Goal: Task Accomplishment & Management: Manage account settings

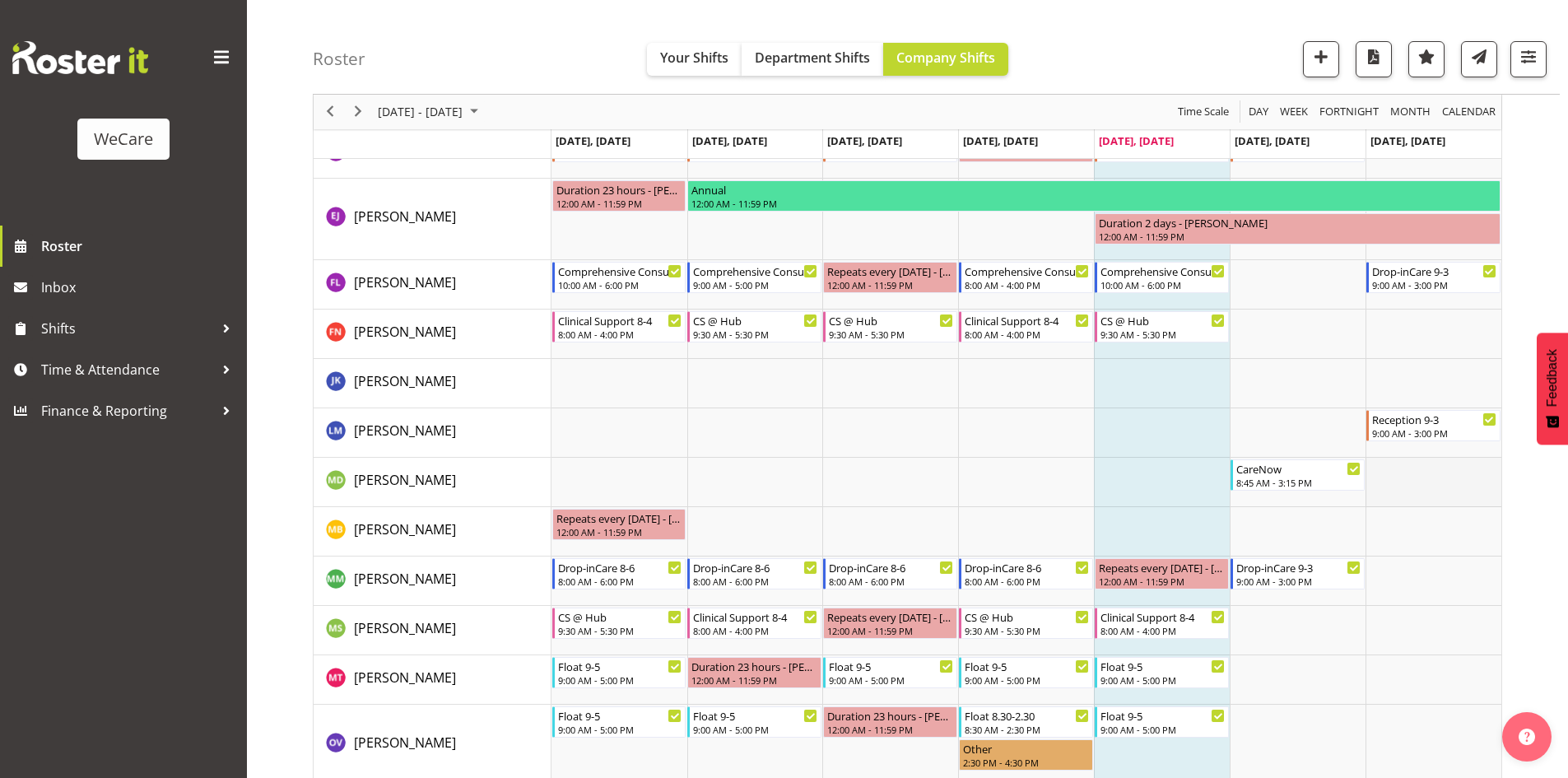
scroll to position [5337, 0]
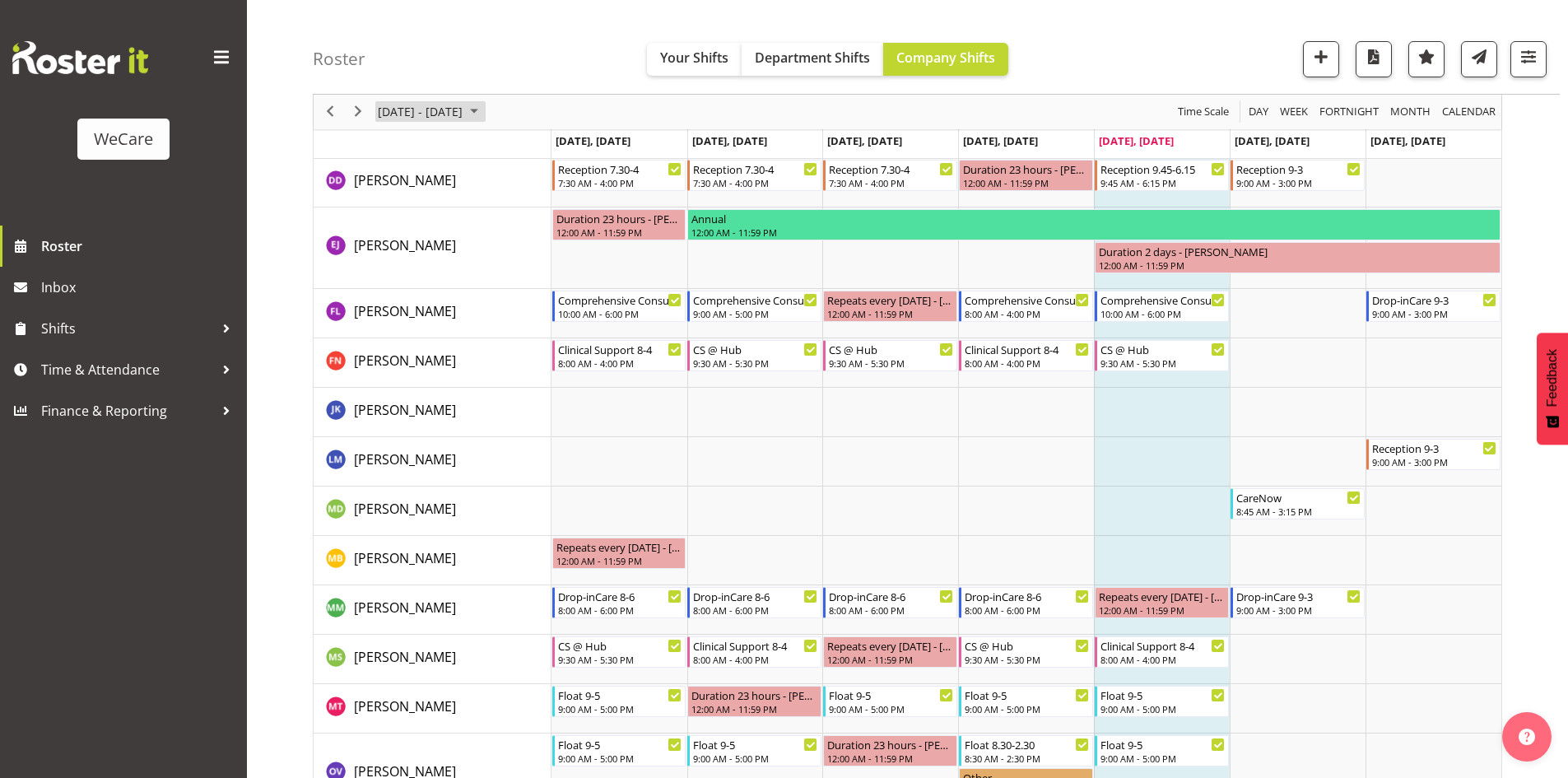
click at [451, 113] on span "Sep 29 - Oct 05, 2025" at bounding box center [419, 112] width 88 height 21
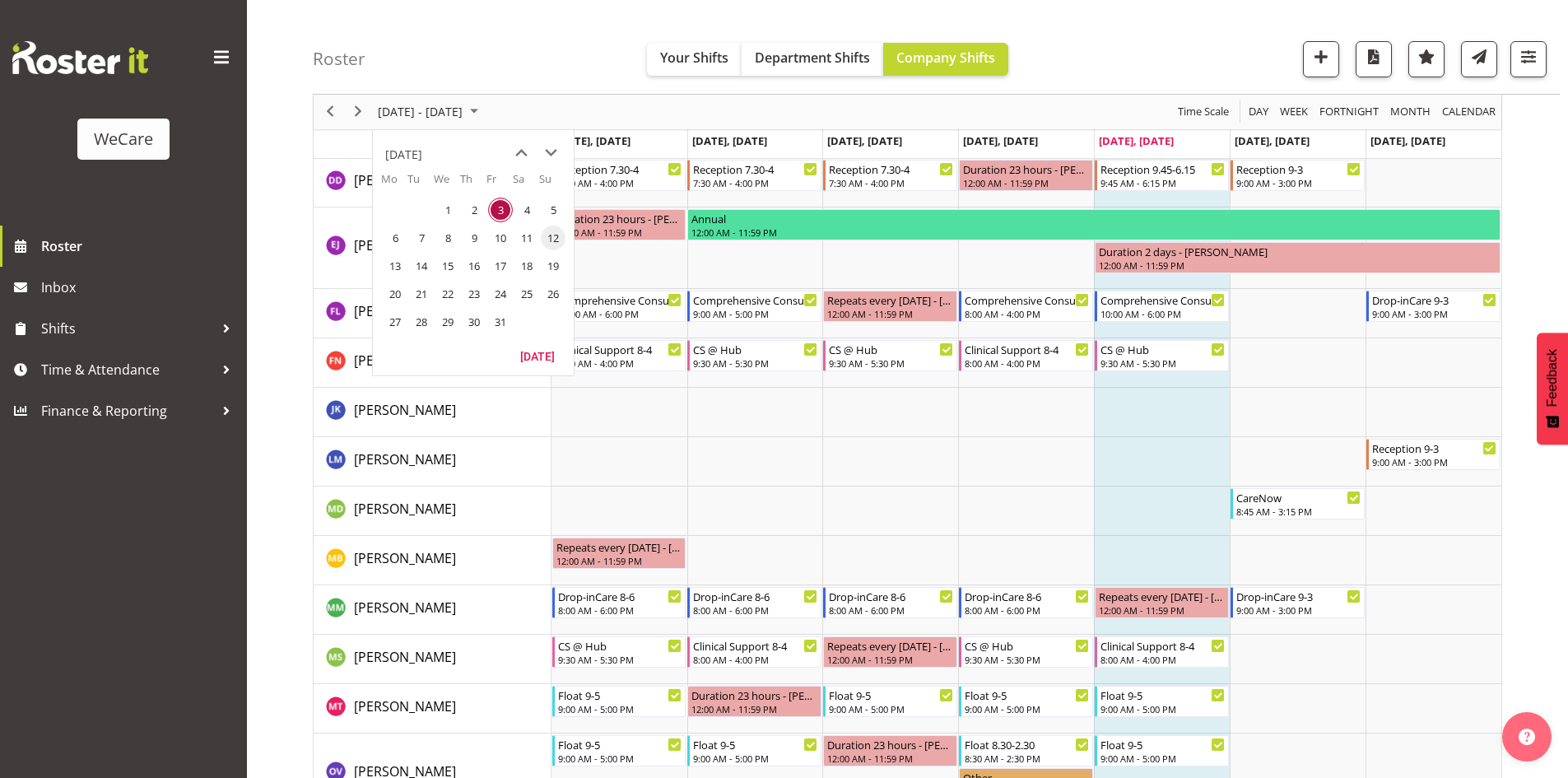
click at [547, 238] on span "12" at bounding box center [552, 237] width 25 height 25
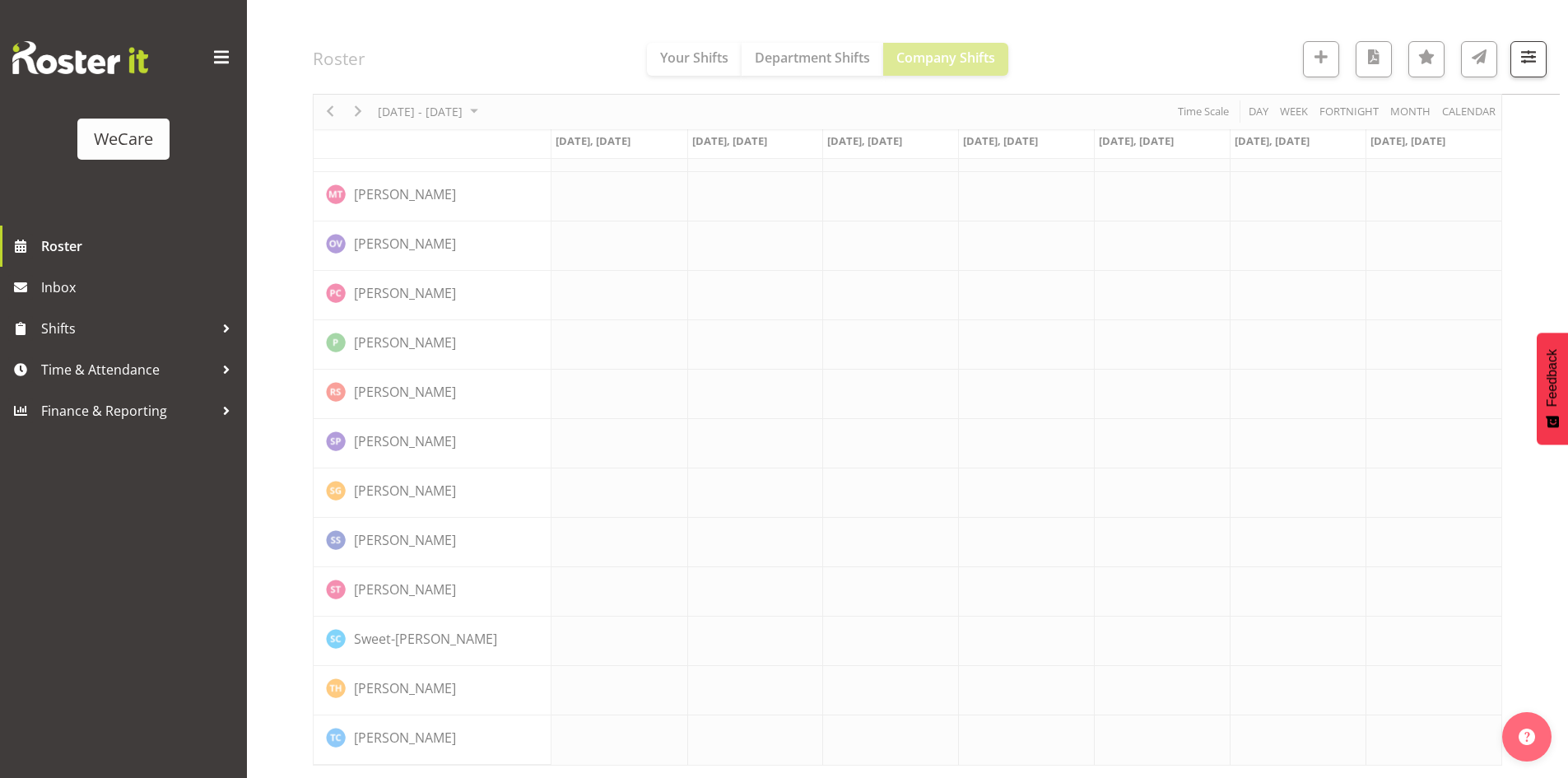
scroll to position [5000, 0]
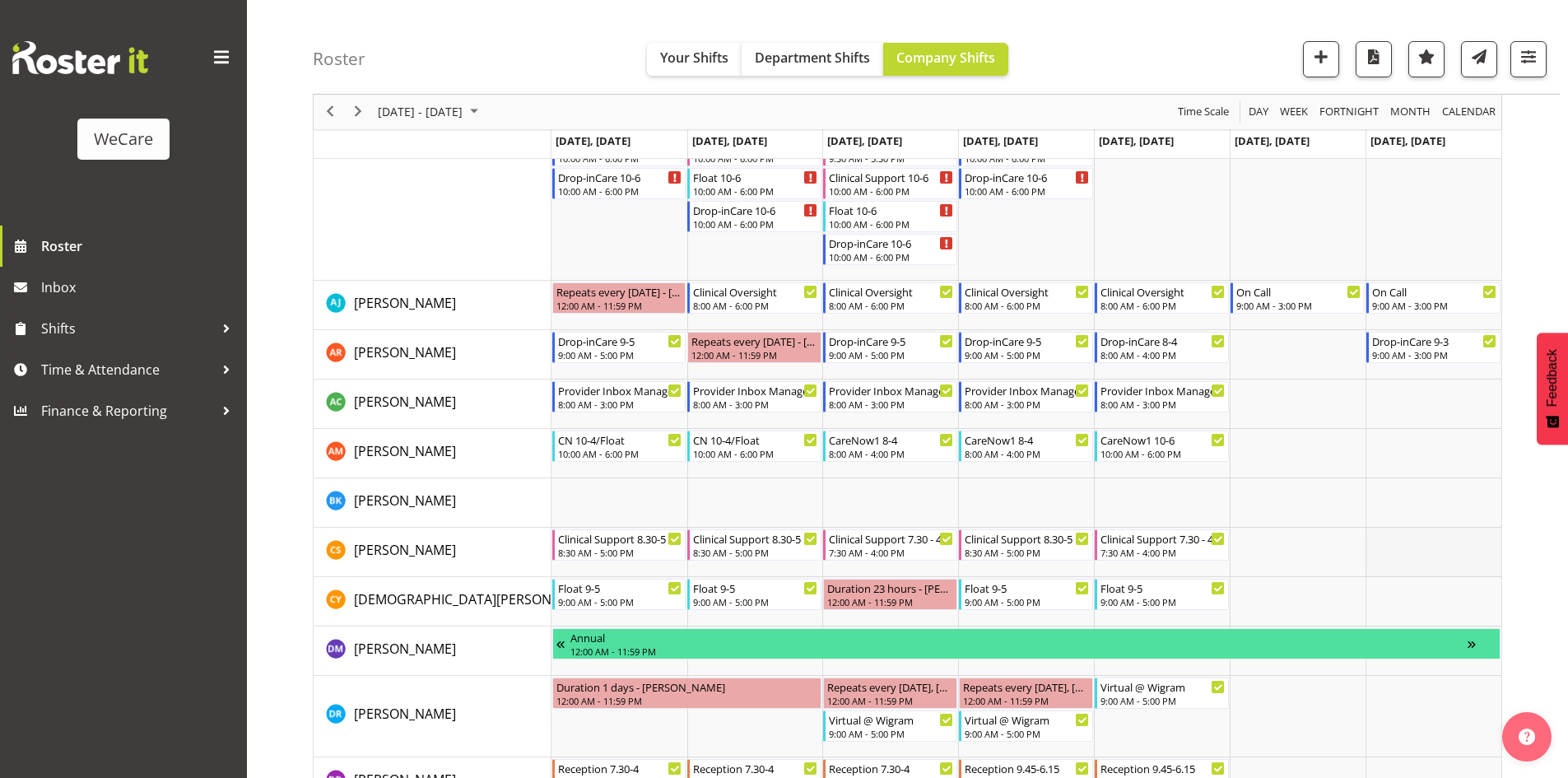
scroll to position [4599, 0]
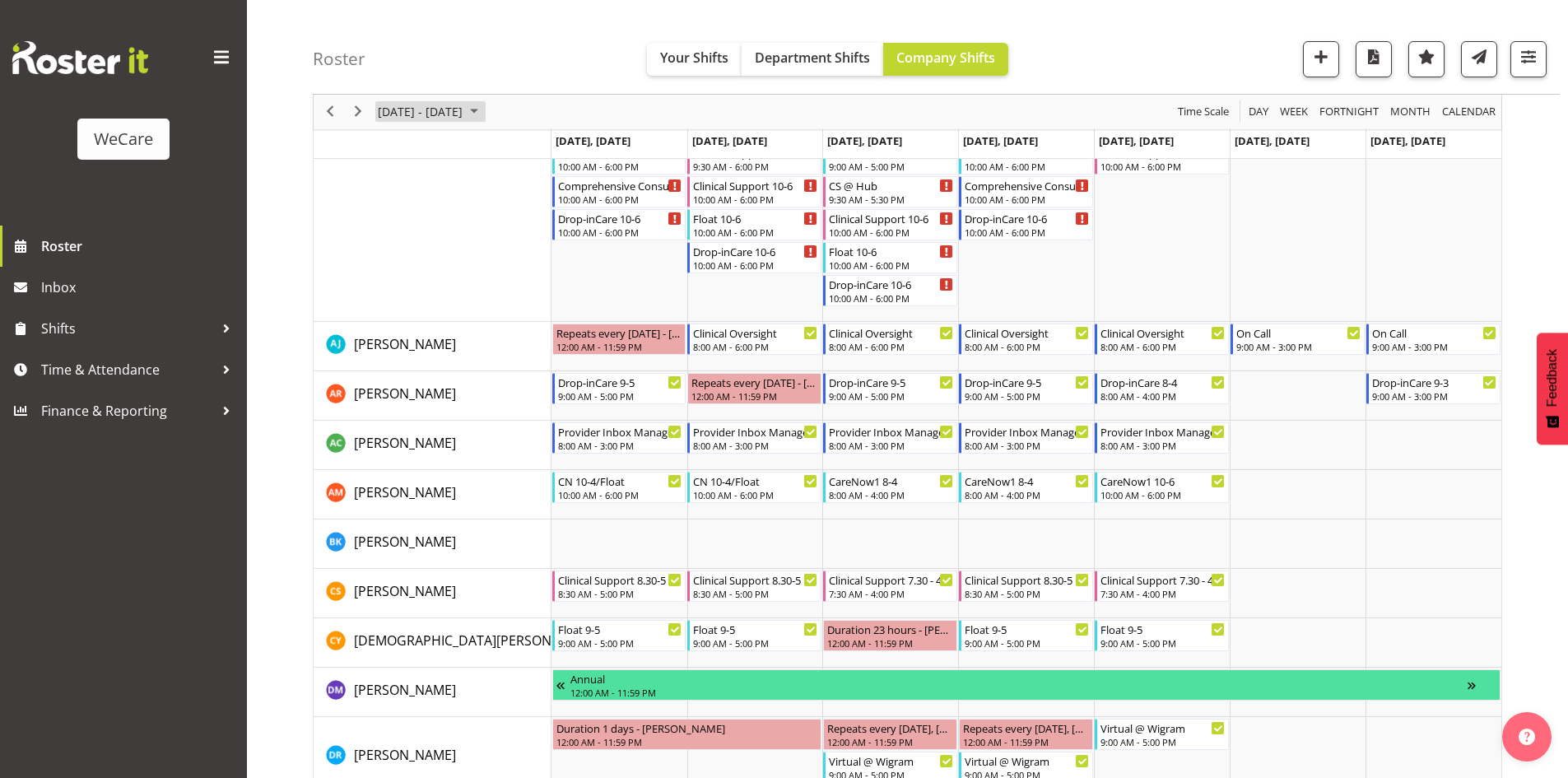
click at [465, 118] on span "October 06 - 12, 2025" at bounding box center [419, 112] width 88 height 21
click at [527, 299] on span "25" at bounding box center [527, 293] width 25 height 25
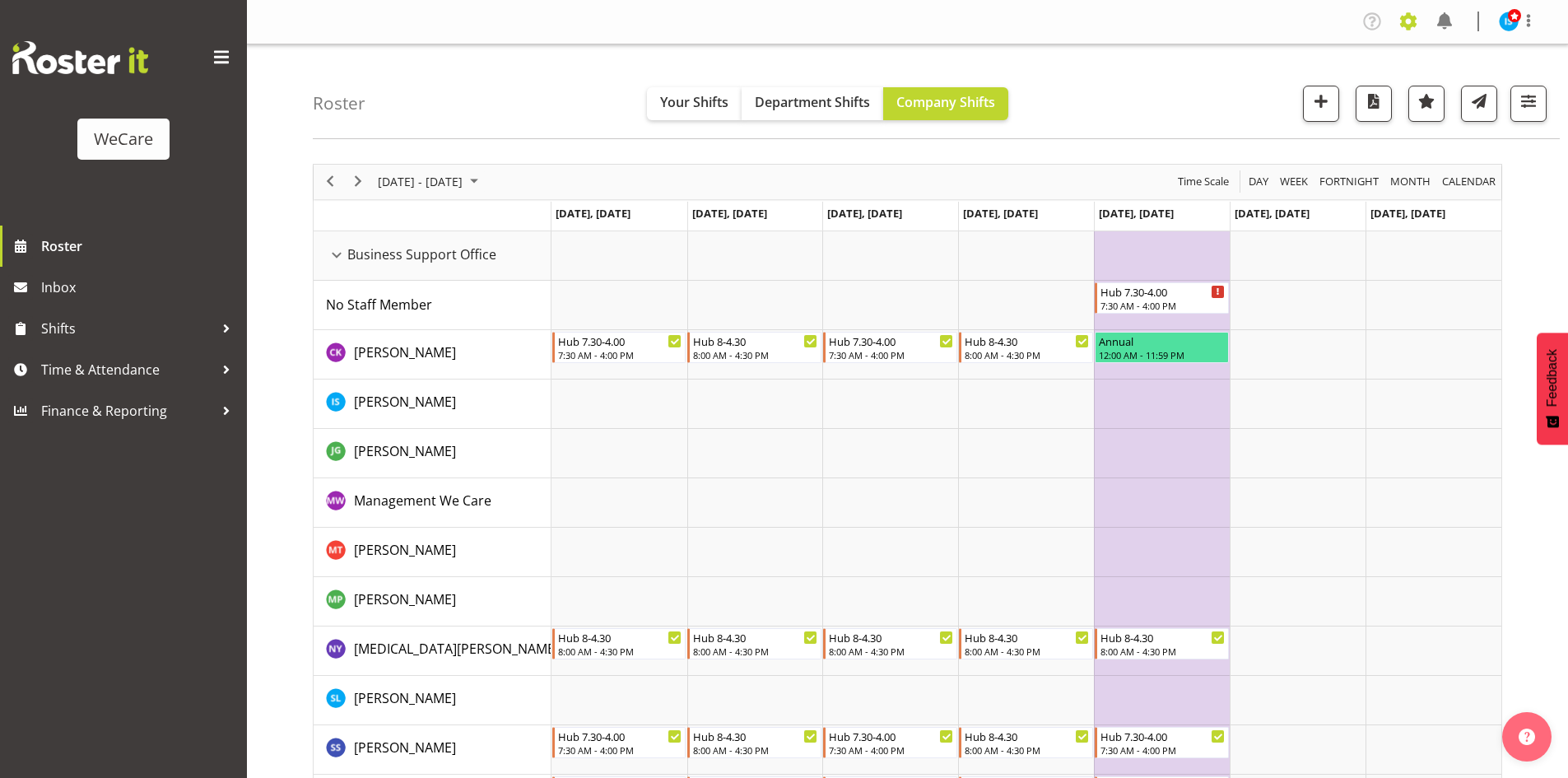
click at [1414, 28] on span at bounding box center [1408, 21] width 27 height 27
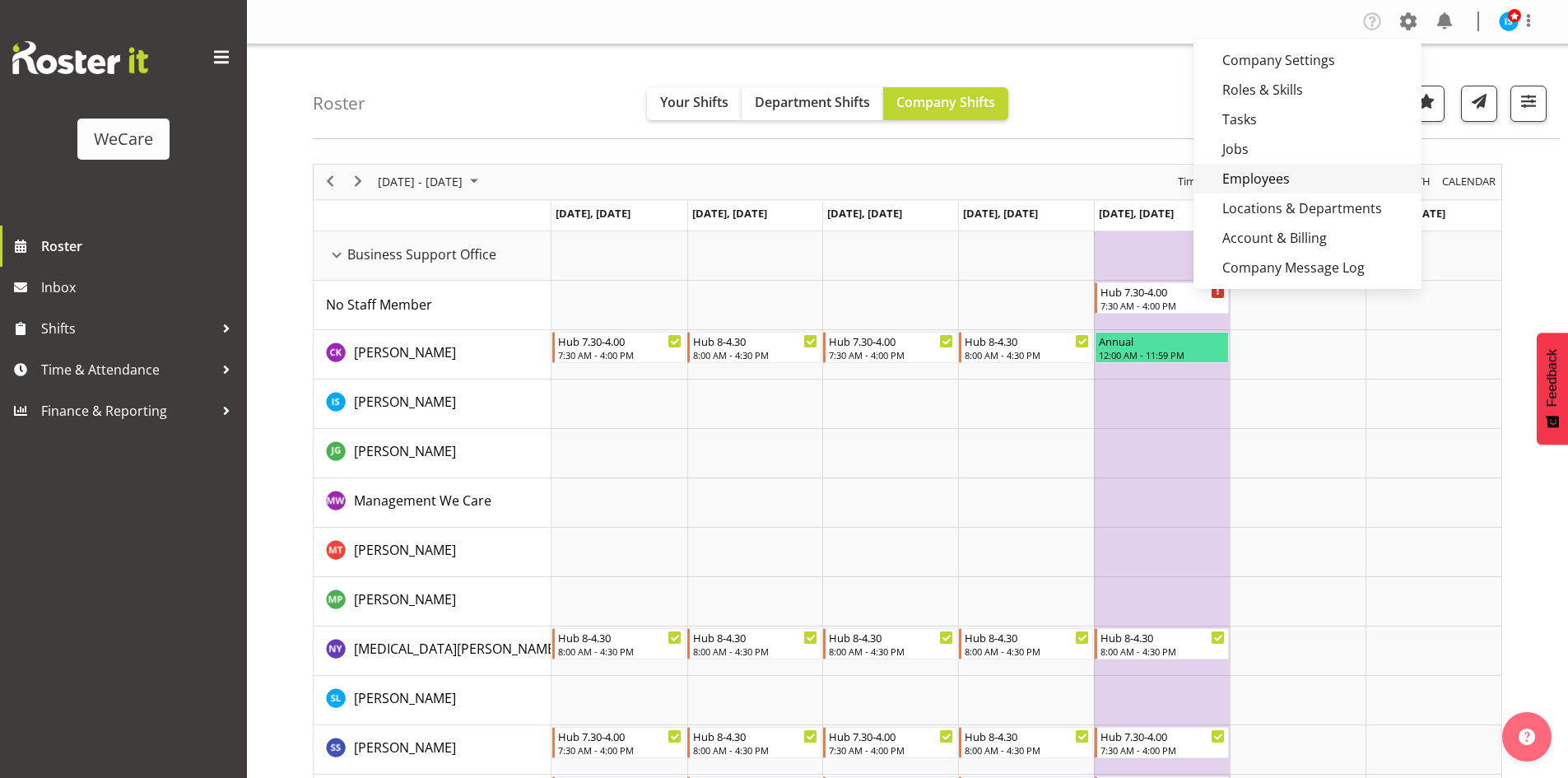
click at [1299, 191] on link "Employees" at bounding box center [1307, 178] width 228 height 30
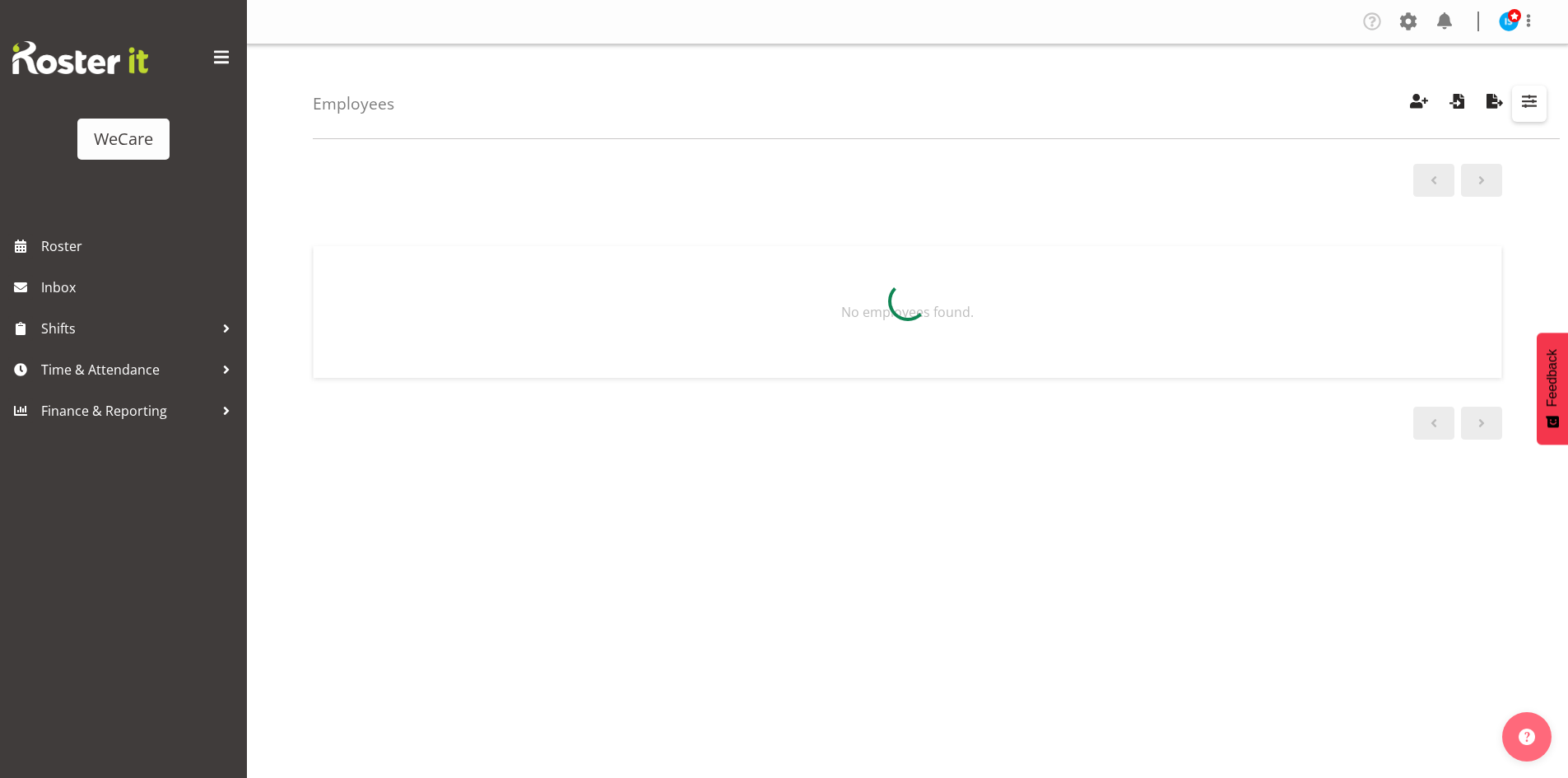
click at [1519, 111] on button "button" at bounding box center [1529, 103] width 34 height 36
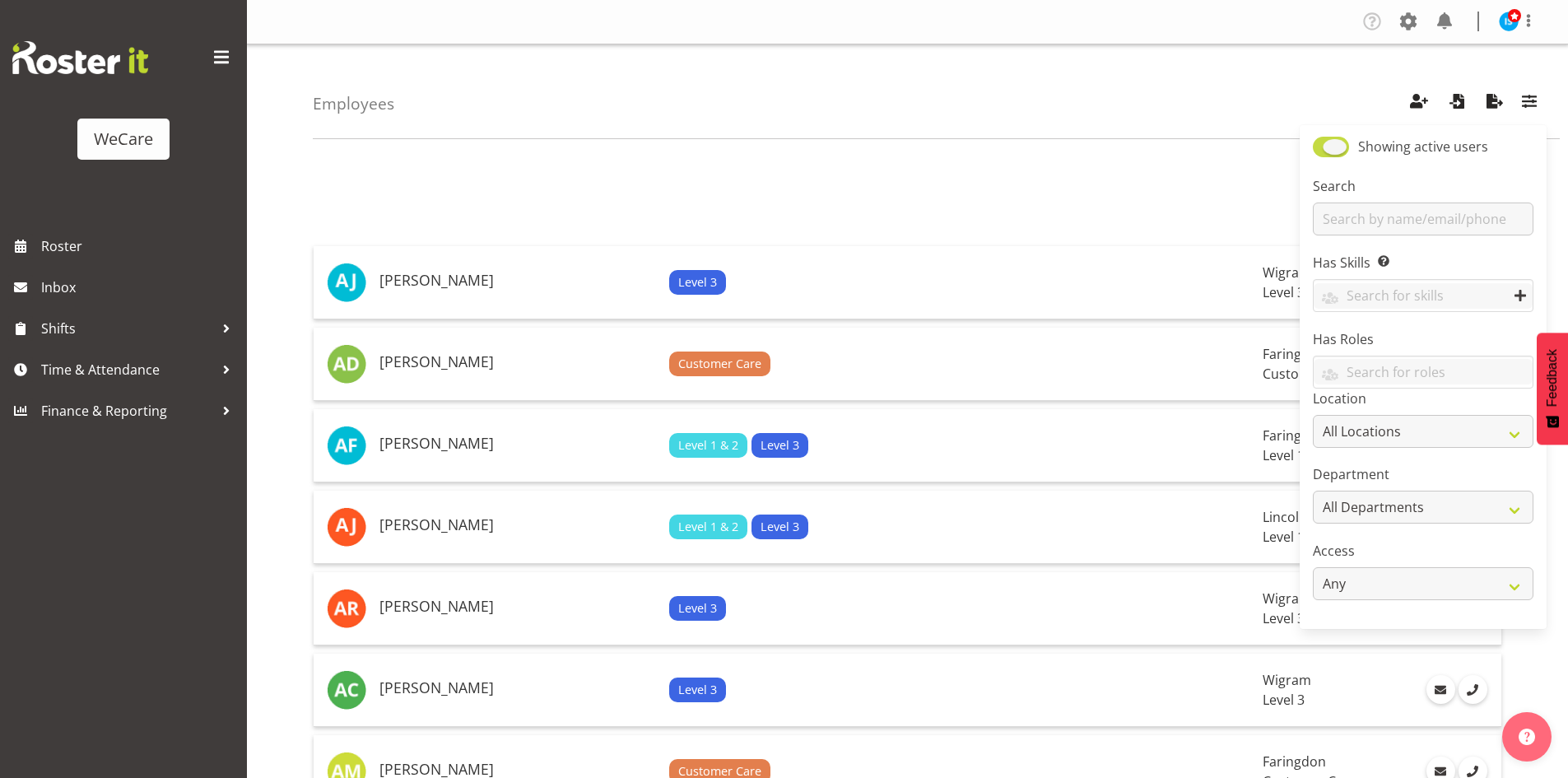
click at [1337, 157] on span at bounding box center [1331, 147] width 36 height 21
click at [1324, 153] on input "Showing active users" at bounding box center [1318, 147] width 11 height 11
checkbox input "false"
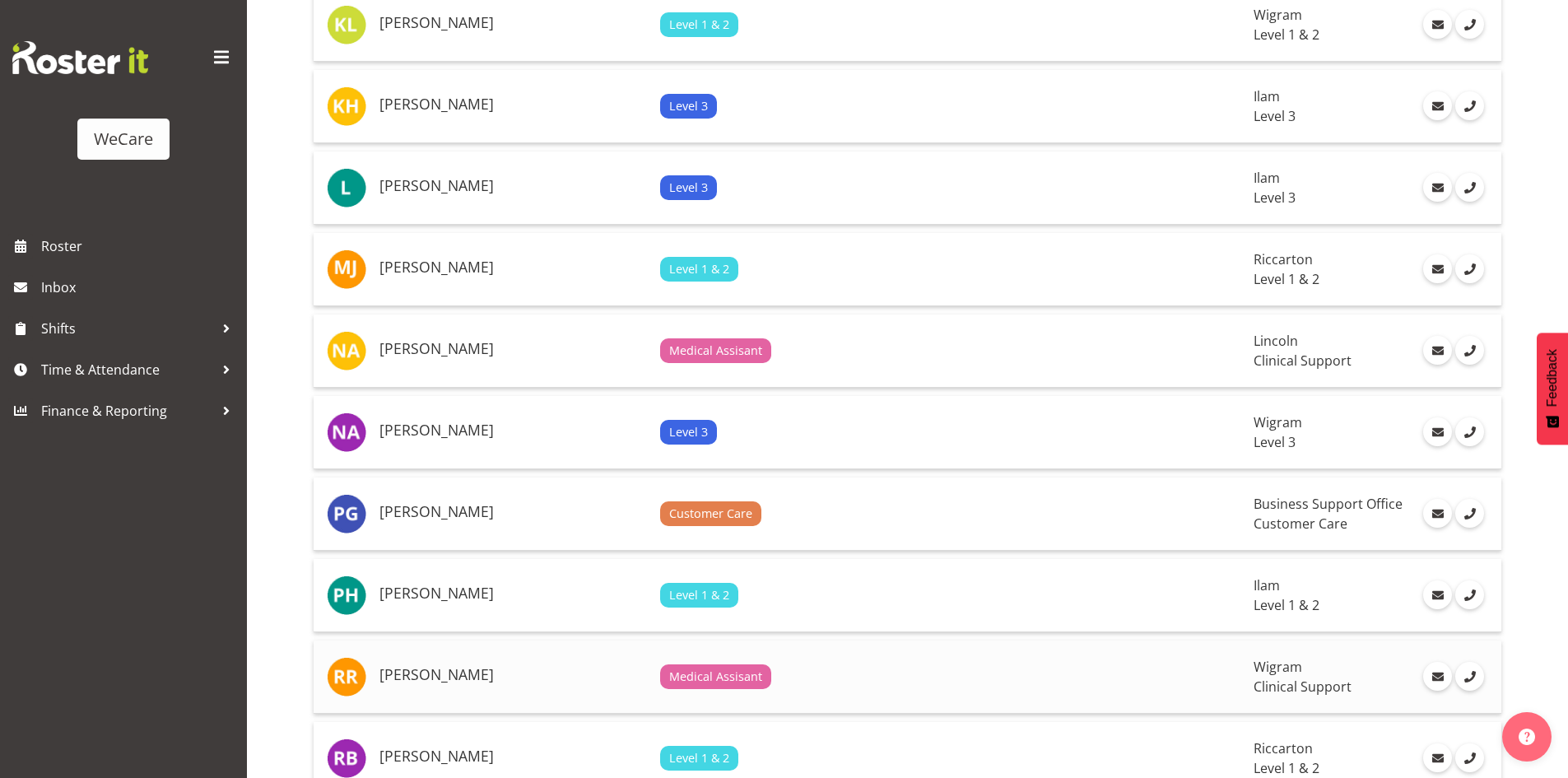
scroll to position [1400, 0]
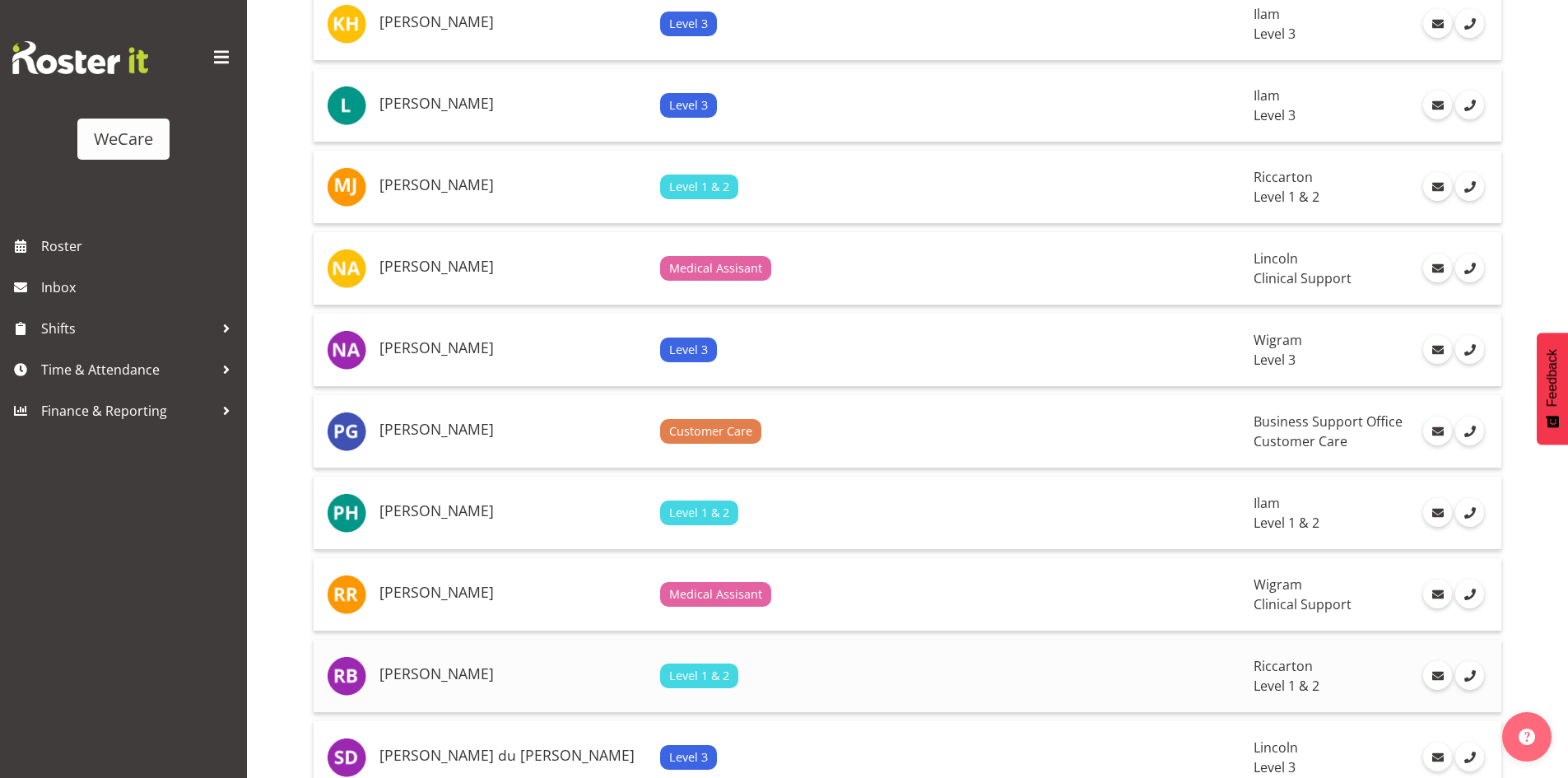
click at [473, 656] on td "[PERSON_NAME]" at bounding box center [513, 677] width 281 height 73
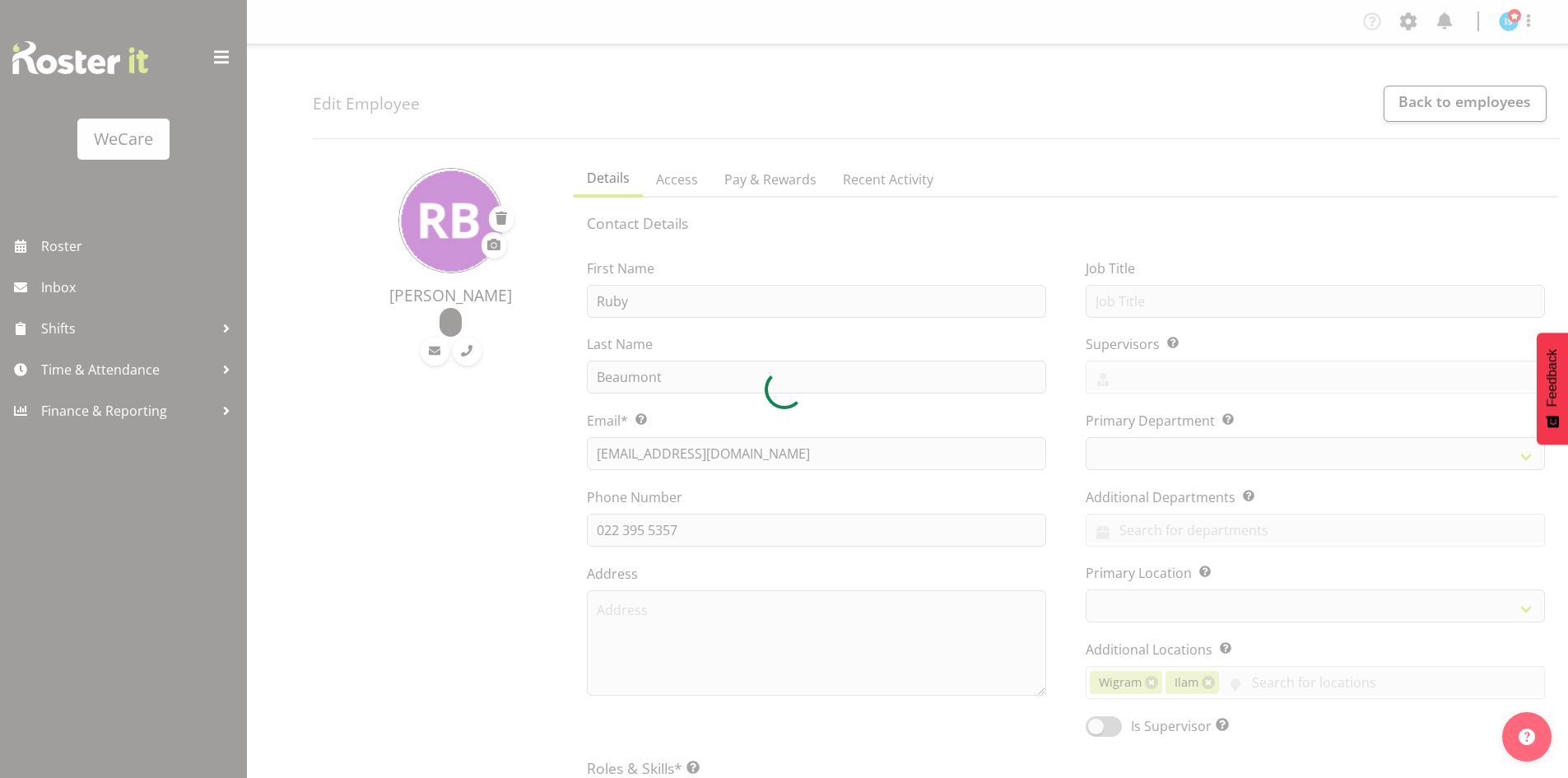
select select "location"
select select "TimelineWeek"
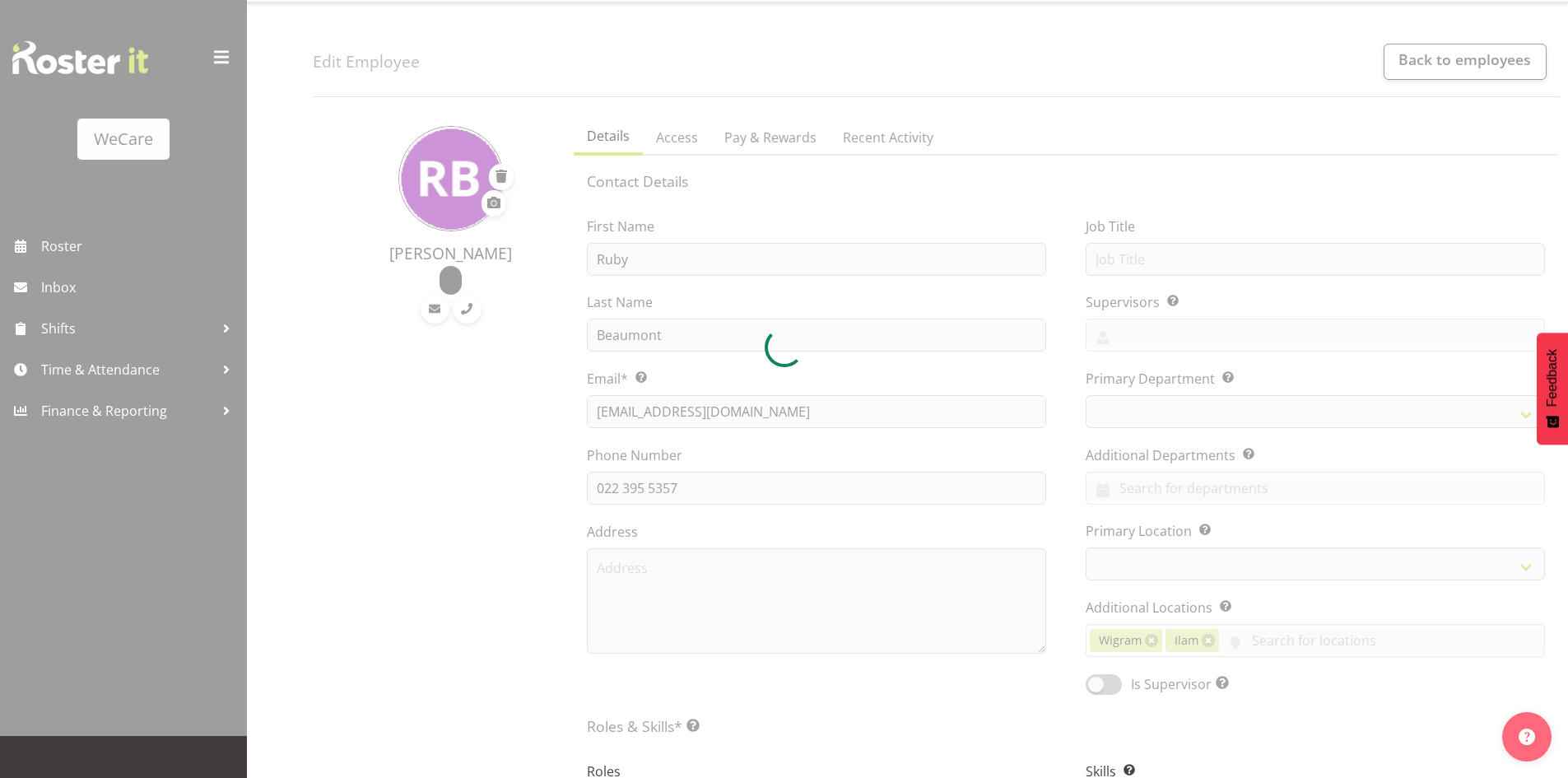
select select
select select "867"
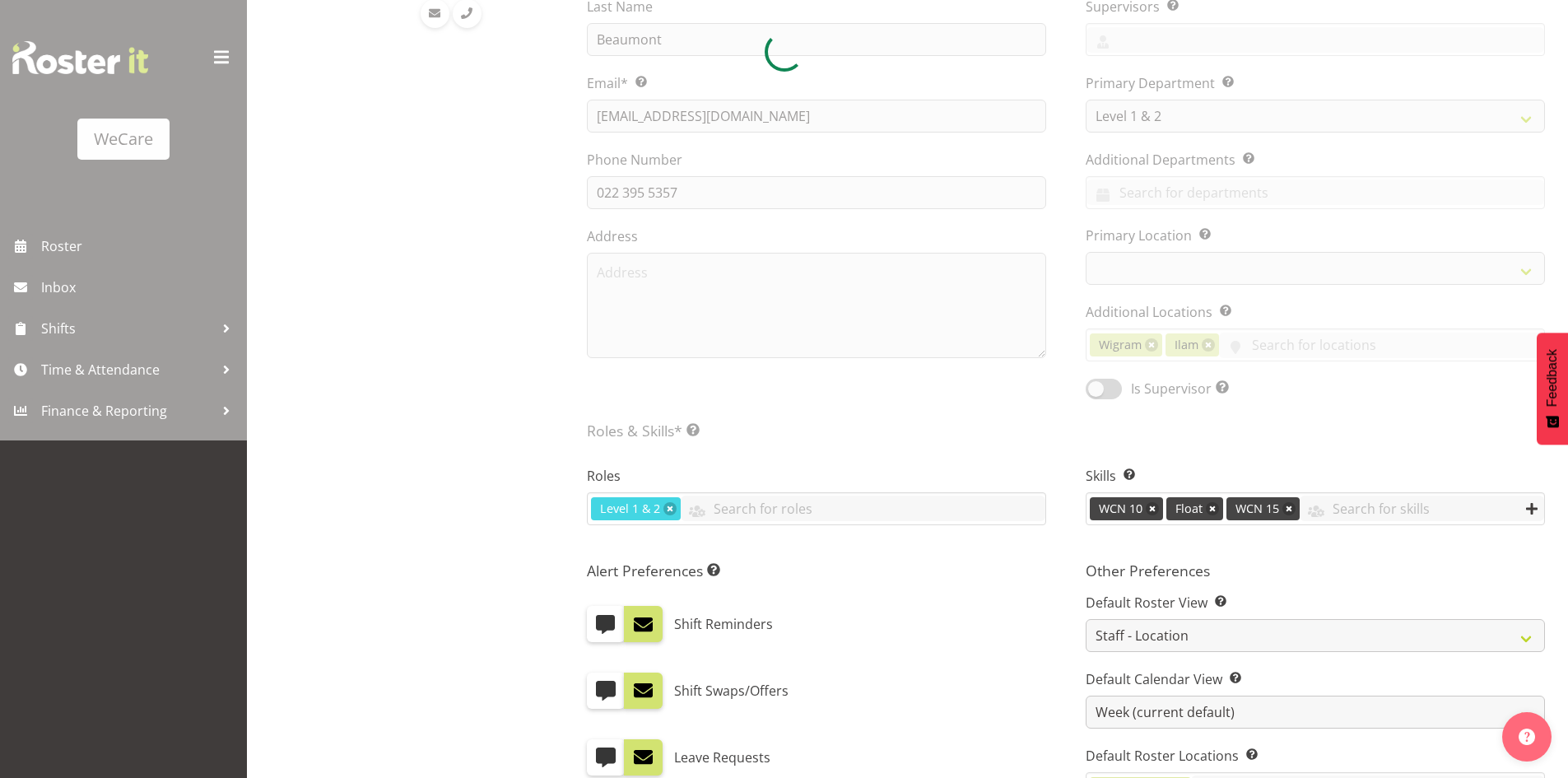
scroll to position [494, 0]
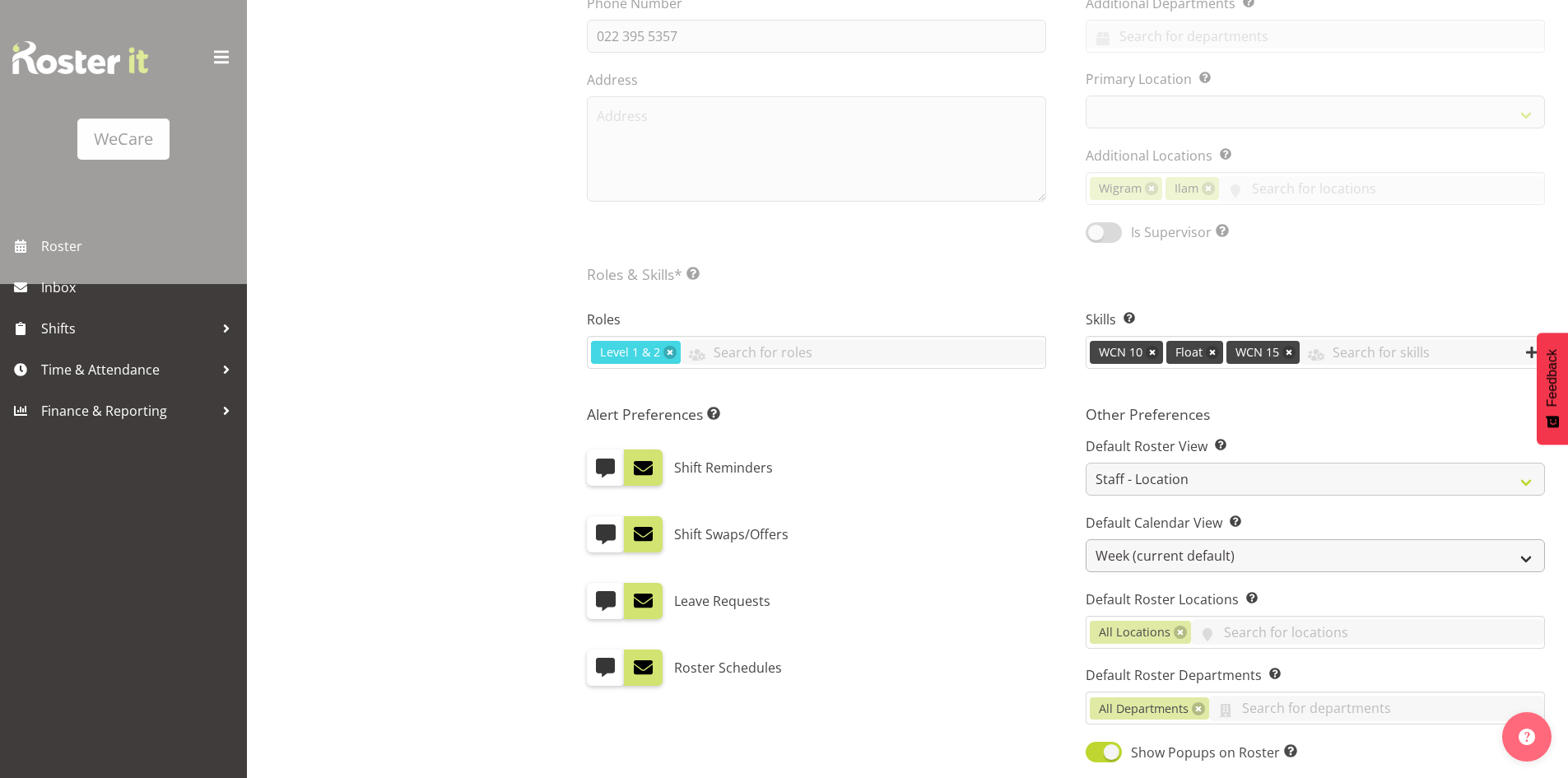
select select "1203"
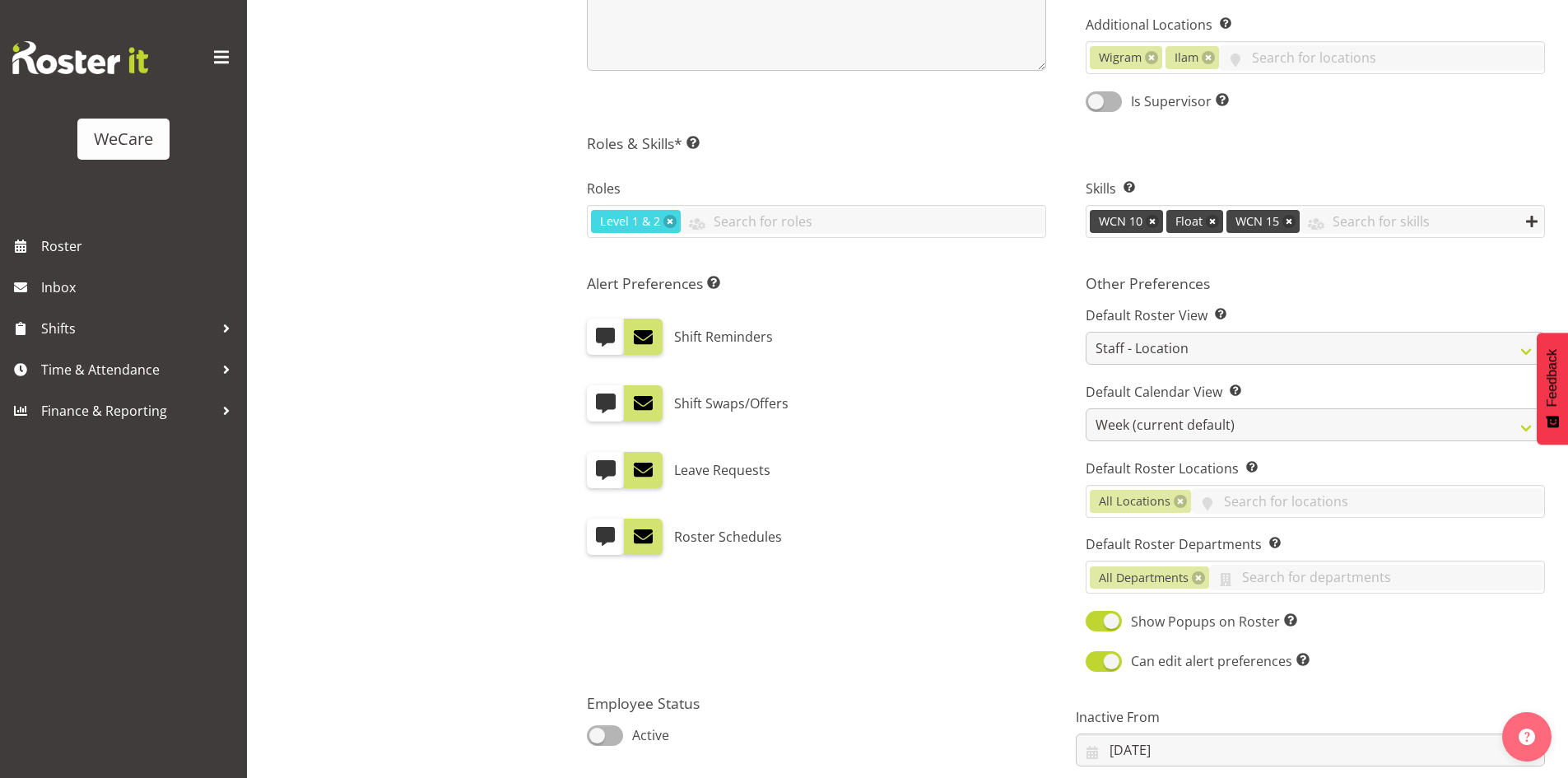
scroll to position [761, 0]
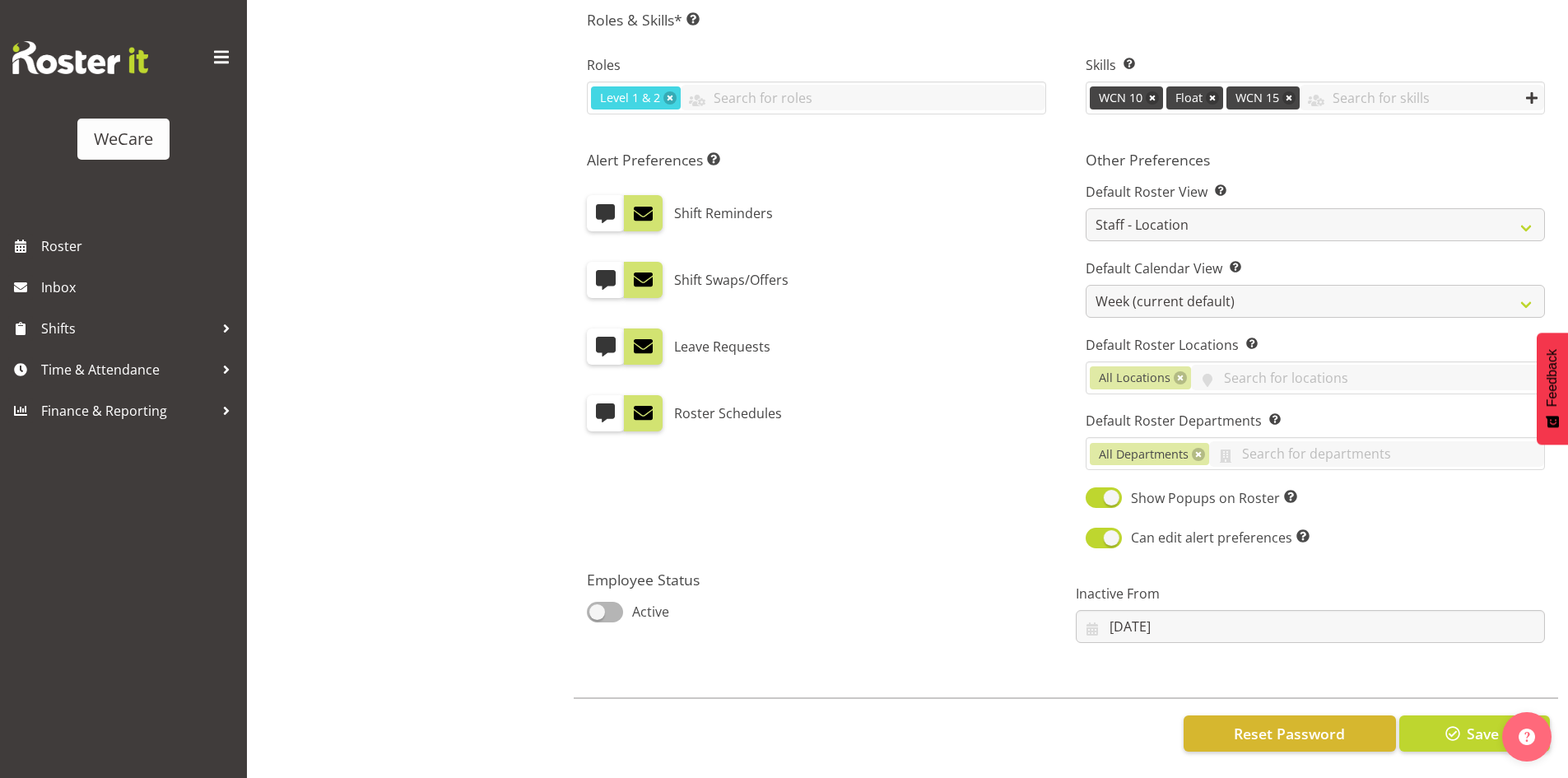
click at [593, 602] on label "Active" at bounding box center [628, 612] width 83 height 21
click at [593, 607] on input "Active" at bounding box center [592, 612] width 11 height 11
checkbox input "true"
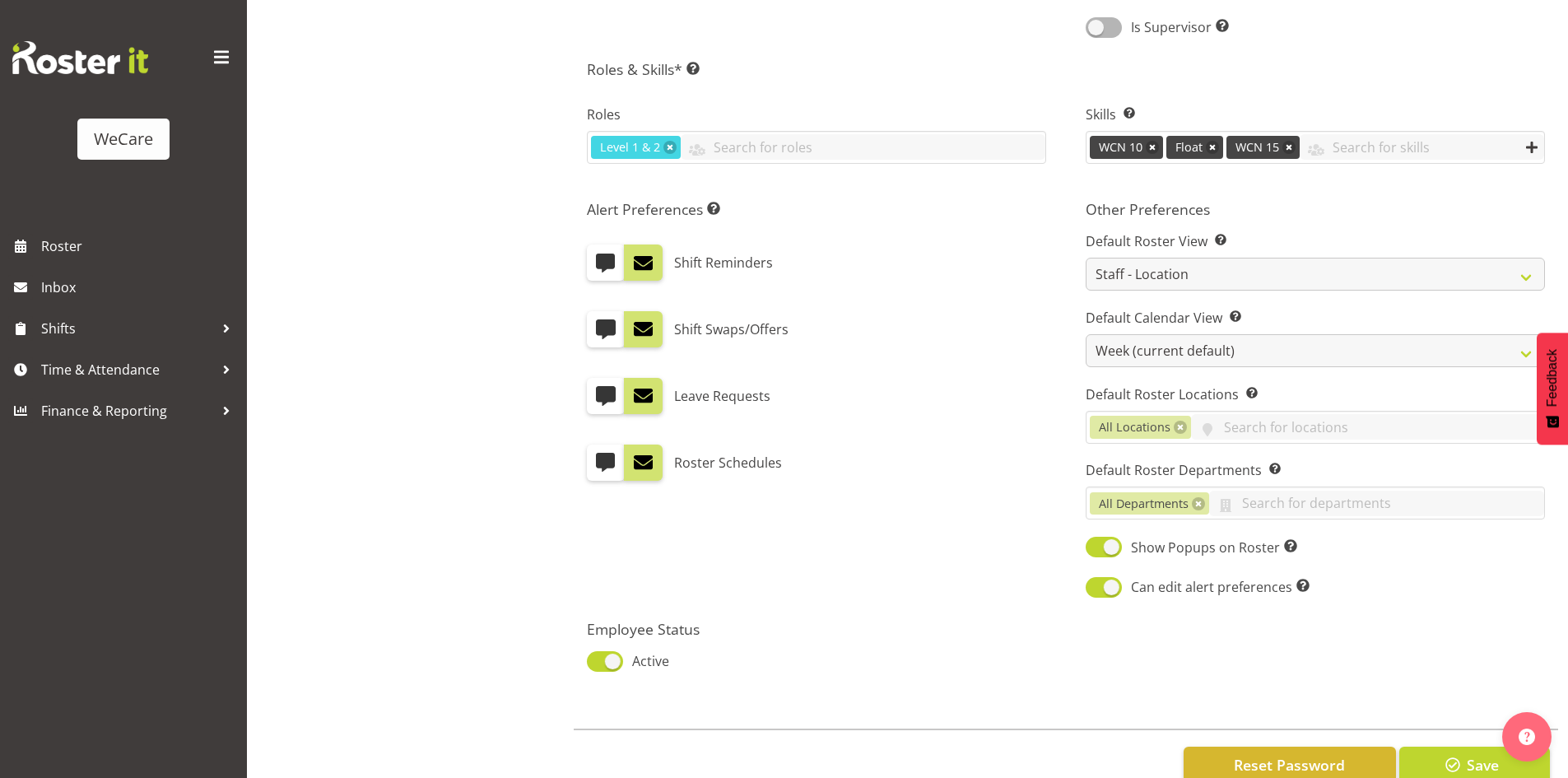
scroll to position [743, 0]
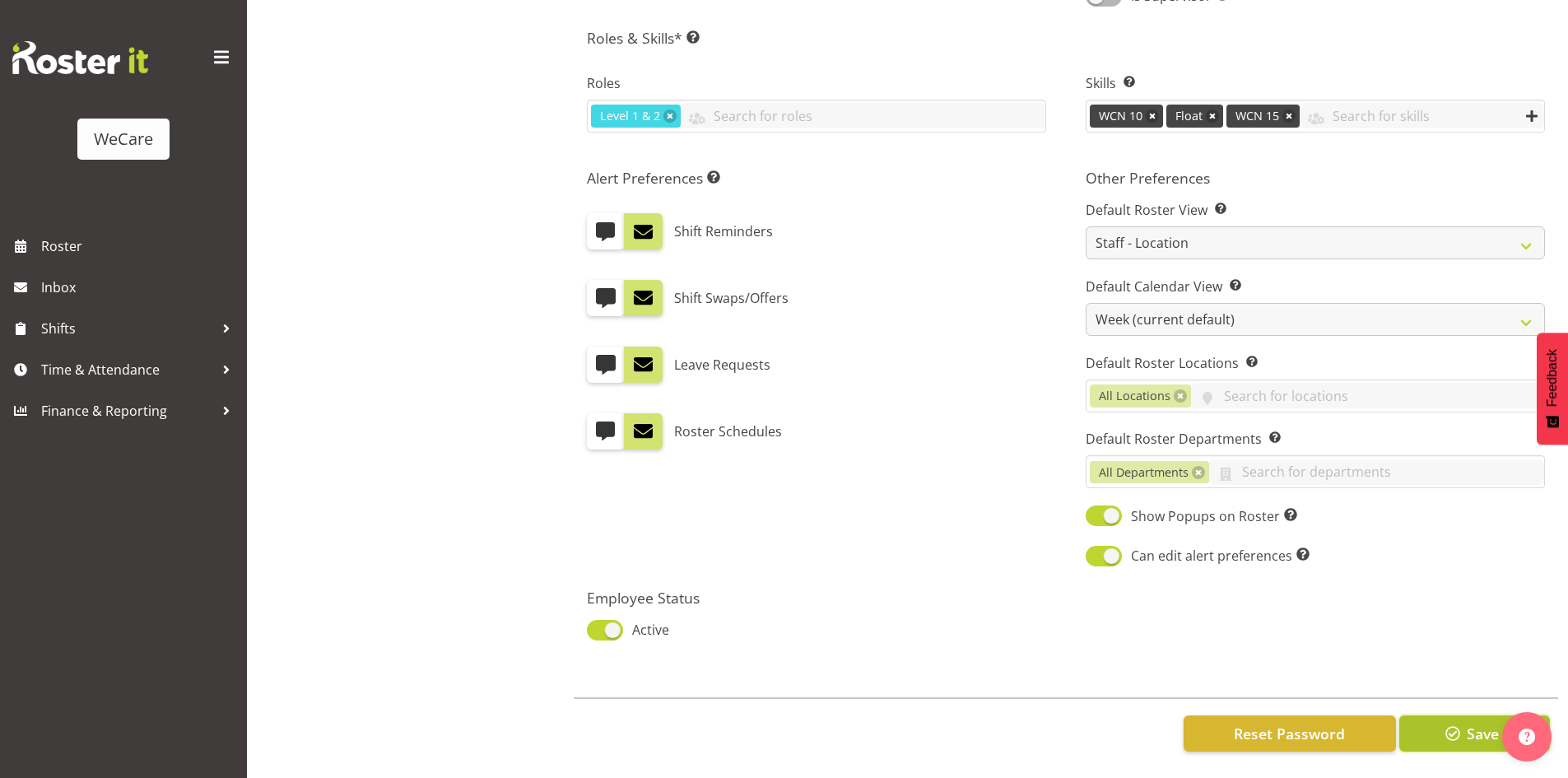
click at [1473, 723] on span "Save" at bounding box center [1482, 734] width 32 height 22
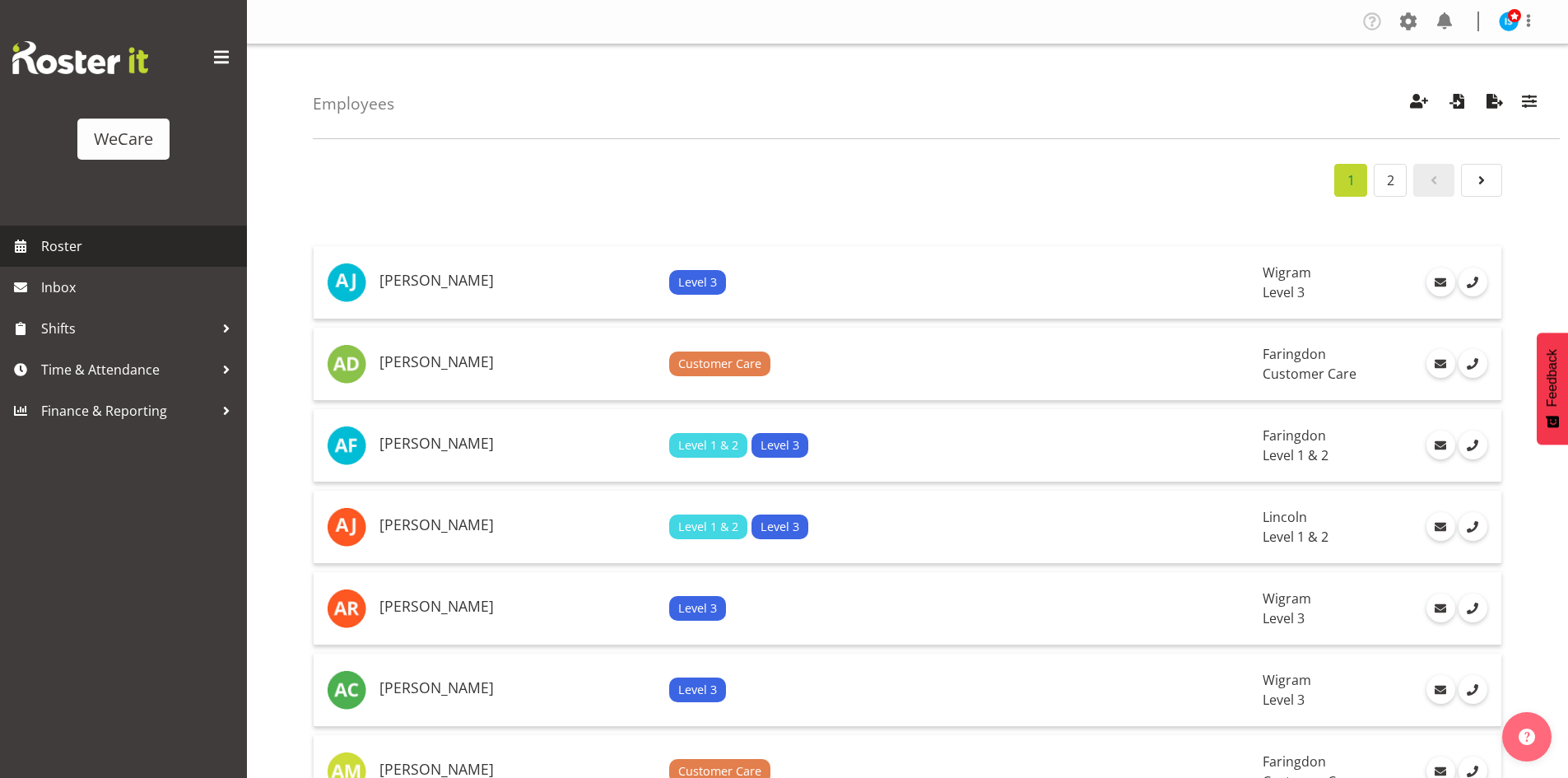
click at [96, 237] on span "Roster" at bounding box center [140, 245] width 198 height 25
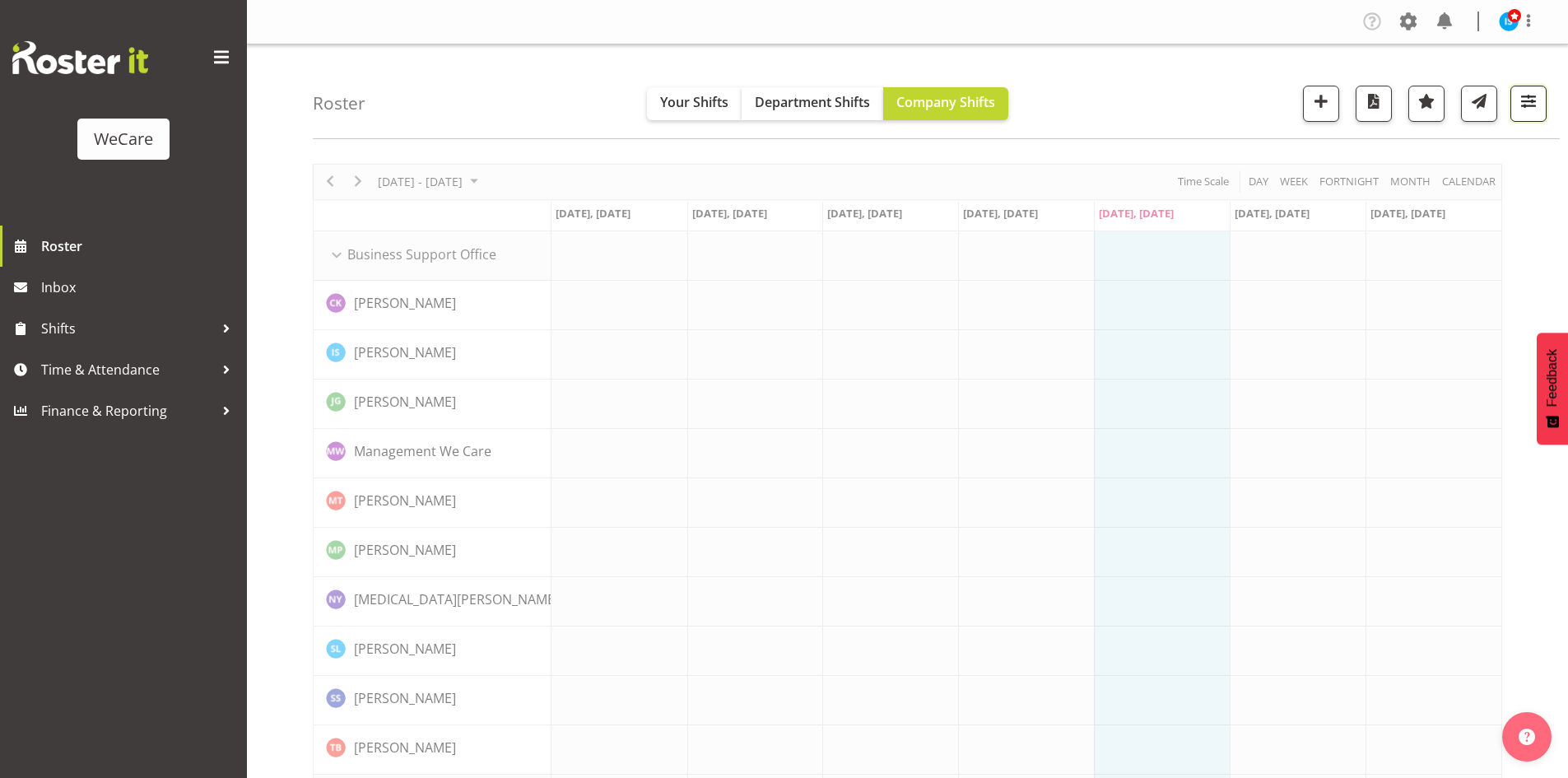
click at [1542, 110] on button "button" at bounding box center [1528, 103] width 36 height 36
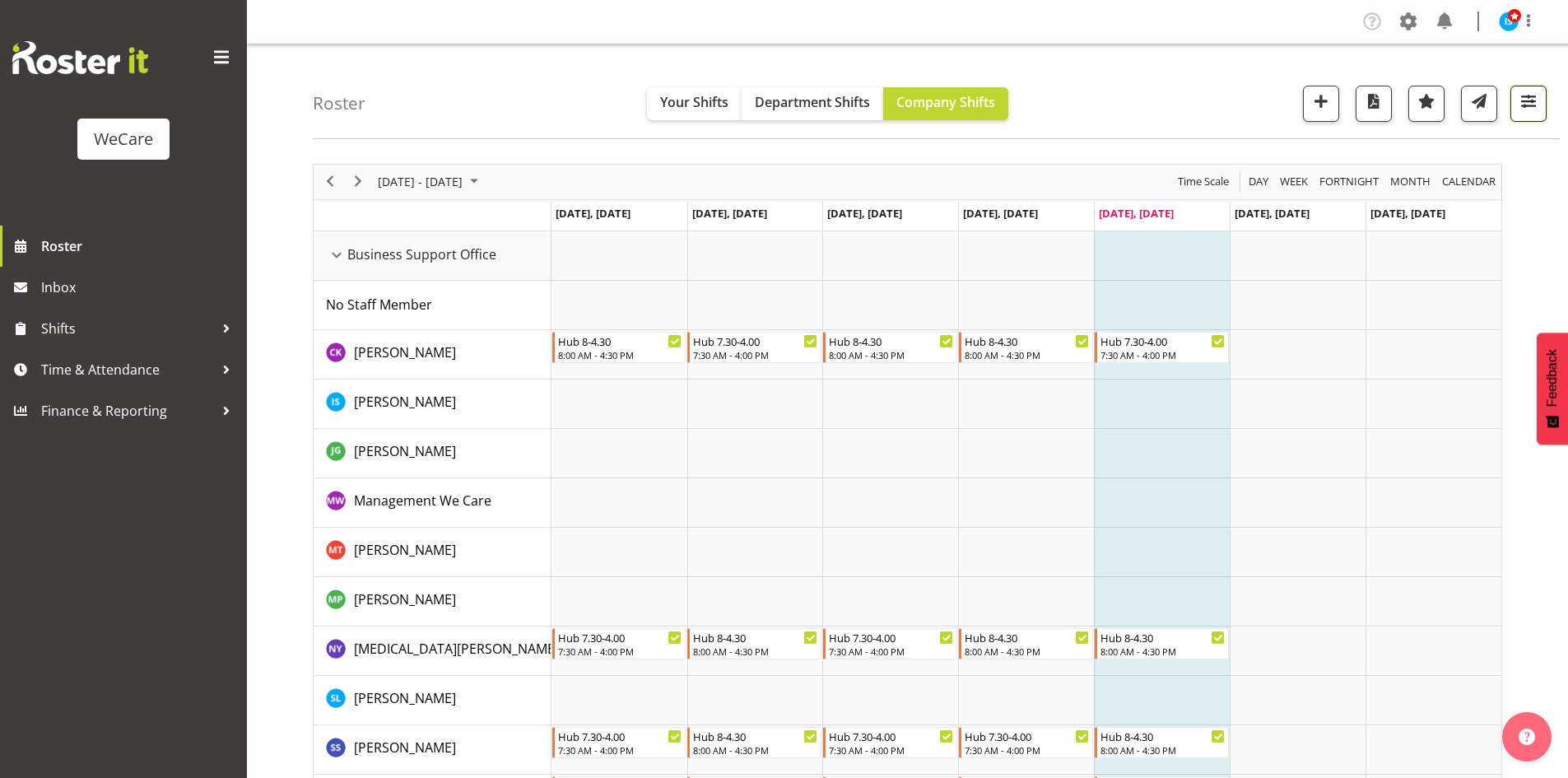
click at [1523, 105] on span "button" at bounding box center [1529, 101] width 22 height 22
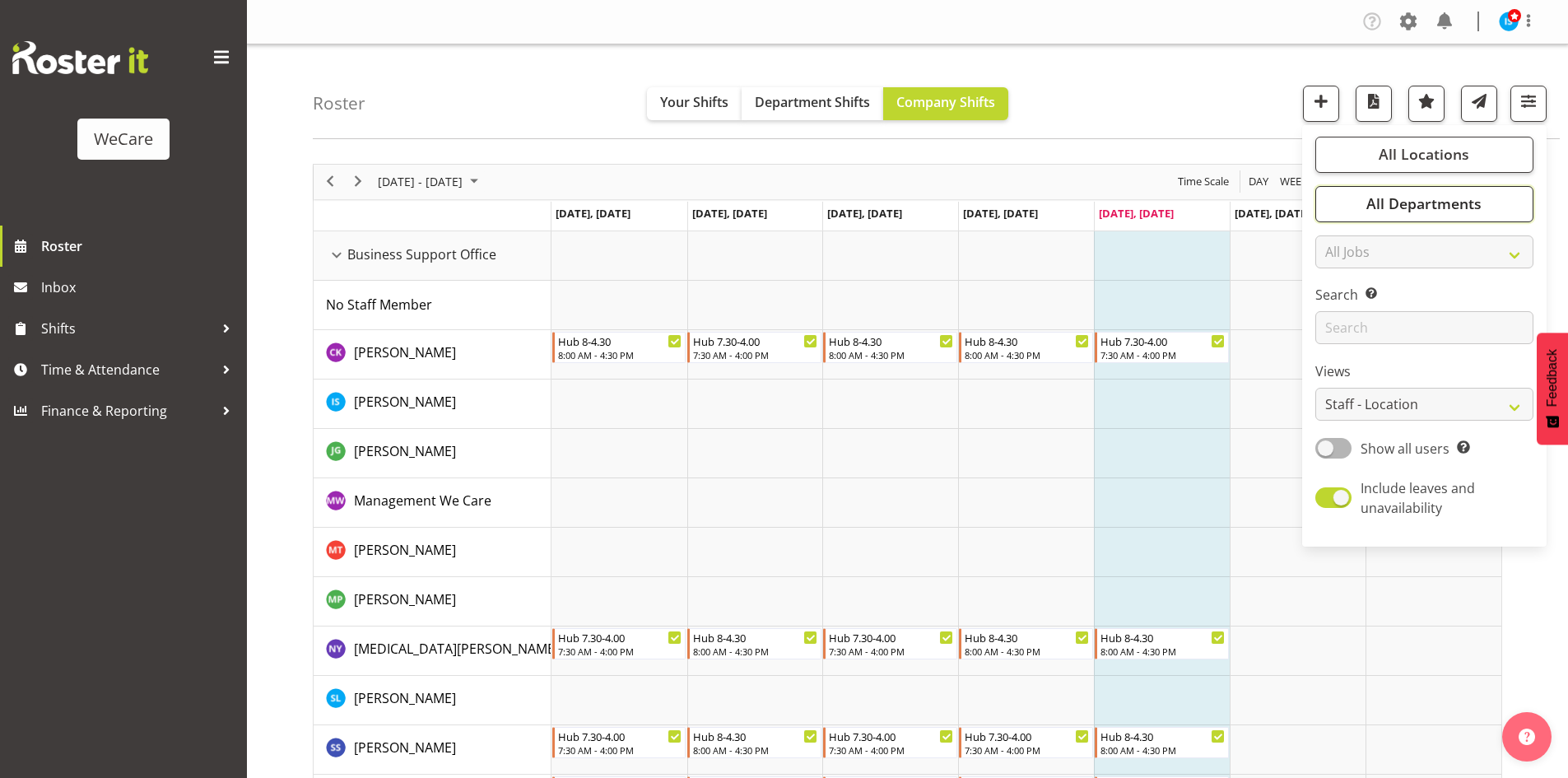
click at [1465, 191] on button "All Departments" at bounding box center [1424, 204] width 219 height 36
click at [1449, 395] on select "Staff Role Shift - Horizontal Shift - Vertical Staff - Location" at bounding box center [1424, 404] width 219 height 32
click at [1405, 160] on span "All Locations" at bounding box center [1424, 154] width 91 height 20
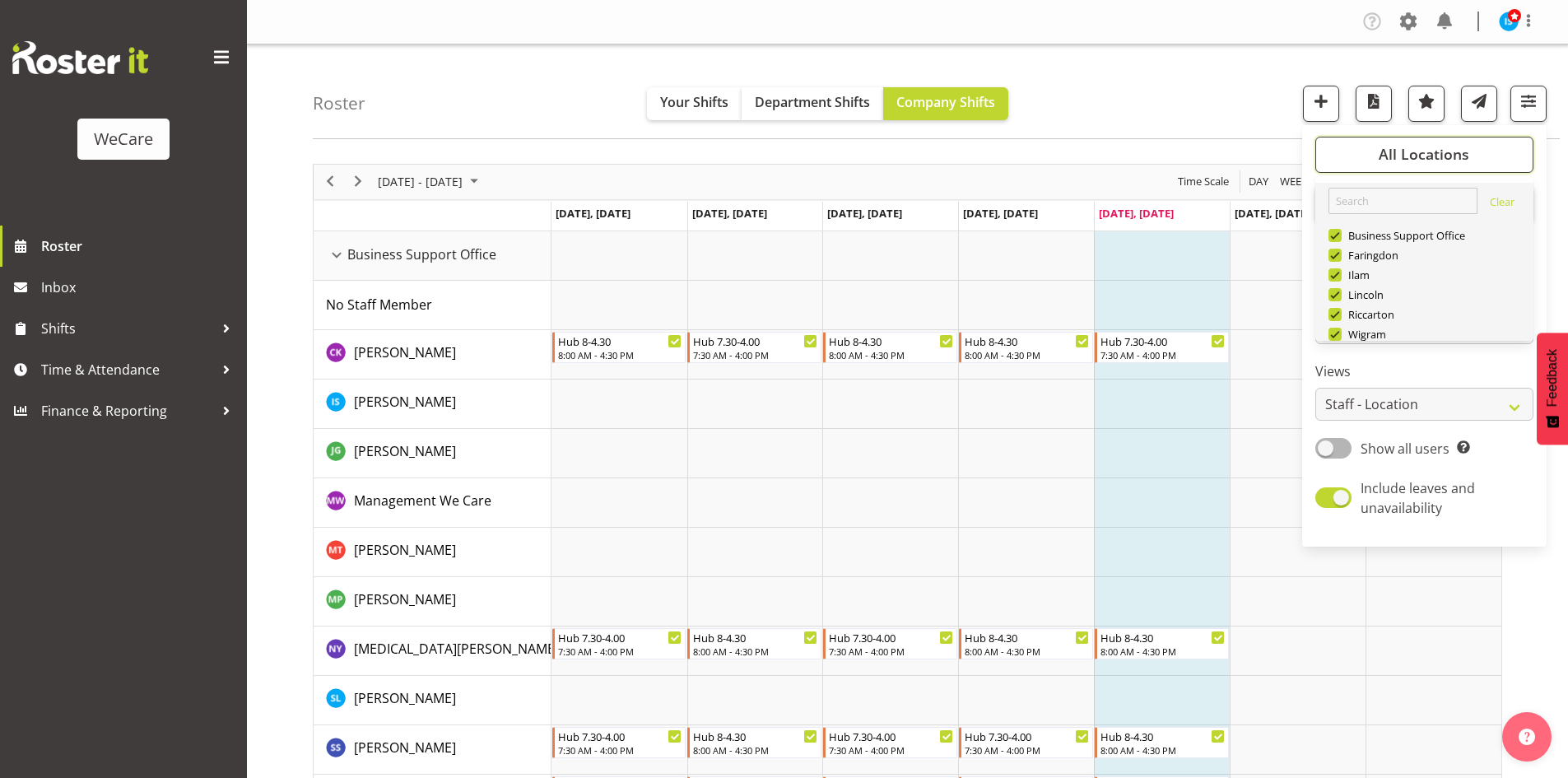
scroll to position [59, 0]
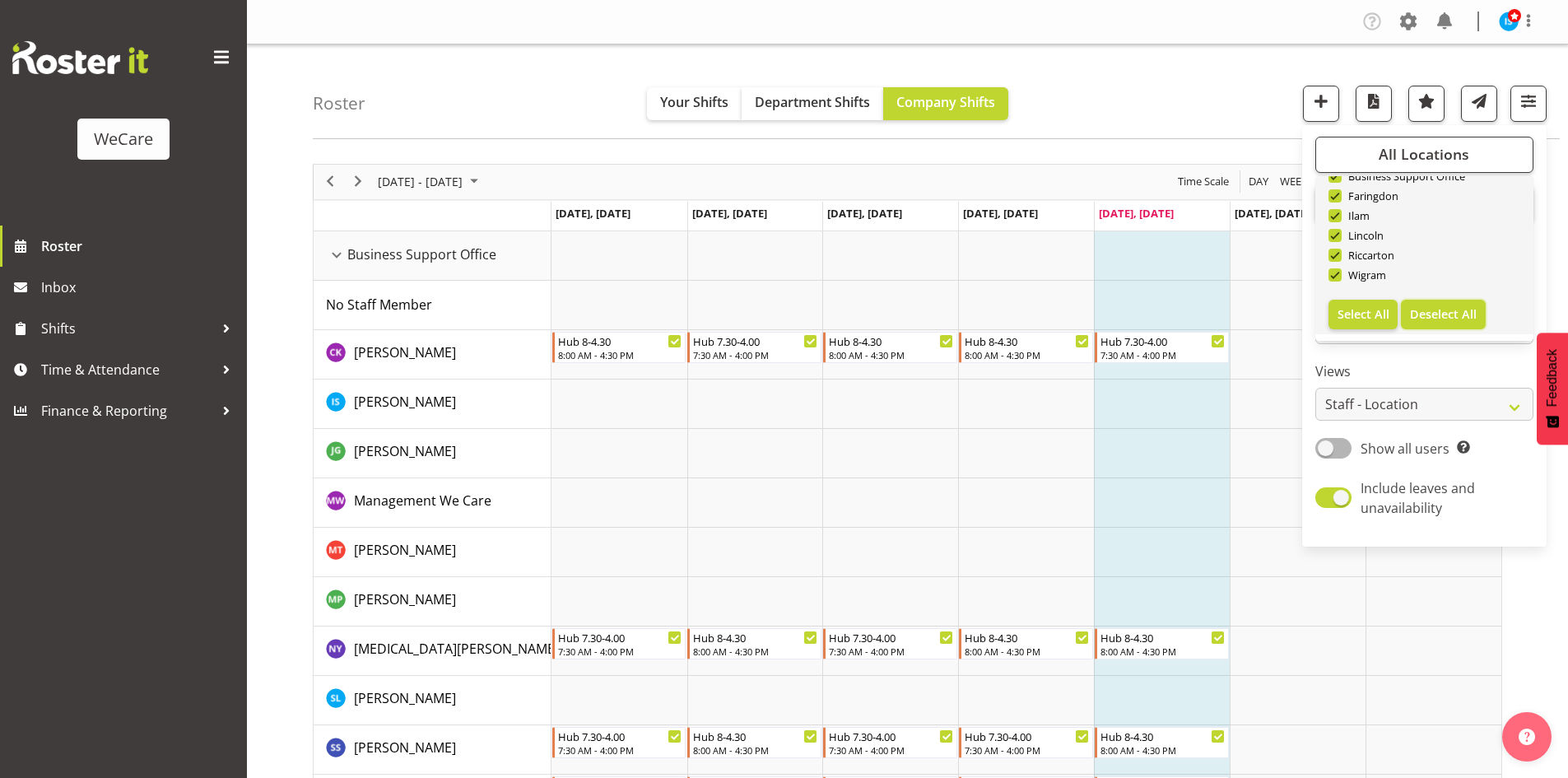
click at [1450, 314] on span "Deselect All" at bounding box center [1443, 314] width 67 height 16
checkbox input "false"
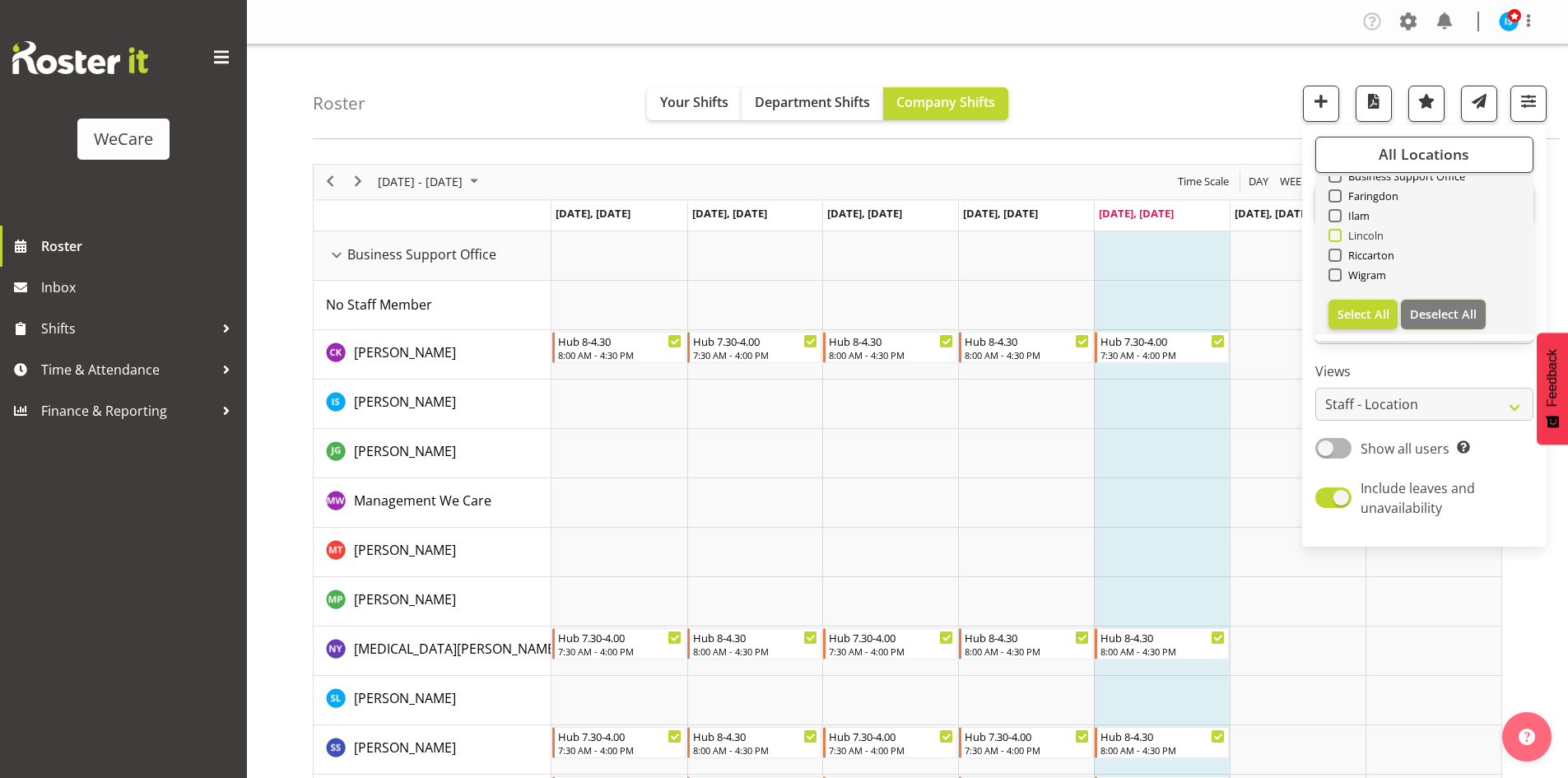
checkbox input "false"
click at [1349, 255] on span "Riccarton" at bounding box center [1368, 255] width 53 height 13
click at [1339, 255] on input "Riccarton" at bounding box center [1334, 254] width 11 height 11
checkbox input "true"
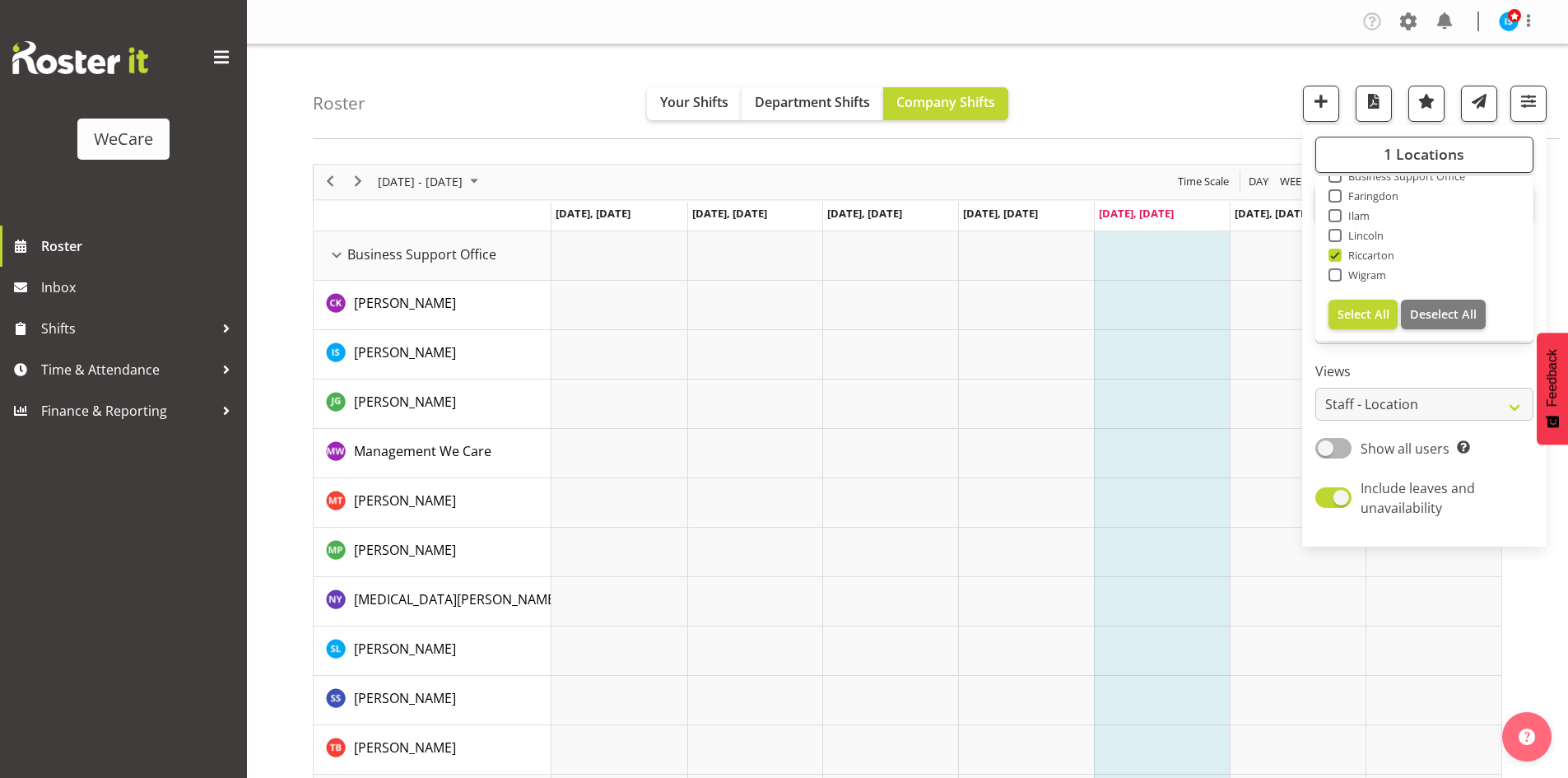
click at [1336, 213] on span at bounding box center [1335, 215] width 13 height 13
click at [1336, 213] on input "Ilam" at bounding box center [1334, 215] width 11 height 11
checkbox input "true"
click at [1414, 159] on span "2 Locations" at bounding box center [1424, 154] width 81 height 20
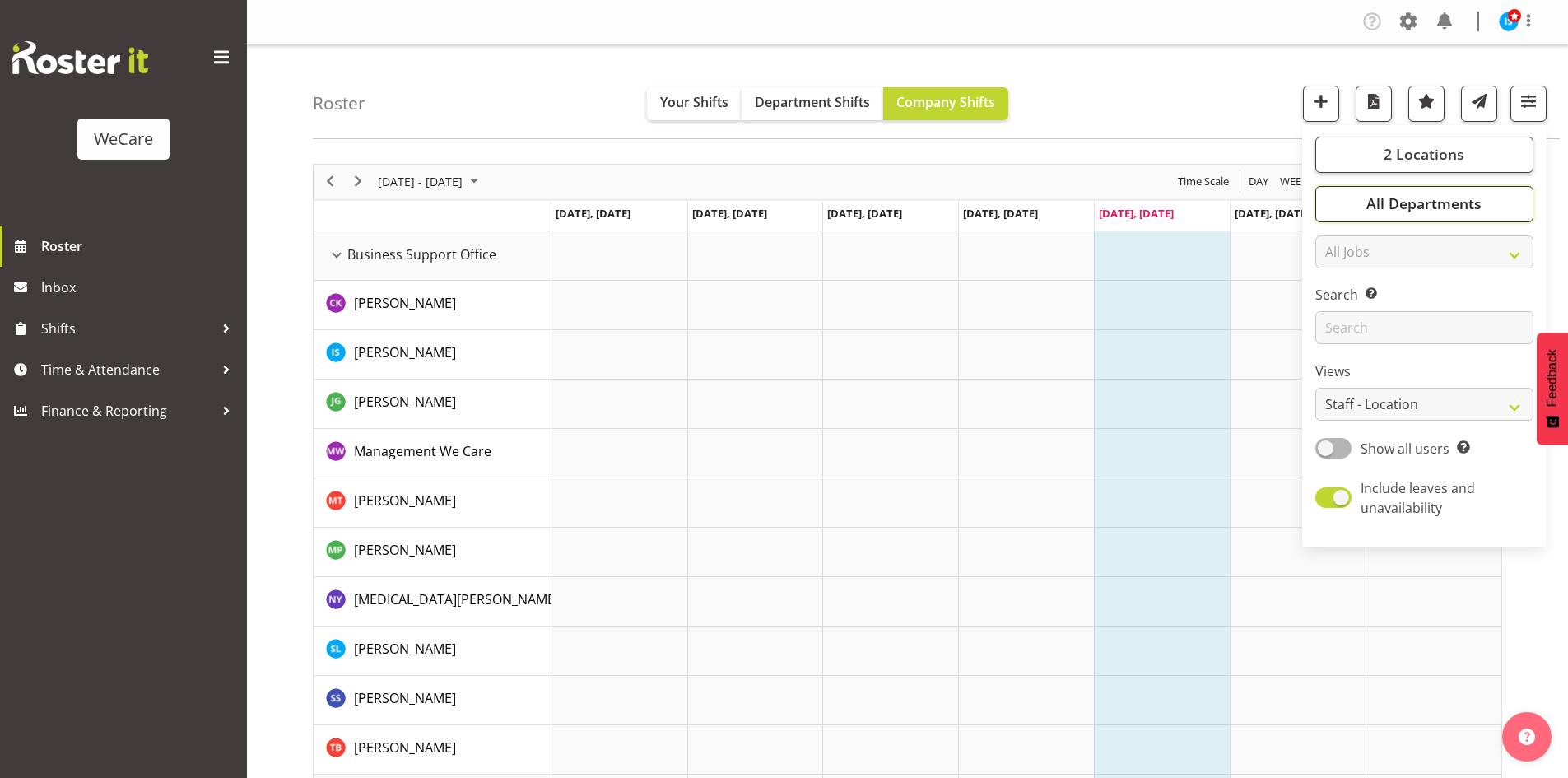
click at [1431, 210] on span "All Departments" at bounding box center [1423, 204] width 115 height 20
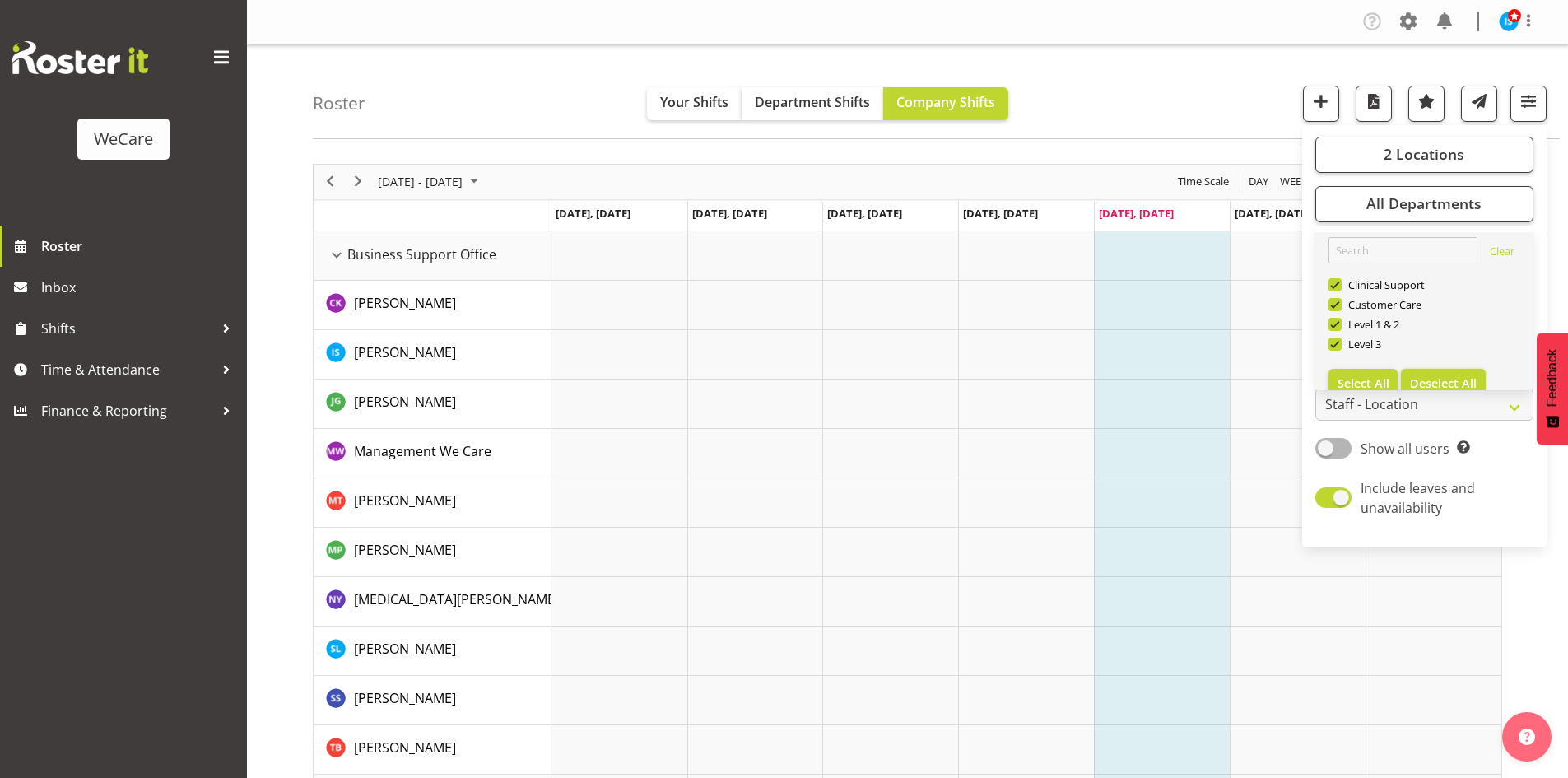
click at [1440, 380] on span "Deselect All" at bounding box center [1443, 383] width 67 height 16
checkbox input "false"
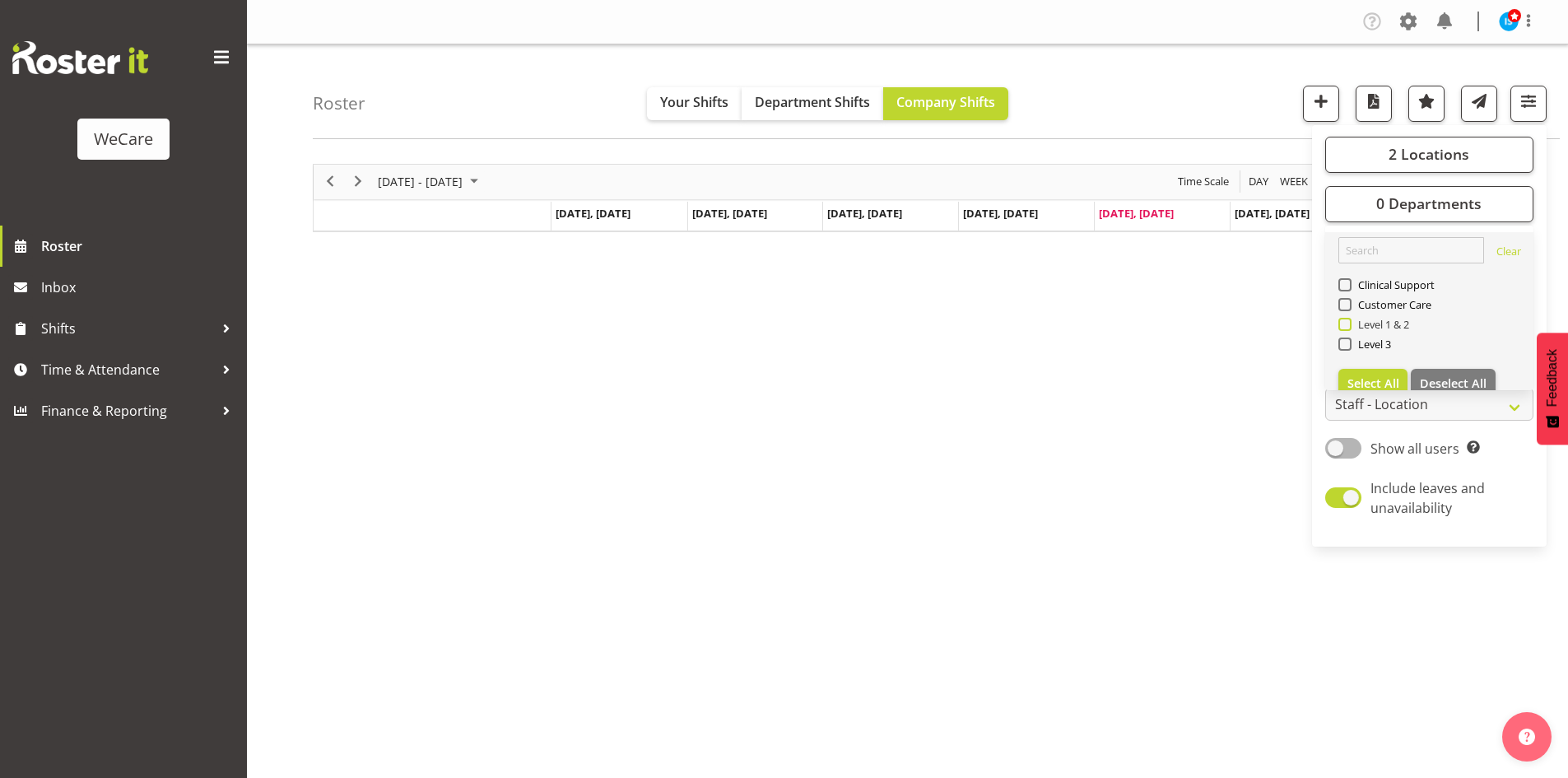
click at [1368, 320] on span "Level 1 & 2" at bounding box center [1380, 324] width 58 height 13
click at [1349, 320] on input "Level 1 & 2" at bounding box center [1344, 324] width 11 height 11
checkbox input "true"
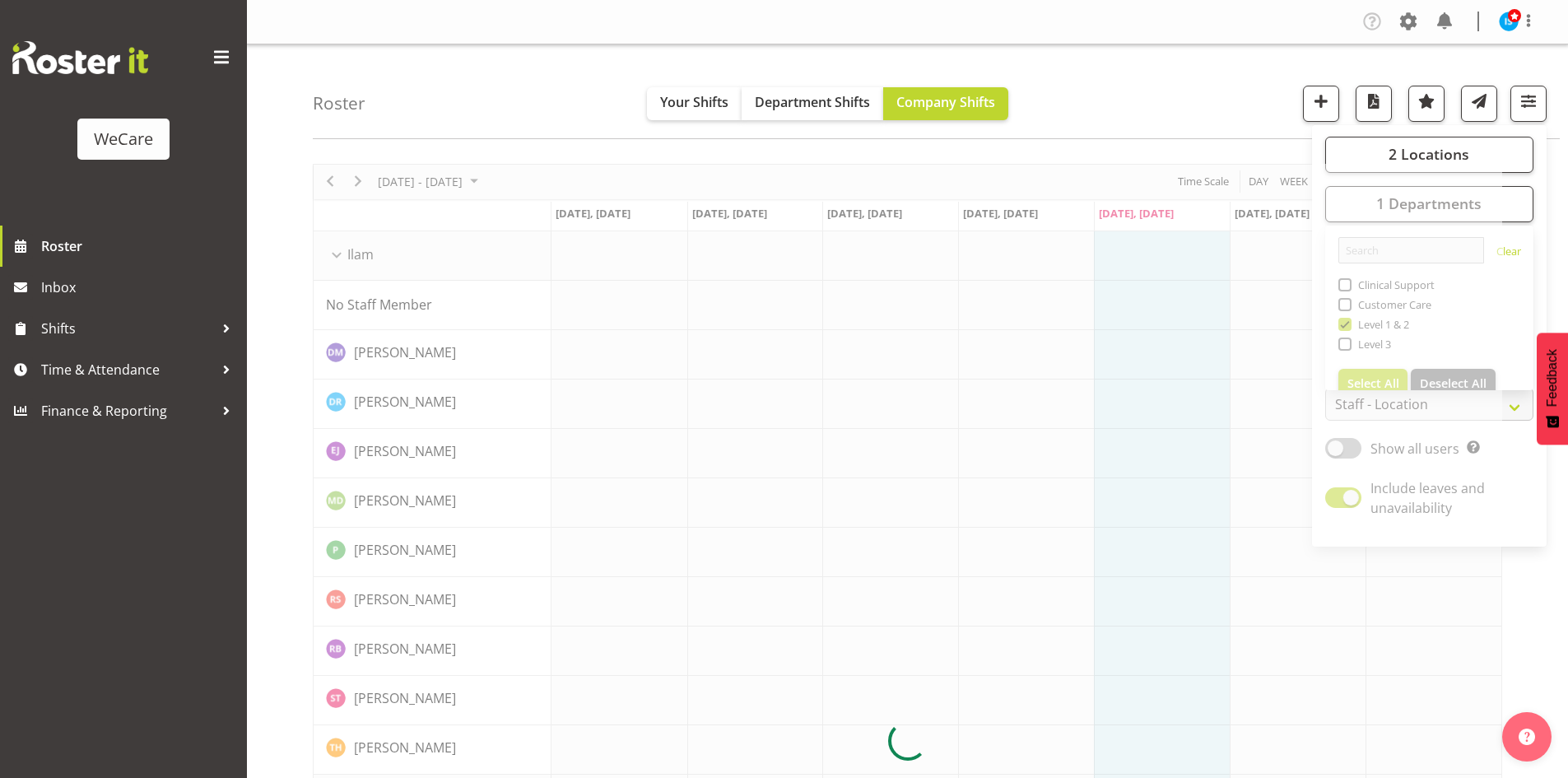
click at [1141, 101] on div "Roster Your Shifts Department Shifts Company Shifts 2 Locations Clear Business …" at bounding box center [936, 92] width 1247 height 95
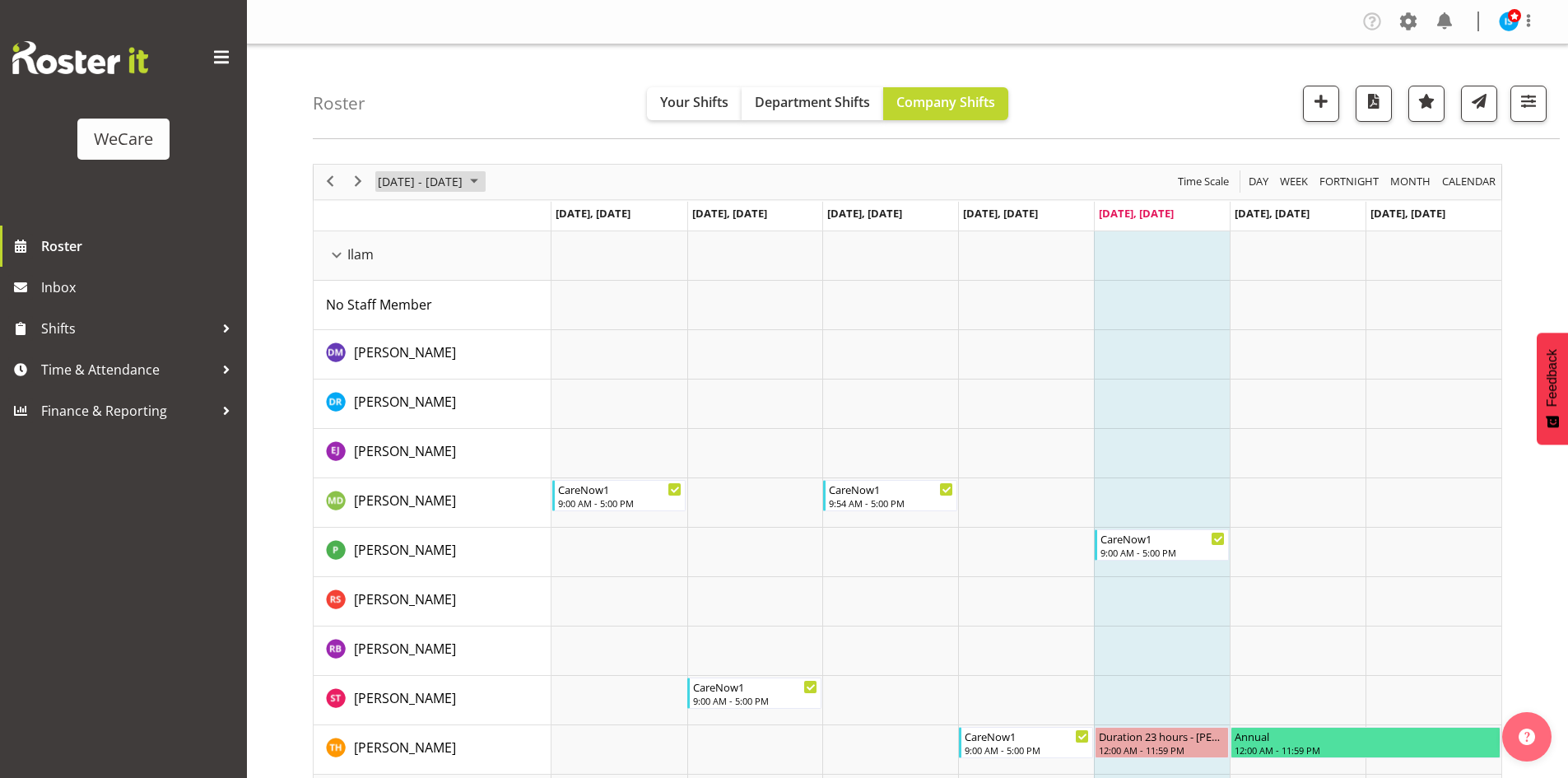
click at [446, 183] on span "Sep 29 - Oct 05, 2025" at bounding box center [419, 181] width 88 height 21
click at [397, 398] on span "27" at bounding box center [395, 391] width 25 height 25
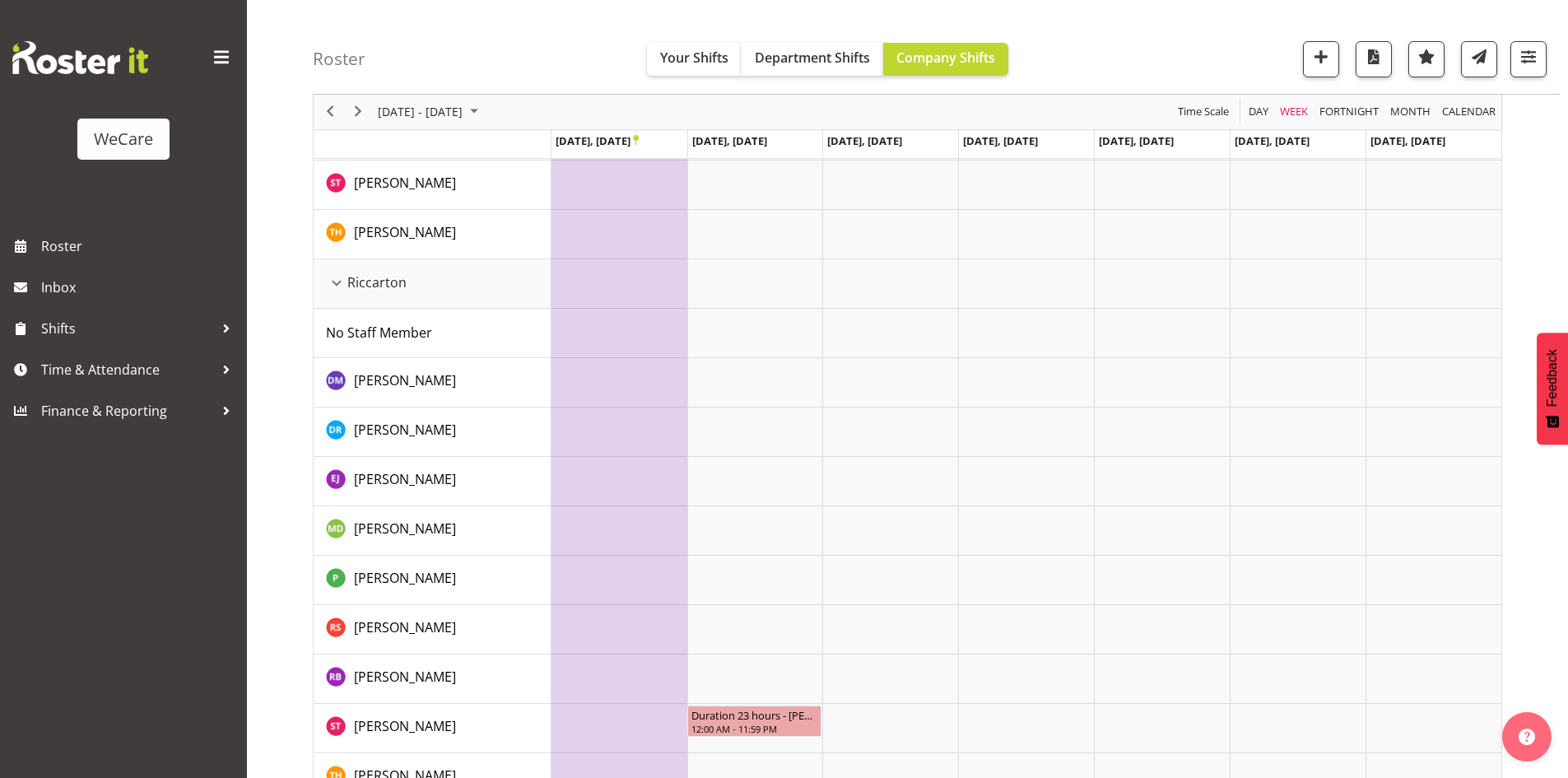
scroll to position [553, 0]
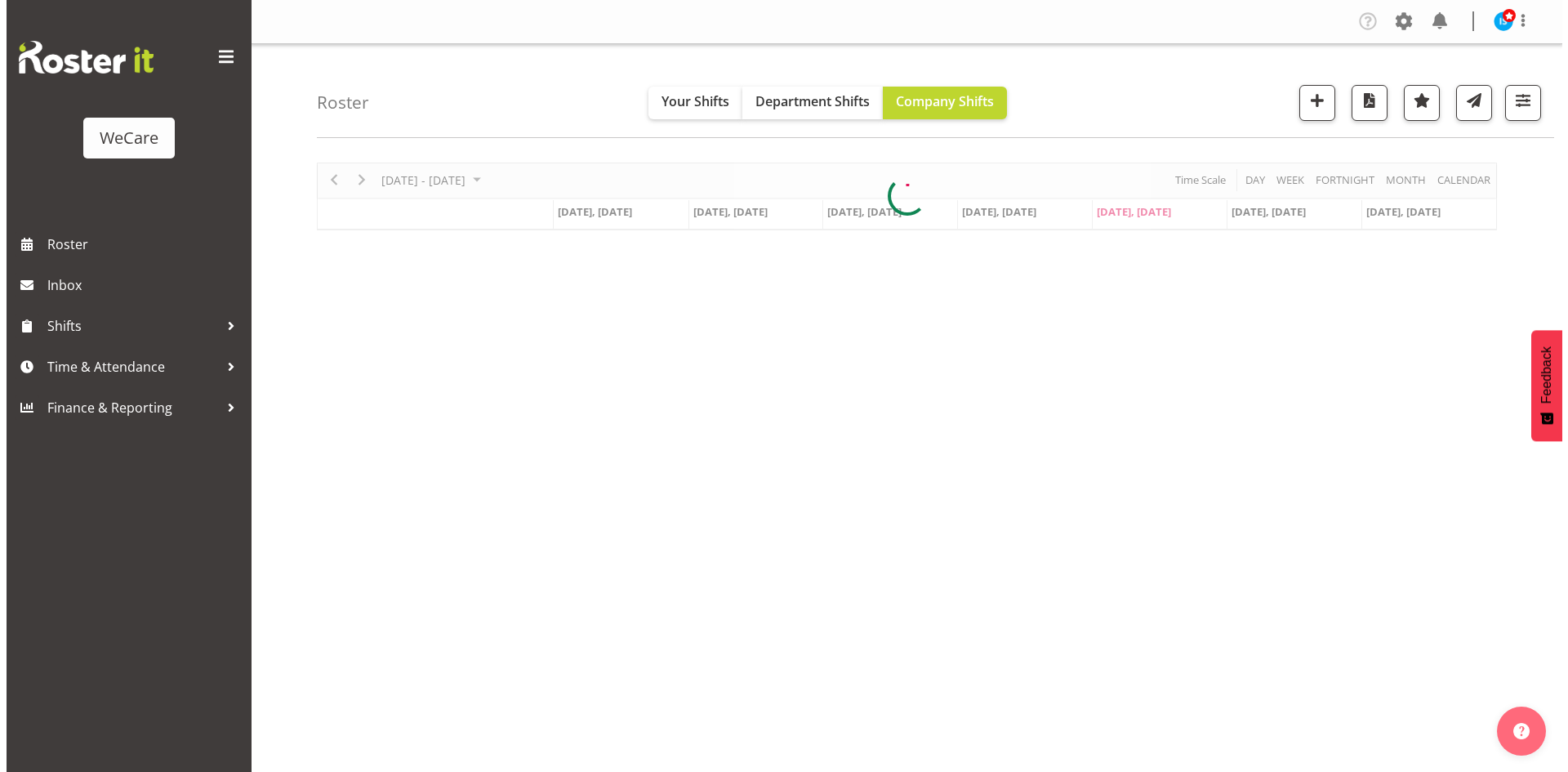
scroll to position [32, 0]
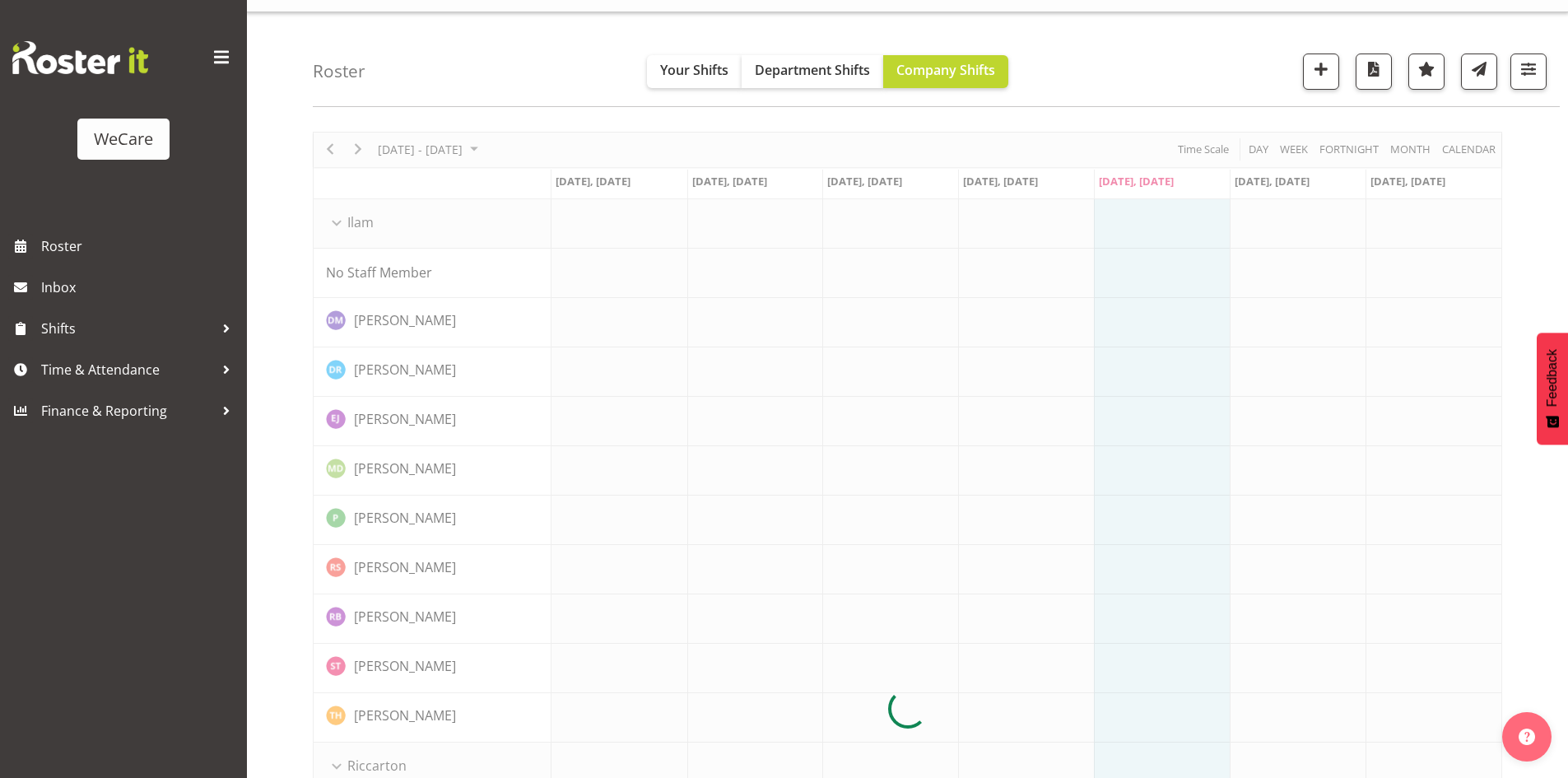
click at [438, 145] on div at bounding box center [908, 709] width 1189 height 1155
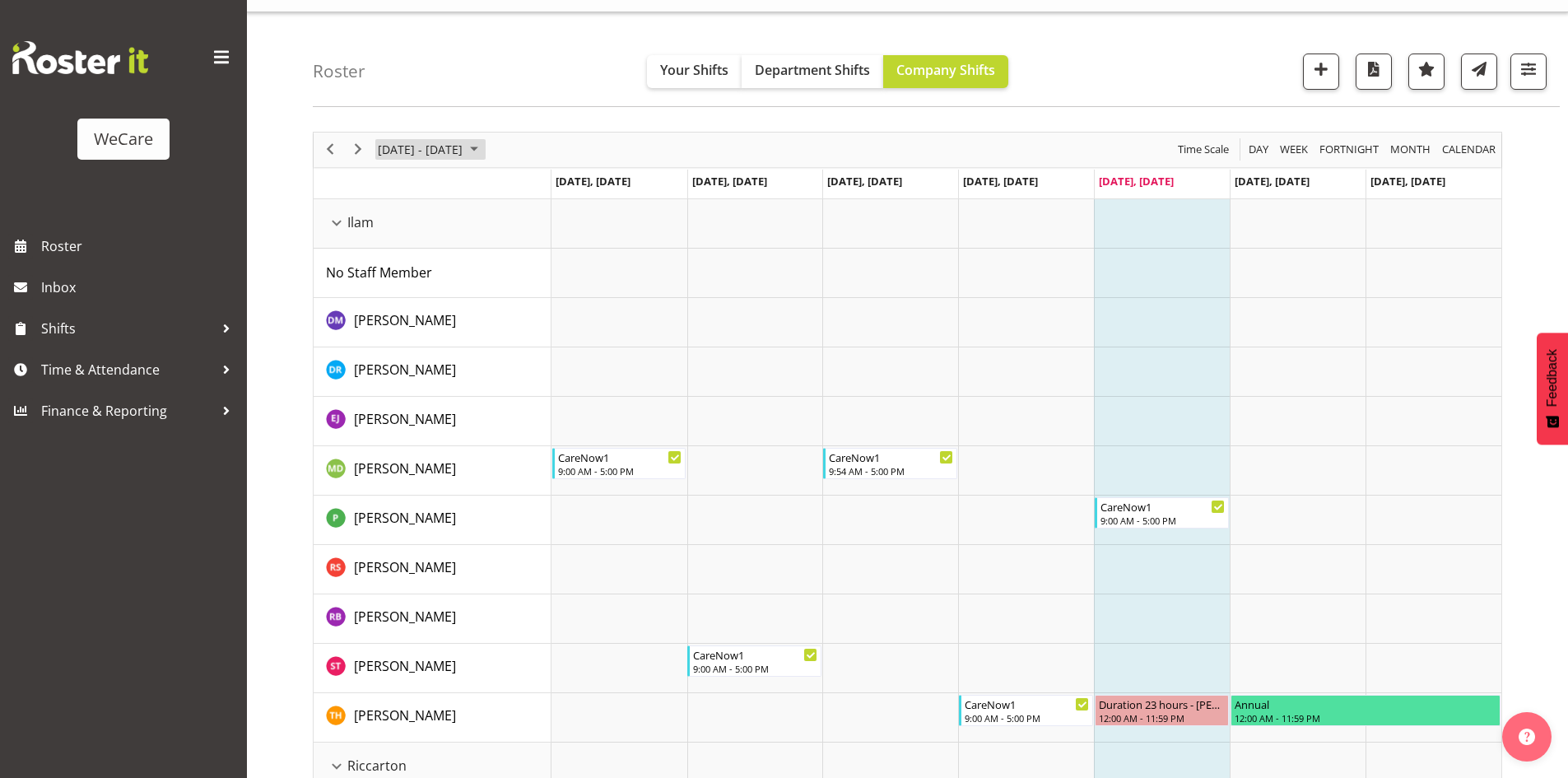
click at [440, 153] on span "[DATE] - [DATE]" at bounding box center [419, 149] width 88 height 21
click at [477, 361] on span "30" at bounding box center [473, 359] width 25 height 25
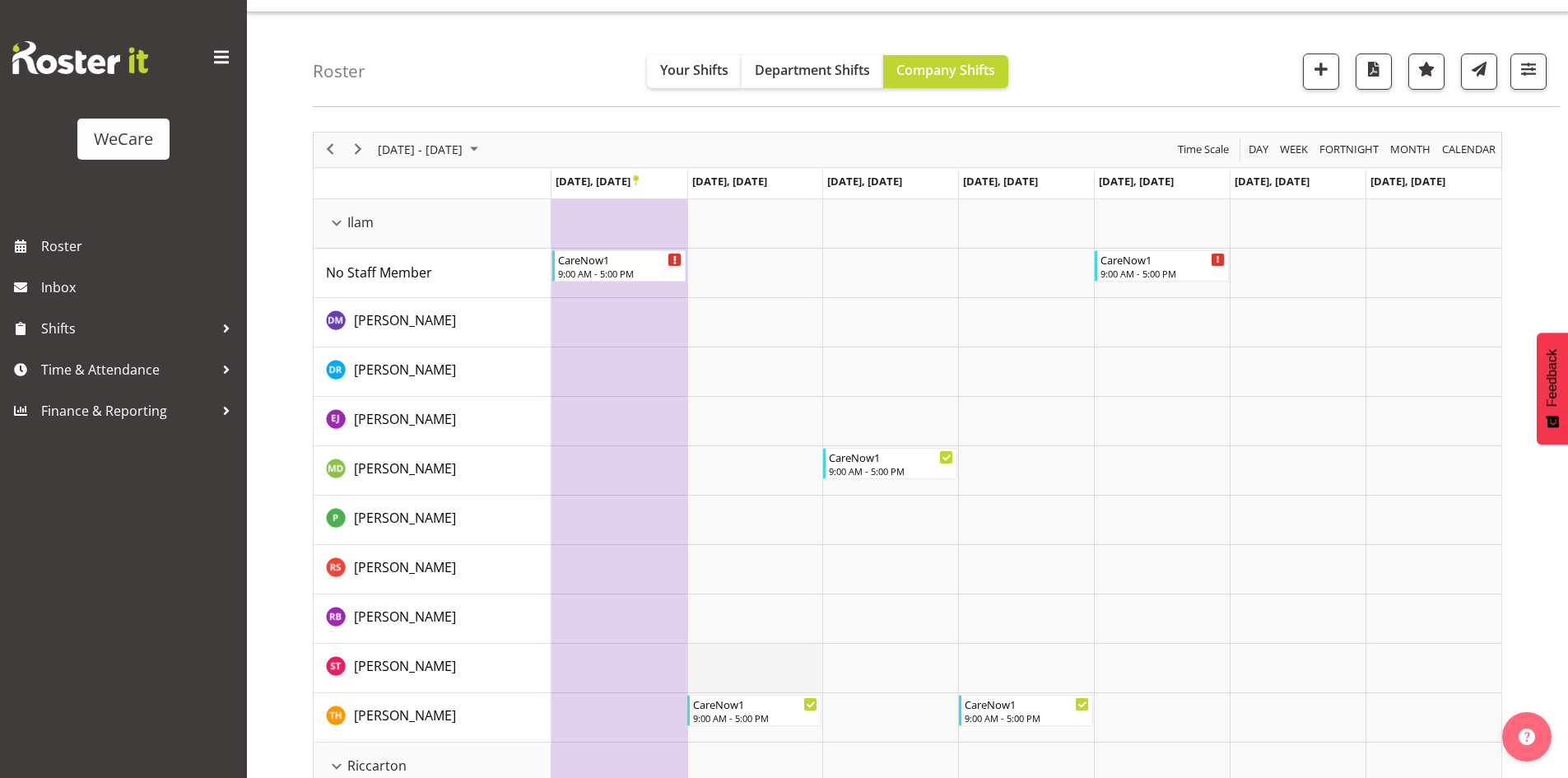
click at [735, 661] on td "Timeline Week of October 30, 2025" at bounding box center [755, 669] width 136 height 49
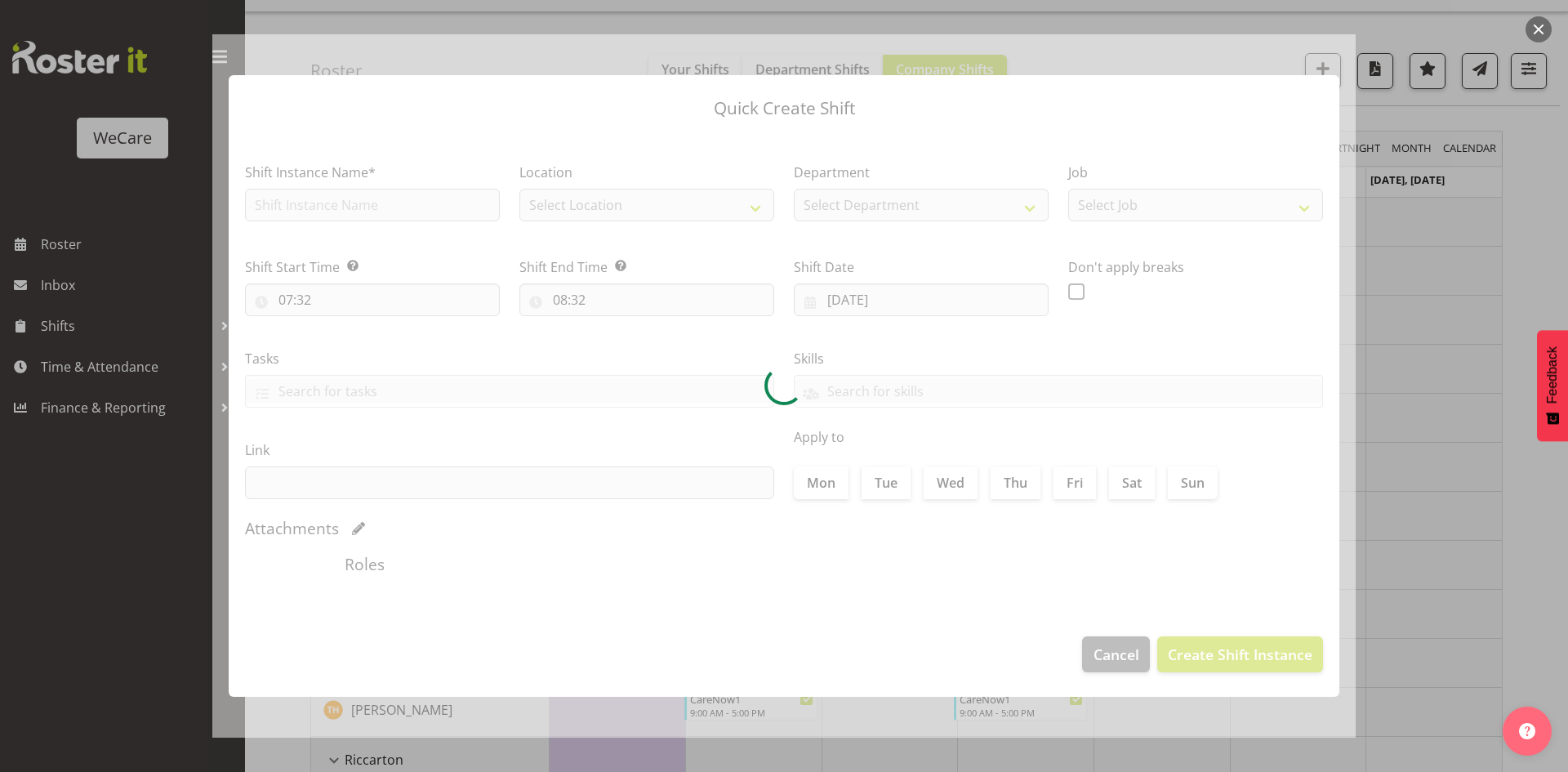
type input "[DATE]"
checkbox input "true"
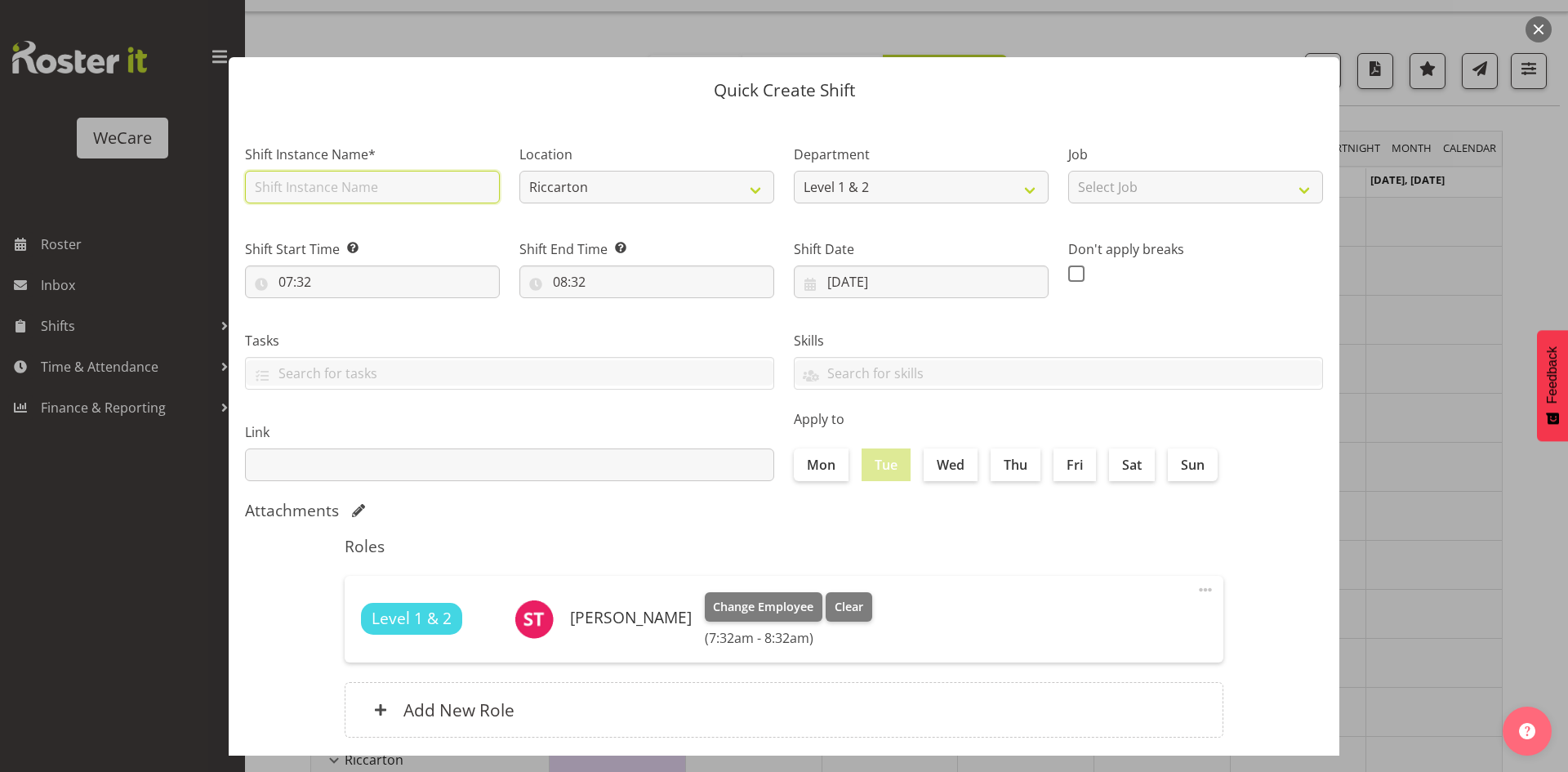
click at [297, 193] on input "text" at bounding box center [372, 187] width 255 height 32
type input "CareNow1"
click at [1400, 476] on div at bounding box center [784, 386] width 1568 height 772
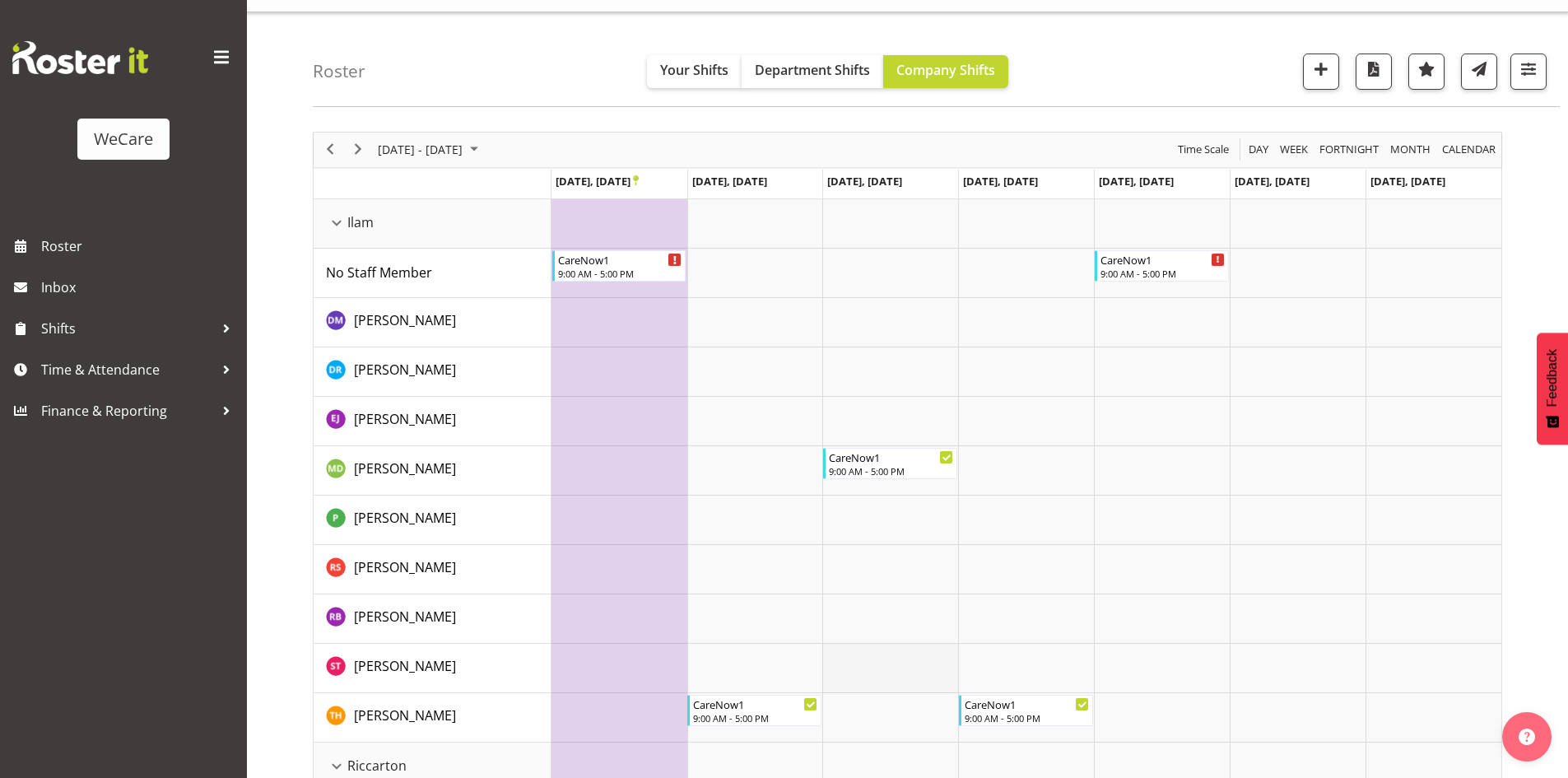
click at [882, 666] on td "Timeline Week of October 30, 2025" at bounding box center [890, 669] width 136 height 49
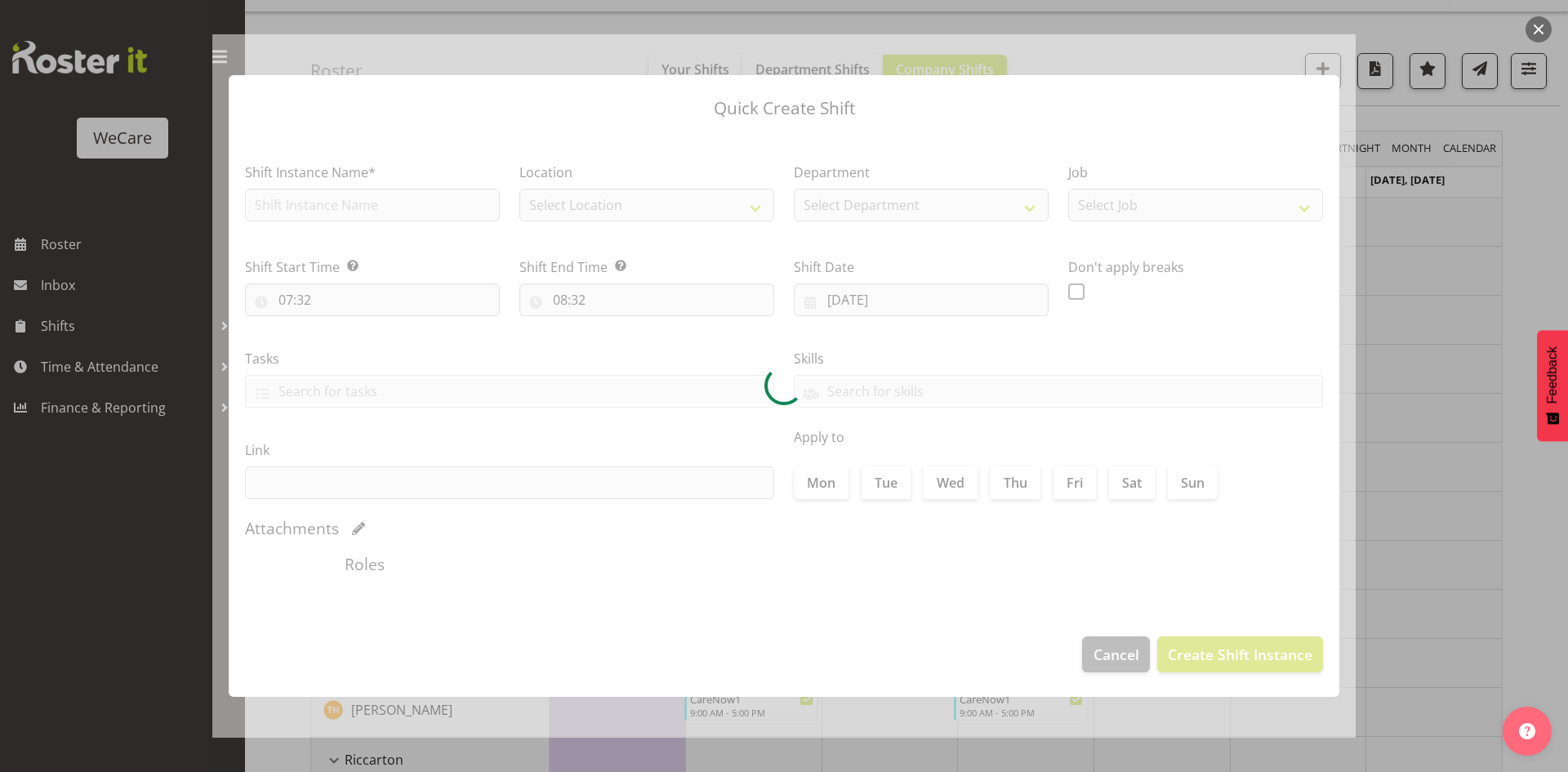
type input "29/10/2025"
checkbox input "true"
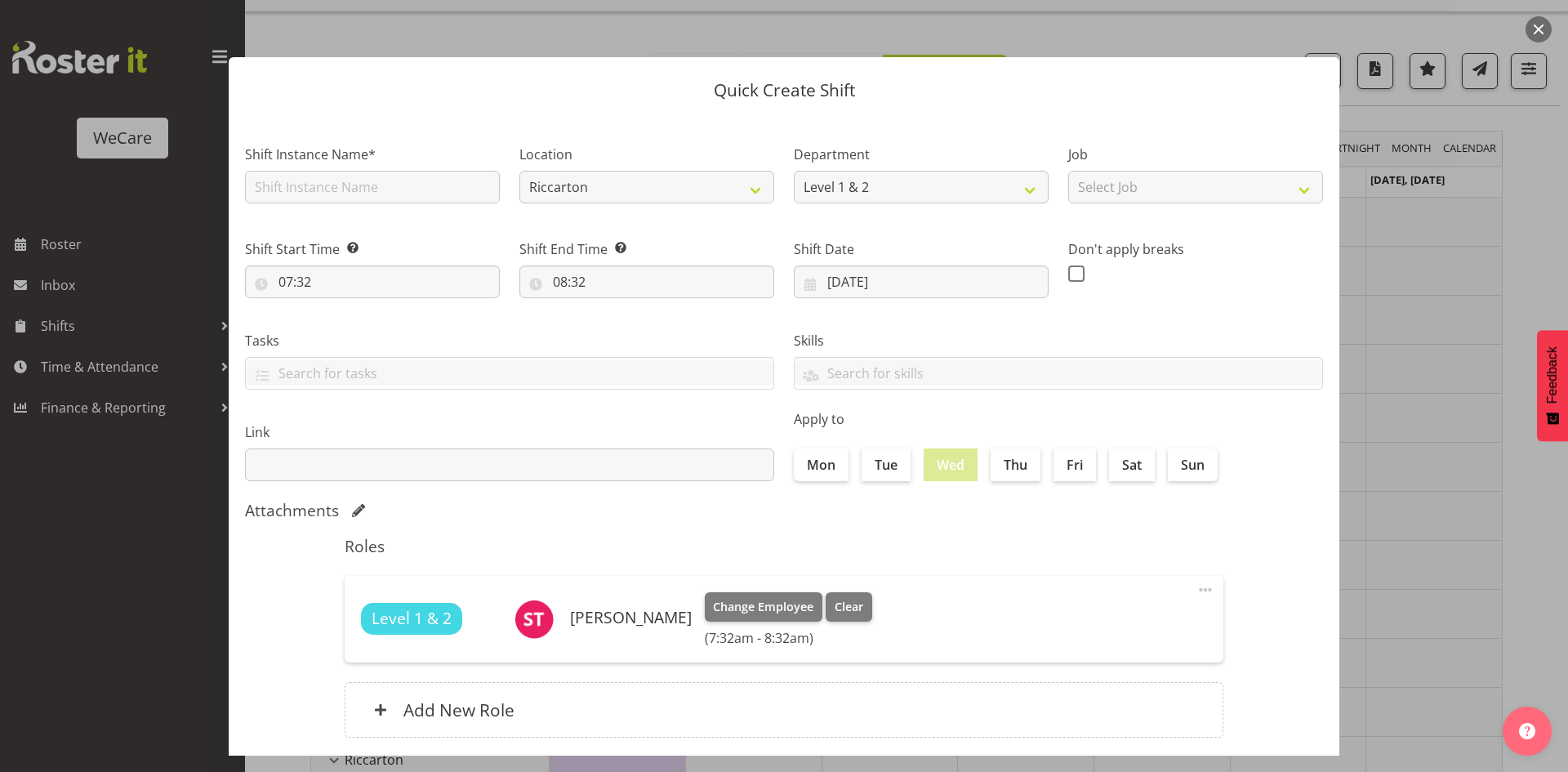
click at [1449, 435] on div at bounding box center [784, 386] width 1568 height 772
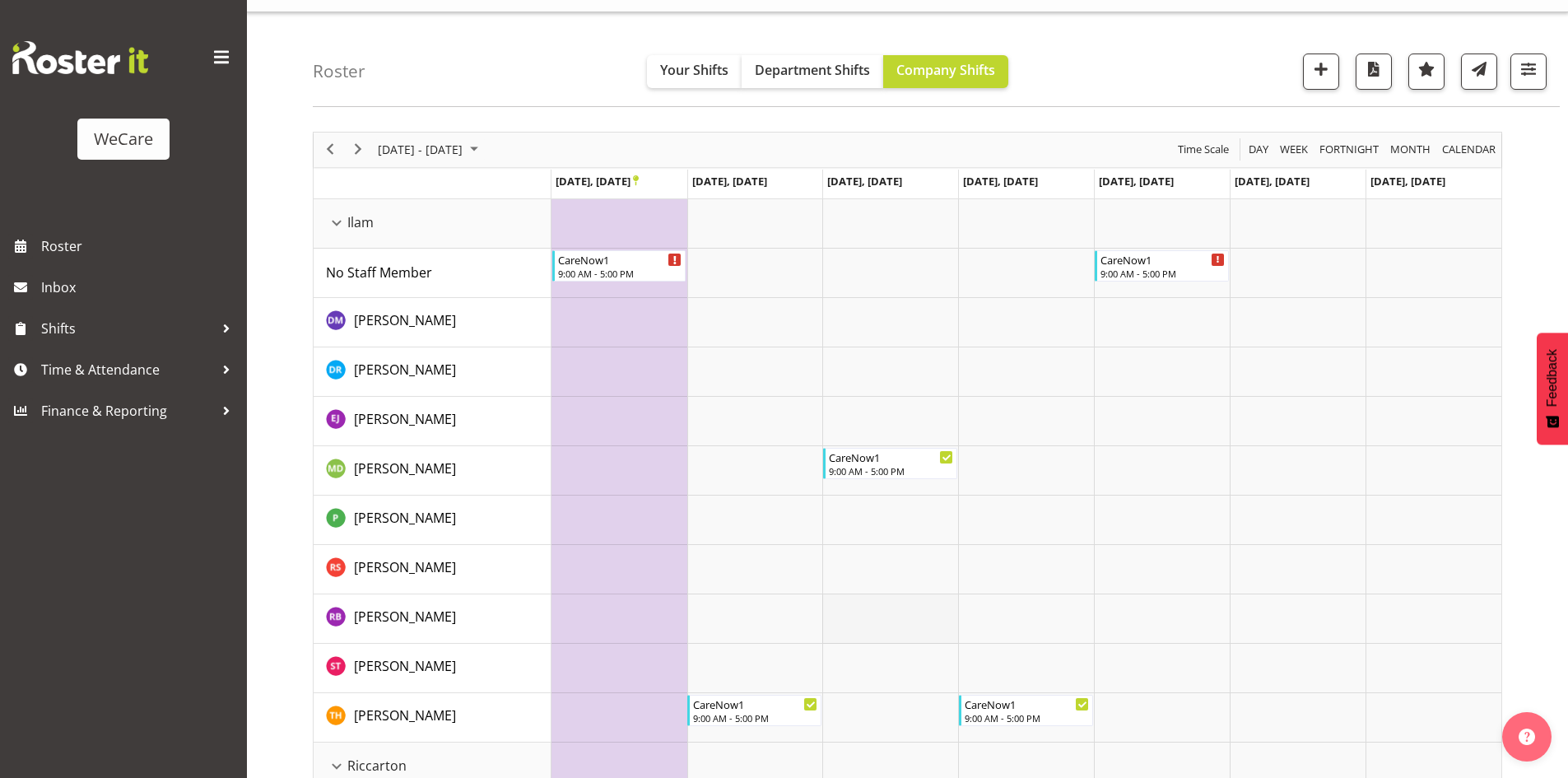
click at [857, 616] on td "Timeline Week of October 30, 2025" at bounding box center [890, 619] width 136 height 49
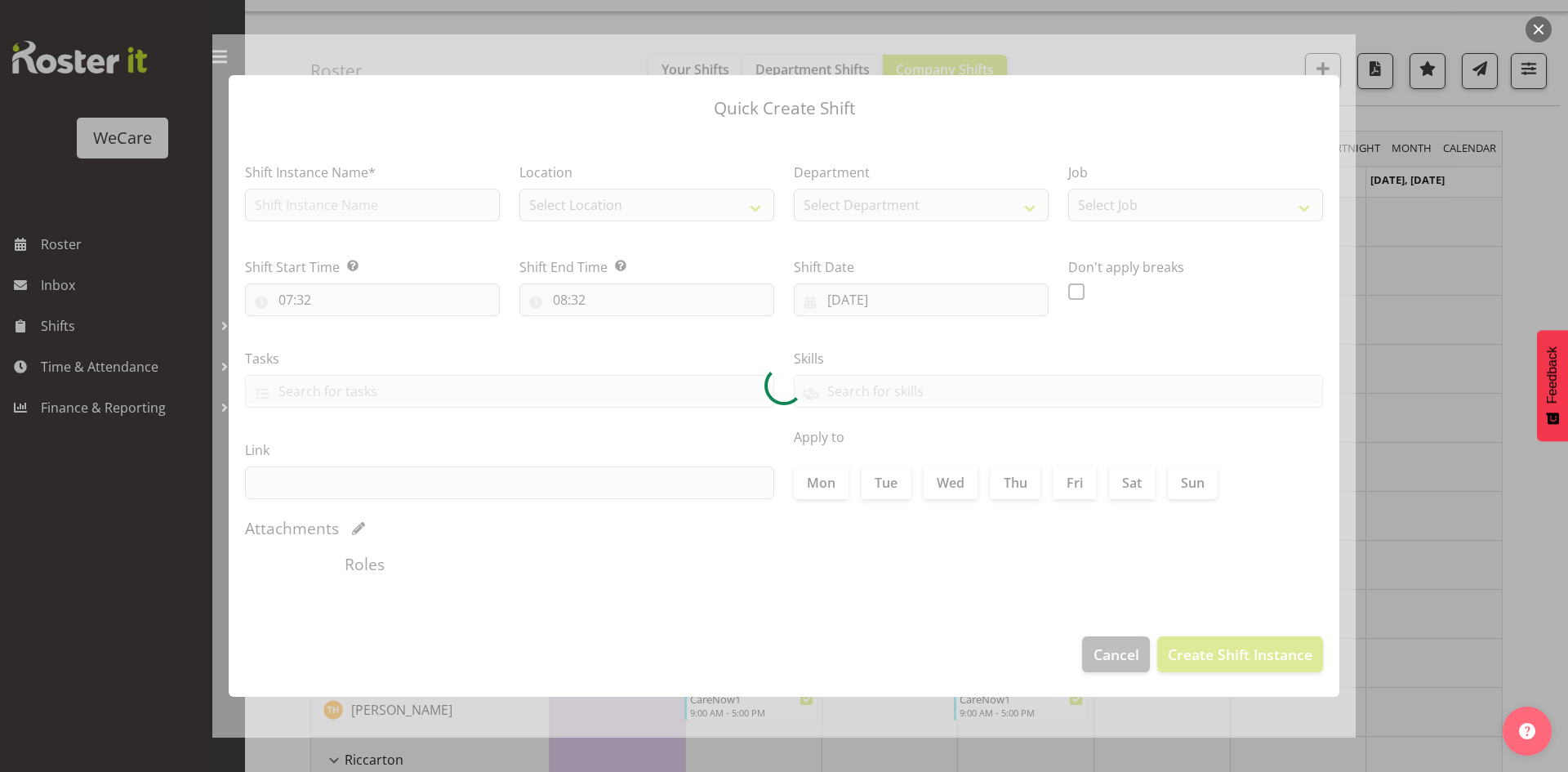
type input "29/10/2025"
checkbox input "true"
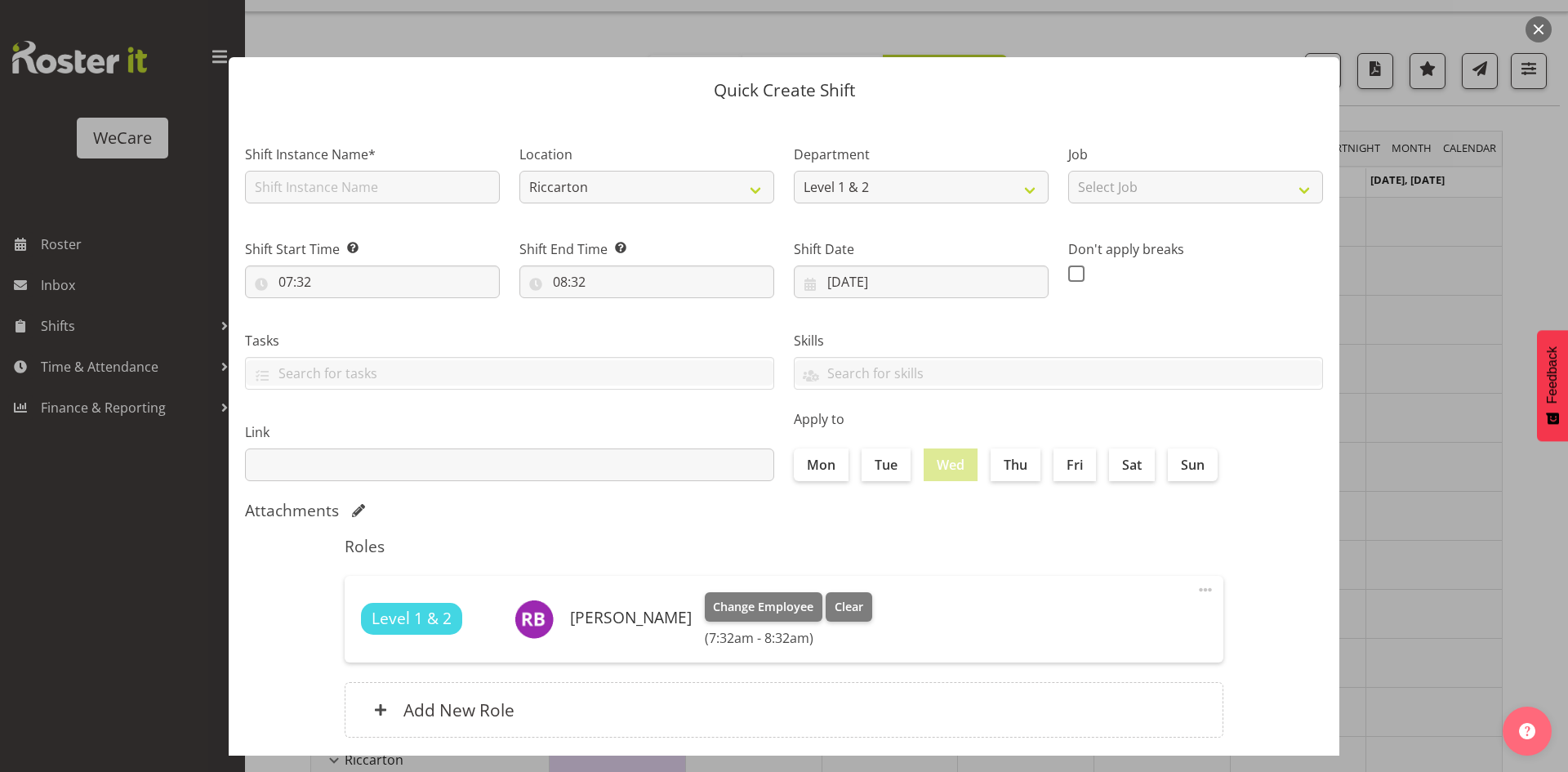
click at [342, 182] on div at bounding box center [784, 386] width 1144 height 740
click at [340, 187] on input "text" at bounding box center [372, 187] width 255 height 32
click at [416, 179] on input "text" at bounding box center [372, 187] width 255 height 32
type input "CareNow1"
click at [577, 182] on select "Riccarton Wigram Ilam" at bounding box center [647, 187] width 255 height 32
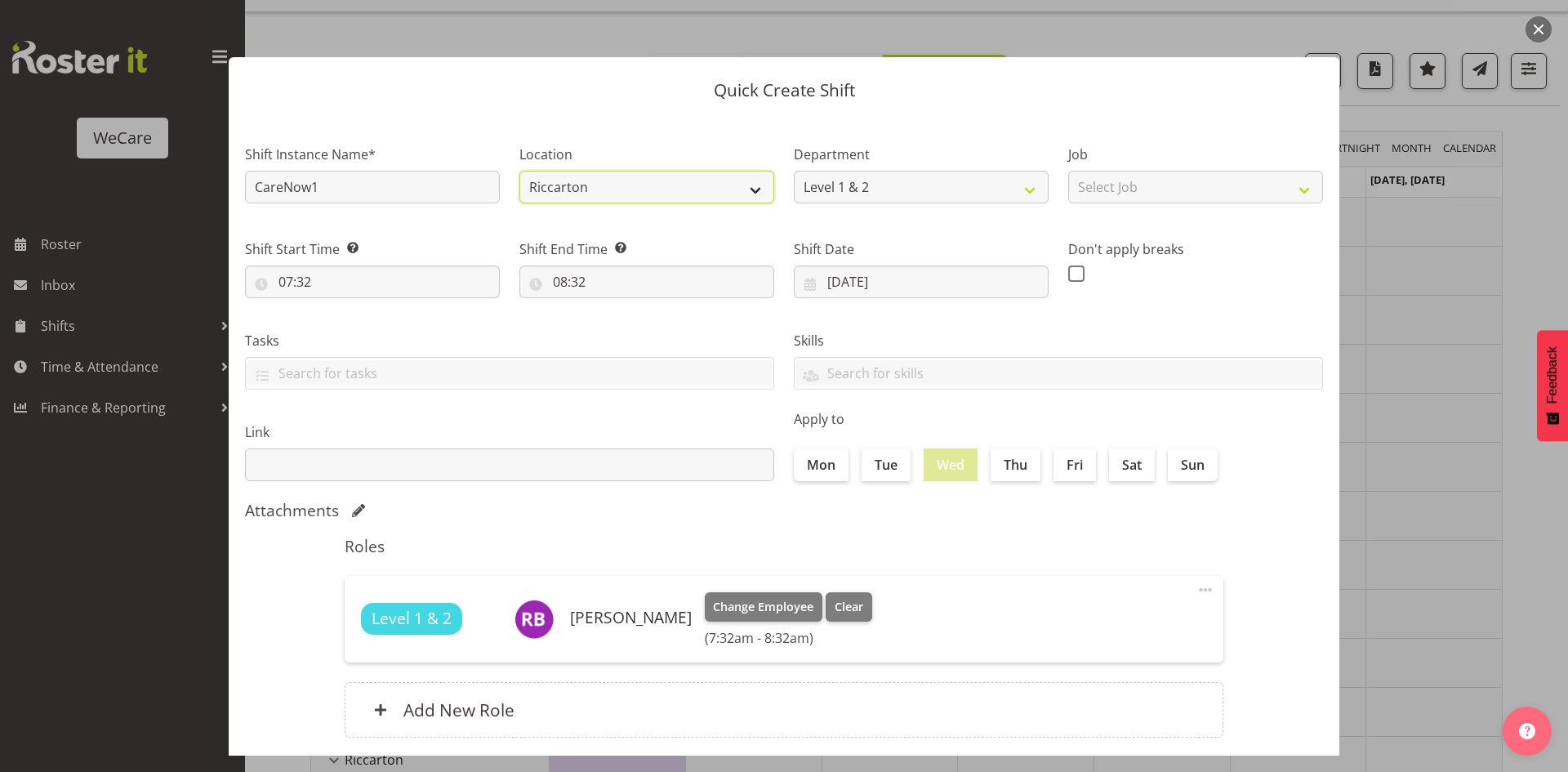
select select "1204"
click at [520, 171] on select "Riccarton Wigram Ilam" at bounding box center [647, 187] width 255 height 32
click at [297, 281] on input "07:32" at bounding box center [372, 281] width 255 height 32
click at [348, 318] on select "00 01 02 03 04 05 06 07 08 09 10 11 12 13 14 15 16 17 18 19 20 21 22 23" at bounding box center [357, 323] width 37 height 32
select select "9"
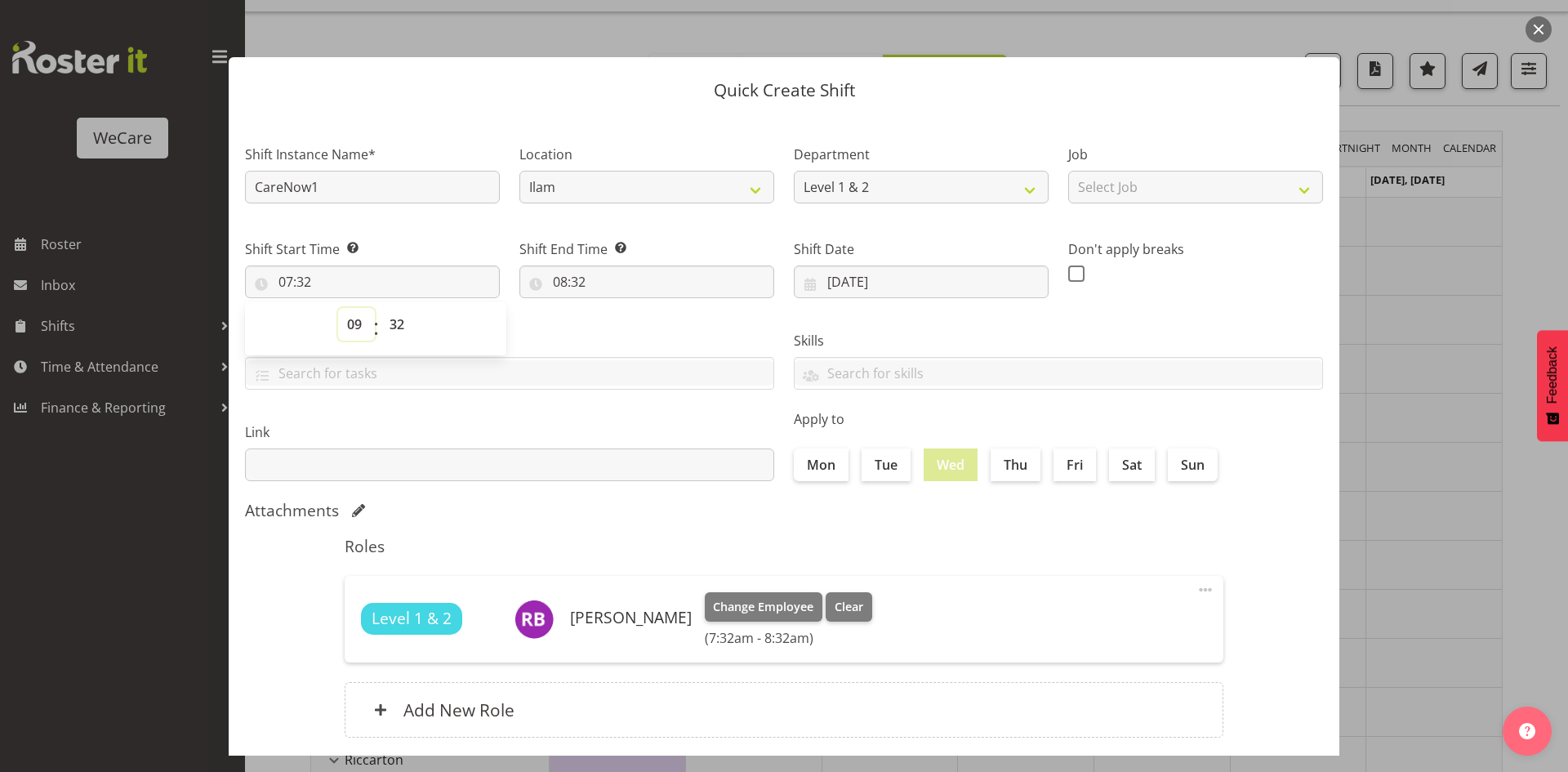
click at [338, 308] on select "00 01 02 03 04 05 06 07 08 09 10 11 12 13 14 15 16 17 18 19 20 21 22 23" at bounding box center [357, 323] width 37 height 32
type input "09:32"
select select "0"
type input "09:00"
click at [552, 287] on input "08:32" at bounding box center [647, 281] width 255 height 32
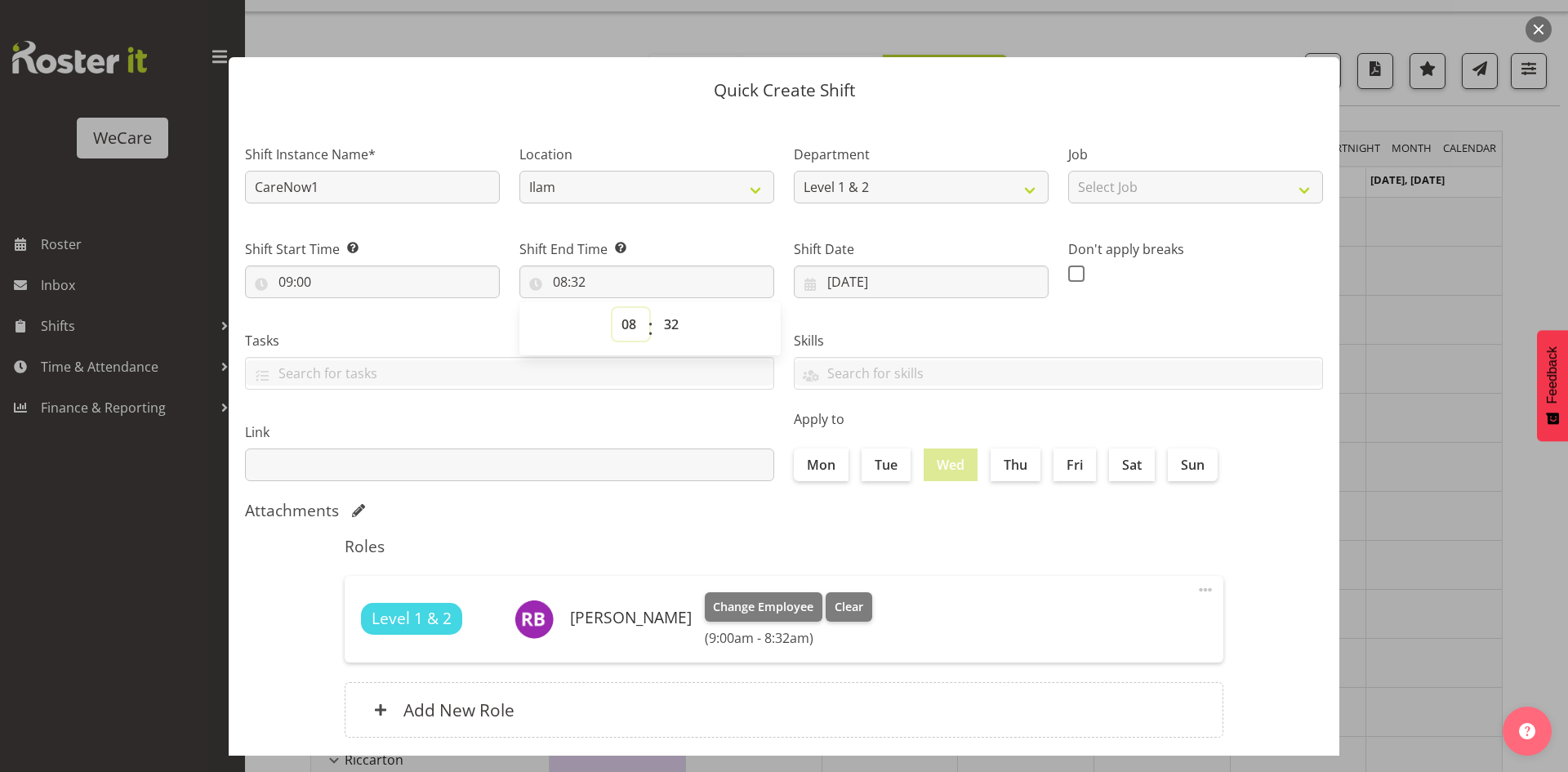
drag, startPoint x: 611, startPoint y: 321, endPoint x: 606, endPoint y: 306, distance: 15.8
click at [613, 321] on select "00 01 02 03 04 05 06 07 08 09 10 11 12 13 14 15 16 17 18 19 20 21 22 23" at bounding box center [631, 323] width 37 height 32
select select "17"
click at [613, 308] on select "00 01 02 03 04 05 06 07 08 09 10 11 12 13 14 15 16 17 18 19 20 21 22 23" at bounding box center [631, 323] width 37 height 32
type input "17:32"
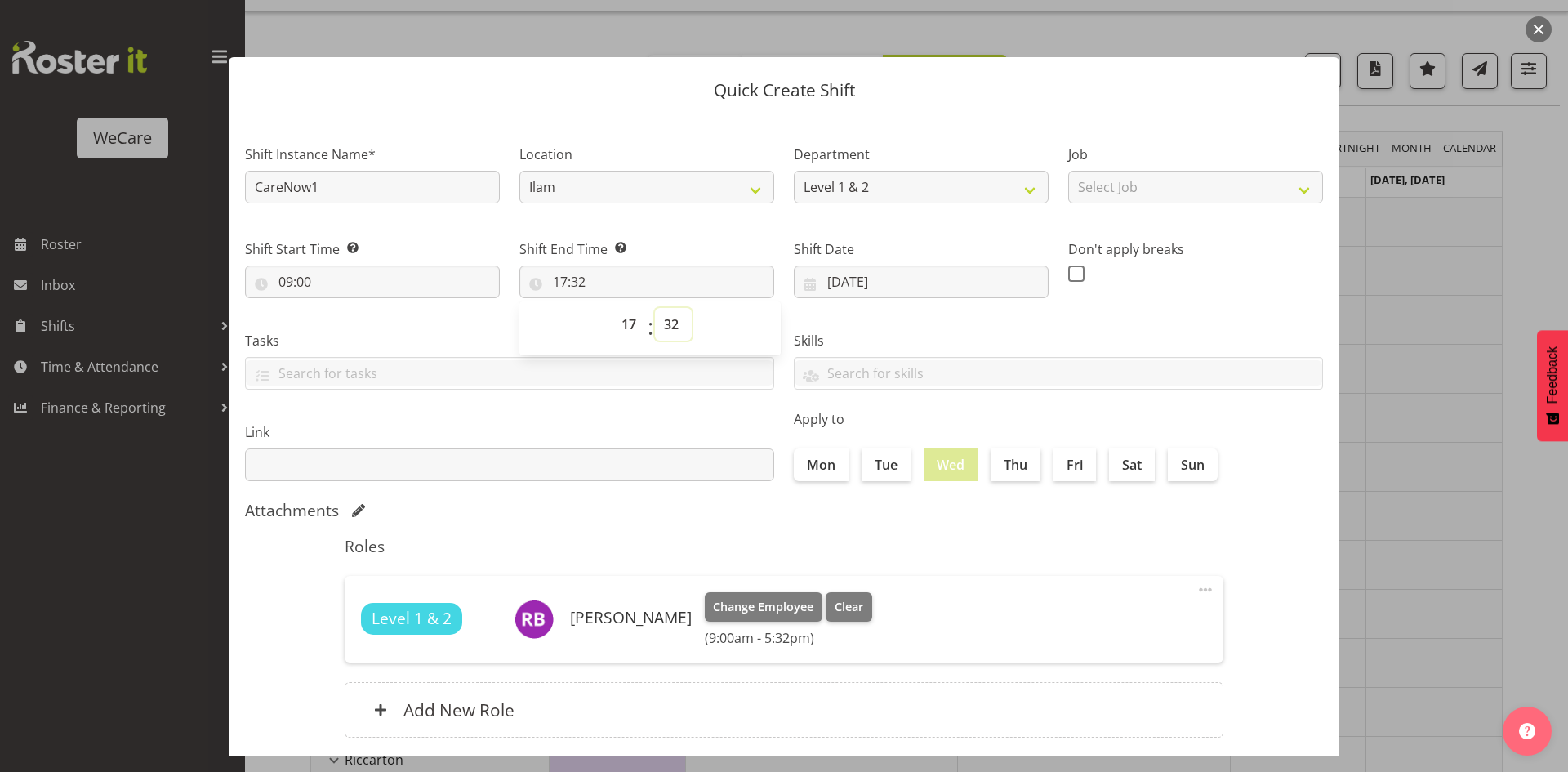
select select "0"
type input "17:00"
click at [1006, 462] on label "Thu" at bounding box center [1015, 464] width 50 height 32
click at [1001, 462] on input "Thu" at bounding box center [996, 464] width 11 height 11
checkbox input "true"
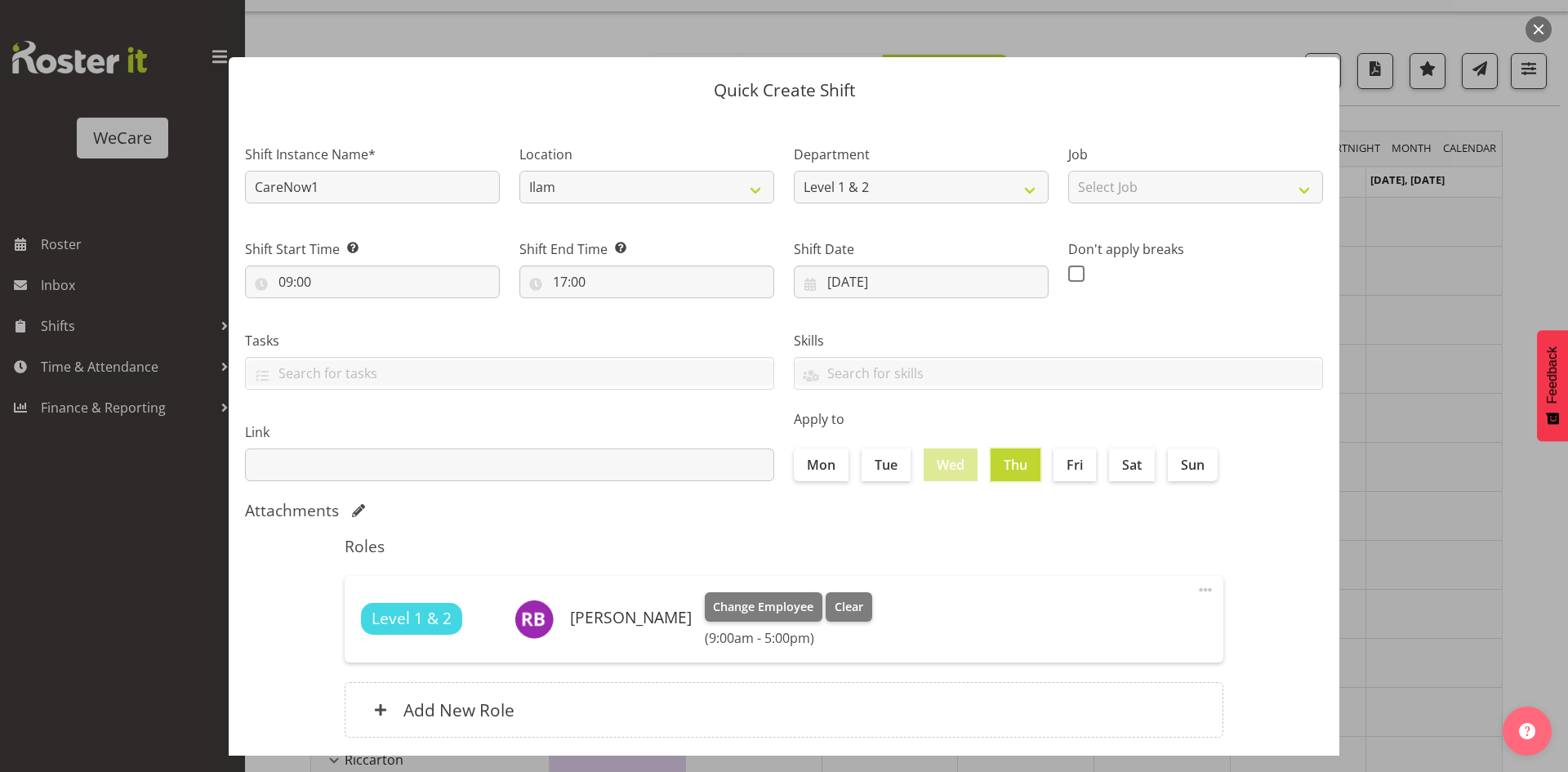
drag, startPoint x: 1057, startPoint y: 461, endPoint x: 1044, endPoint y: 507, distance: 47.8
click at [1058, 461] on input "Fri" at bounding box center [1059, 464] width 11 height 11
checkbox input "true"
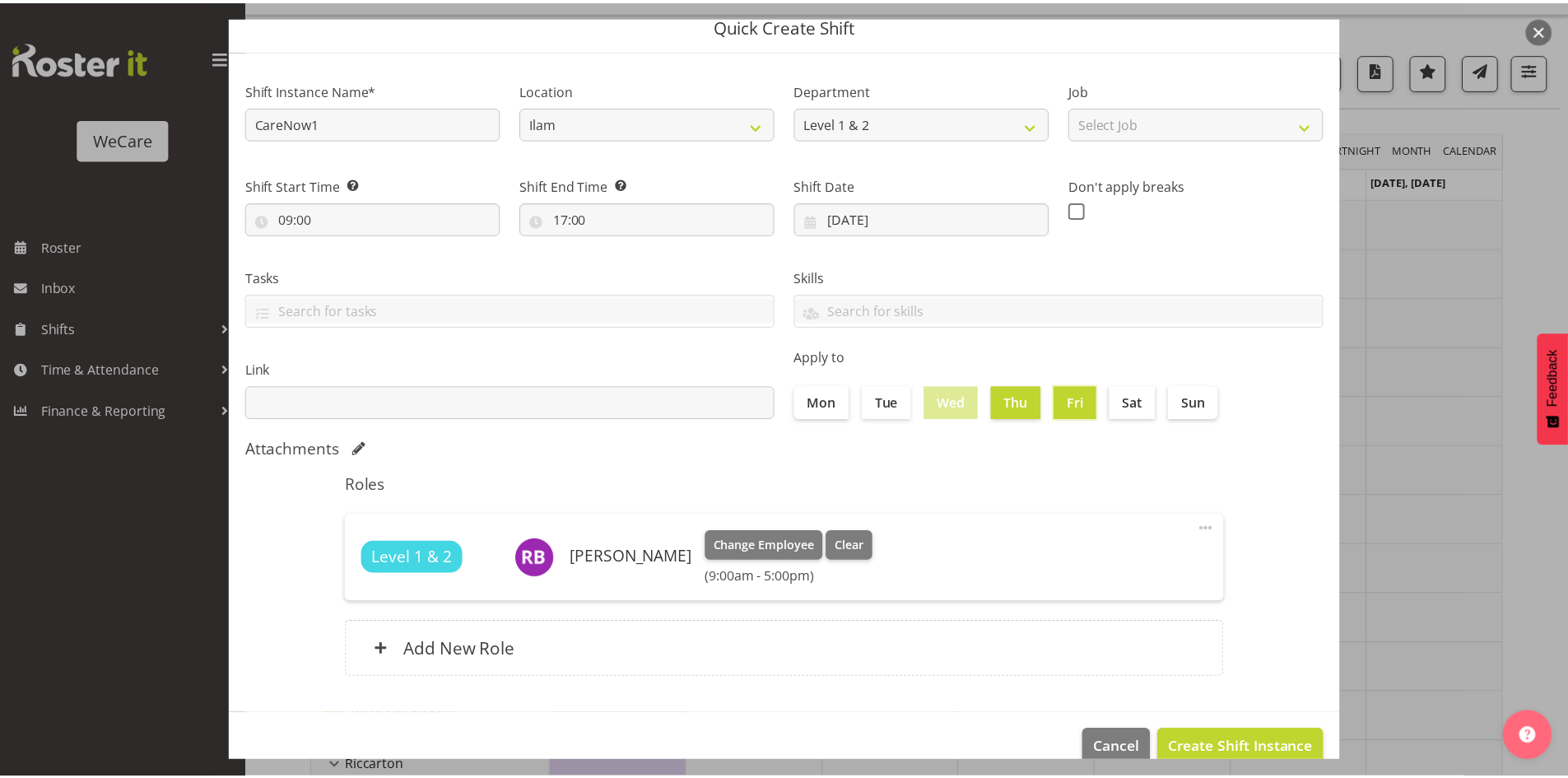
scroll to position [96, 0]
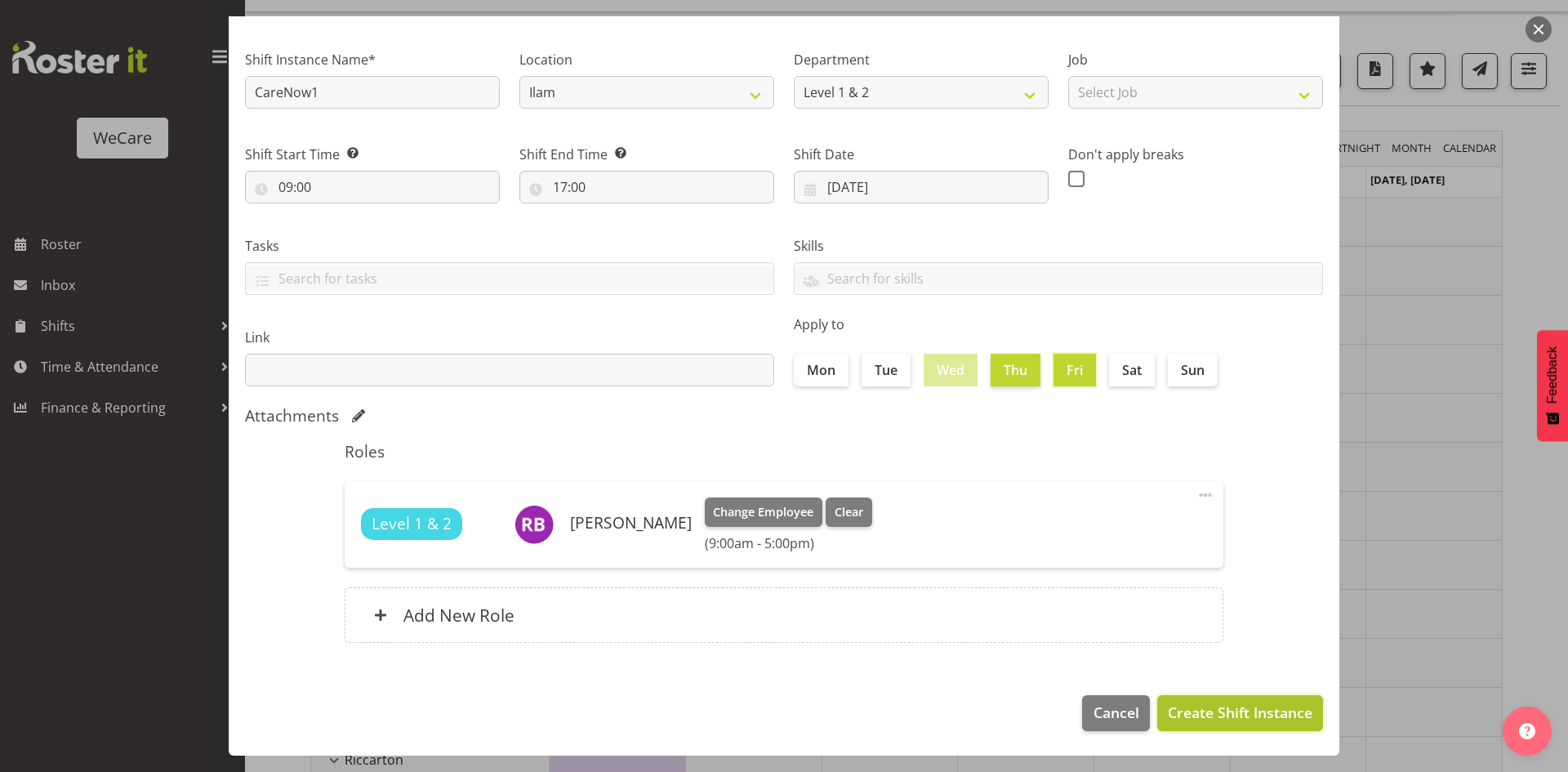
click at [1225, 722] on span "Create Shift Instance" at bounding box center [1241, 712] width 145 height 21
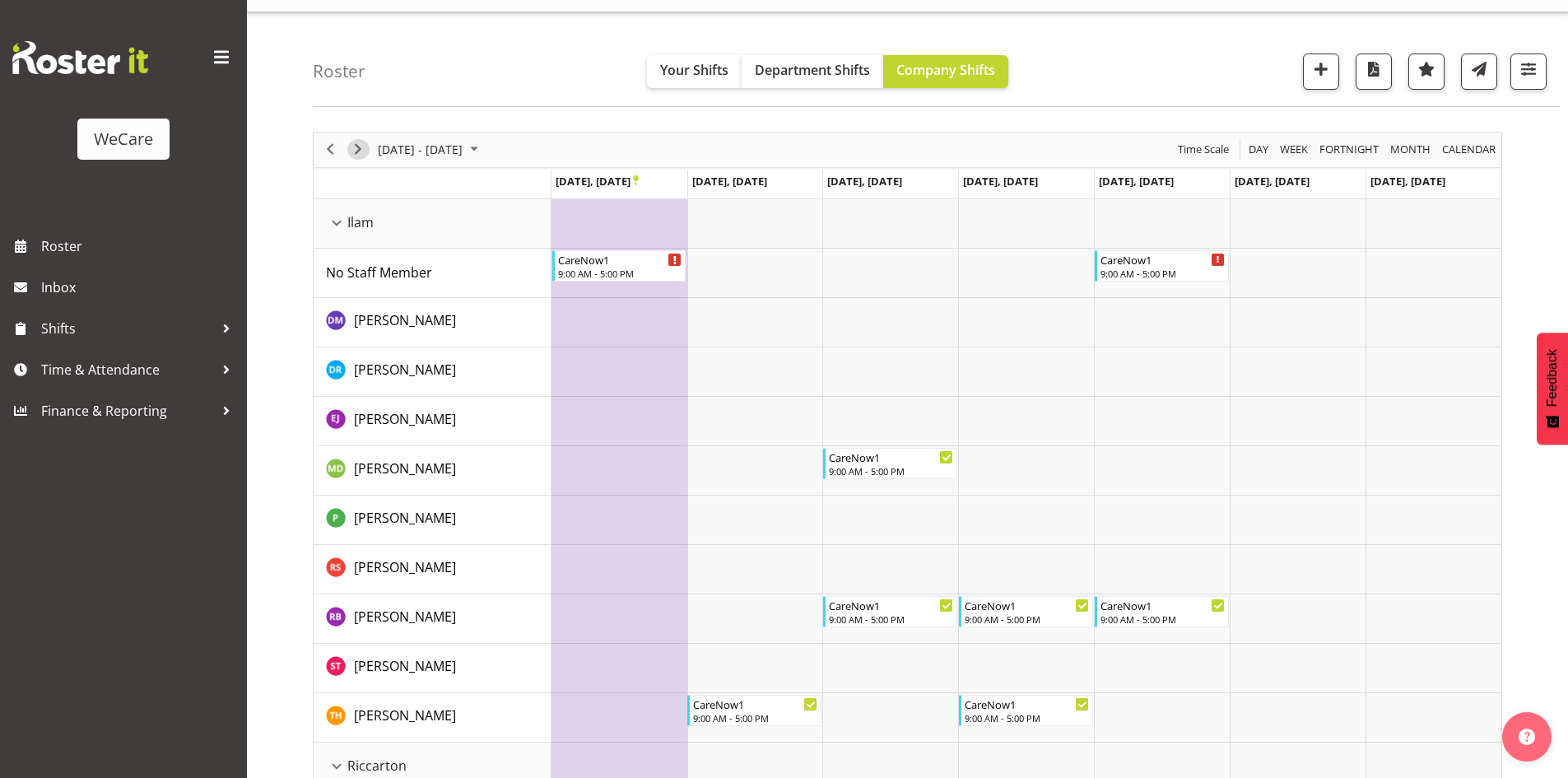
click at [351, 159] on div "next period" at bounding box center [358, 150] width 28 height 34
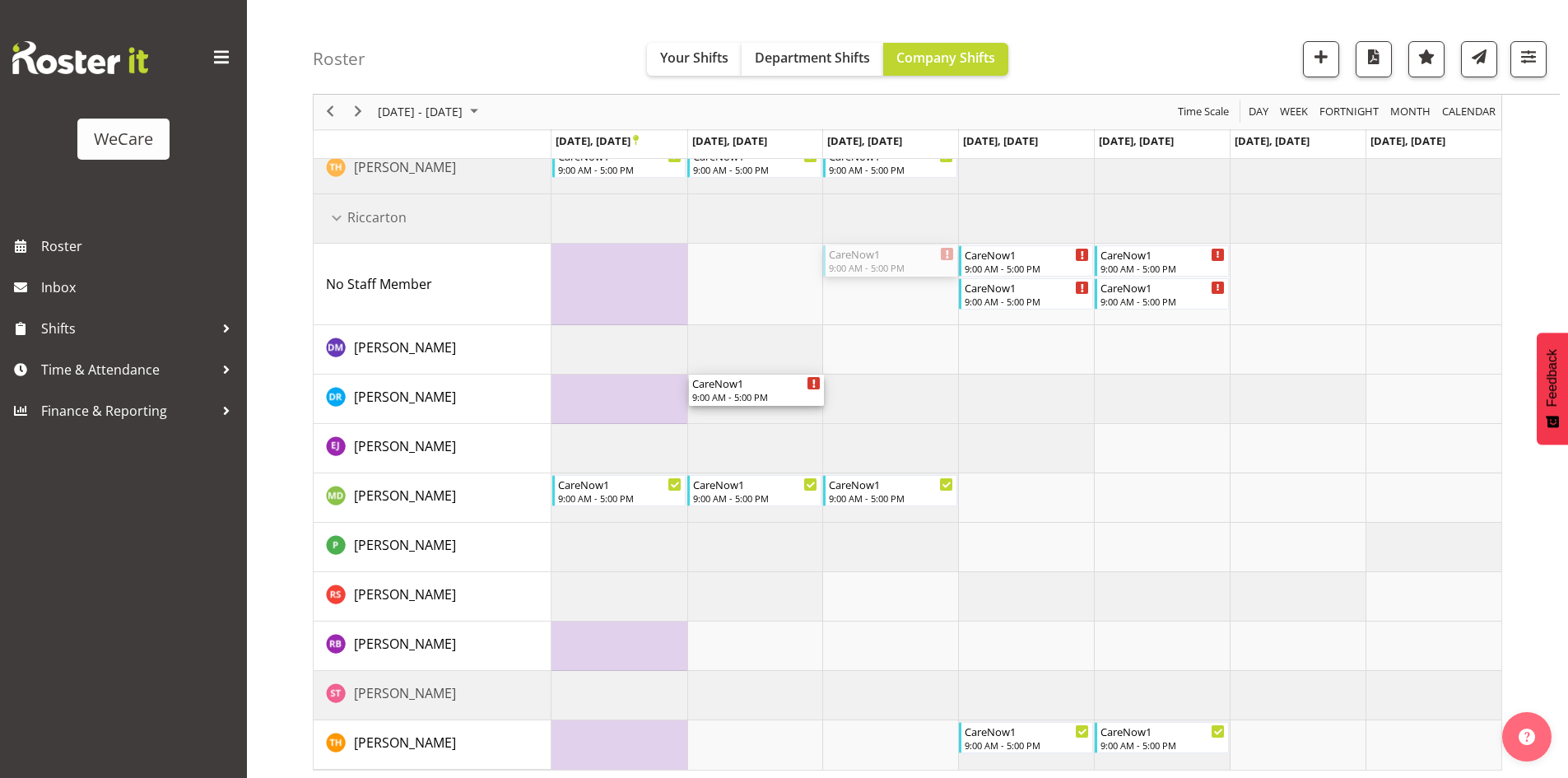
scroll to position [586, 0]
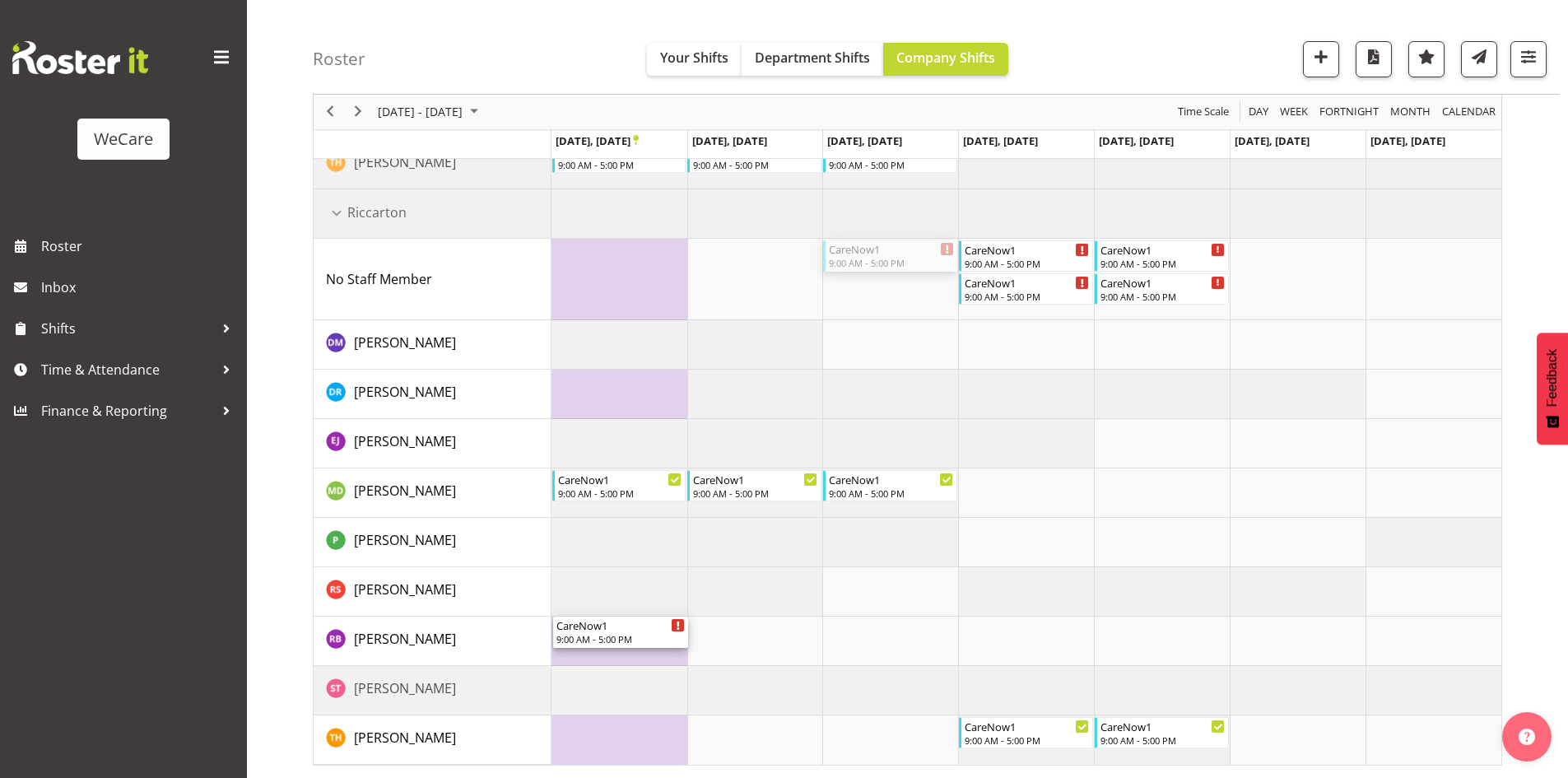
drag, startPoint x: 866, startPoint y: 395, endPoint x: 615, endPoint y: 624, distance: 339.8
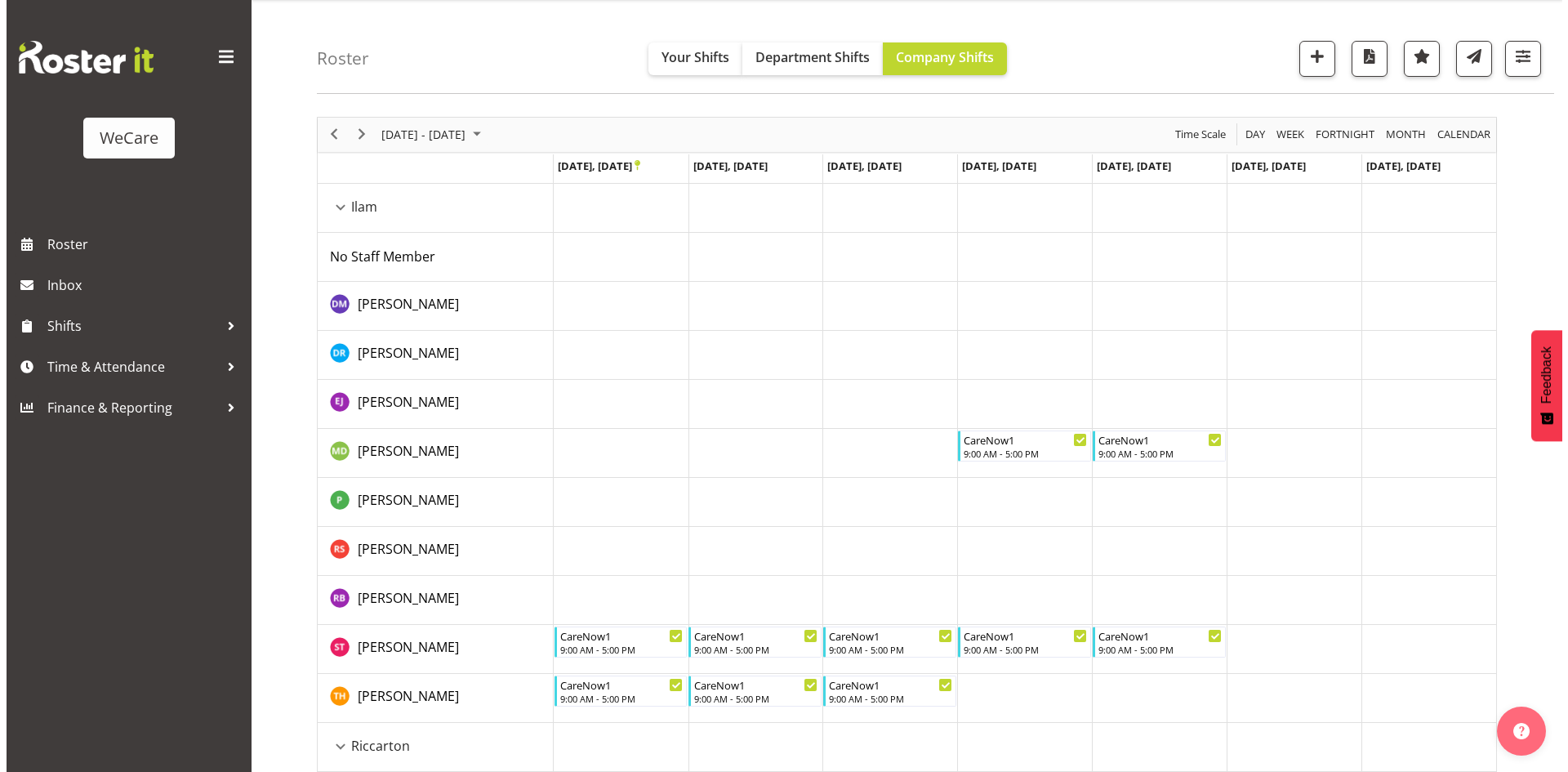
scroll to position [9, 0]
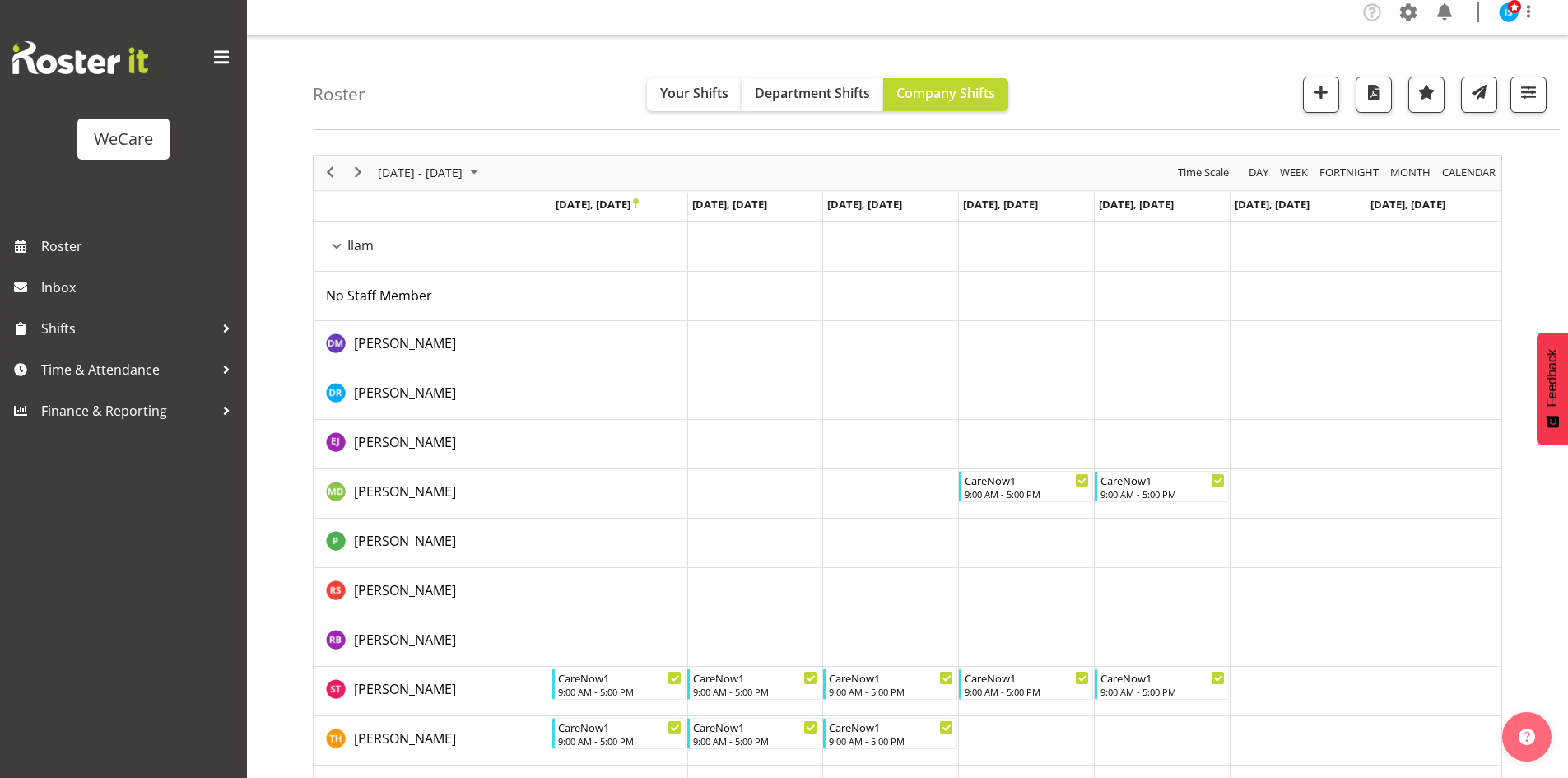
click at [893, 631] on td "Timeline Week of November 6, 2025" at bounding box center [890, 642] width 136 height 49
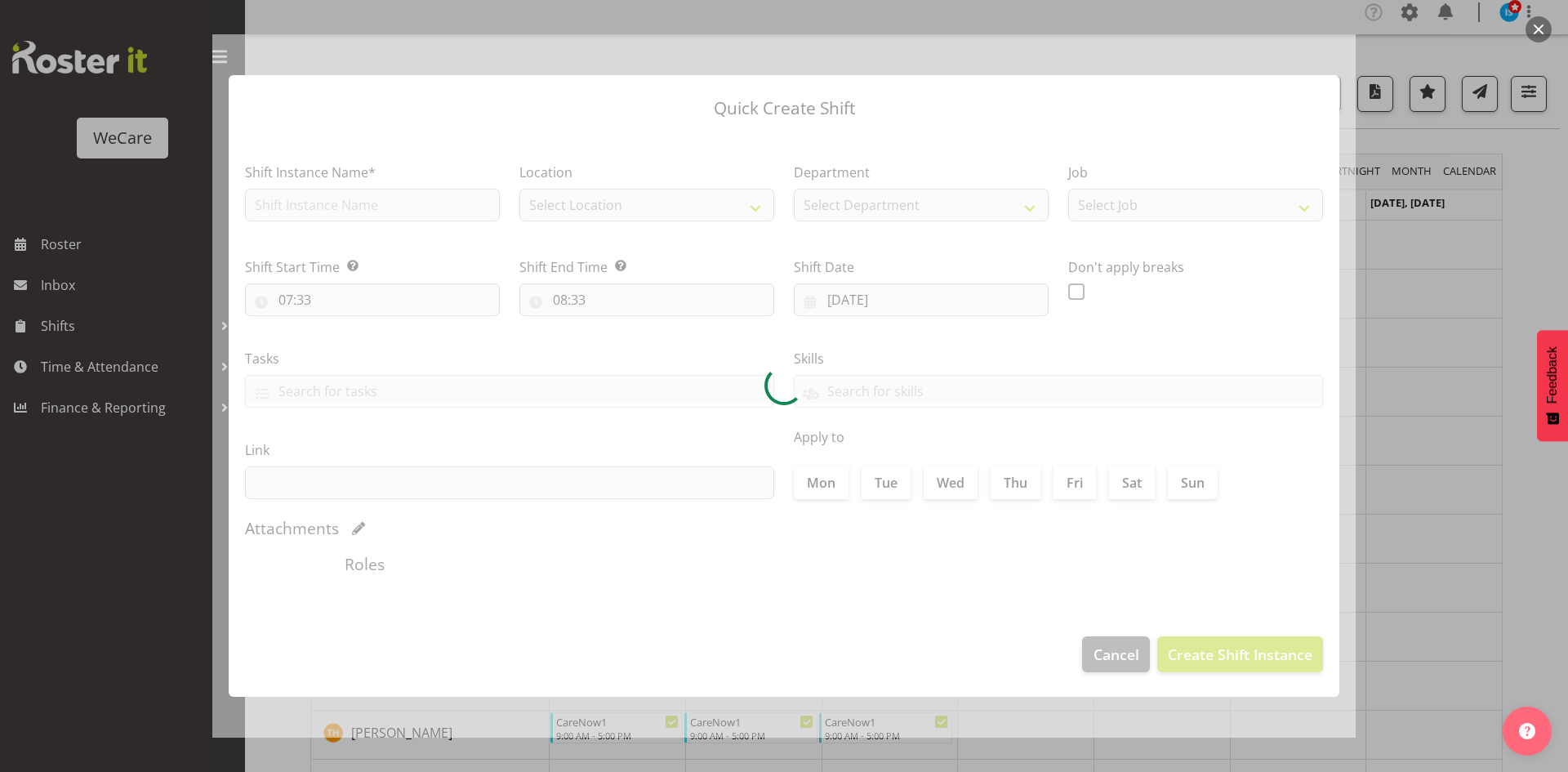
click at [339, 199] on div at bounding box center [784, 386] width 1144 height 704
type input "05/11/2025"
checkbox input "true"
click at [337, 202] on div at bounding box center [784, 386] width 1144 height 704
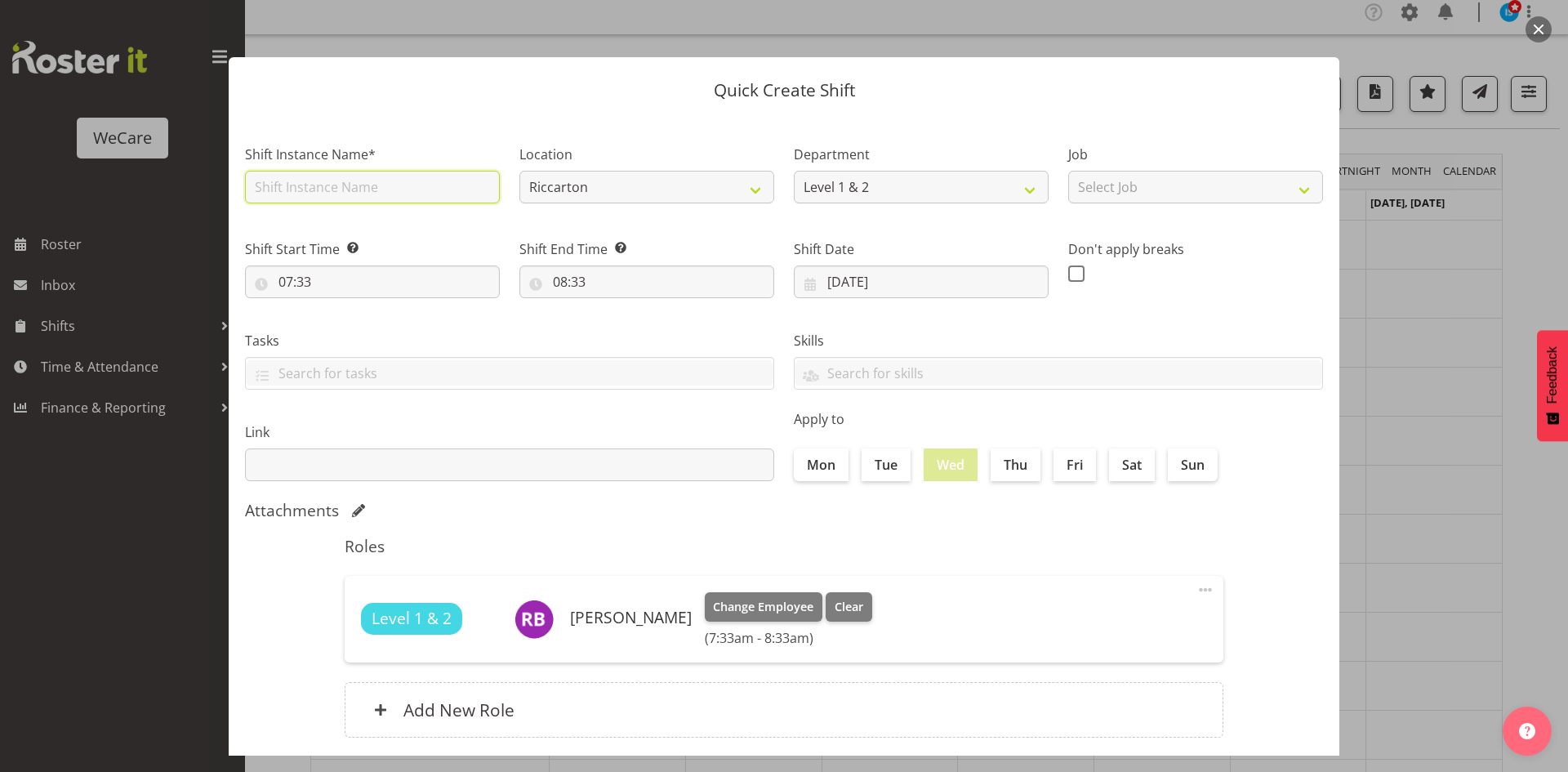
click at [331, 201] on input "text" at bounding box center [372, 187] width 255 height 32
type input "CareNow1"
click at [521, 193] on select "Riccarton Wigram Ilam" at bounding box center [647, 187] width 255 height 32
select select "1204"
click at [520, 171] on select "Riccarton Wigram Ilam" at bounding box center [647, 187] width 255 height 32
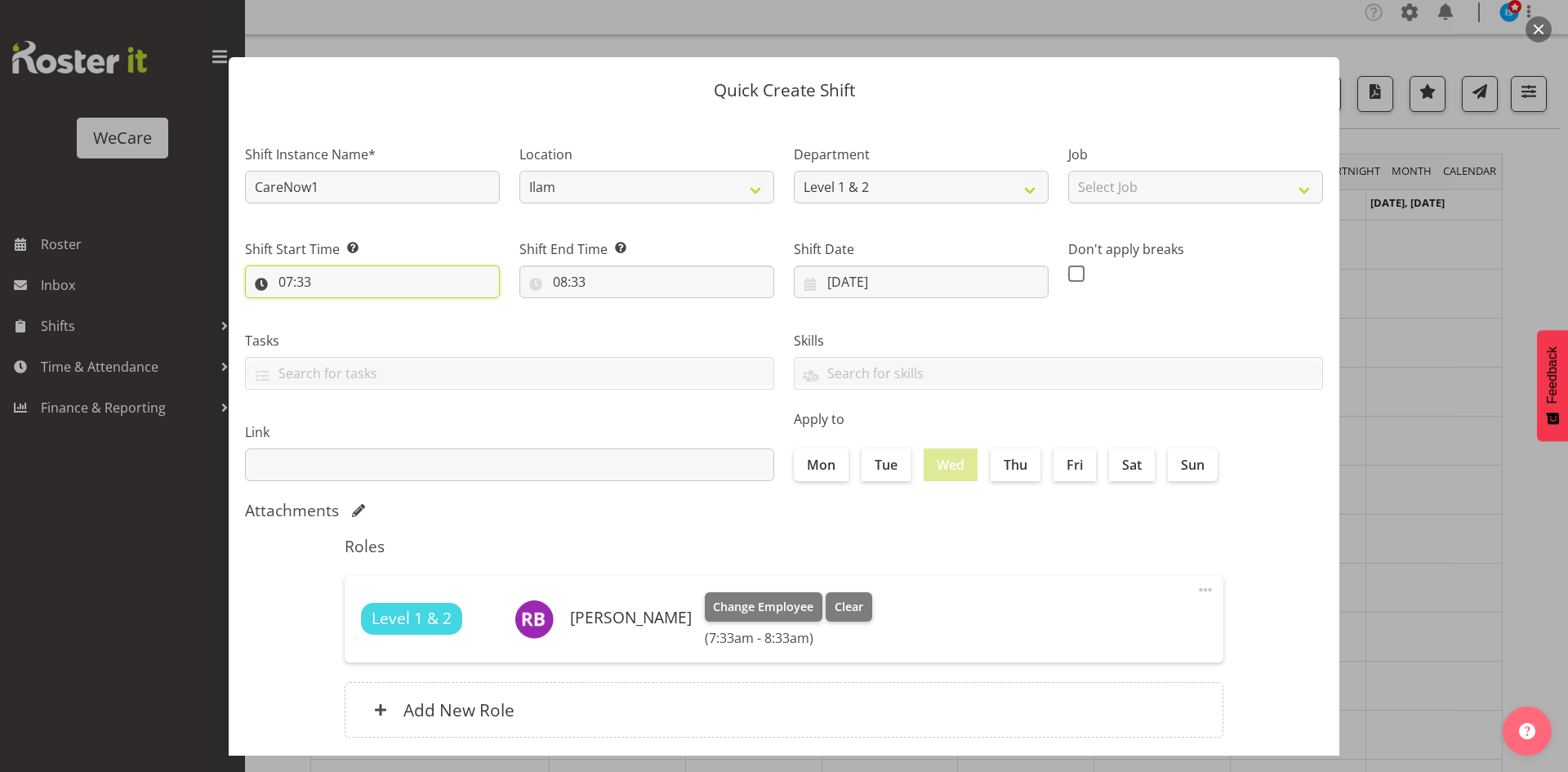
click at [287, 282] on input "07:33" at bounding box center [372, 281] width 255 height 32
click at [352, 322] on select "00 01 02 03 04 05 06 07 08 09 10 11 12 13 14 15 16 17 18 19 20 21 22 23" at bounding box center [357, 323] width 37 height 32
select select "9"
click at [338, 308] on select "00 01 02 03 04 05 06 07 08 09 10 11 12 13 14 15 16 17 18 19 20 21 22 23" at bounding box center [357, 323] width 37 height 32
type input "09:33"
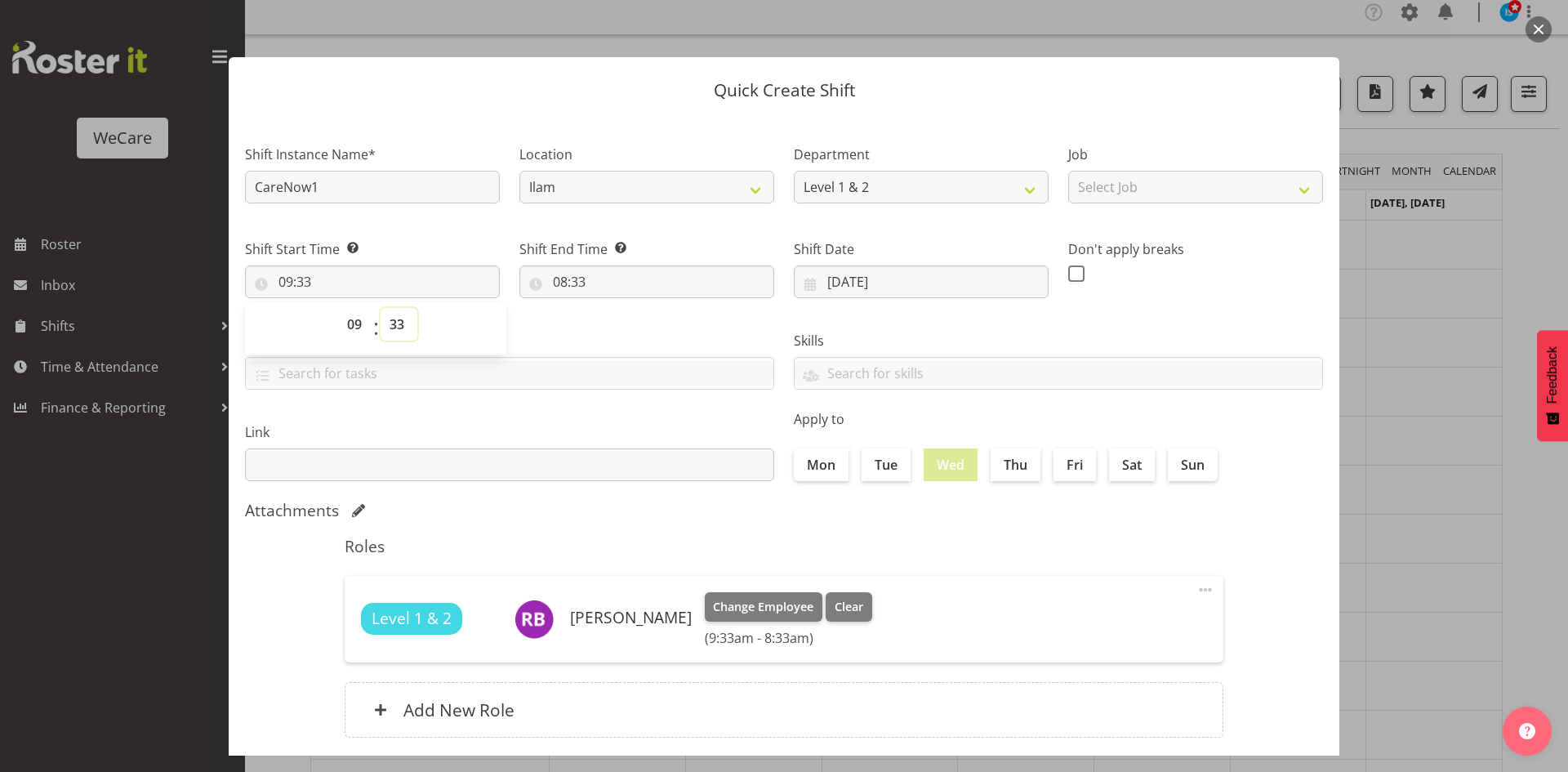
select select "0"
type input "09:00"
click at [551, 282] on input "08:33" at bounding box center [647, 281] width 255 height 32
drag, startPoint x: 621, startPoint y: 331, endPoint x: 630, endPoint y: 332, distance: 9.1
click at [621, 331] on select "00 01 02 03 04 05 06 07 08 09 10 11 12 13 14 15 16 17 18 19 20 21 22 23" at bounding box center [631, 323] width 37 height 32
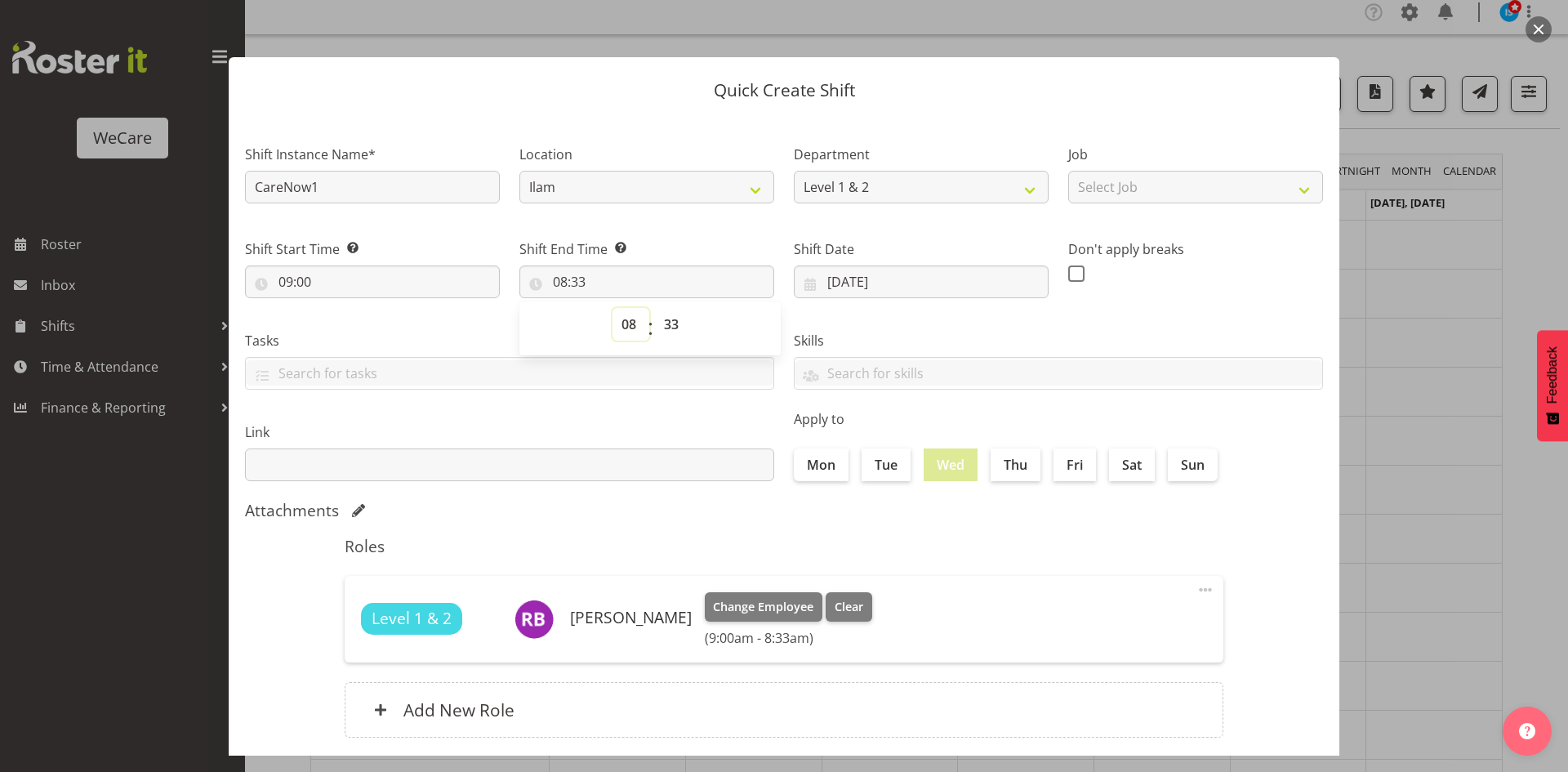
select select "17"
click at [613, 308] on select "00 01 02 03 04 05 06 07 08 09 10 11 12 13 14 15 16 17 18 19 20 21 22 23" at bounding box center [631, 323] width 37 height 32
type input "17:33"
select select "0"
type input "17:00"
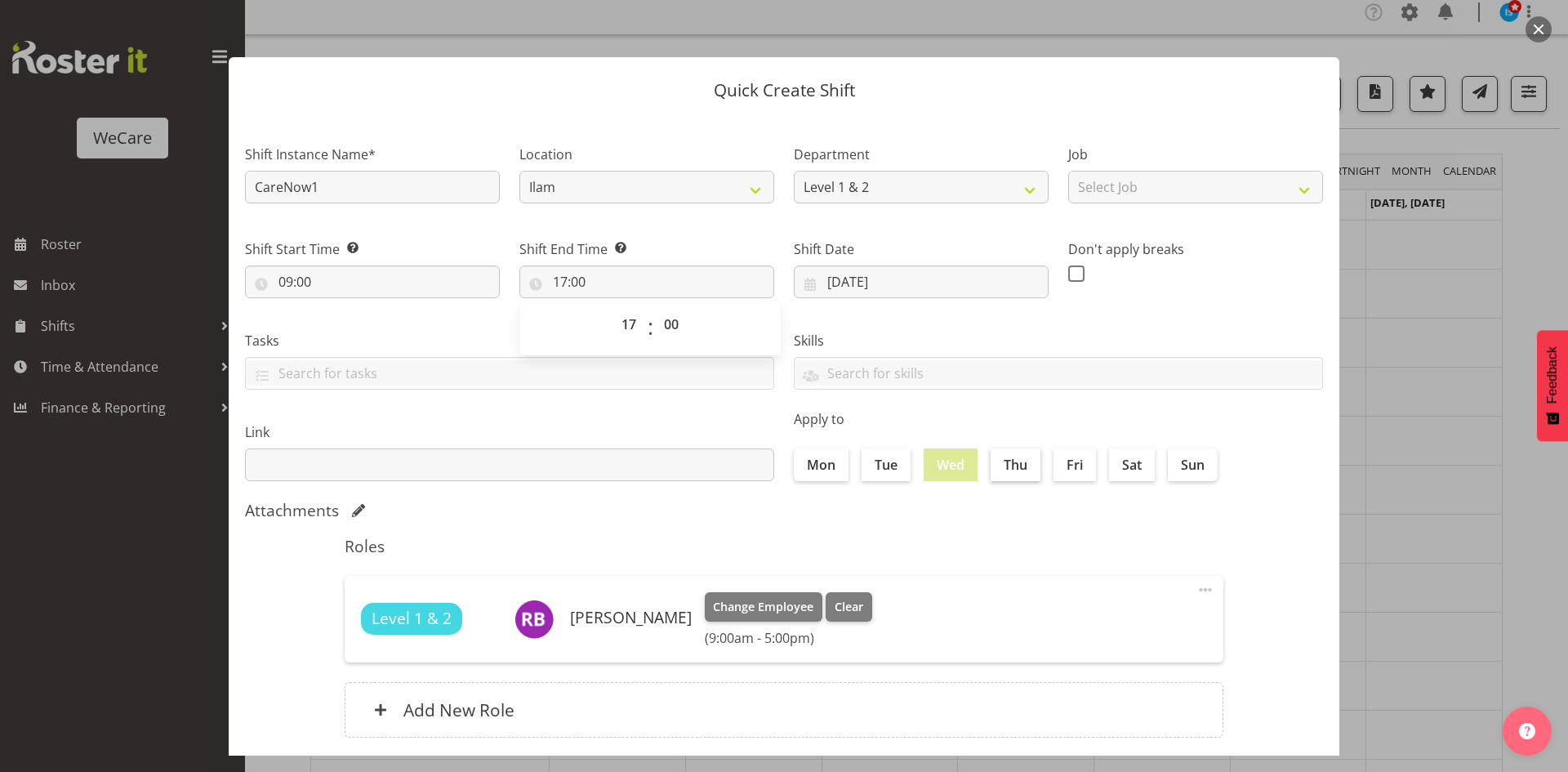
click at [999, 471] on label "Thu" at bounding box center [1015, 464] width 50 height 32
click at [999, 470] on input "Thu" at bounding box center [996, 464] width 11 height 11
checkbox input "true"
click at [1080, 463] on label "Fri" at bounding box center [1075, 464] width 42 height 32
click at [1065, 463] on input "Fri" at bounding box center [1059, 464] width 11 height 11
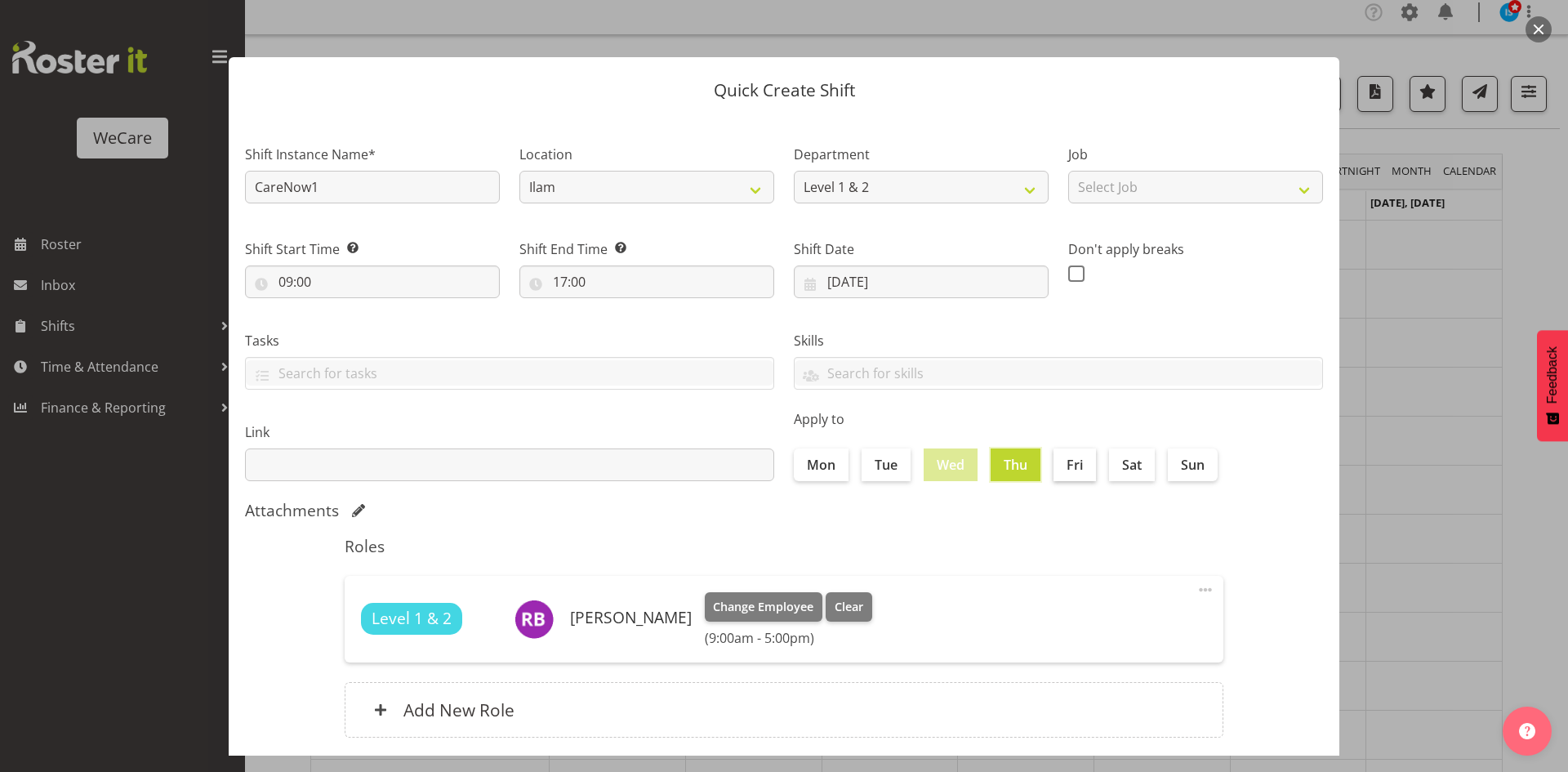
checkbox input "true"
click at [1066, 511] on div "Attachments" at bounding box center [784, 511] width 1079 height 20
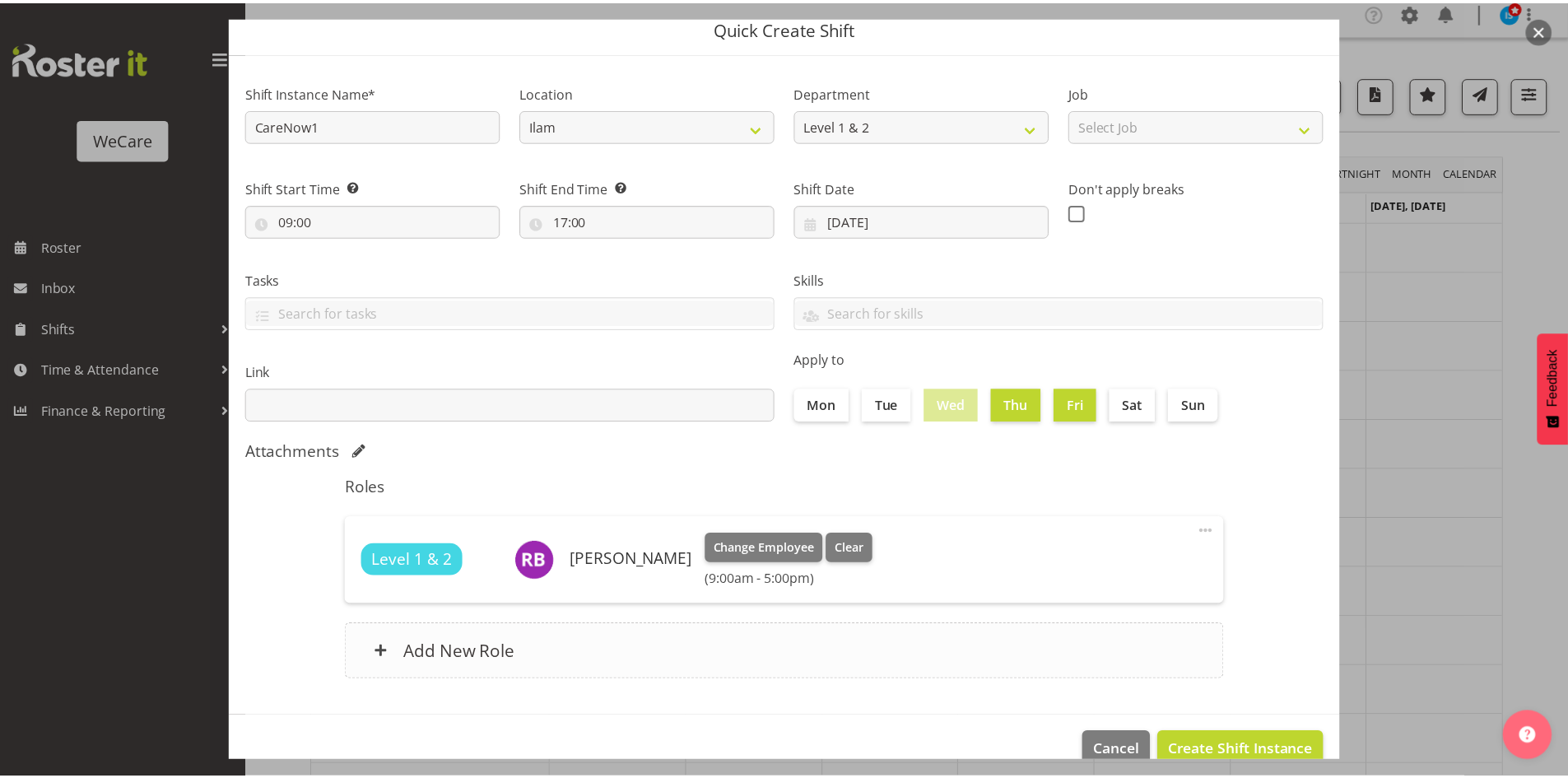
scroll to position [96, 0]
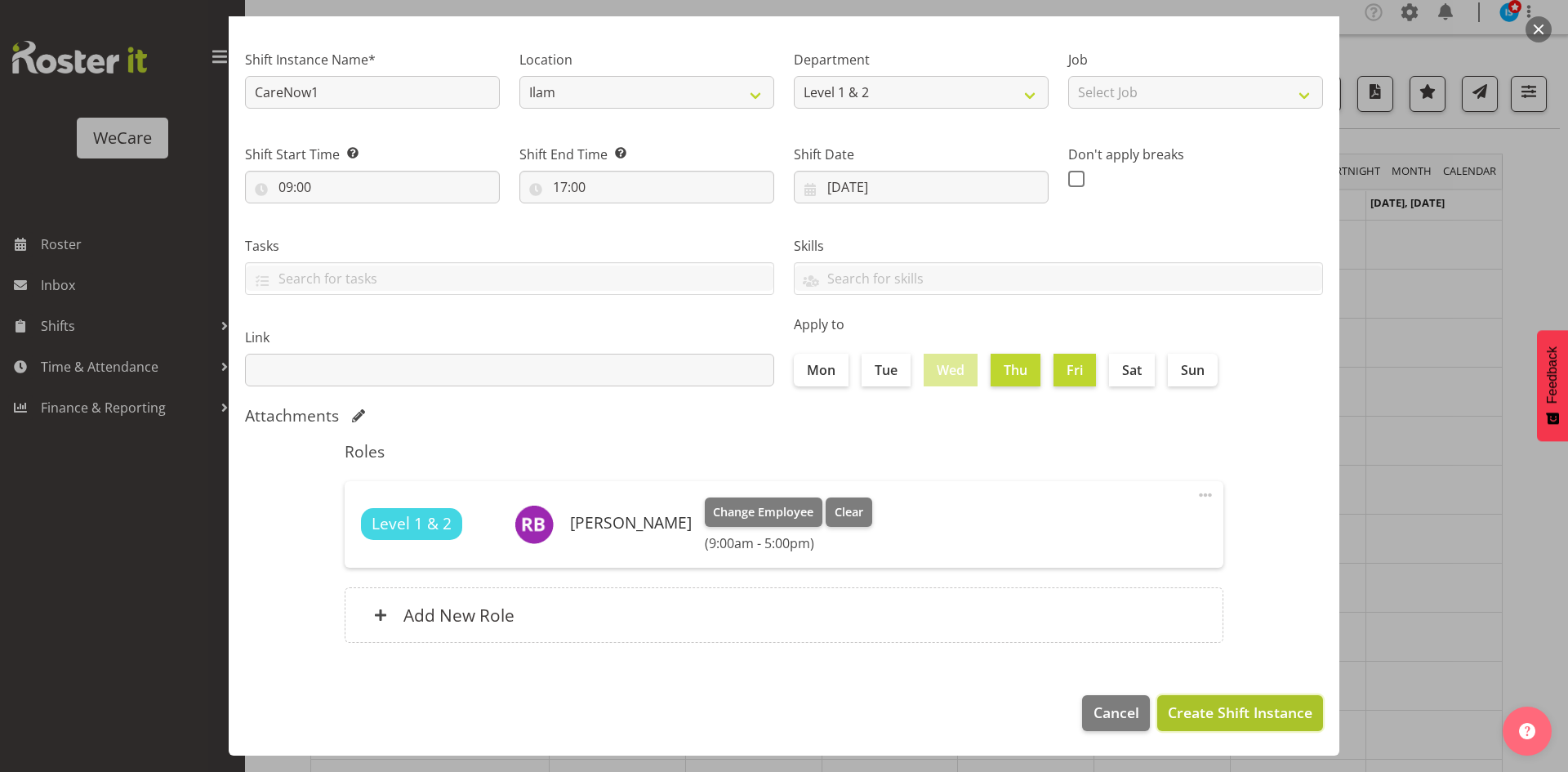
click at [1210, 718] on span "Create Shift Instance" at bounding box center [1241, 712] width 145 height 21
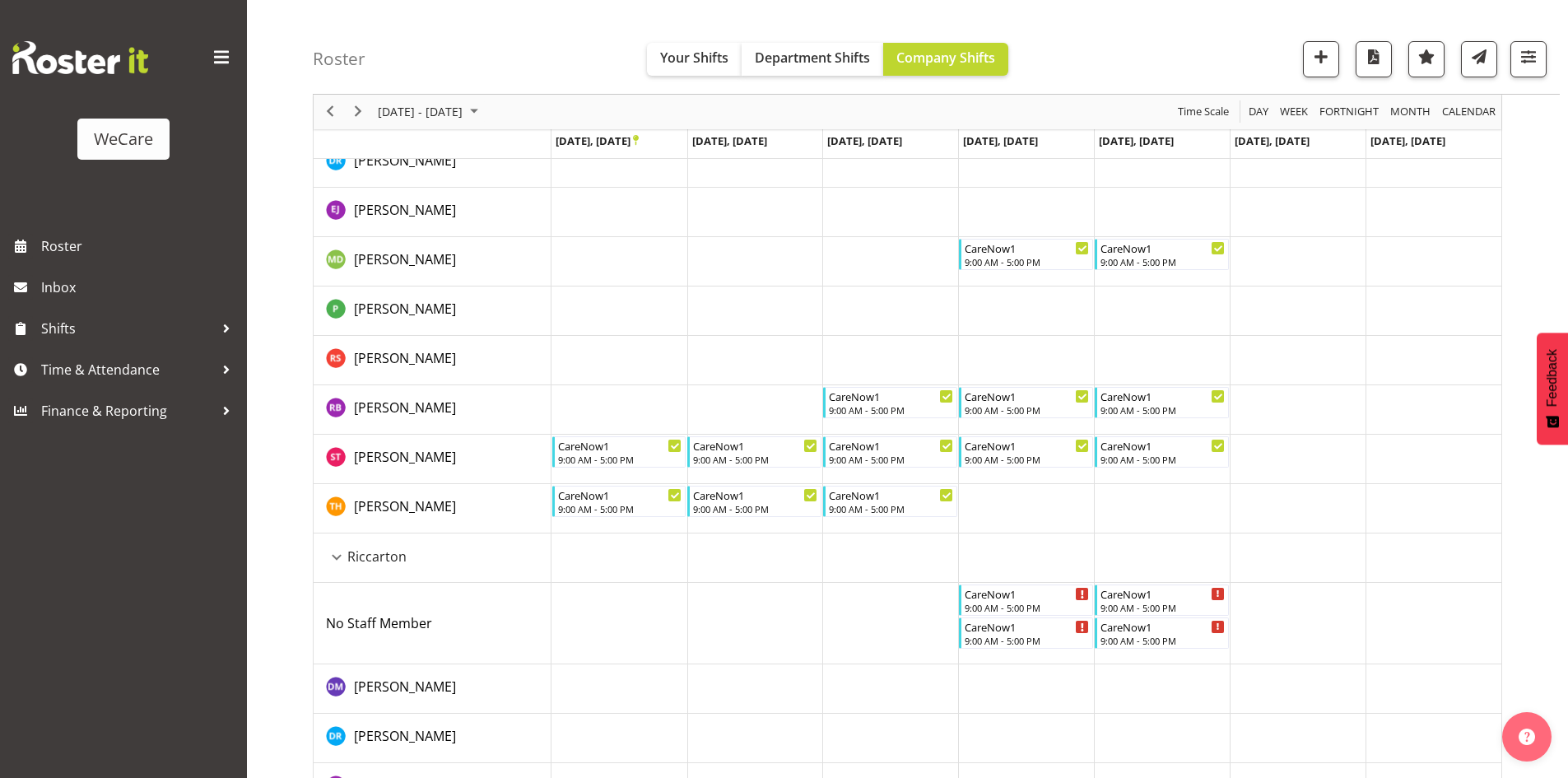
scroll to position [0, 0]
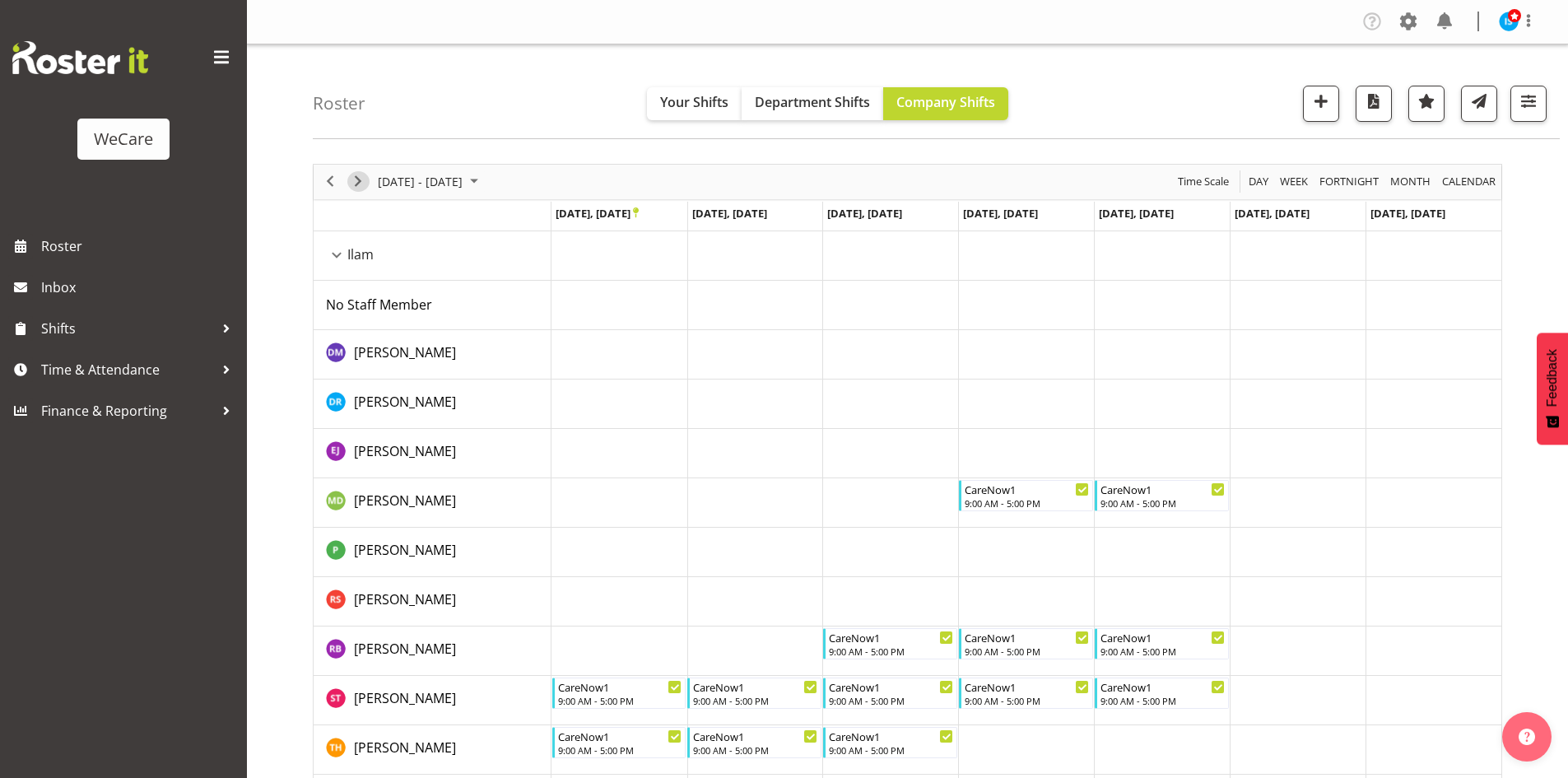
click at [363, 187] on span "Next" at bounding box center [358, 181] width 20 height 21
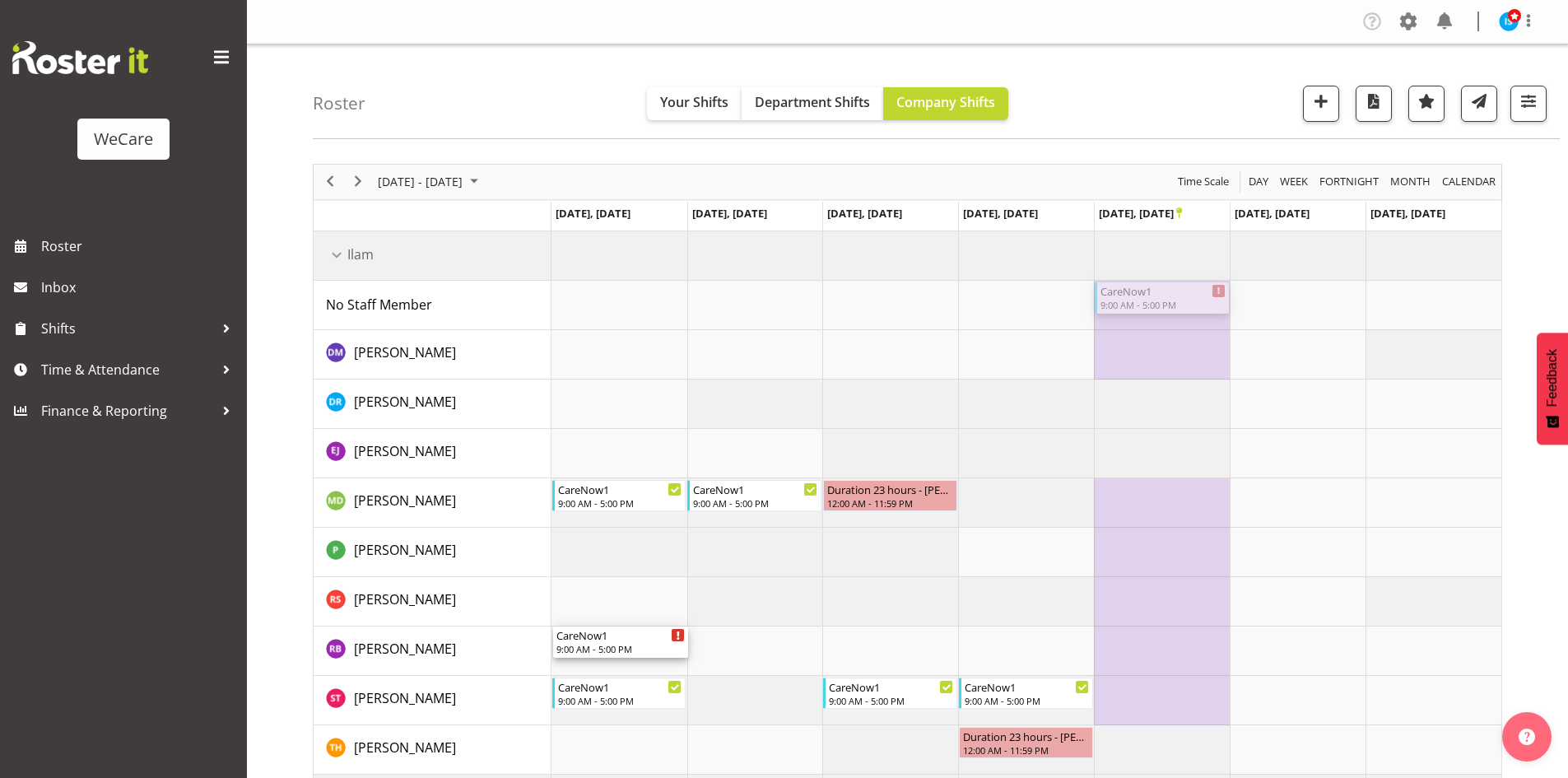
drag, startPoint x: 1192, startPoint y: 305, endPoint x: 628, endPoint y: 637, distance: 654.5
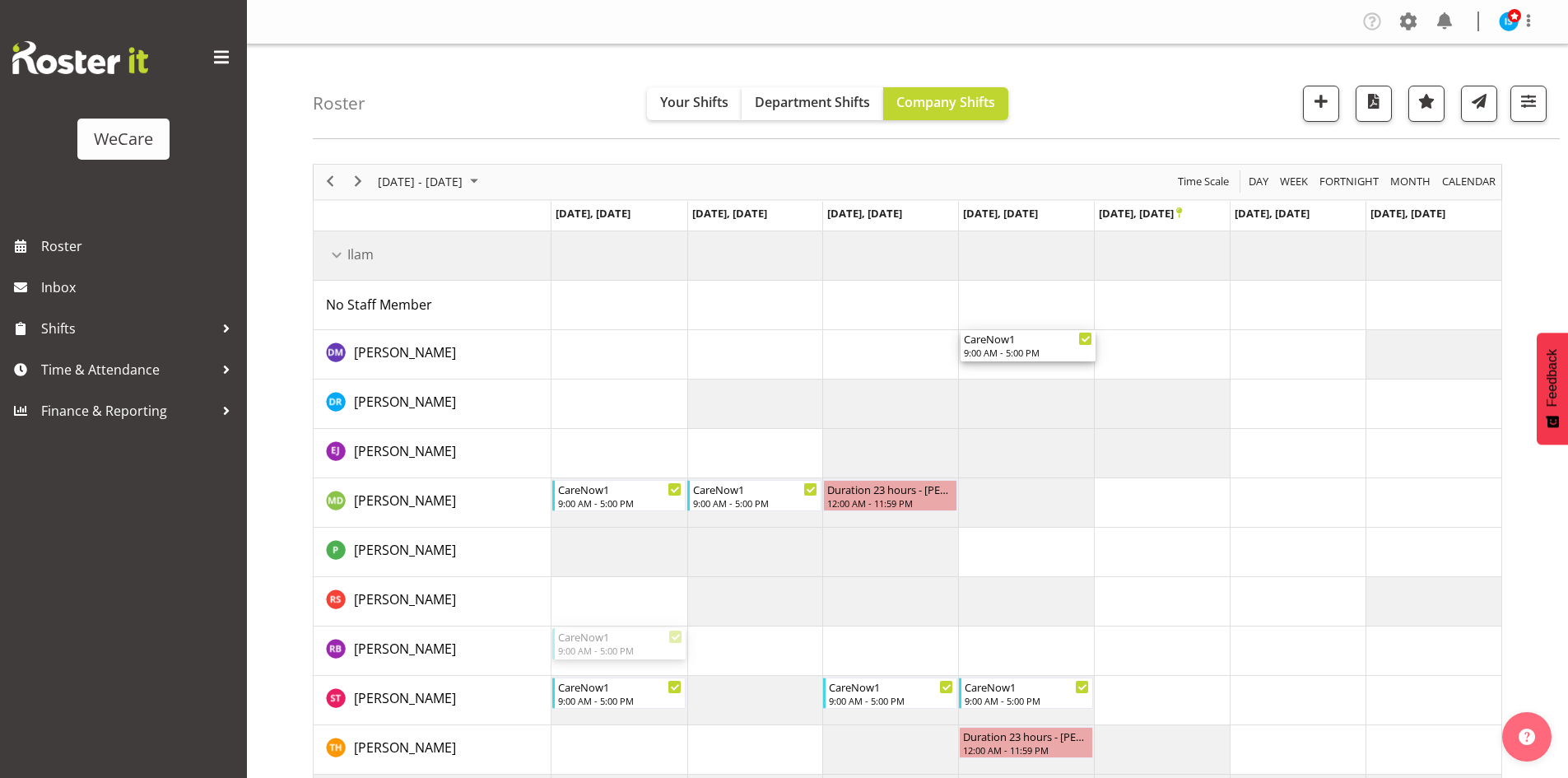
drag, startPoint x: 604, startPoint y: 633, endPoint x: 1021, endPoint y: 334, distance: 513.1
drag, startPoint x: 1052, startPoint y: 353, endPoint x: 1059, endPoint y: 310, distance: 43.6
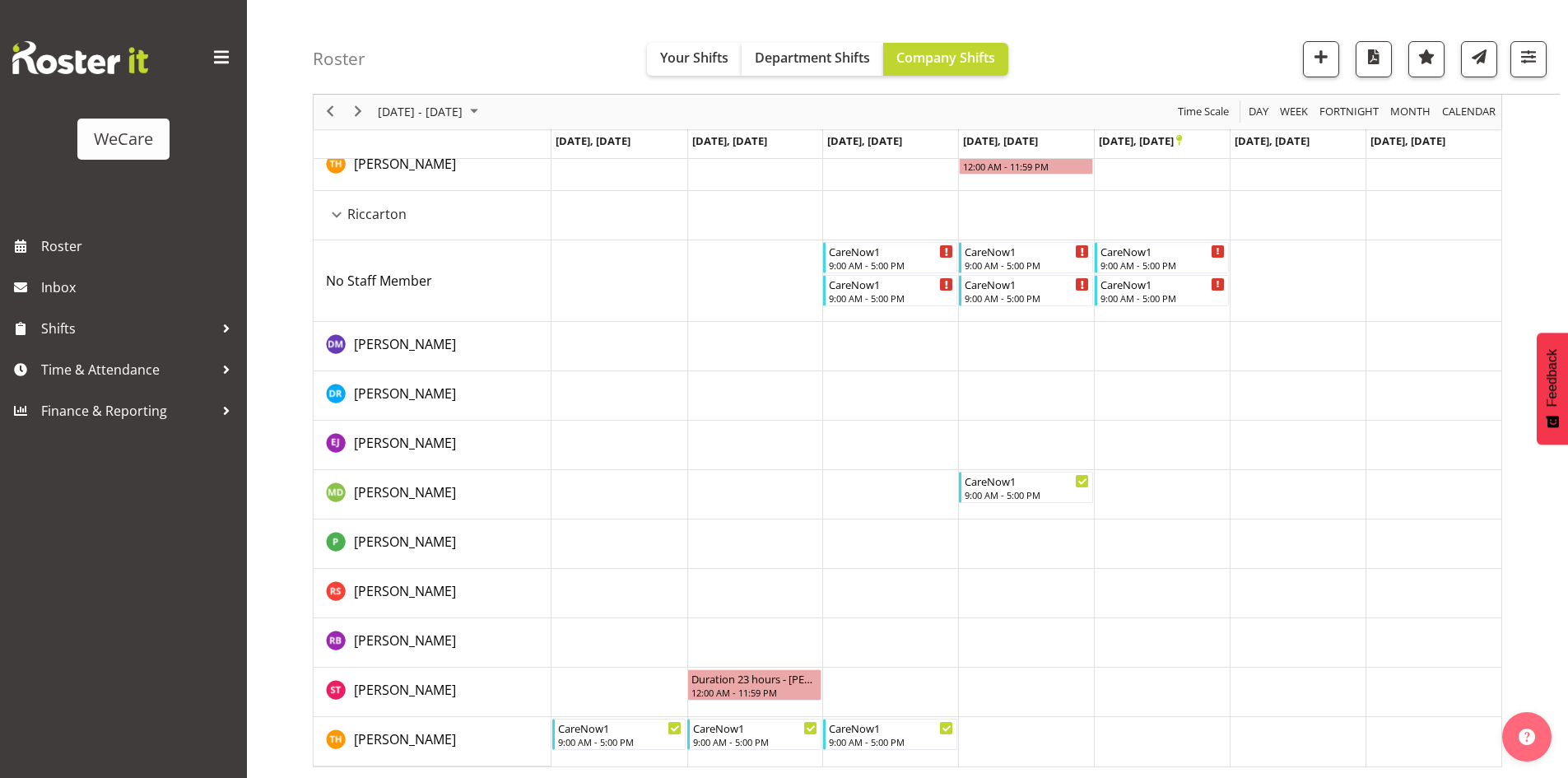
scroll to position [586, 0]
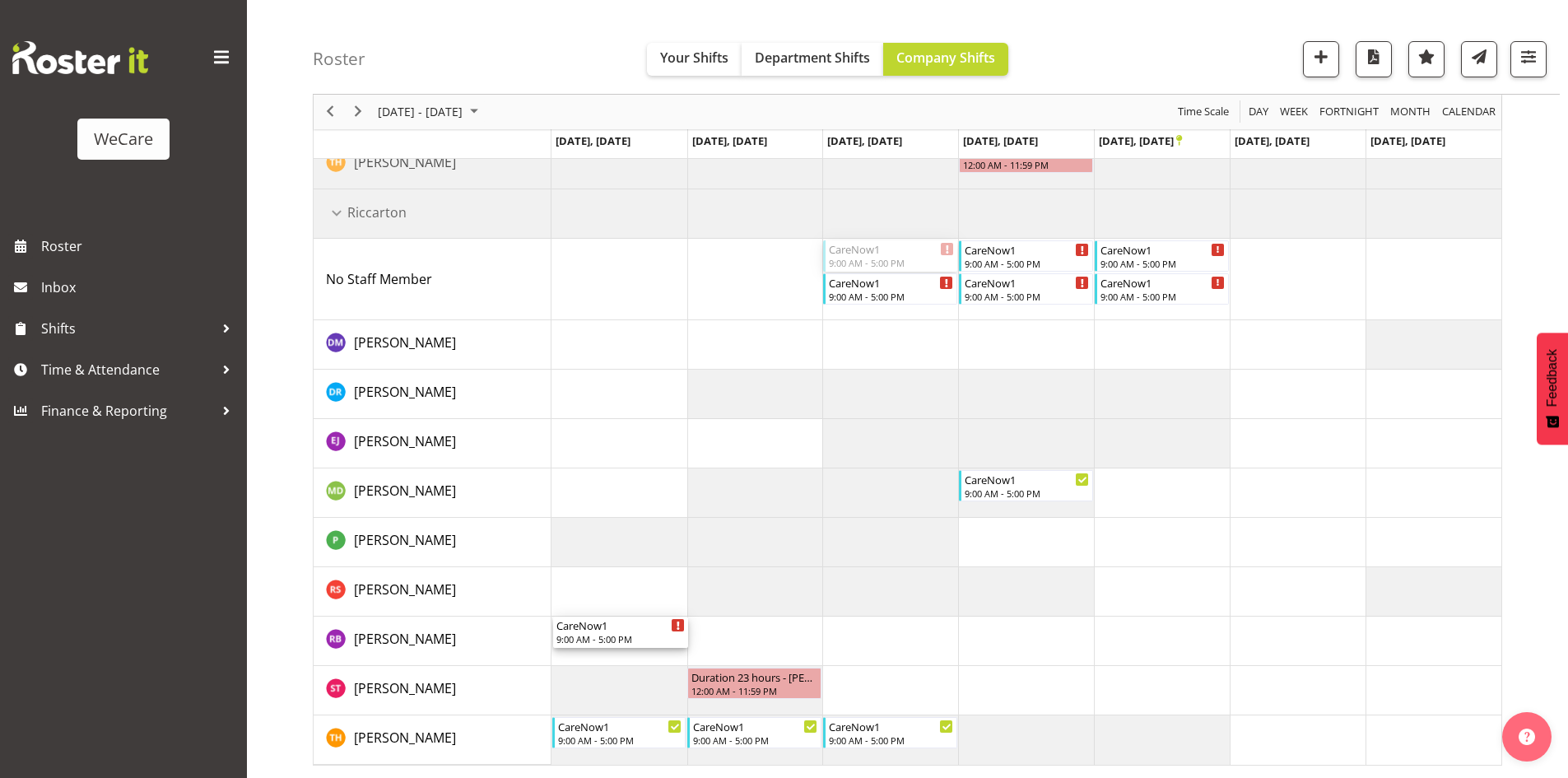
drag, startPoint x: 877, startPoint y: 254, endPoint x: 612, endPoint y: 630, distance: 460.0
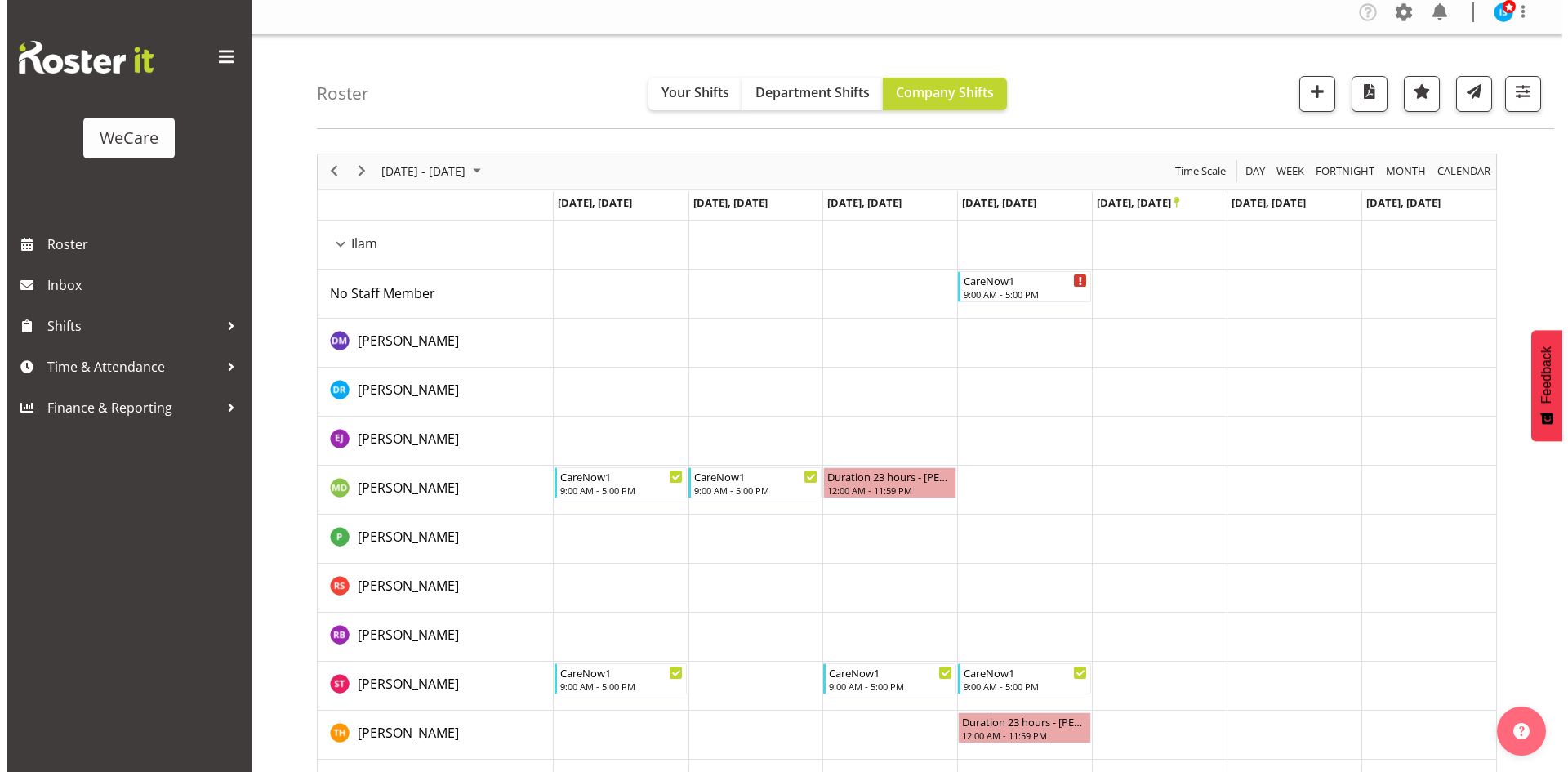
scroll to position [0, 0]
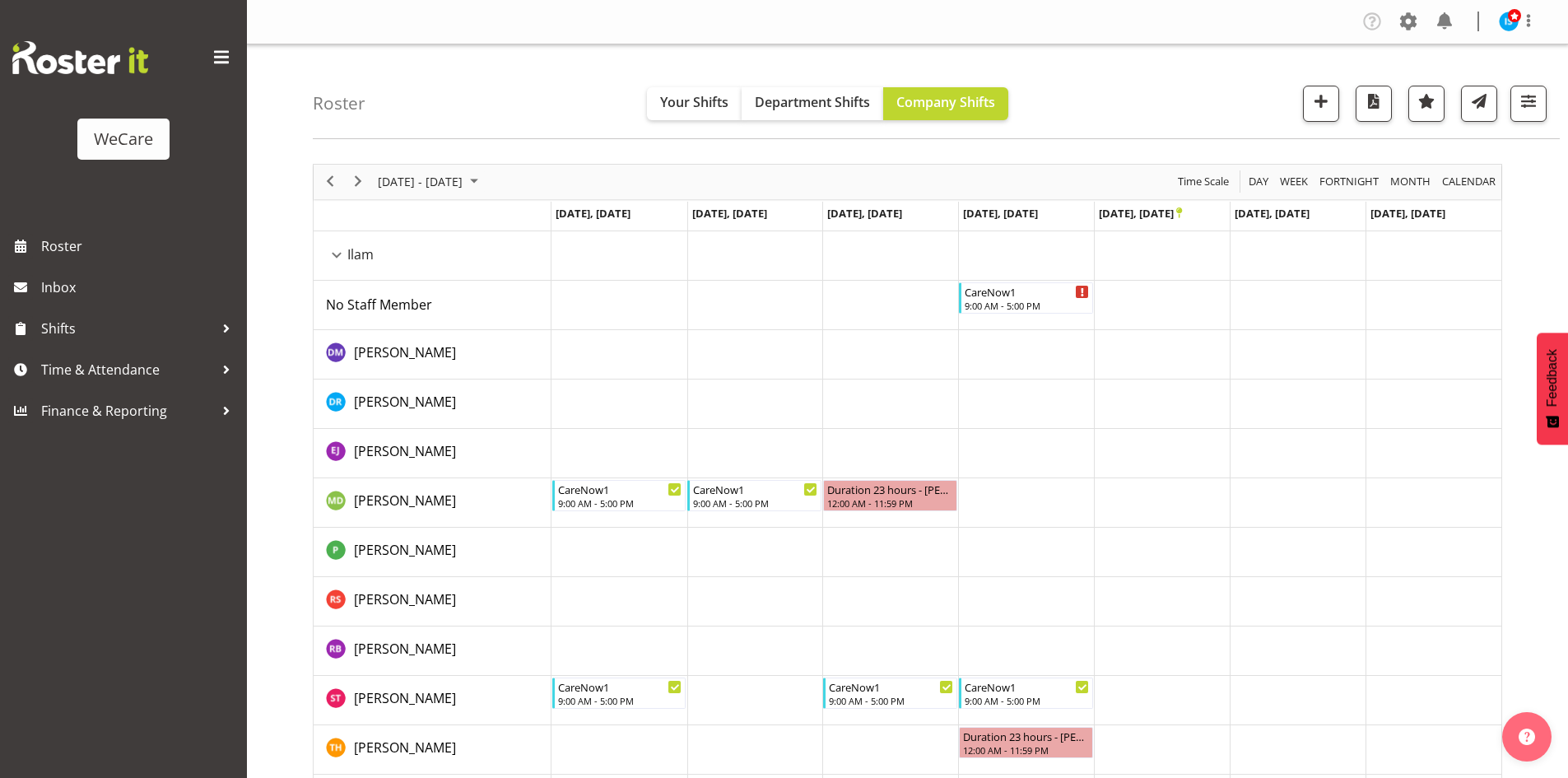
click at [851, 638] on td "Timeline Week of November 13, 2025" at bounding box center [890, 651] width 136 height 49
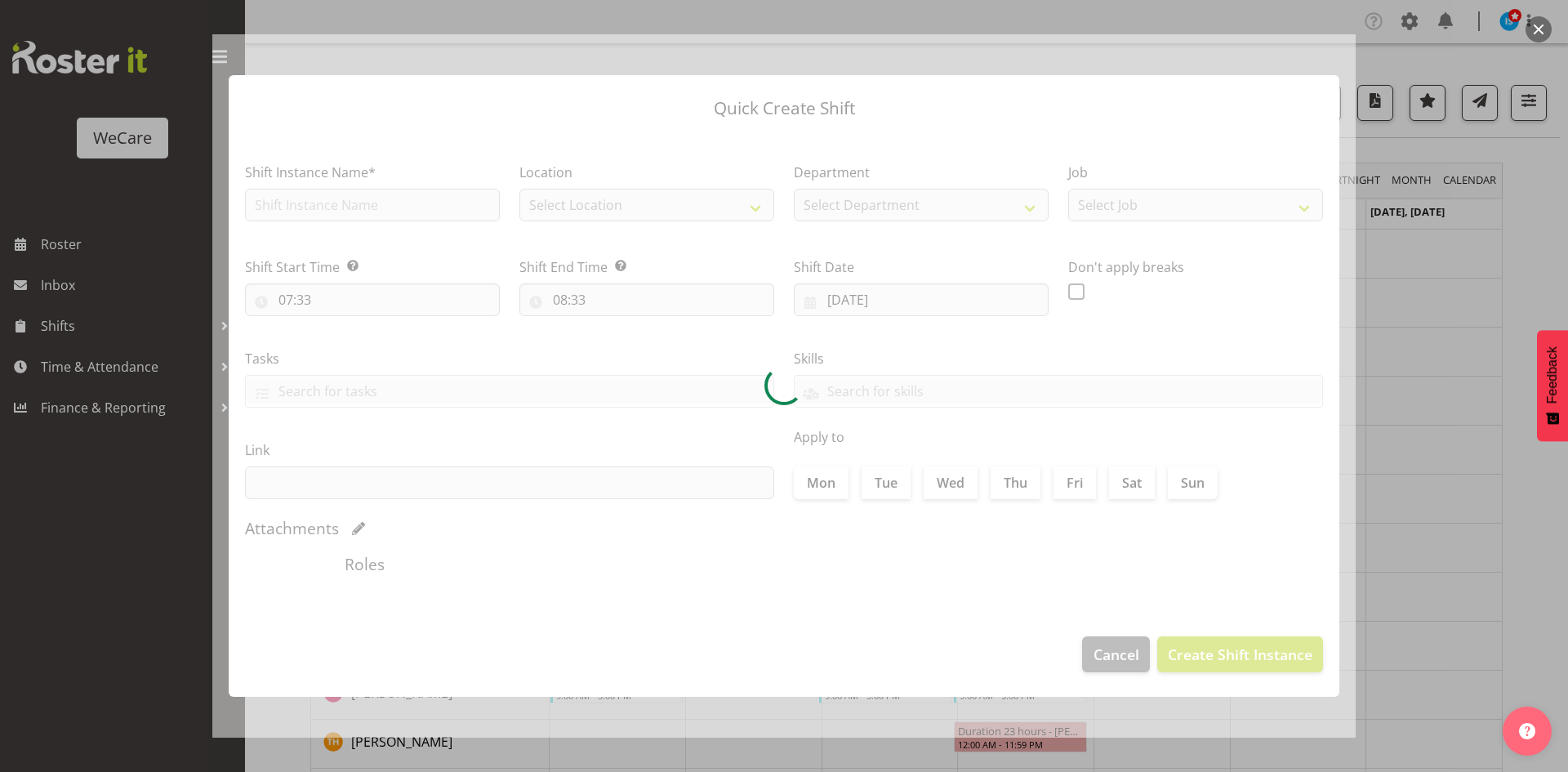
type input "12/11/2025"
checkbox input "true"
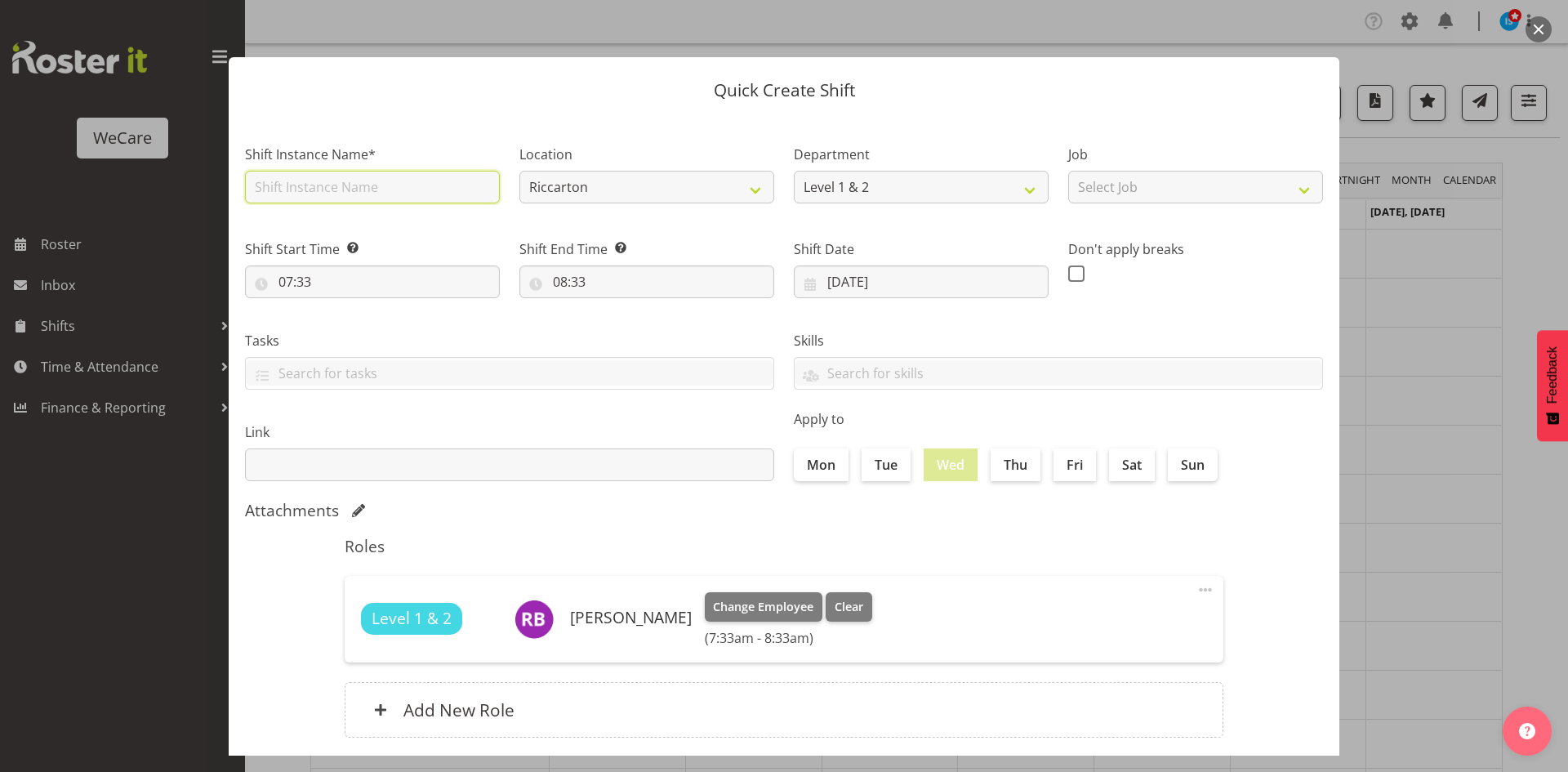
click at [334, 193] on input "text" at bounding box center [372, 187] width 255 height 32
type input "CareNow1"
click at [621, 174] on select "Riccarton Wigram Ilam" at bounding box center [647, 187] width 255 height 32
select select "1204"
click at [520, 171] on select "Riccarton Wigram Ilam" at bounding box center [647, 187] width 255 height 32
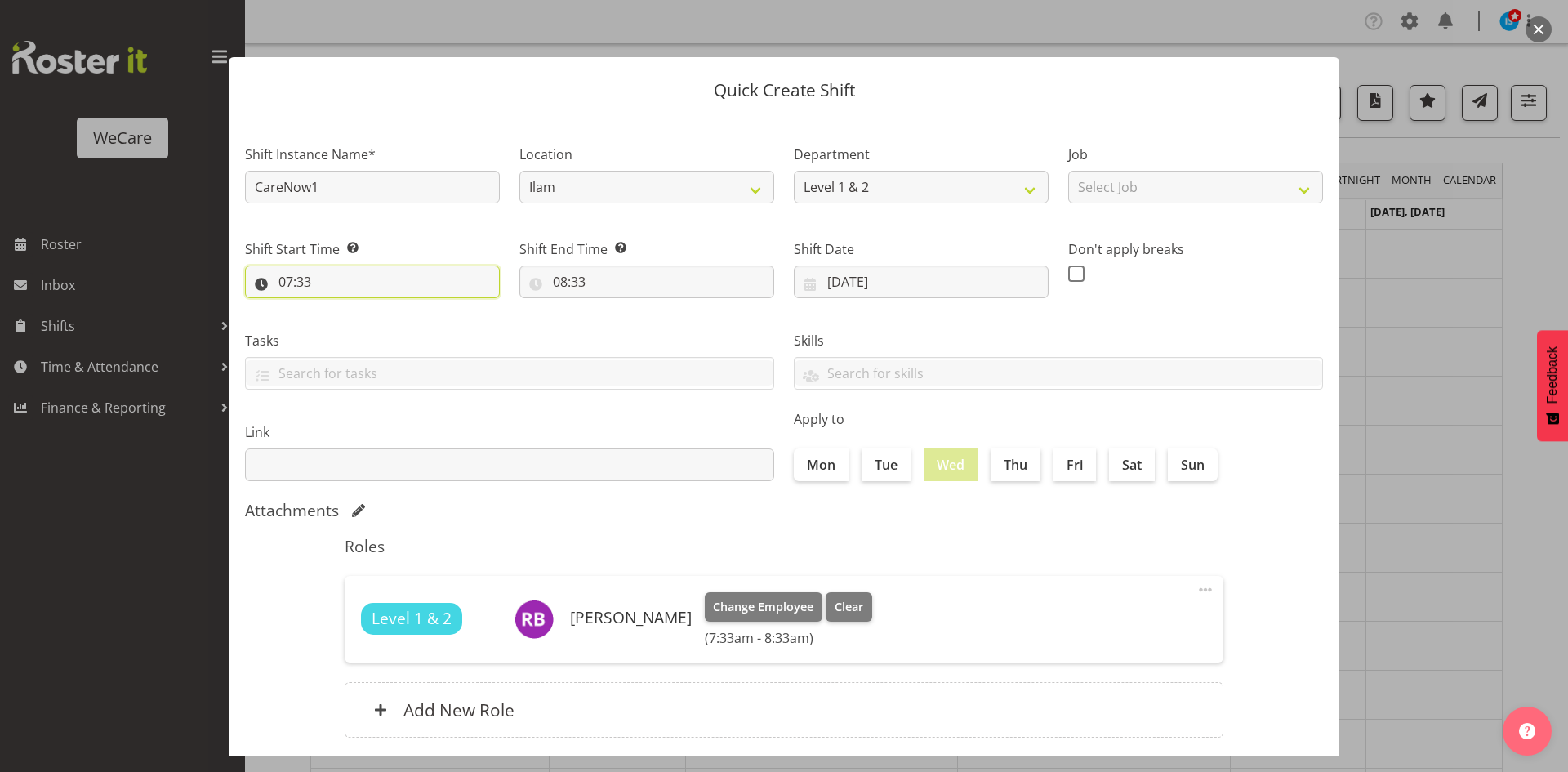
click at [302, 290] on input "07:33" at bounding box center [372, 281] width 255 height 32
click at [347, 325] on select "00 01 02 03 04 05 06 07 08 09 10 11 12 13 14 15 16 17 18 19 20 21 22 23" at bounding box center [357, 323] width 37 height 32
select select "9"
click at [338, 308] on select "00 01 02 03 04 05 06 07 08 09 10 11 12 13 14 15 16 17 18 19 20 21 22 23" at bounding box center [357, 323] width 37 height 32
type input "09:33"
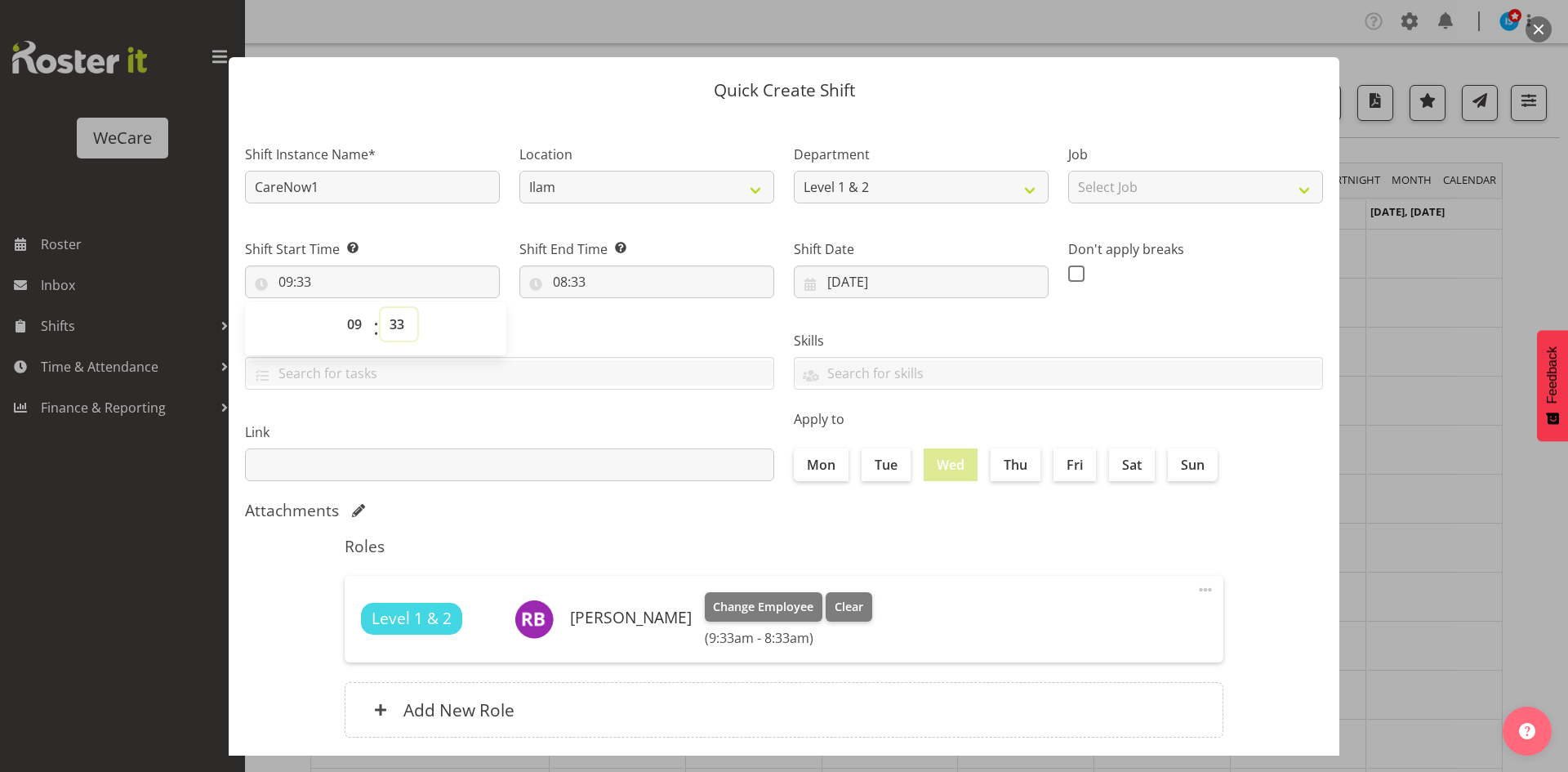
select select "0"
type input "09:00"
click at [543, 276] on input "08:33" at bounding box center [647, 281] width 255 height 32
click at [633, 326] on select "00 01 02 03 04 05 06 07 08 09 10 11 12 13 14 15 16 17 18 19 20 21 22 23" at bounding box center [631, 323] width 37 height 32
select select "17"
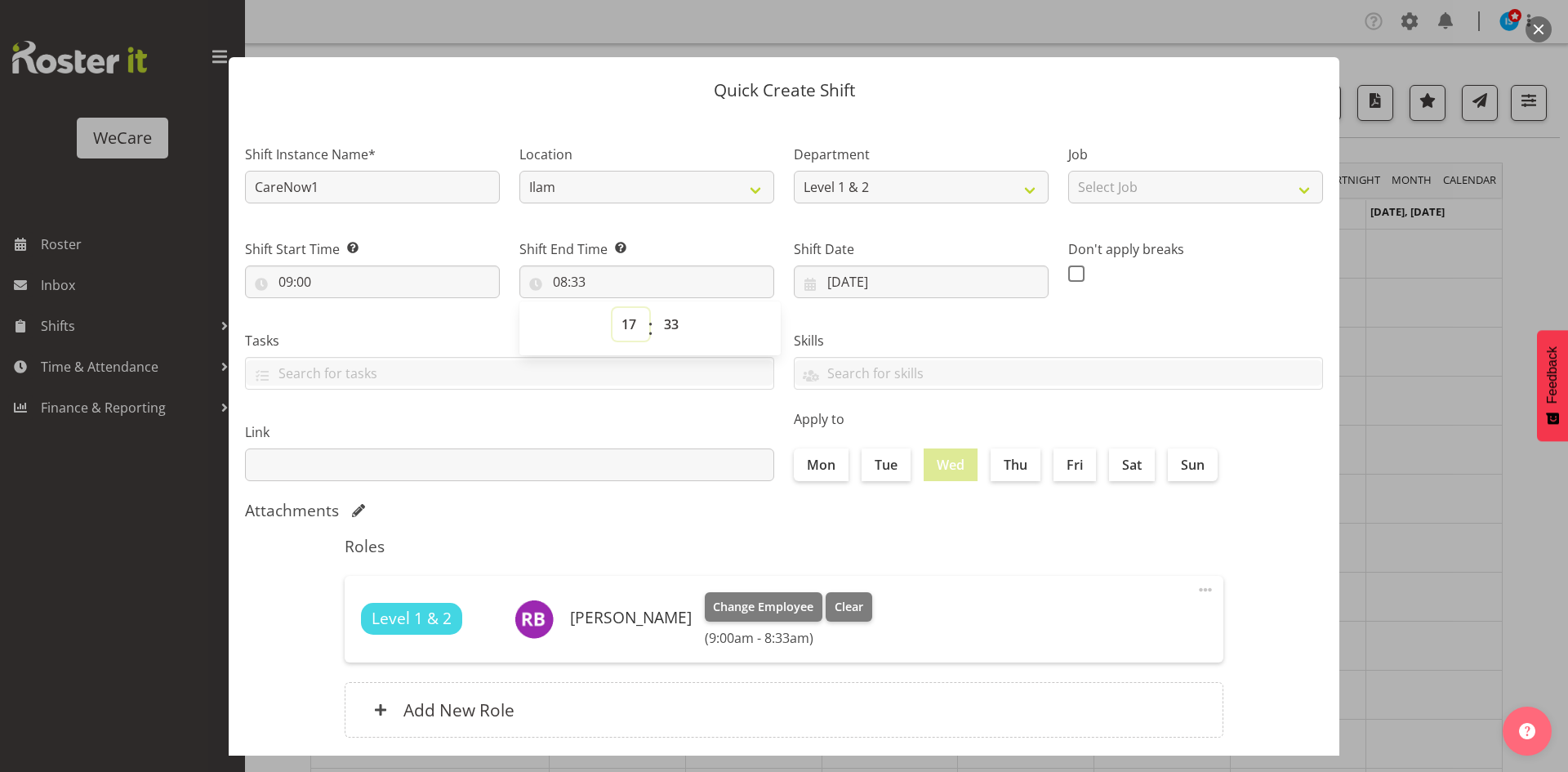
click at [613, 308] on select "00 01 02 03 04 05 06 07 08 09 10 11 12 13 14 15 16 17 18 19 20 21 22 23" at bounding box center [631, 323] width 37 height 32
type input "17:33"
select select "0"
type input "17:00"
drag, startPoint x: 1013, startPoint y: 475, endPoint x: 1131, endPoint y: 475, distance: 118.0
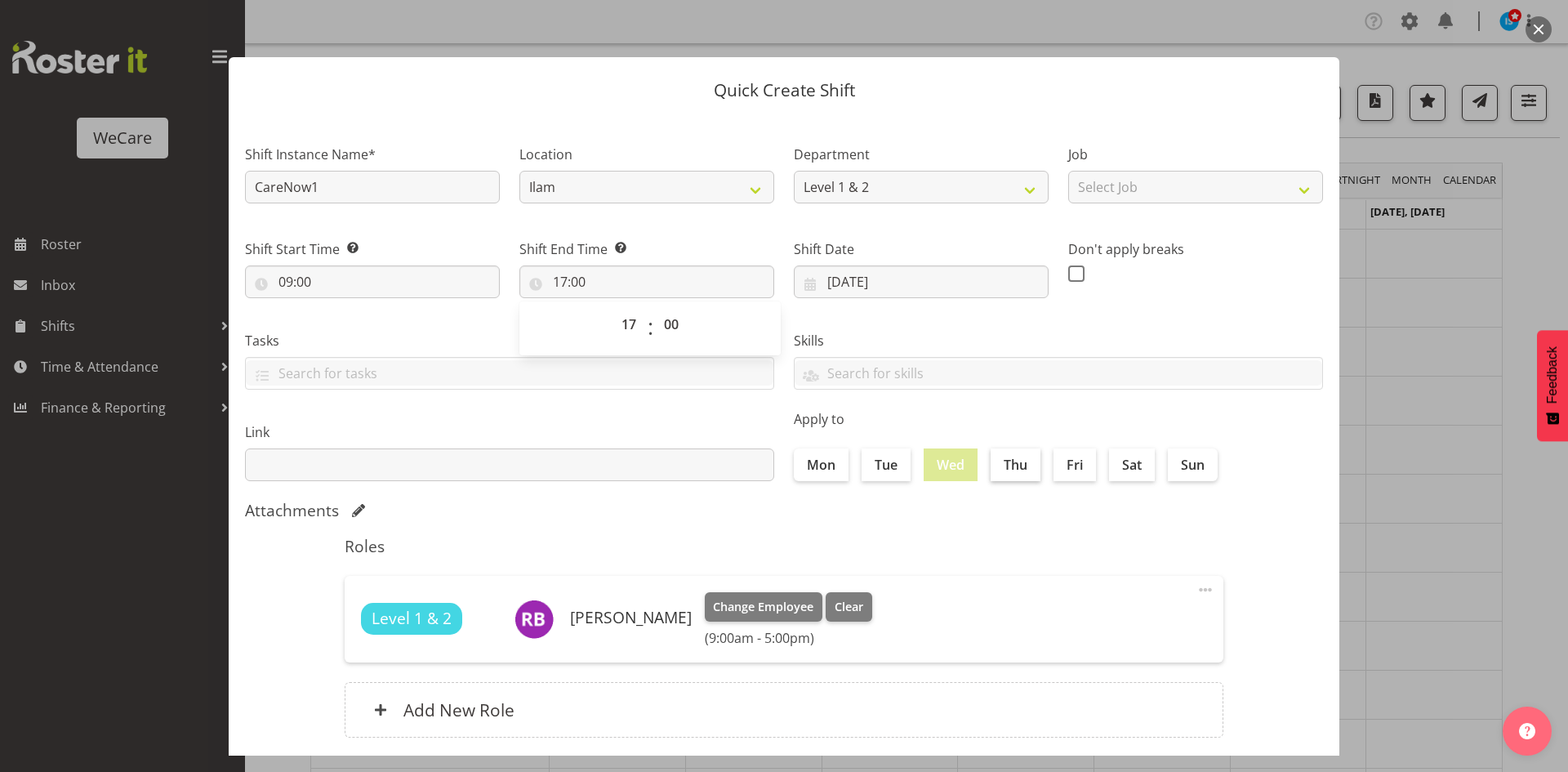
click at [1014, 475] on label "Thu" at bounding box center [1015, 464] width 50 height 32
click at [1001, 470] on input "Thu" at bounding box center [996, 464] width 11 height 11
checkbox input "true"
click at [1063, 457] on label "Fri" at bounding box center [1075, 464] width 42 height 32
click at [1063, 459] on input "Fri" at bounding box center [1059, 464] width 11 height 11
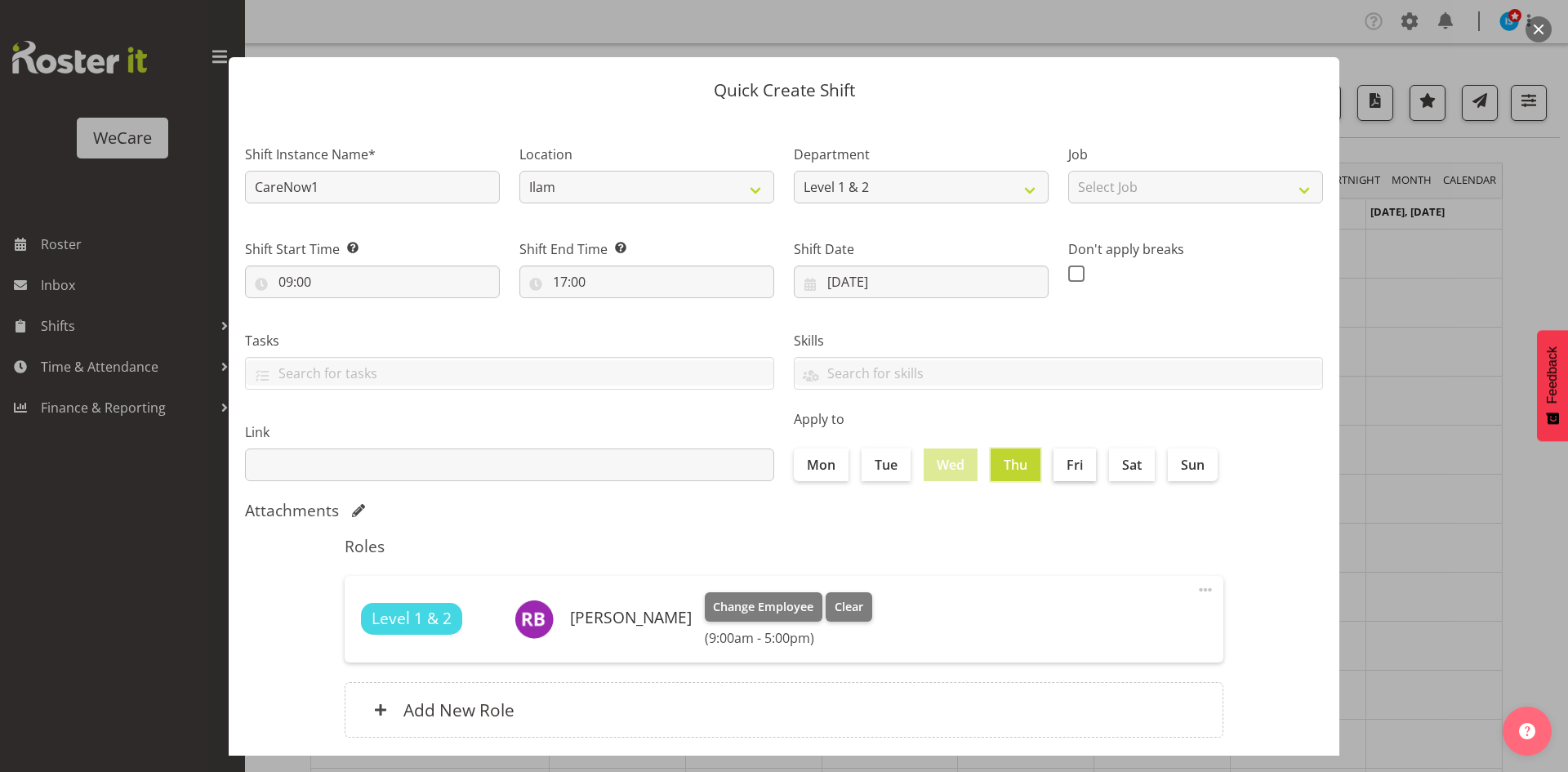
checkbox input "true"
click at [1063, 502] on div "Attachments" at bounding box center [784, 511] width 1079 height 20
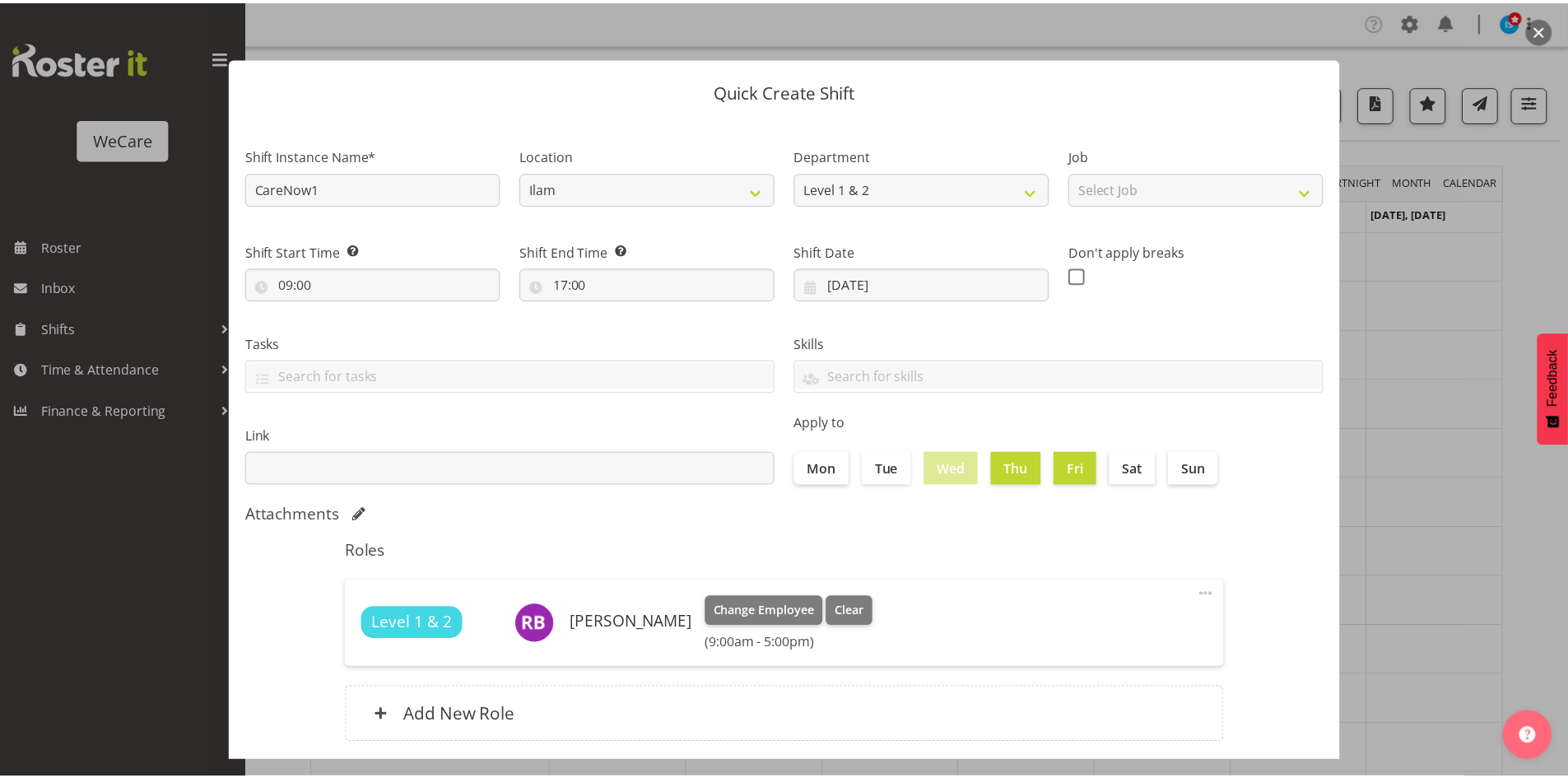
scroll to position [96, 0]
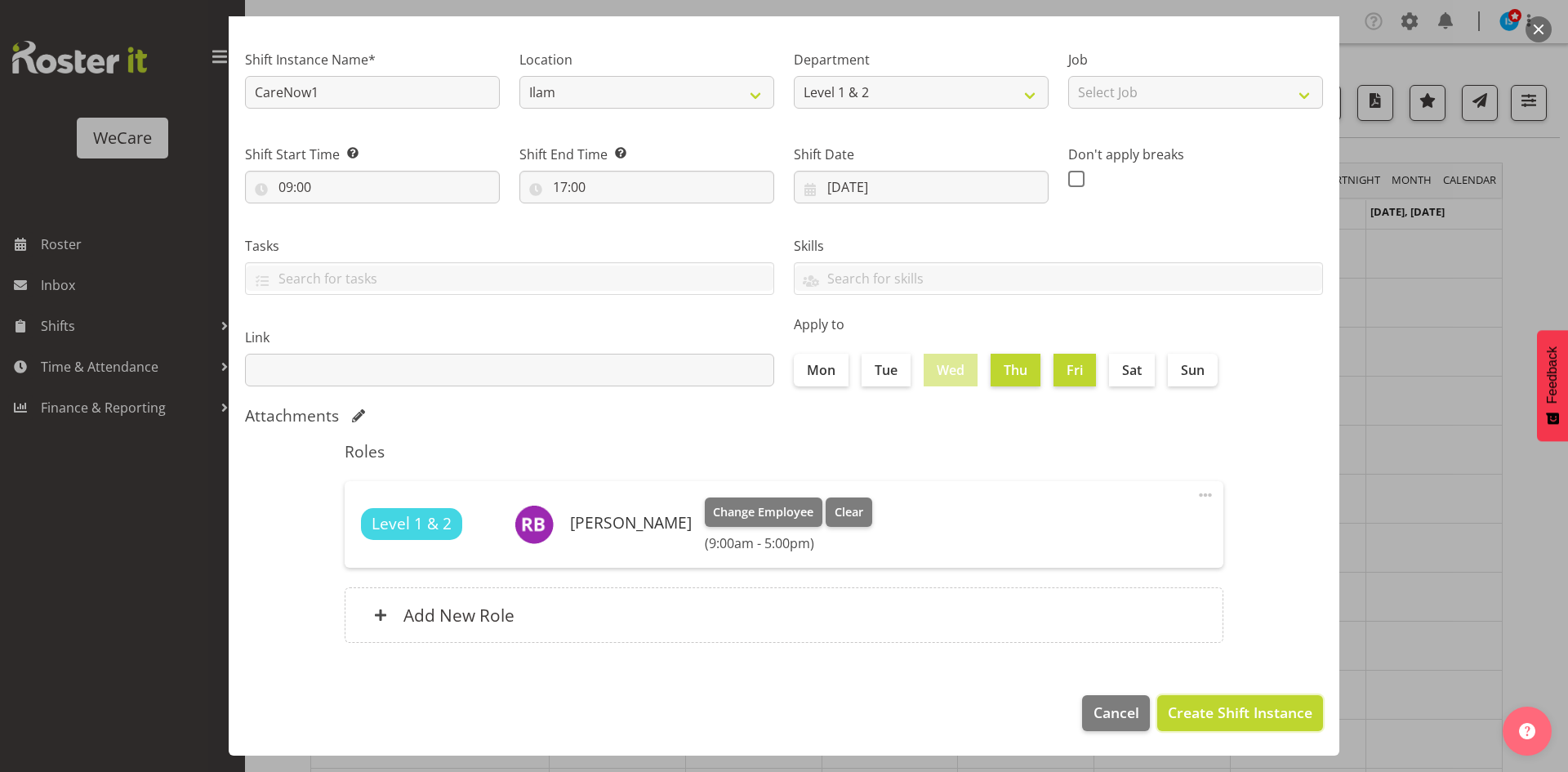
click at [1181, 708] on span "Create Shift Instance" at bounding box center [1241, 712] width 145 height 21
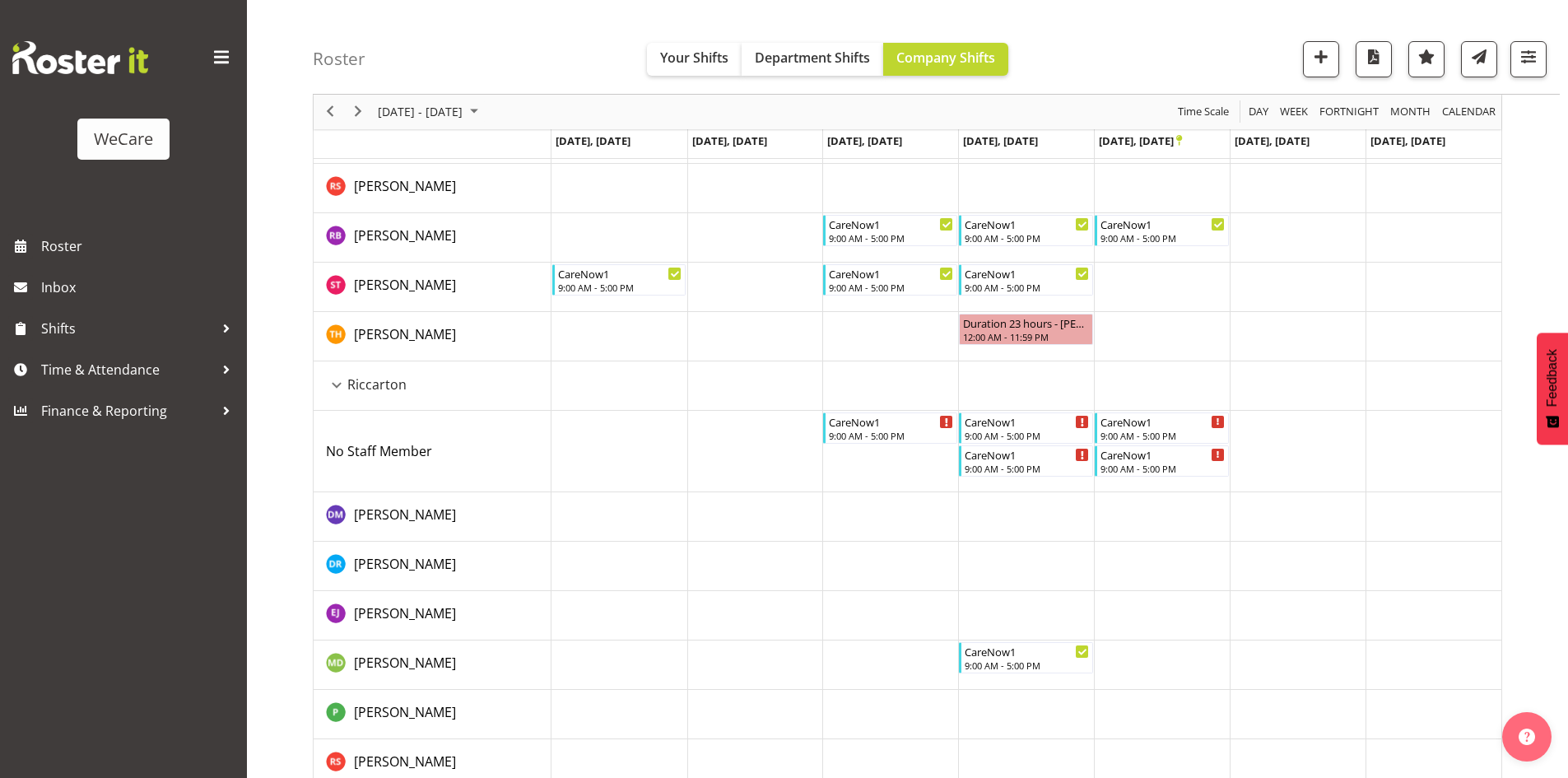
scroll to position [92, 0]
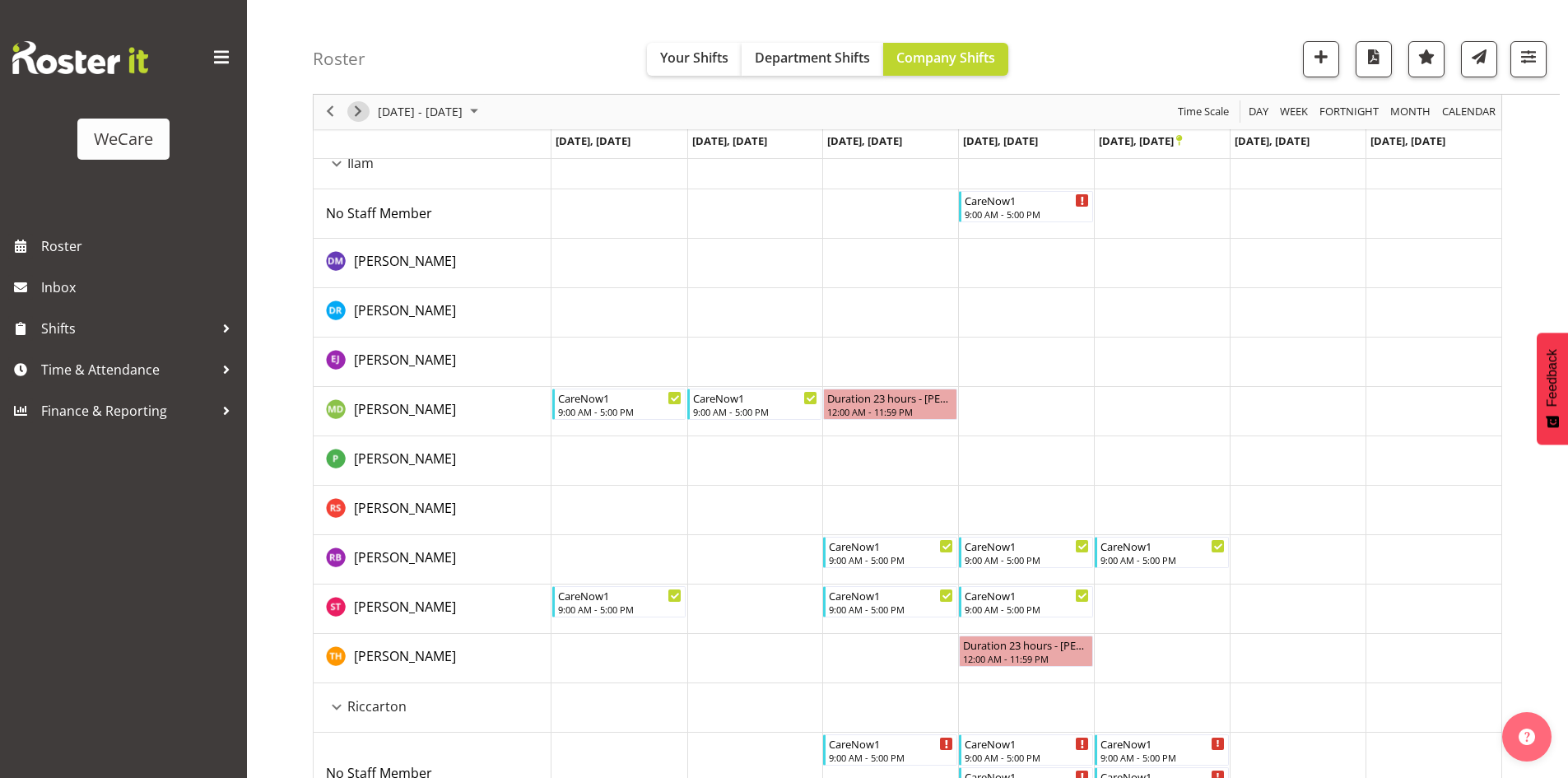
click at [362, 117] on span "Next" at bounding box center [358, 112] width 20 height 21
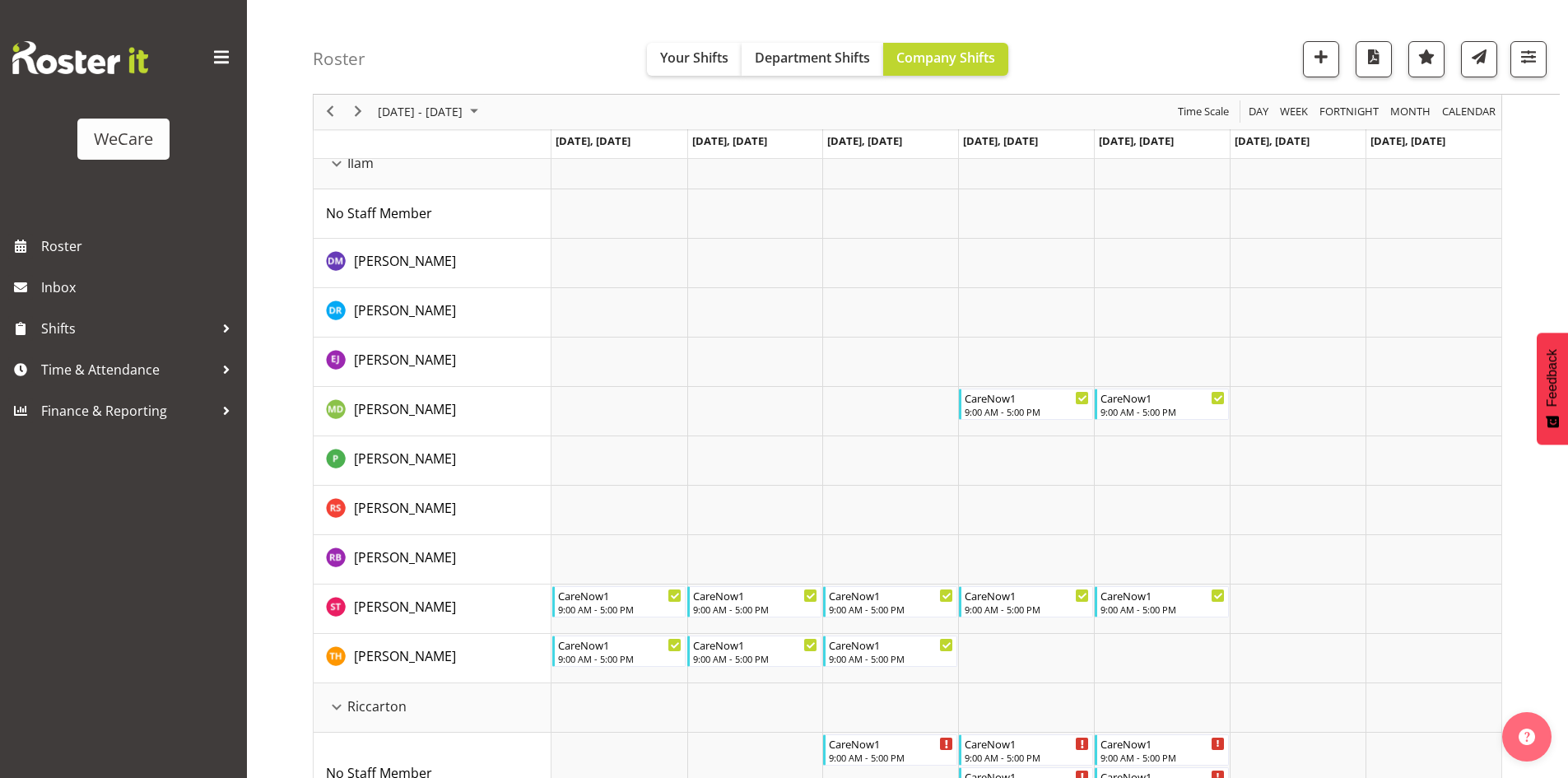
scroll to position [586, 0]
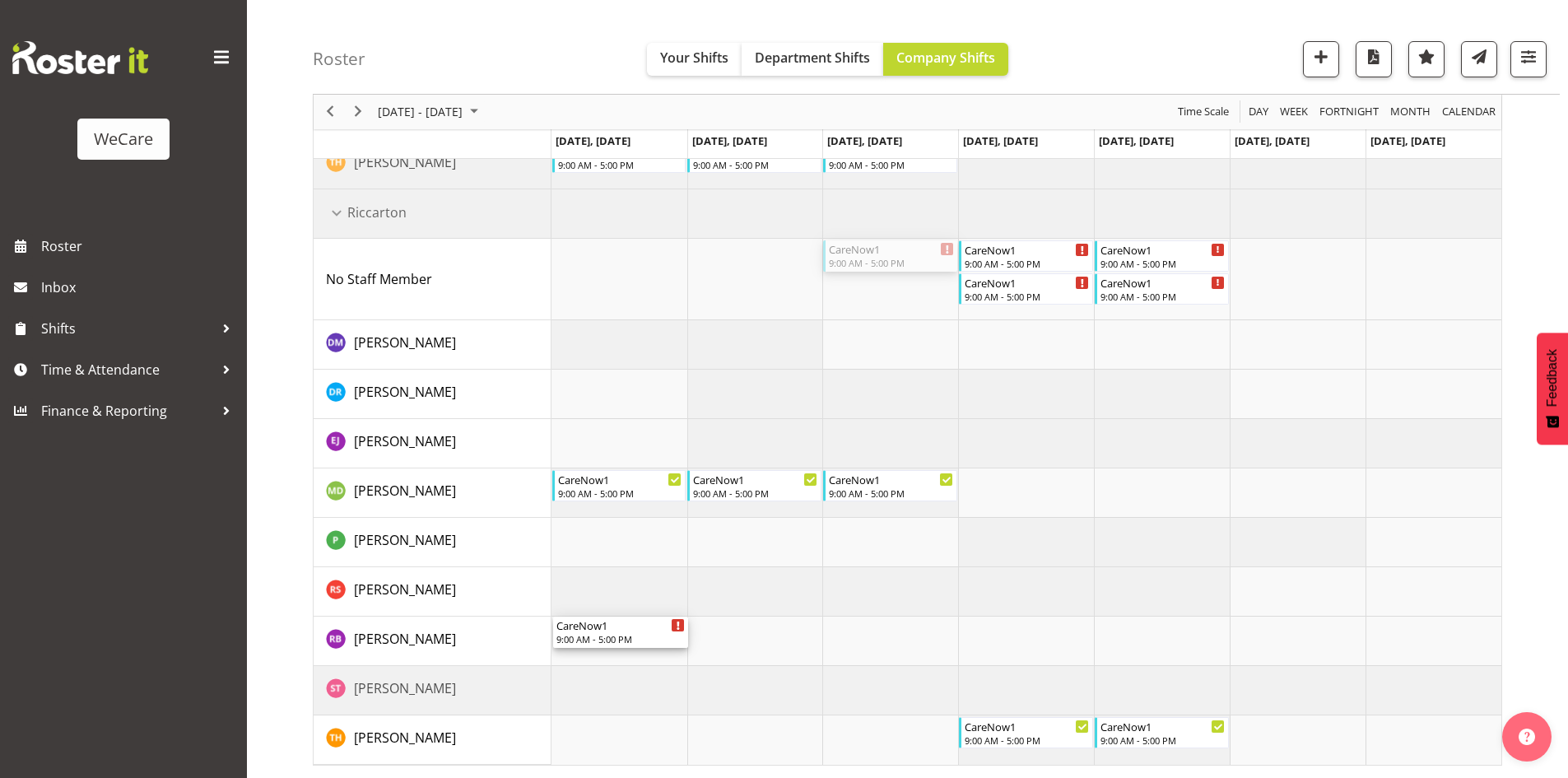
drag, startPoint x: 906, startPoint y: 253, endPoint x: 642, endPoint y: 618, distance: 450.5
drag, startPoint x: 1039, startPoint y: 252, endPoint x: 912, endPoint y: 630, distance: 398.8
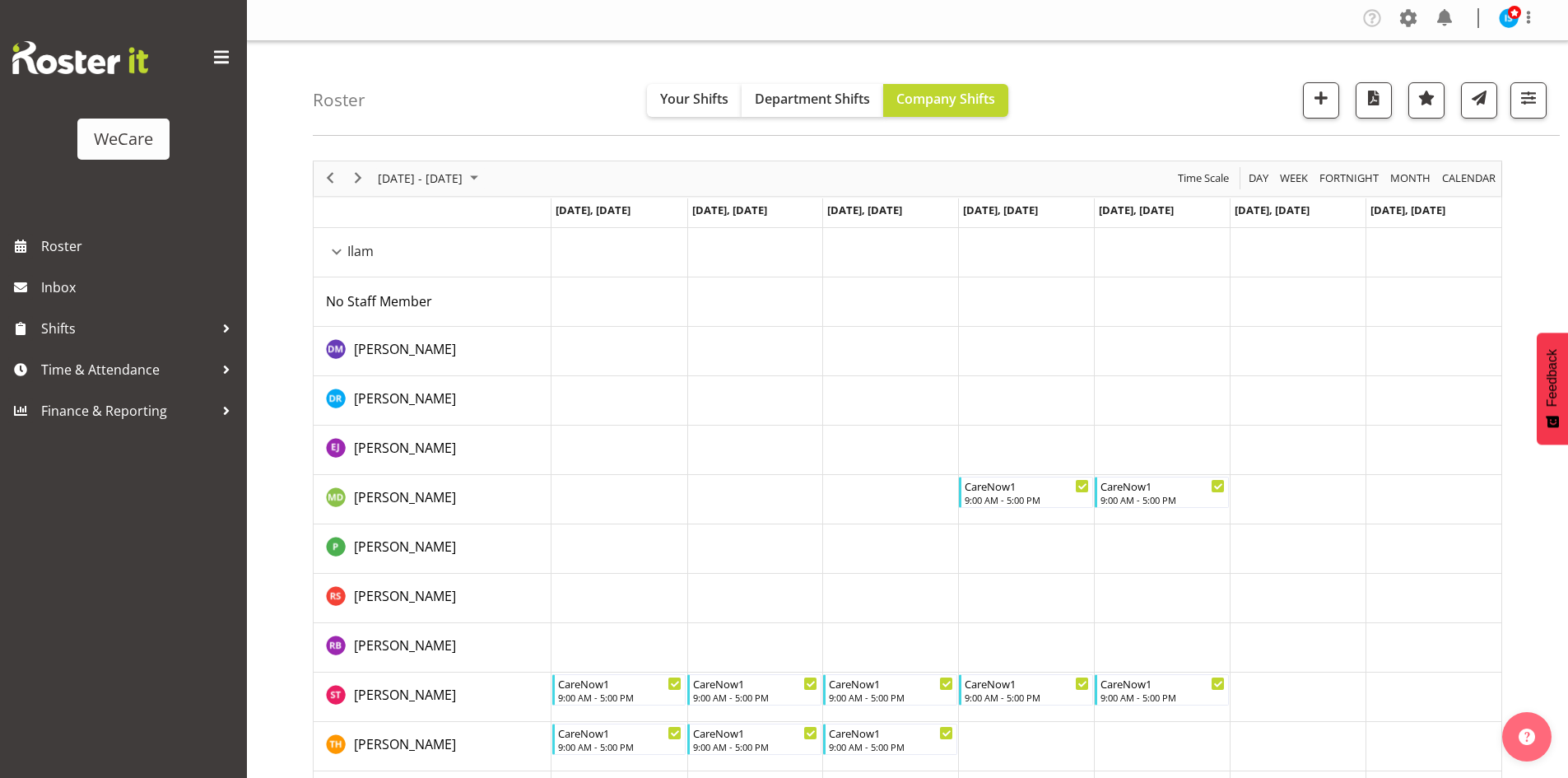
scroll to position [0, 0]
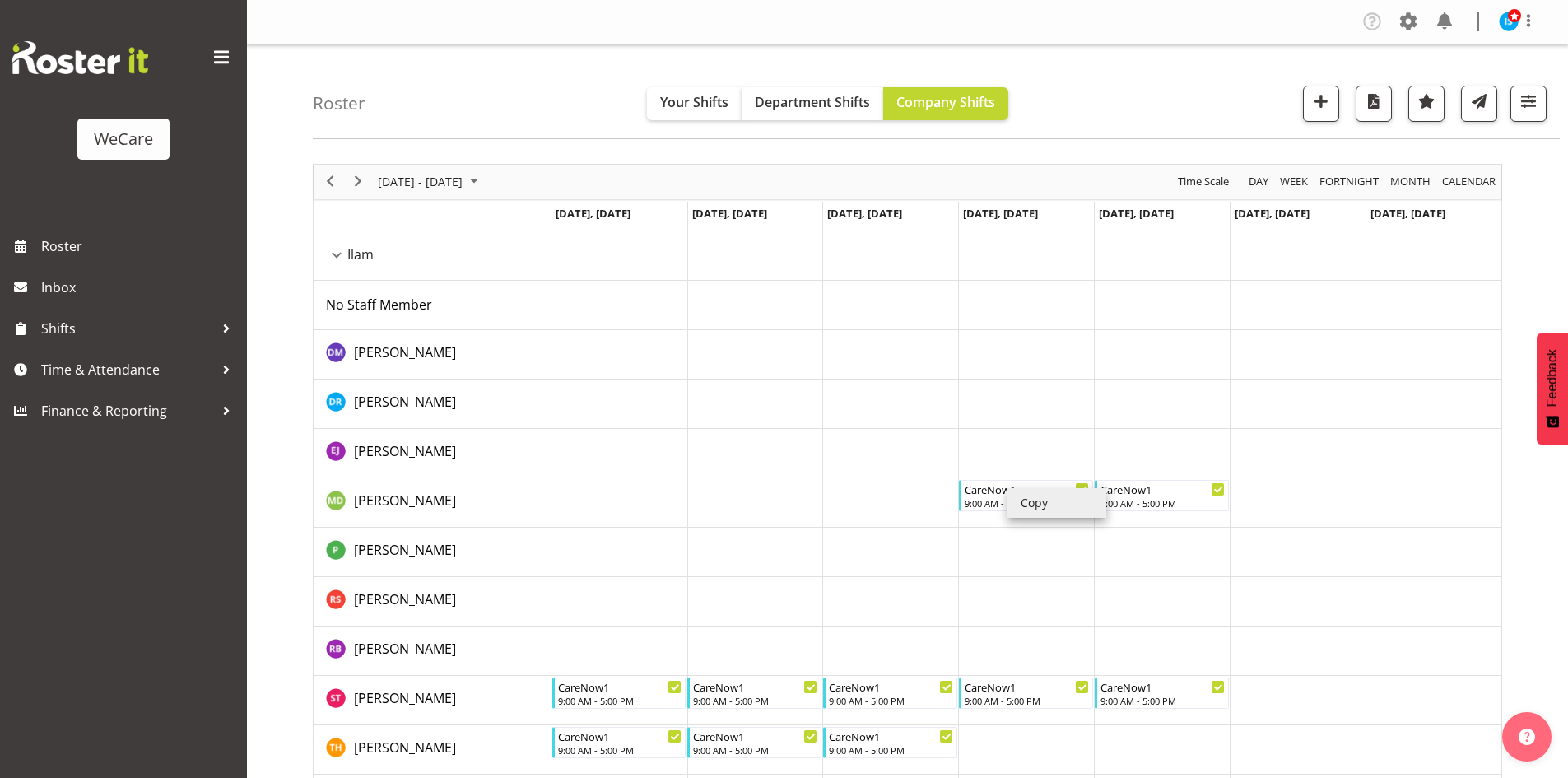
click at [1043, 514] on li "Copy" at bounding box center [1056, 503] width 98 height 30
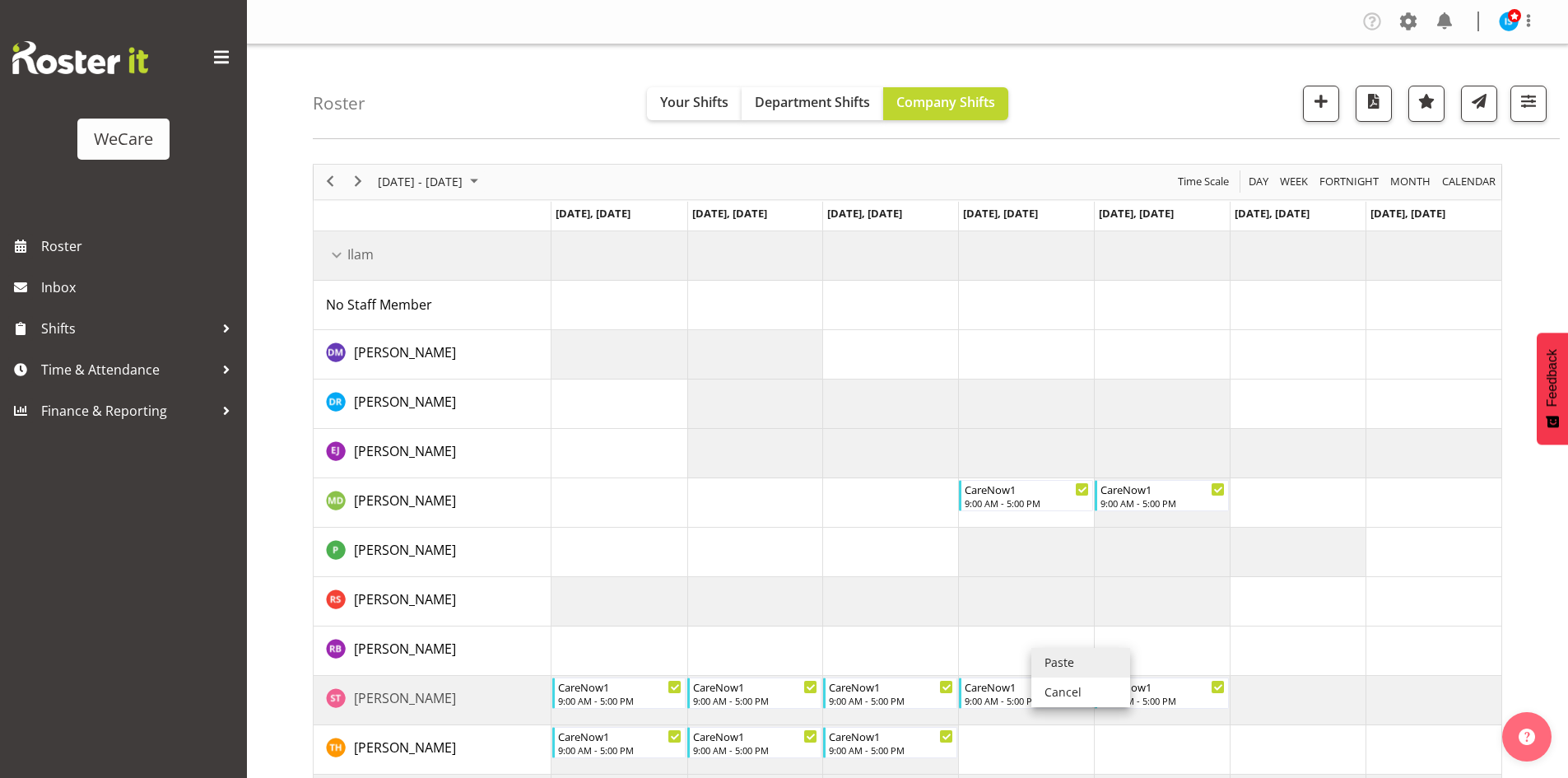
click at [1049, 657] on li "Paste" at bounding box center [1081, 663] width 98 height 30
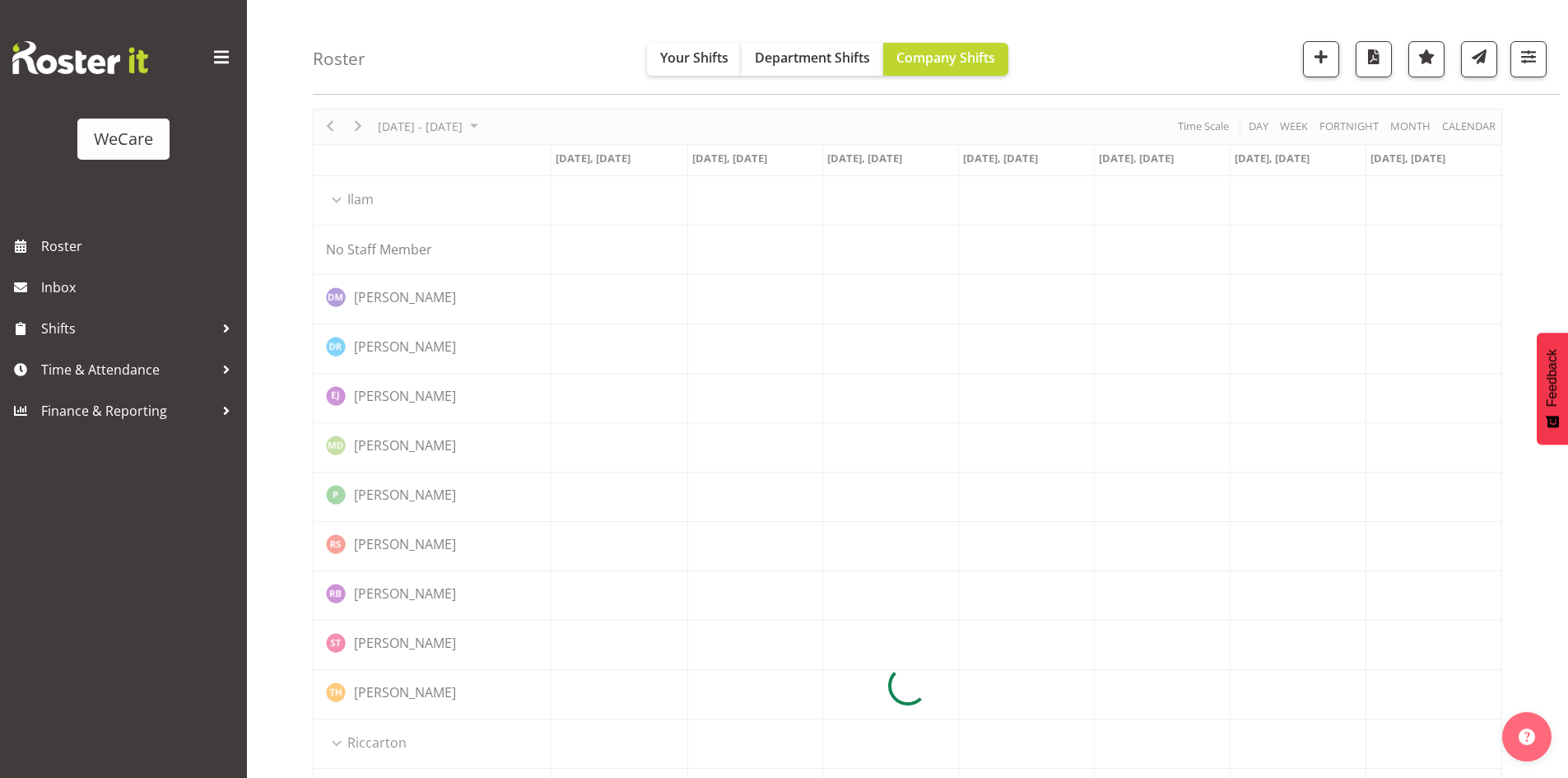
scroll to position [83, 0]
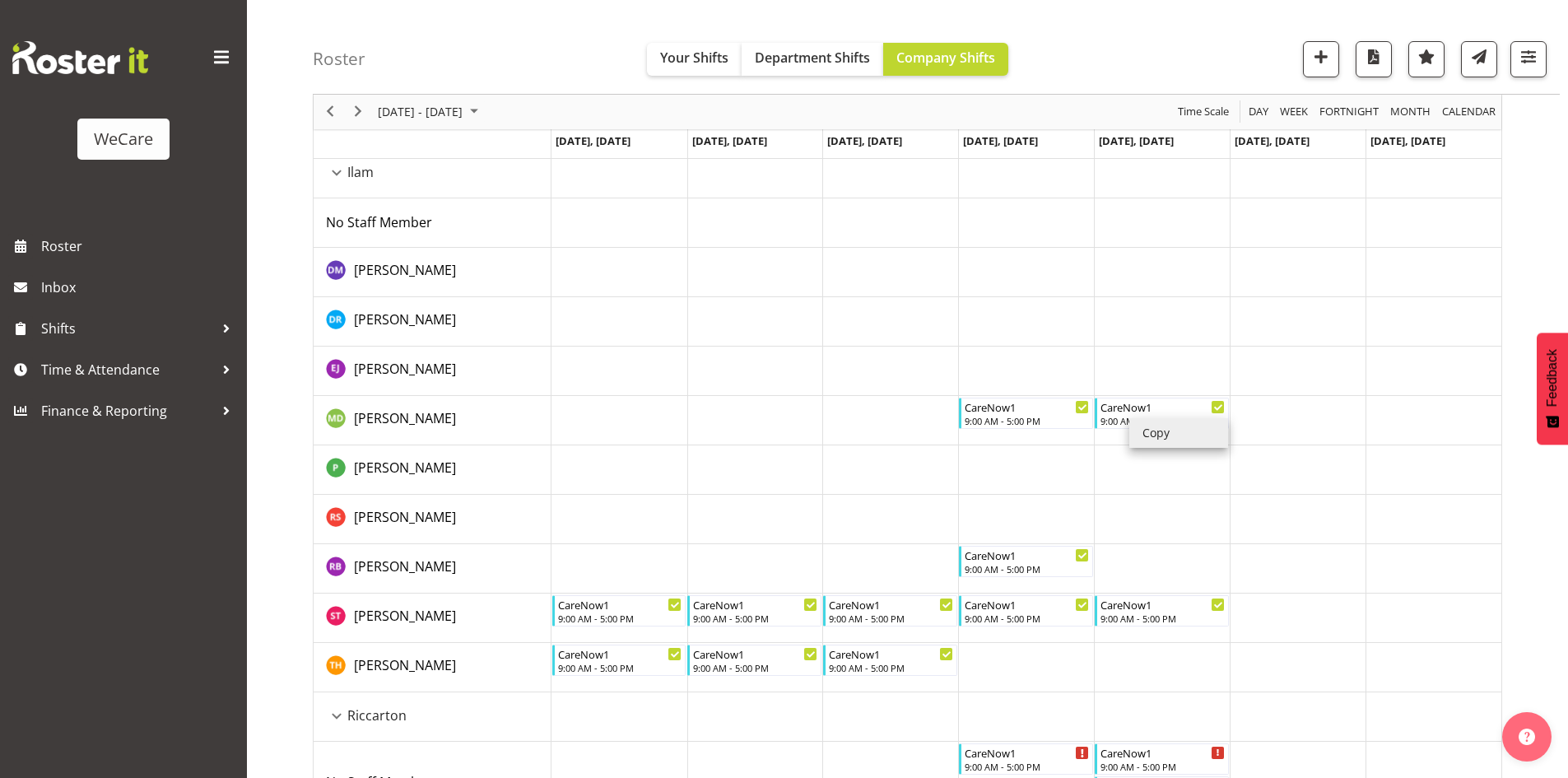
click at [1161, 440] on li "Copy" at bounding box center [1178, 433] width 98 height 30
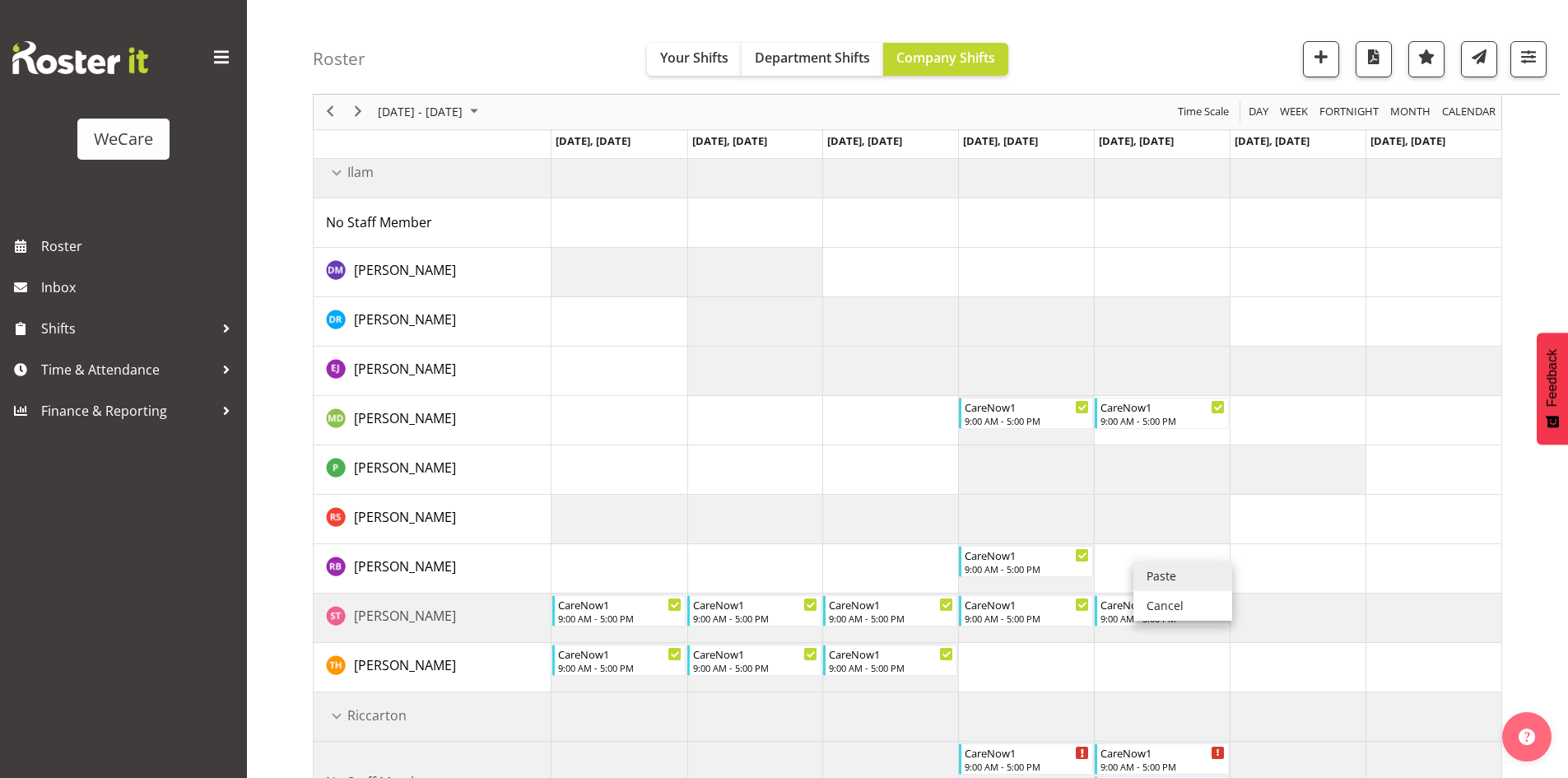
click at [1163, 568] on li "Paste" at bounding box center [1182, 576] width 98 height 30
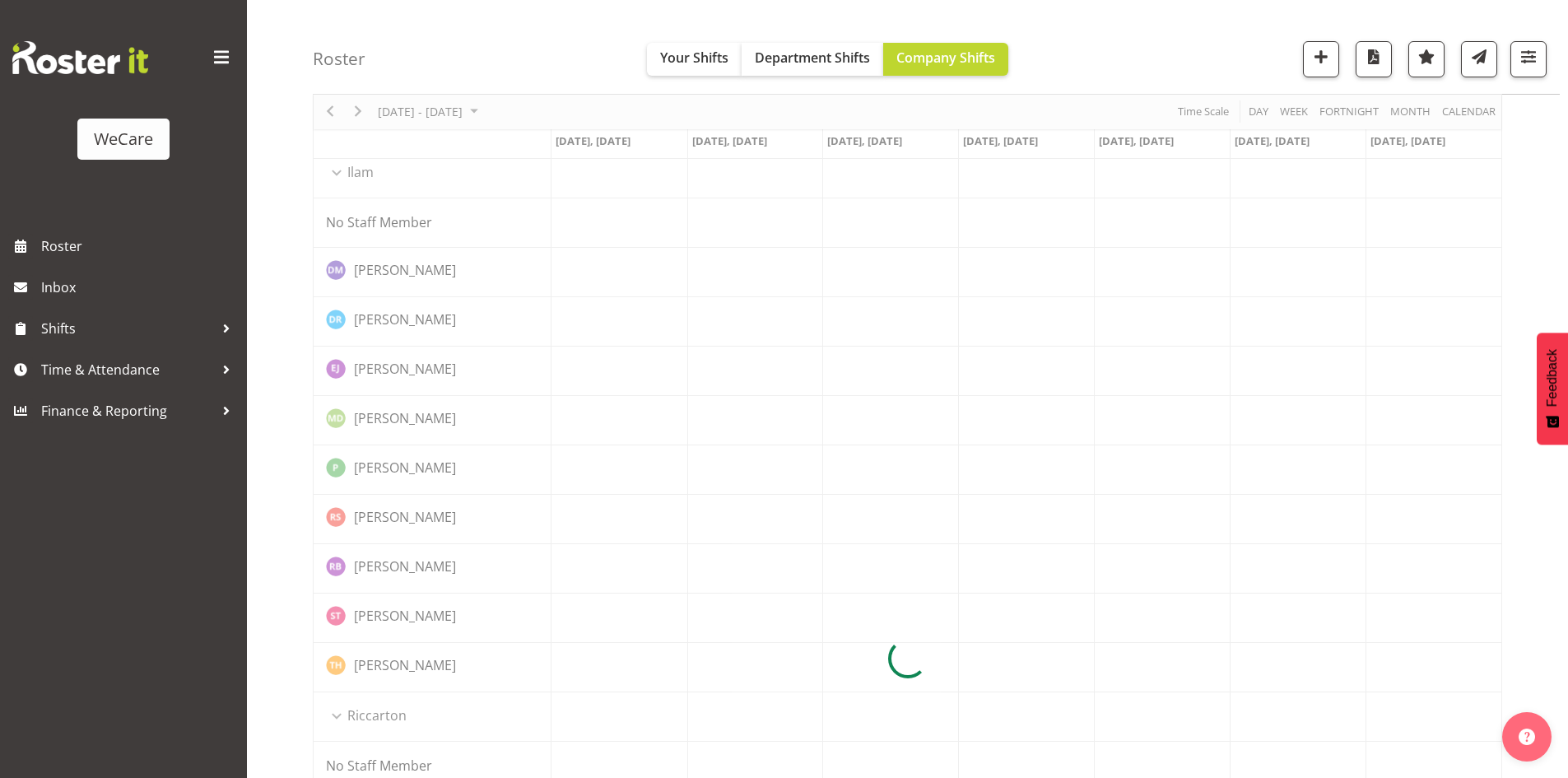
click at [416, 45] on div "Roster Your Shifts Department Shifts Company Shifts 2 Locations Clear Business …" at bounding box center [936, 47] width 1247 height 95
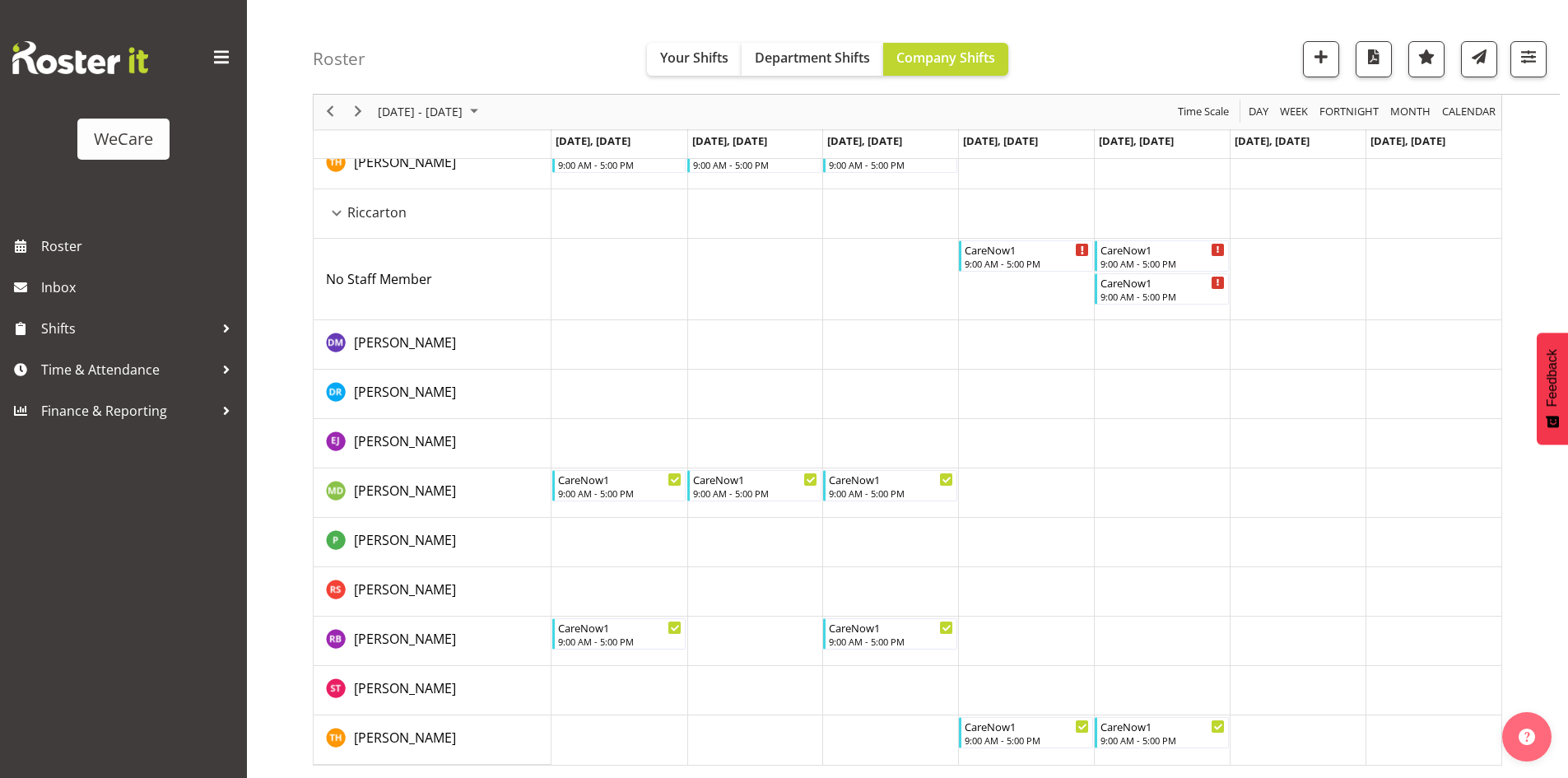
scroll to position [0, 0]
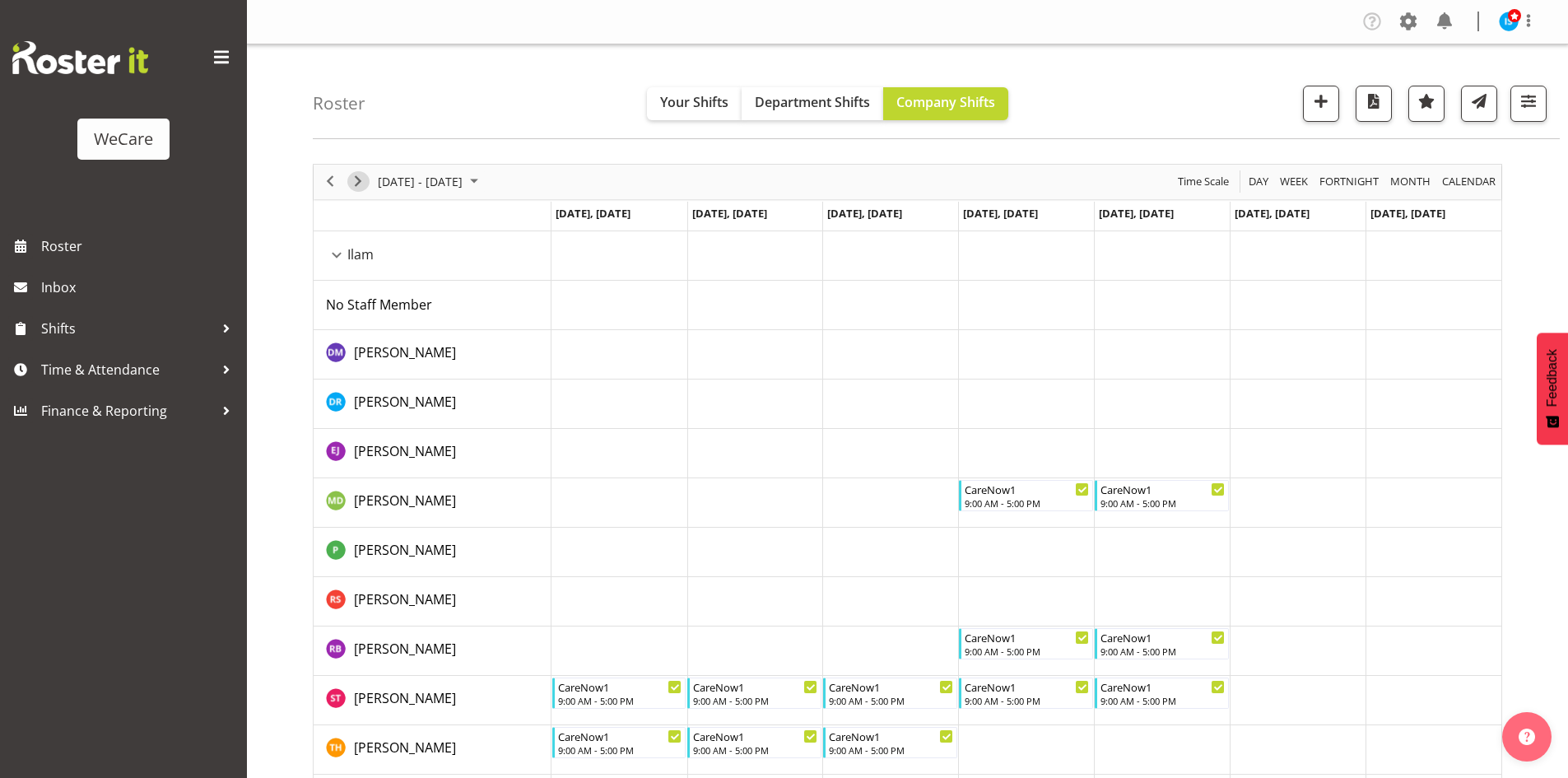
click at [359, 179] on span "Next" at bounding box center [358, 181] width 20 height 21
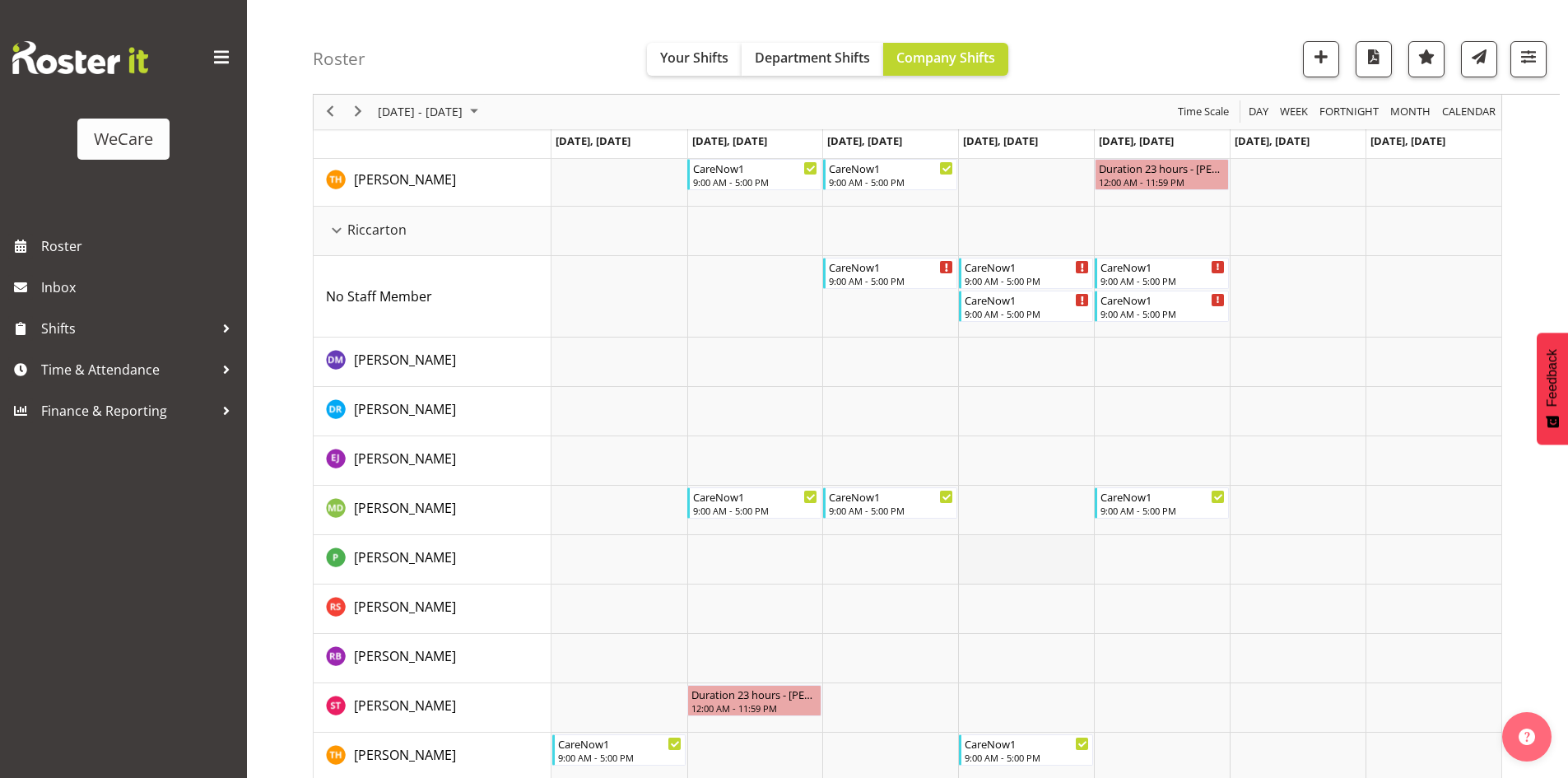
scroll to position [586, 0]
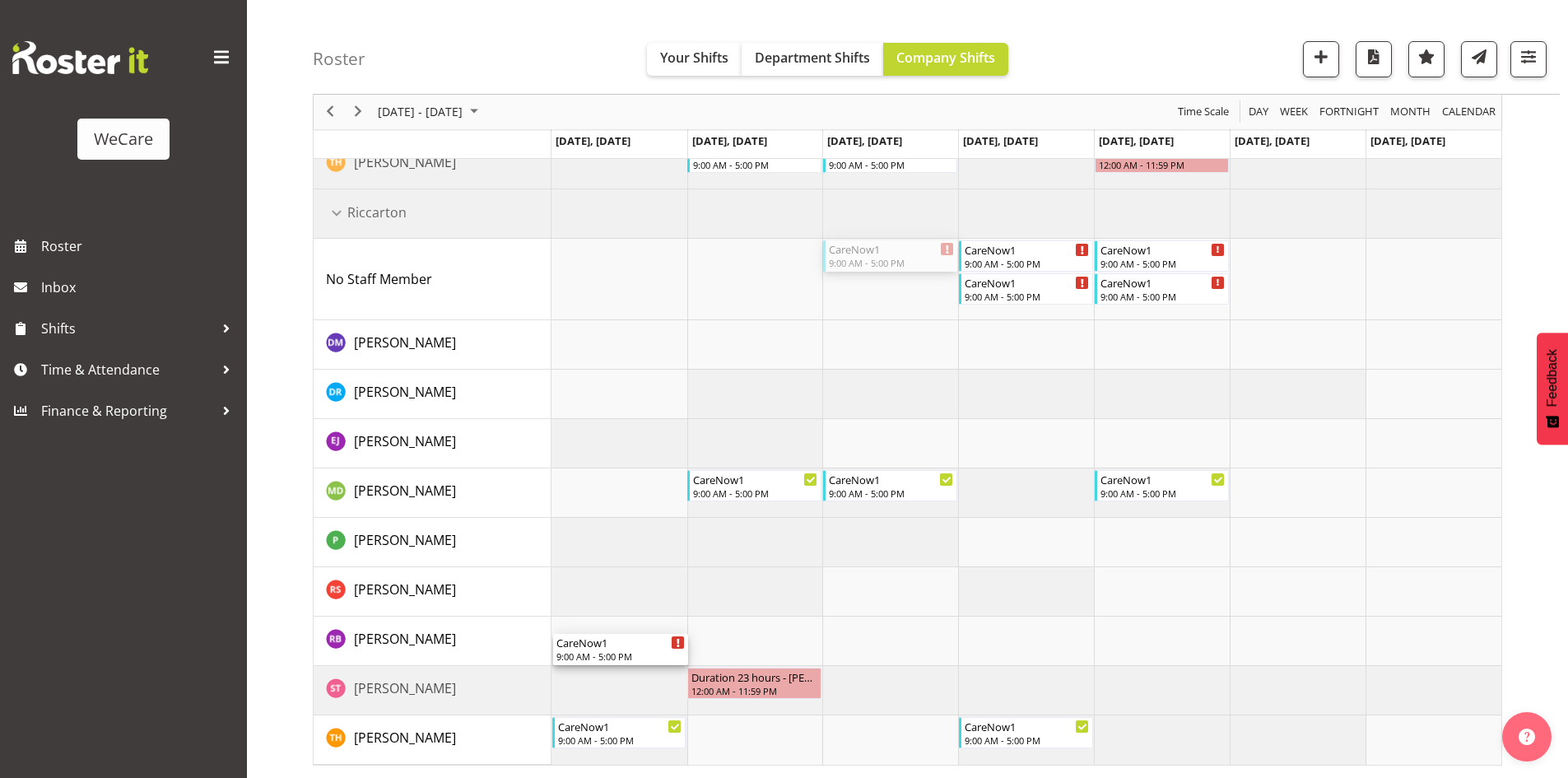
drag, startPoint x: 890, startPoint y: 259, endPoint x: 545, endPoint y: 678, distance: 542.8
click at [545, 678] on tr "Ilam No Staff Member Deepti Mahajan Deepti Raturi Ella Jarvis Marie-Claire Dick…" at bounding box center [908, 205] width 1188 height 1119
drag, startPoint x: 594, startPoint y: 464, endPoint x: 573, endPoint y: 648, distance: 185.2
click at [573, 648] on div "CareNow1 9:00 AM - 5:00 PM Duration 23 hours - Marie-Claire Dickson-Bakker 12:0…" at bounding box center [1026, 205] width 950 height 1119
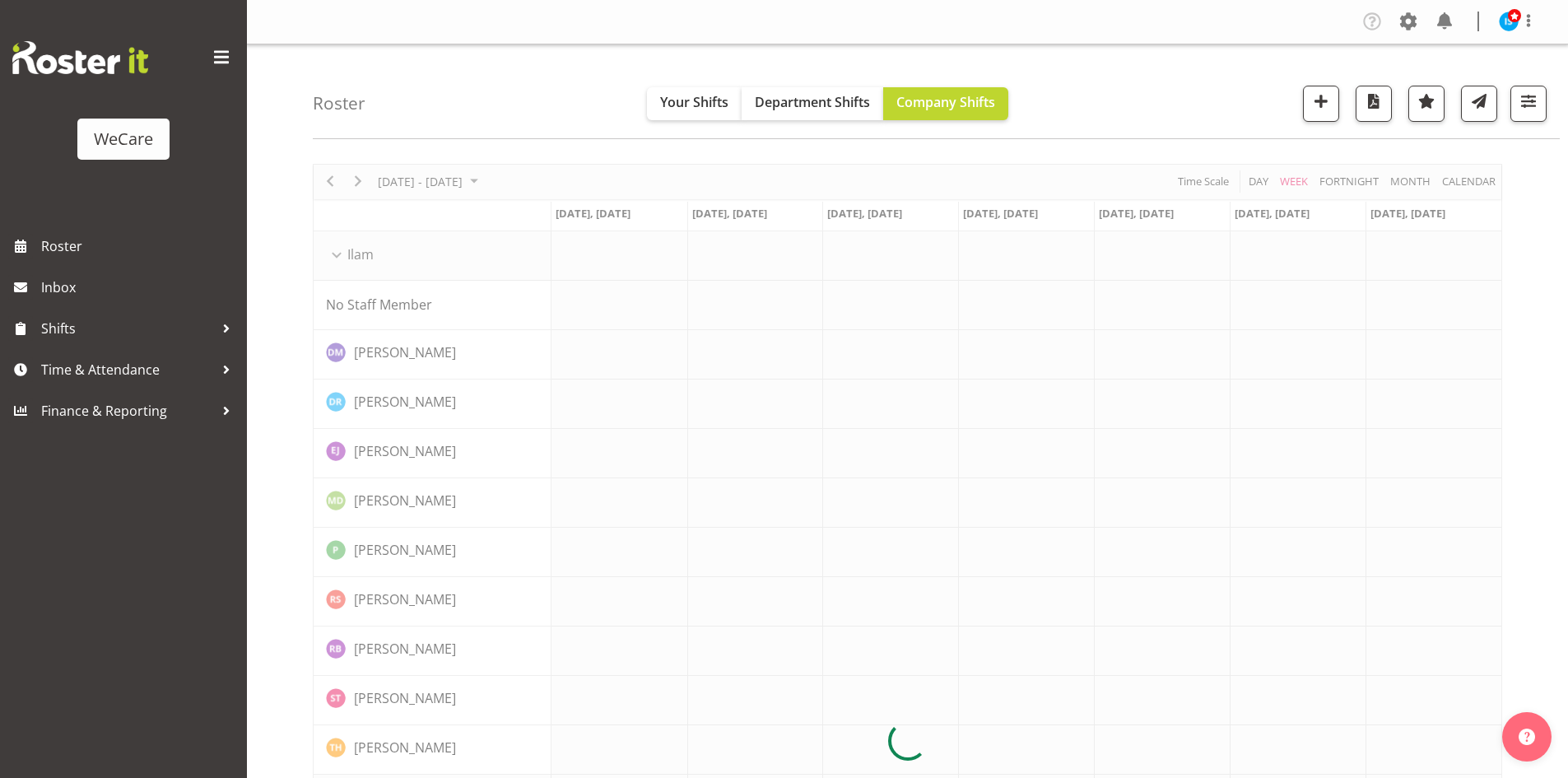
scroll to position [553, 0]
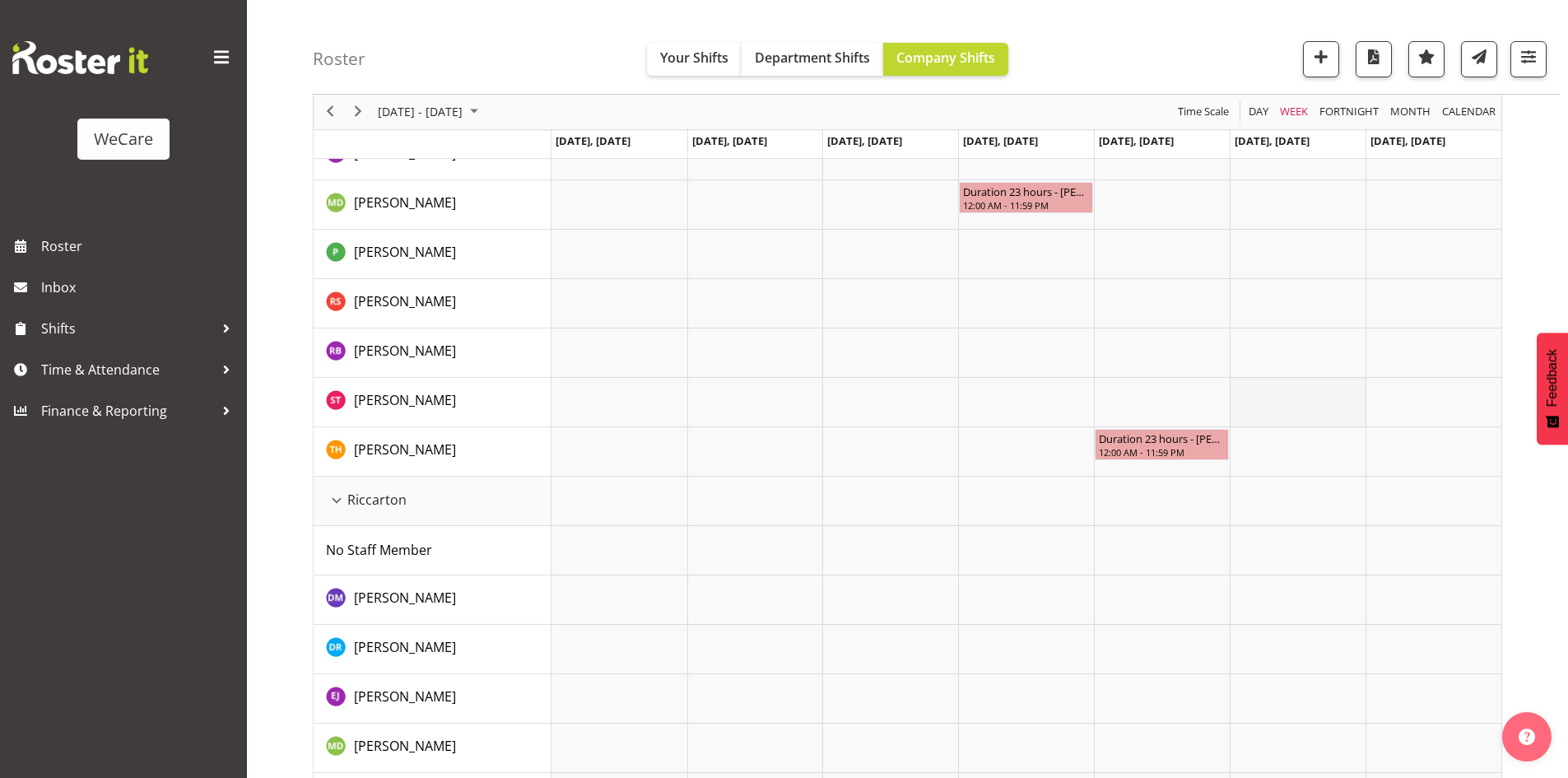
scroll to position [224, 0]
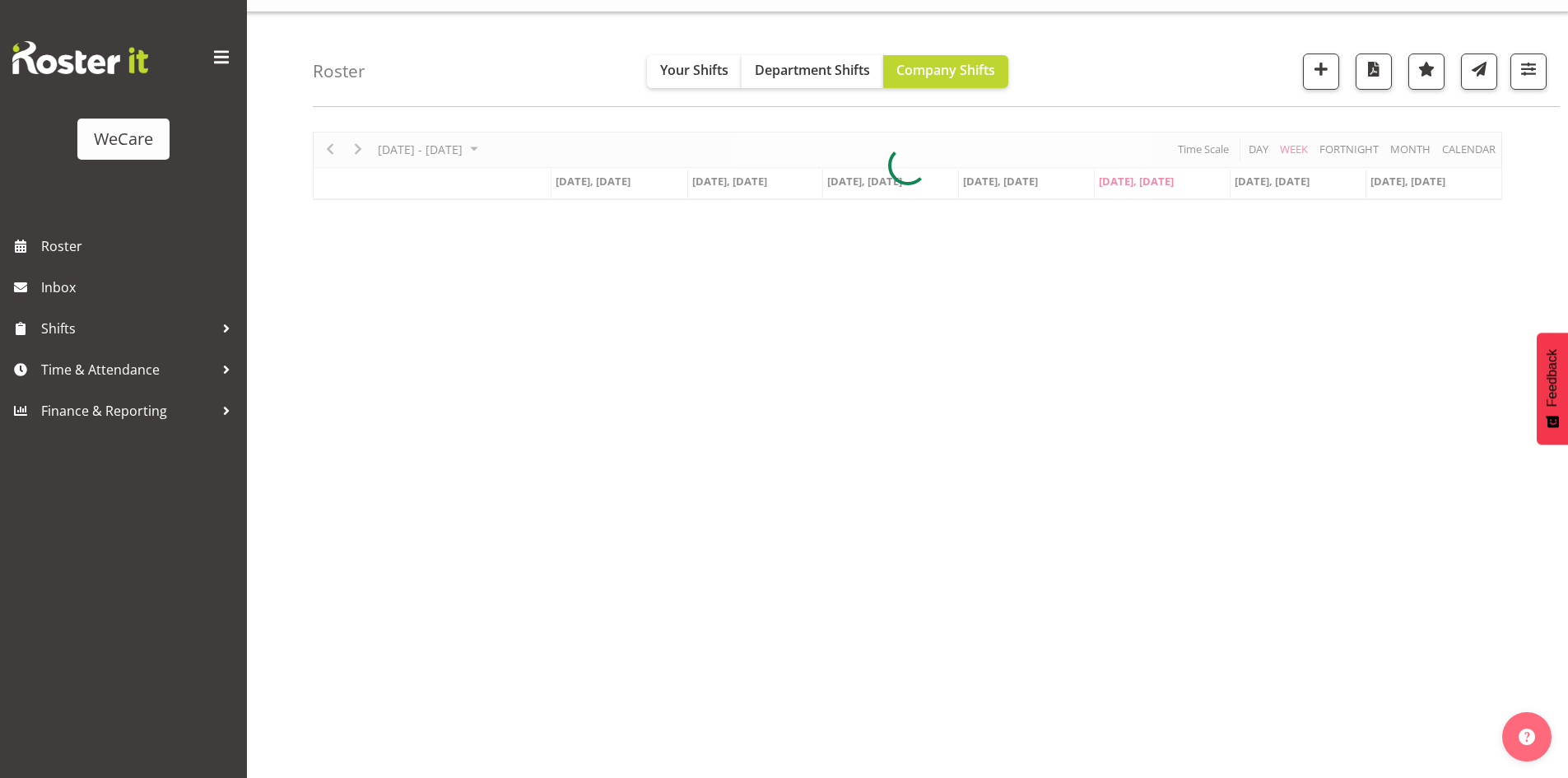
scroll to position [32, 0]
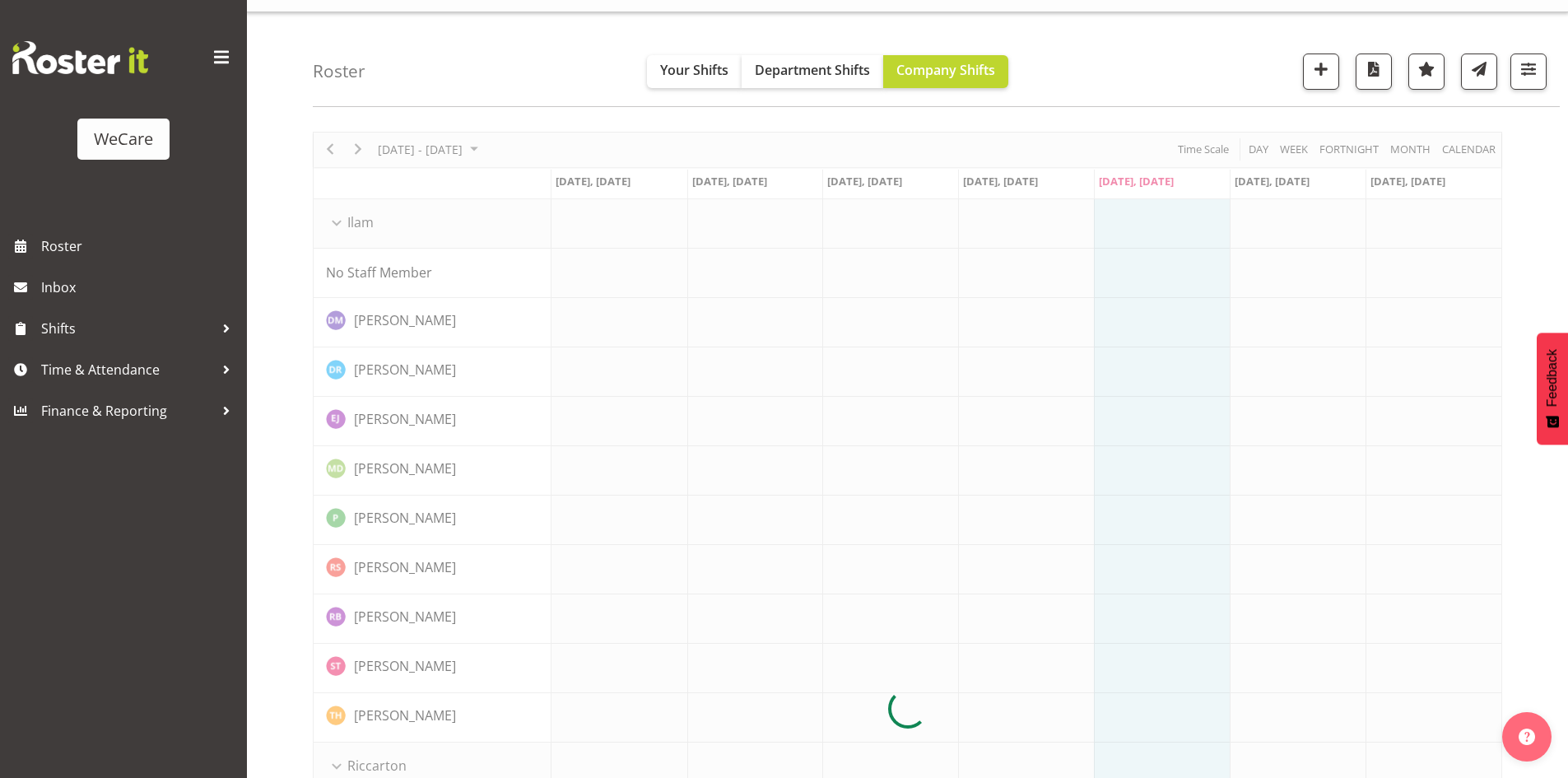
click at [438, 154] on div at bounding box center [908, 709] width 1189 height 1155
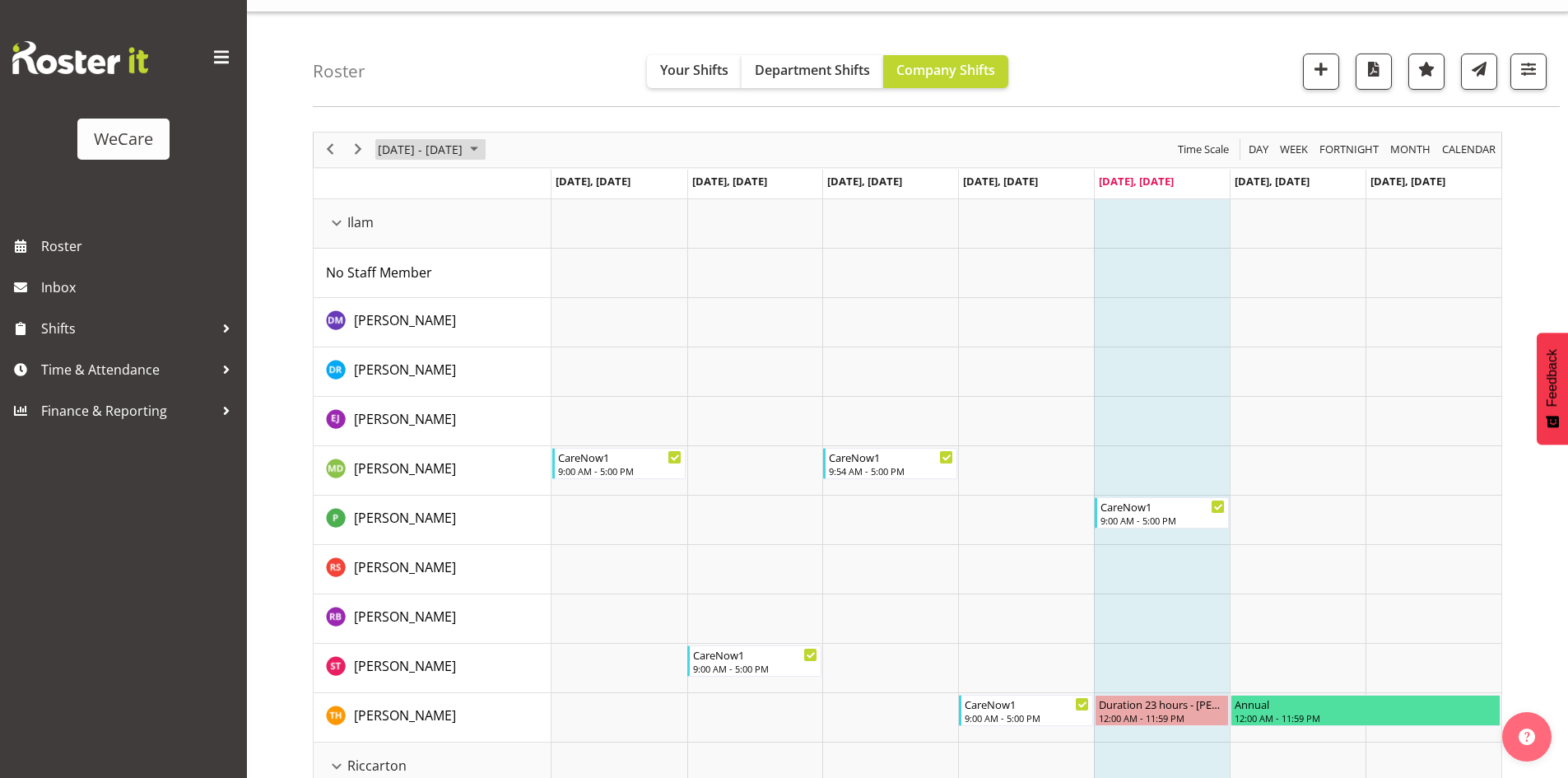
click at [434, 155] on span "Sep 29 - Oct 05, 2025" at bounding box center [419, 149] width 88 height 21
click at [561, 183] on span "next month" at bounding box center [550, 191] width 29 height 30
click at [413, 357] on span "25" at bounding box center [421, 359] width 25 height 25
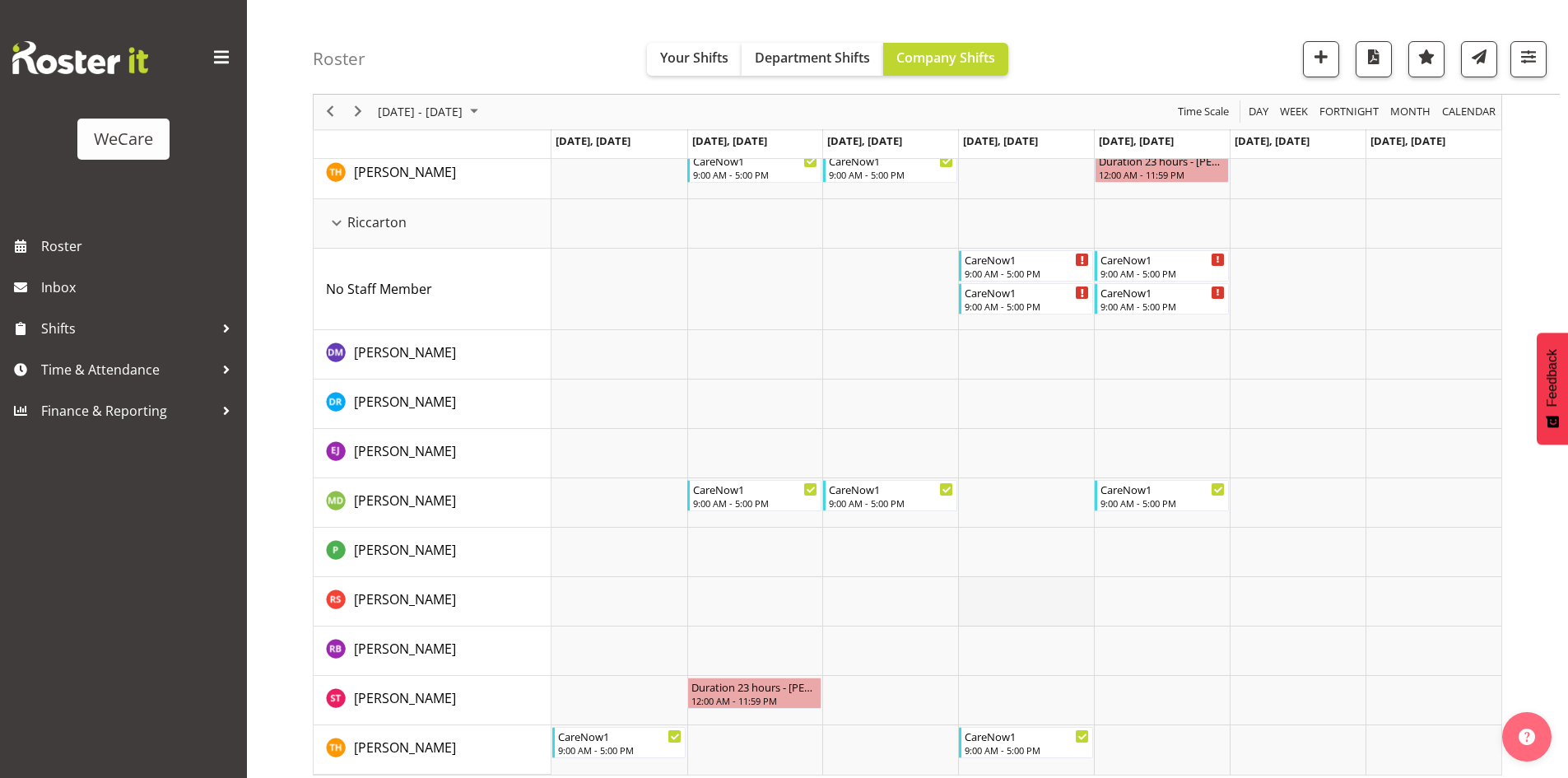
scroll to position [586, 0]
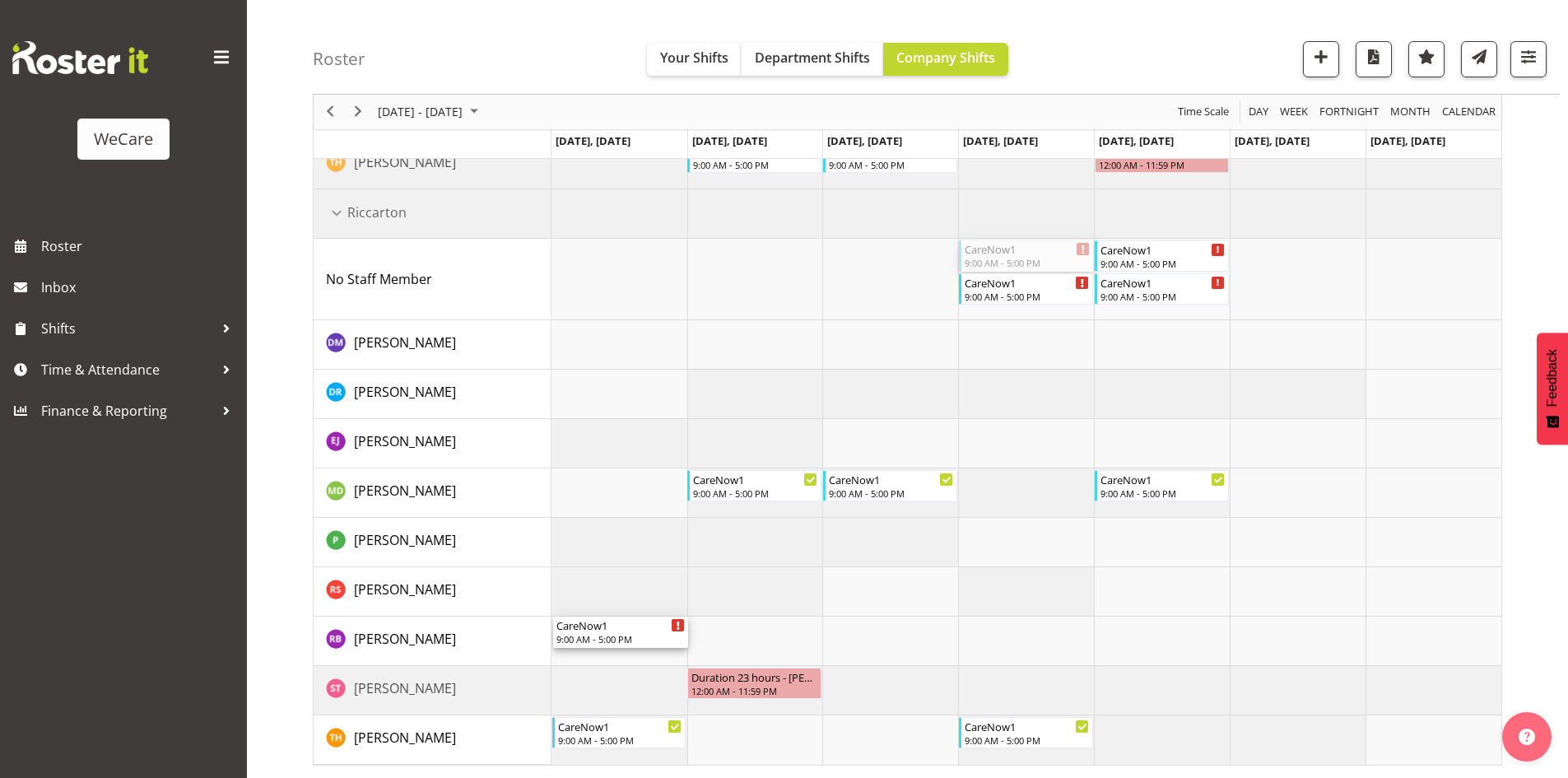
drag, startPoint x: 1023, startPoint y: 258, endPoint x: 646, endPoint y: 633, distance: 531.7
drag, startPoint x: 1044, startPoint y: 247, endPoint x: 887, endPoint y: 642, distance: 425.1
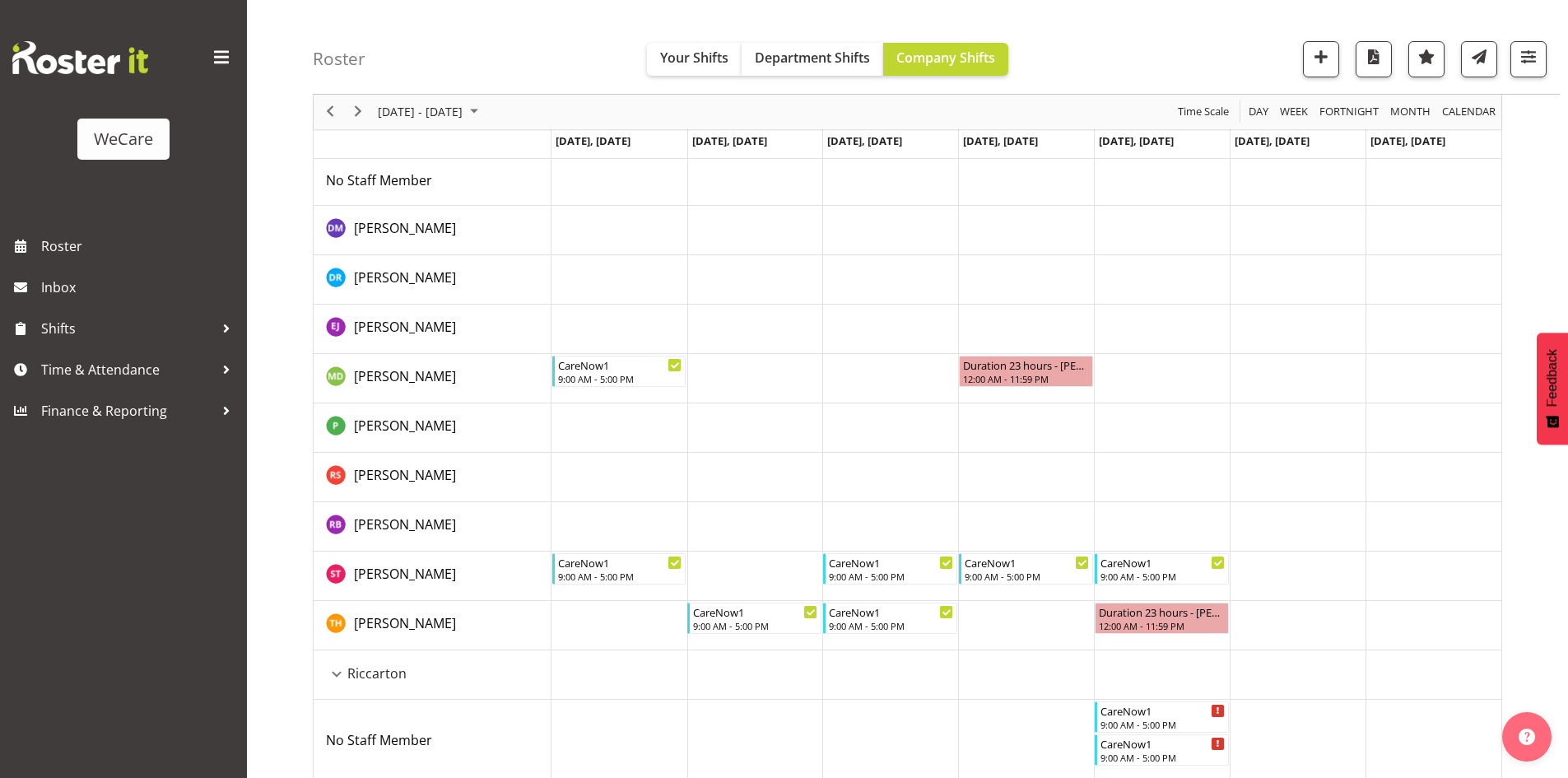
scroll to position [247, 0]
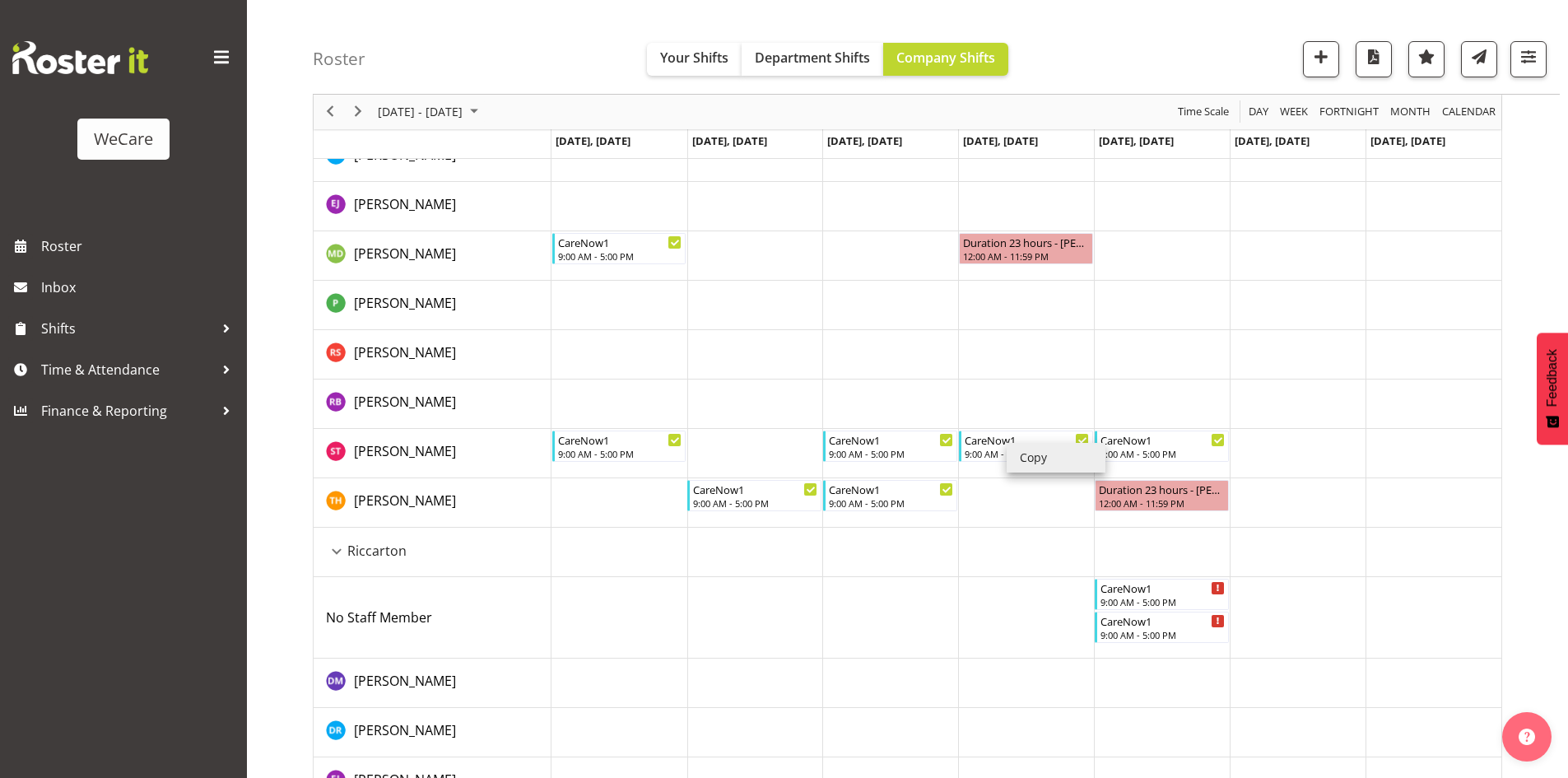
click at [1048, 452] on li "Copy" at bounding box center [1056, 458] width 98 height 30
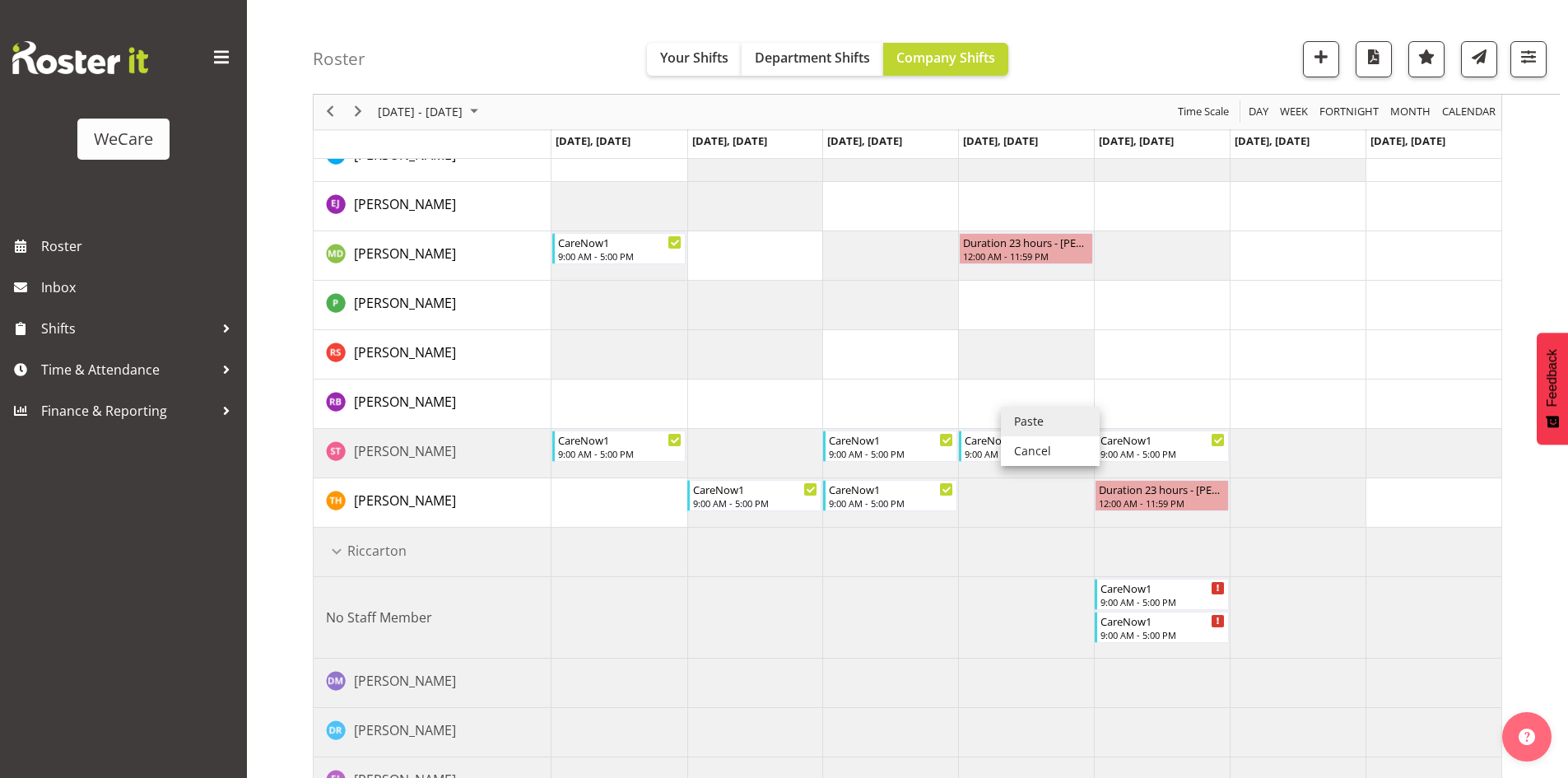
click at [1009, 410] on li "Paste" at bounding box center [1050, 421] width 98 height 30
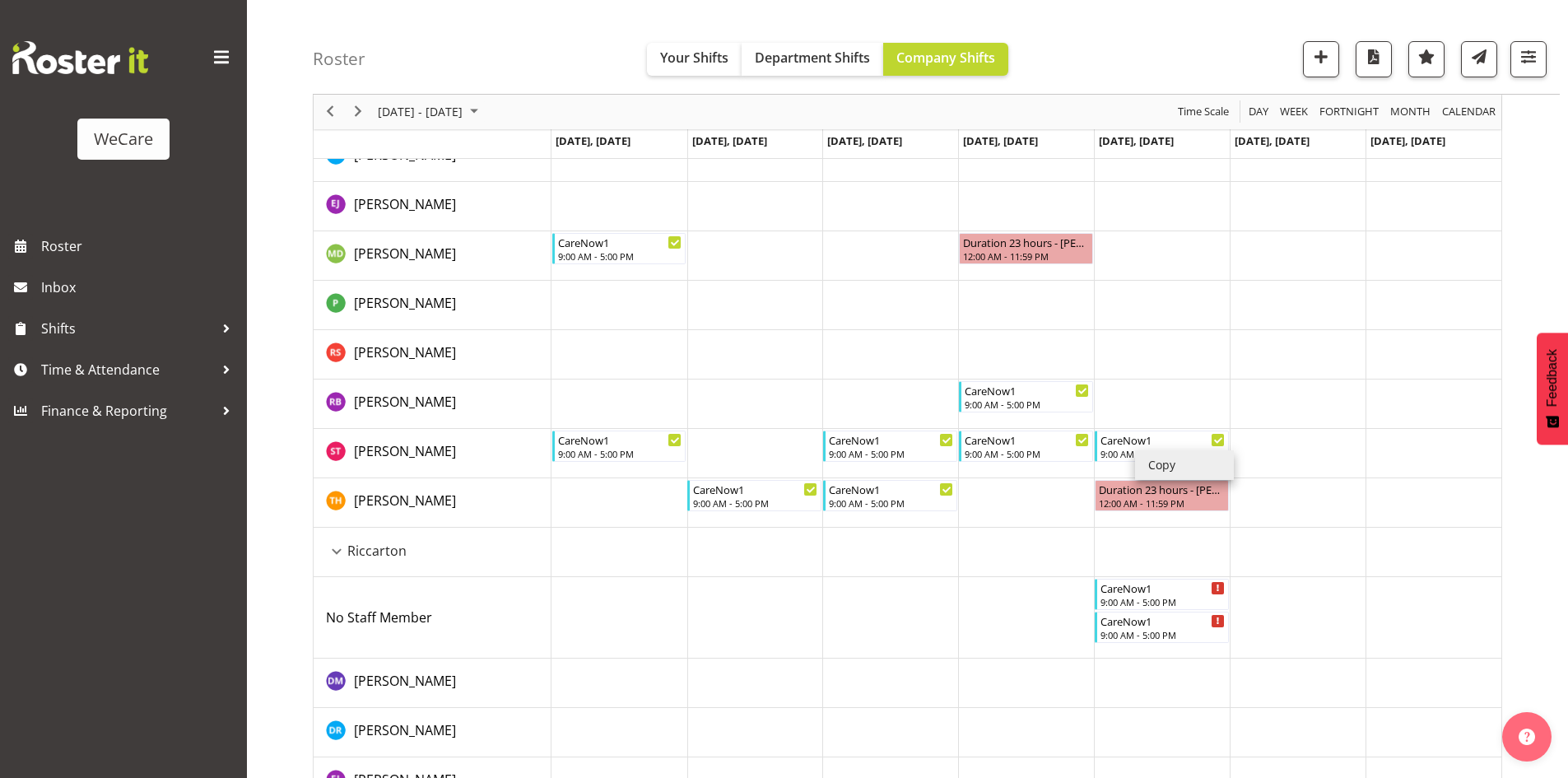
click at [1145, 451] on li "Copy" at bounding box center [1184, 465] width 98 height 30
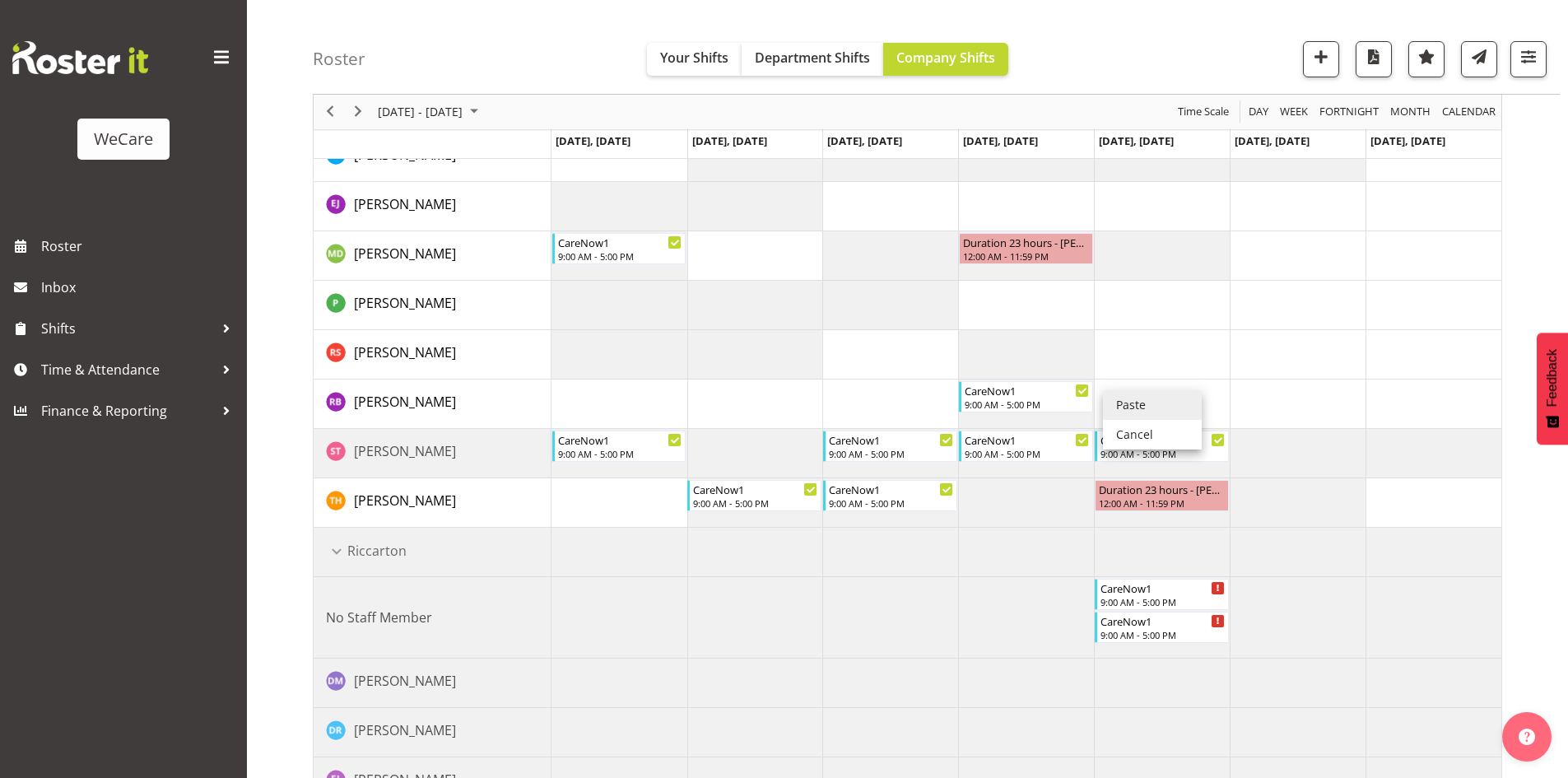
click at [1147, 405] on li "Paste" at bounding box center [1152, 405] width 98 height 30
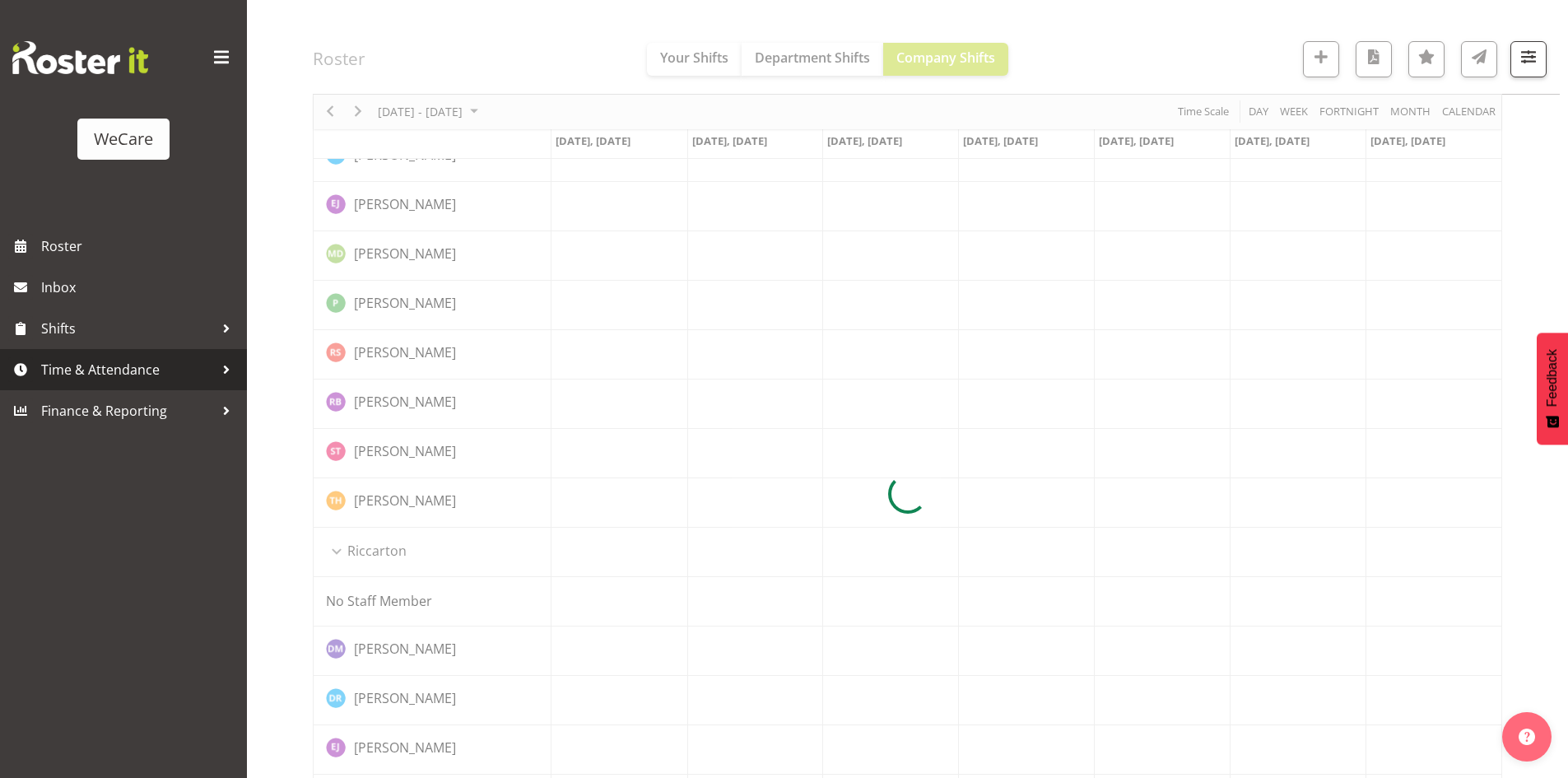
click at [123, 369] on span "Time & Attendance" at bounding box center [128, 369] width 173 height 25
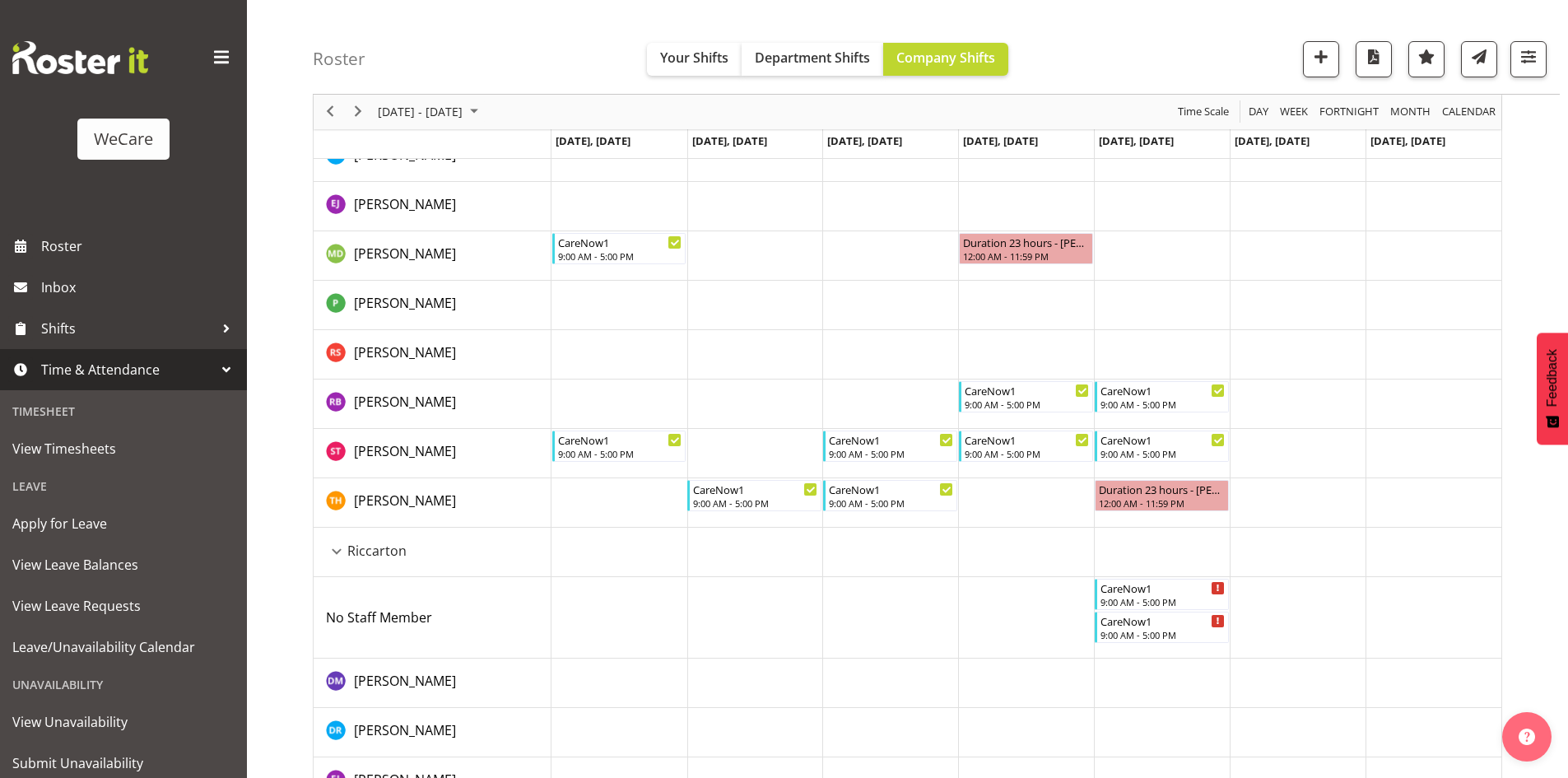
scroll to position [51, 0]
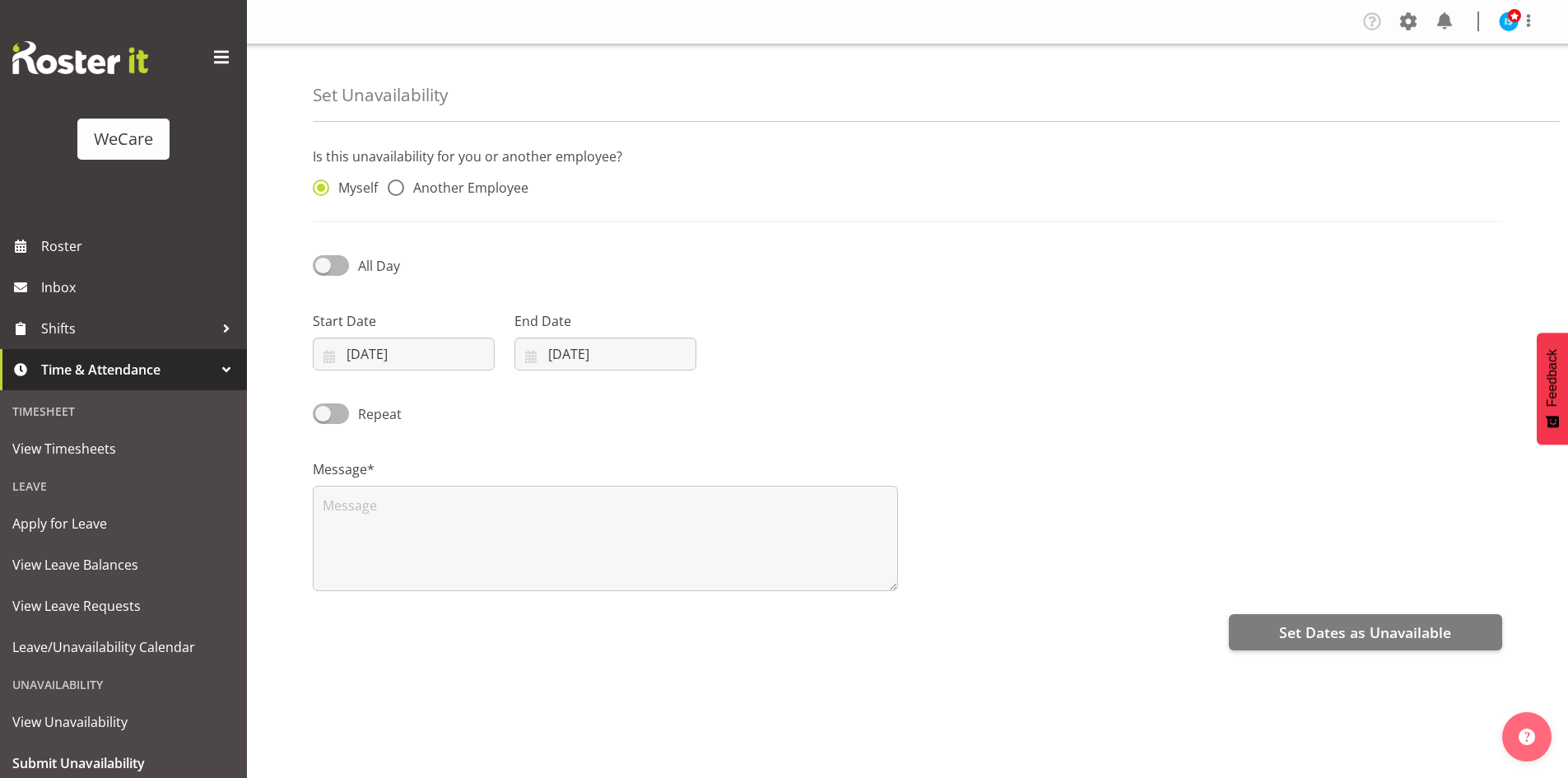
click at [474, 171] on div "Myself Another Employee" at bounding box center [454, 183] width 302 height 54
click at [476, 203] on div "Myself Another Employee" at bounding box center [454, 183] width 302 height 54
click at [479, 179] on span "Another Employee" at bounding box center [467, 187] width 124 height 17
click at [399, 183] on input "Another Employee" at bounding box center [393, 188] width 11 height 11
radio input "true"
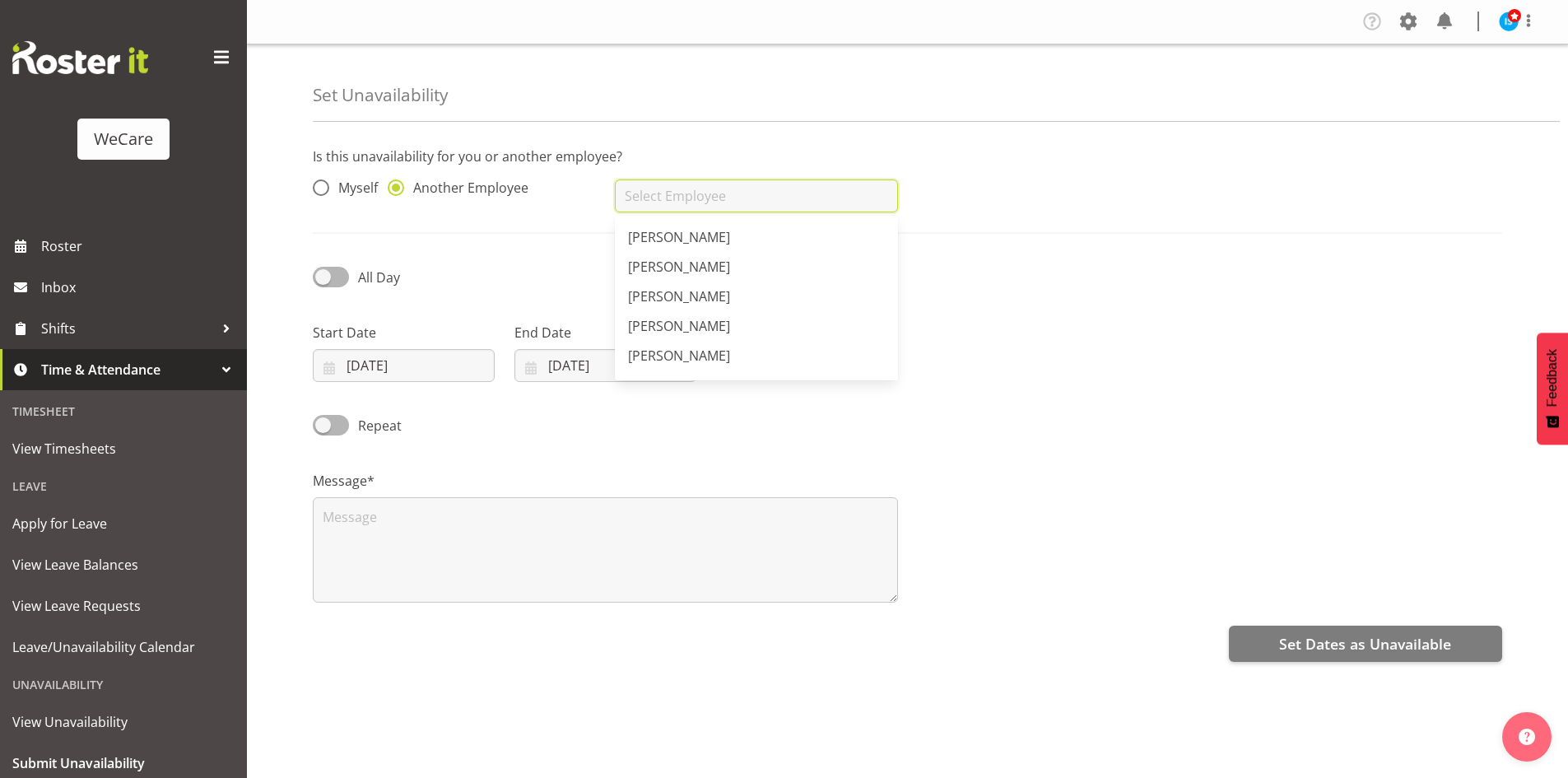
drag, startPoint x: 729, startPoint y: 190, endPoint x: 728, endPoint y: 199, distance: 9.1
click at [729, 196] on input "text" at bounding box center [756, 195] width 282 height 32
type input "[PERSON_NAME]"
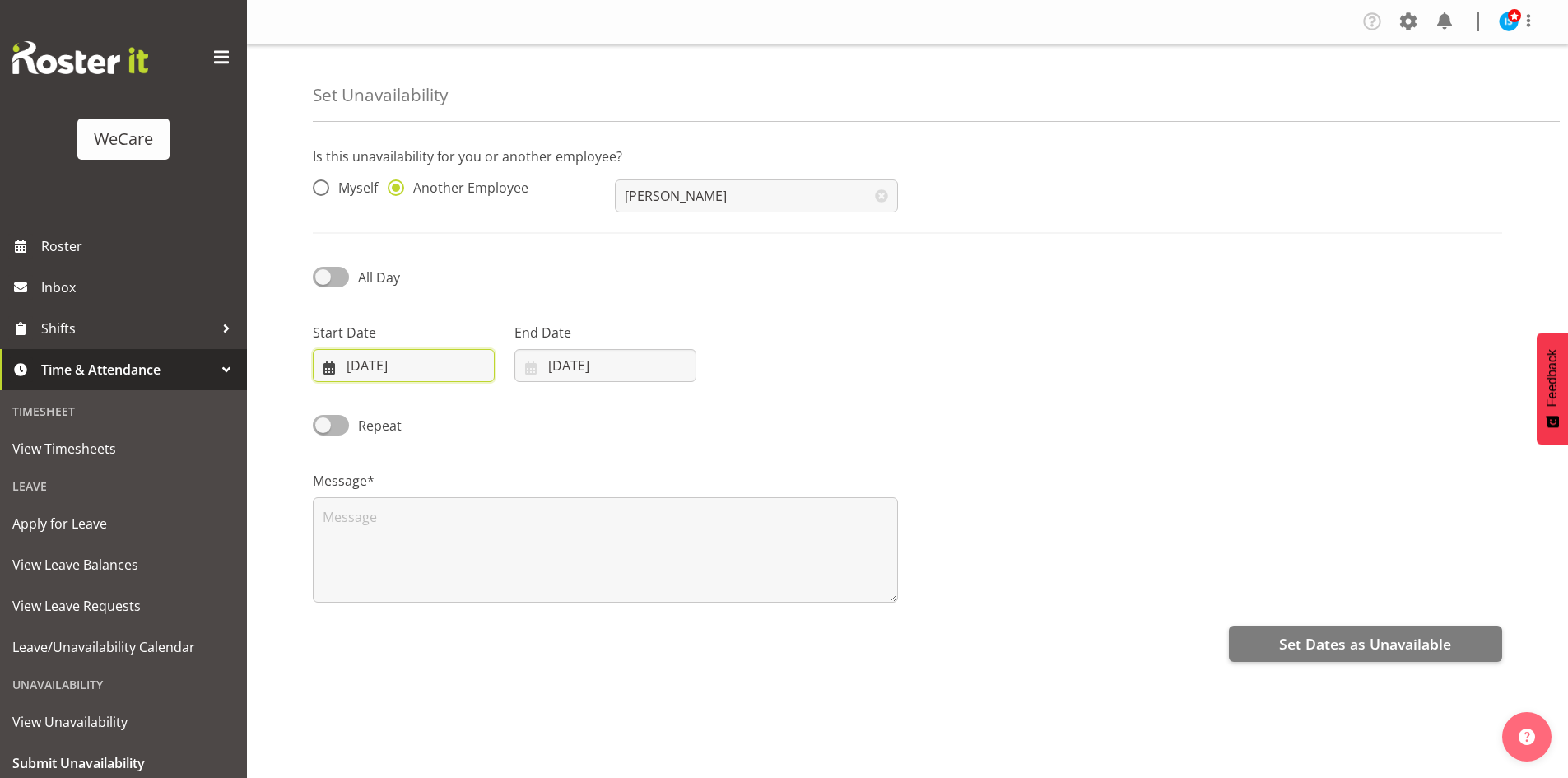
click at [435, 372] on input "[DATE]" at bounding box center [404, 365] width 182 height 32
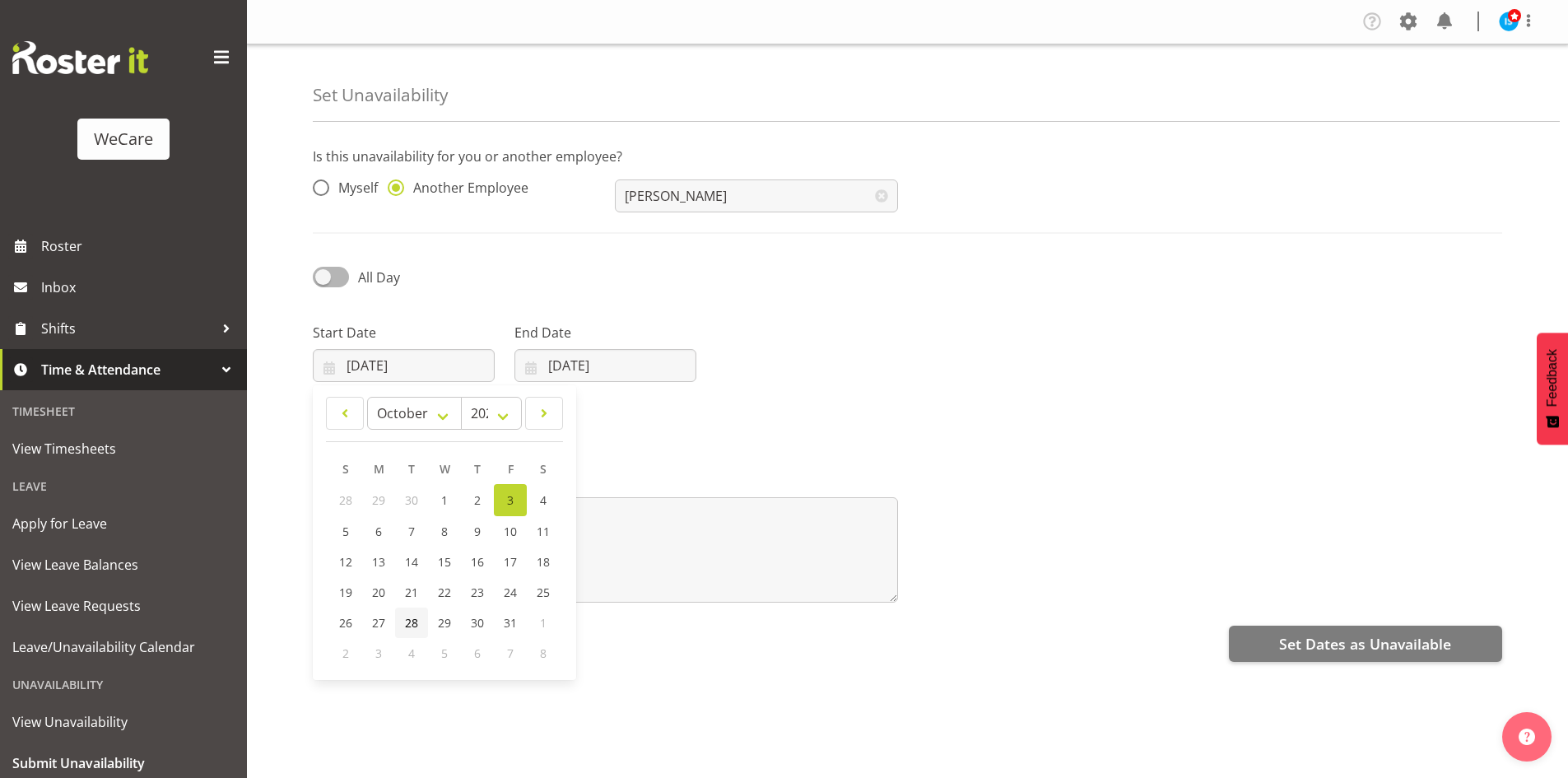
click at [416, 623] on span "28" at bounding box center [410, 623] width 13 height 16
type input "[DATE]"
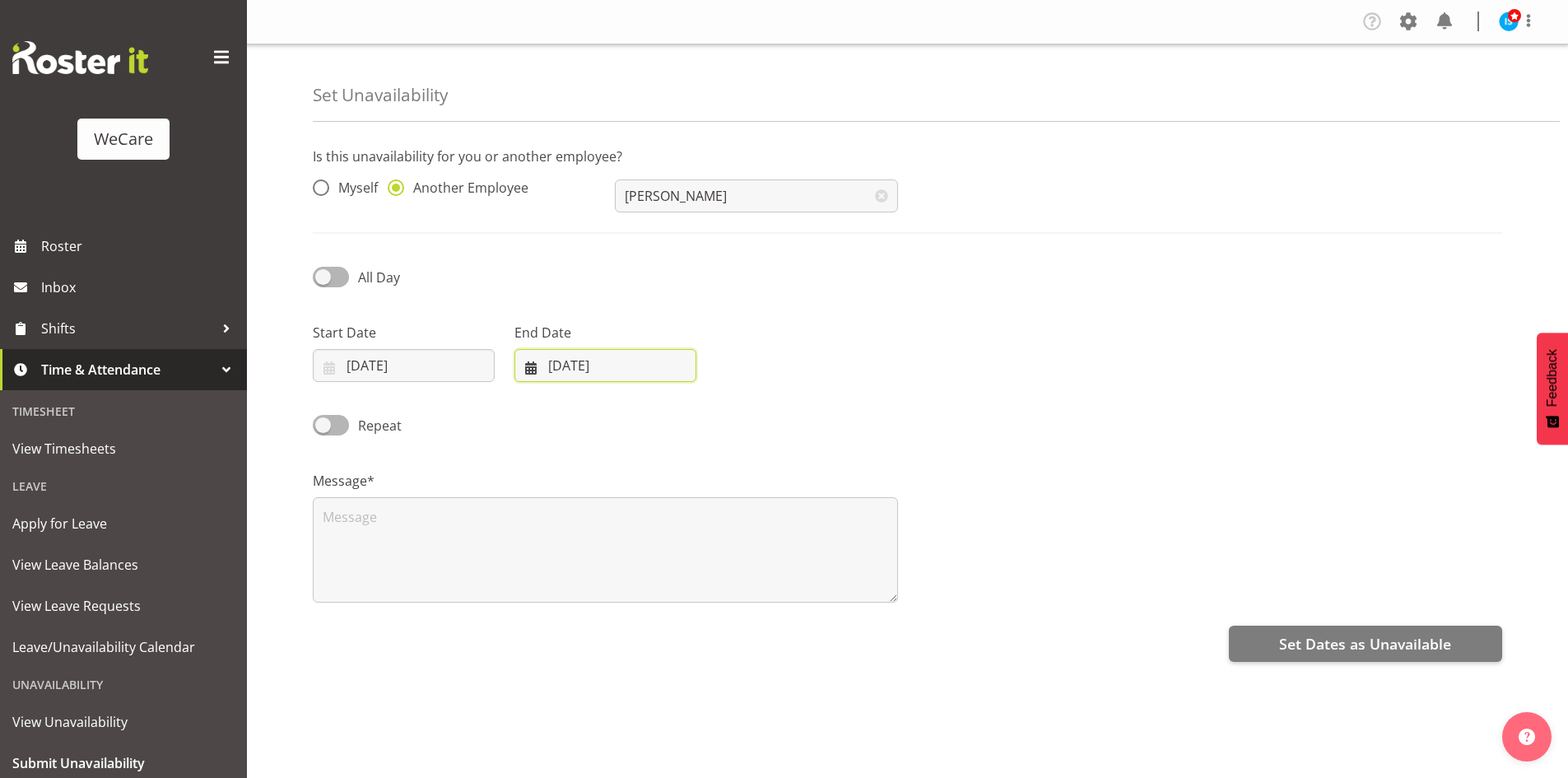
click at [617, 372] on input "[DATE]" at bounding box center [605, 365] width 182 height 32
click at [615, 628] on span "28" at bounding box center [612, 623] width 13 height 16
type input "[DATE]"
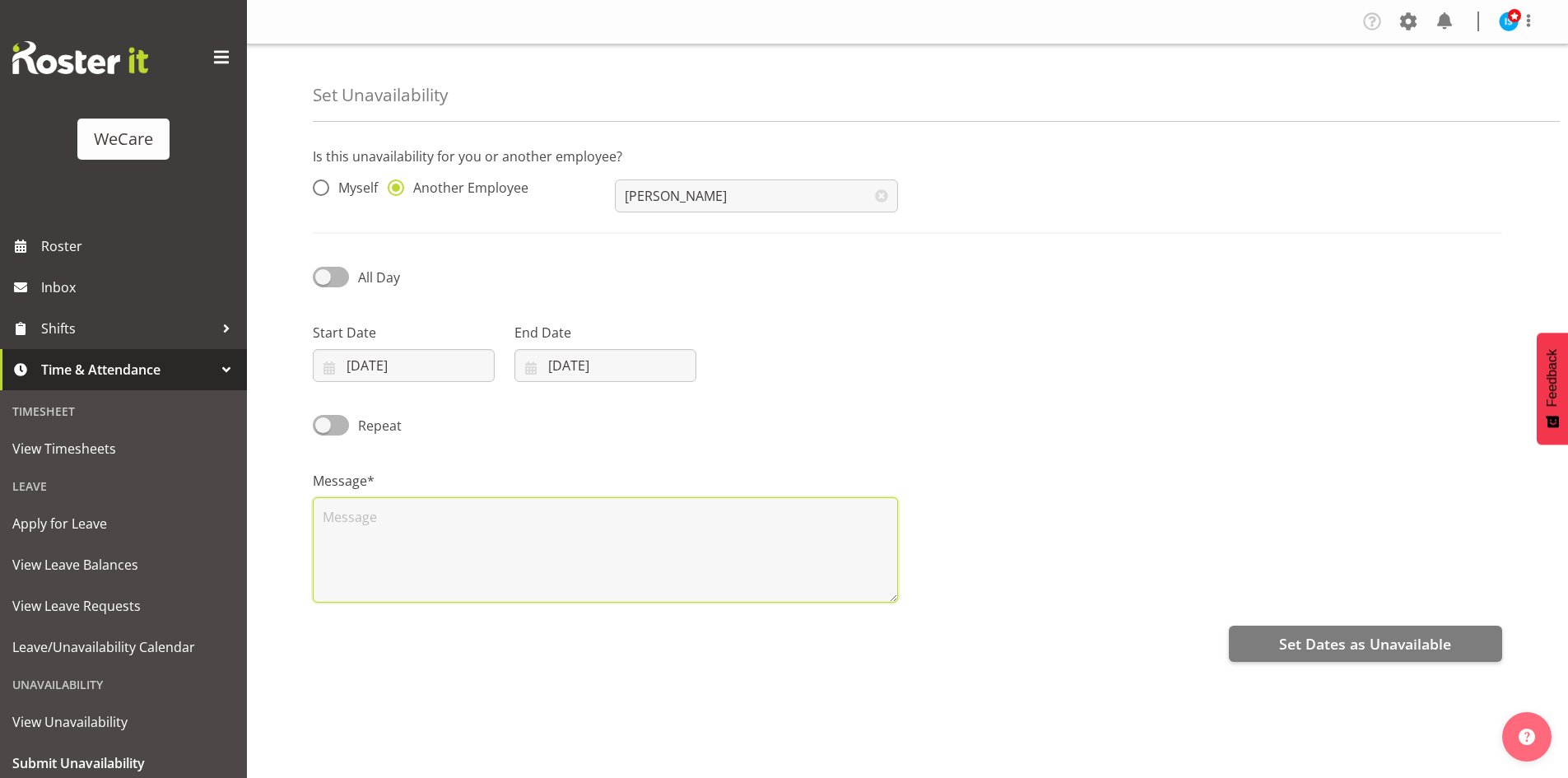
click at [532, 566] on textarea at bounding box center [605, 550] width 586 height 105
type textarea "RDO"
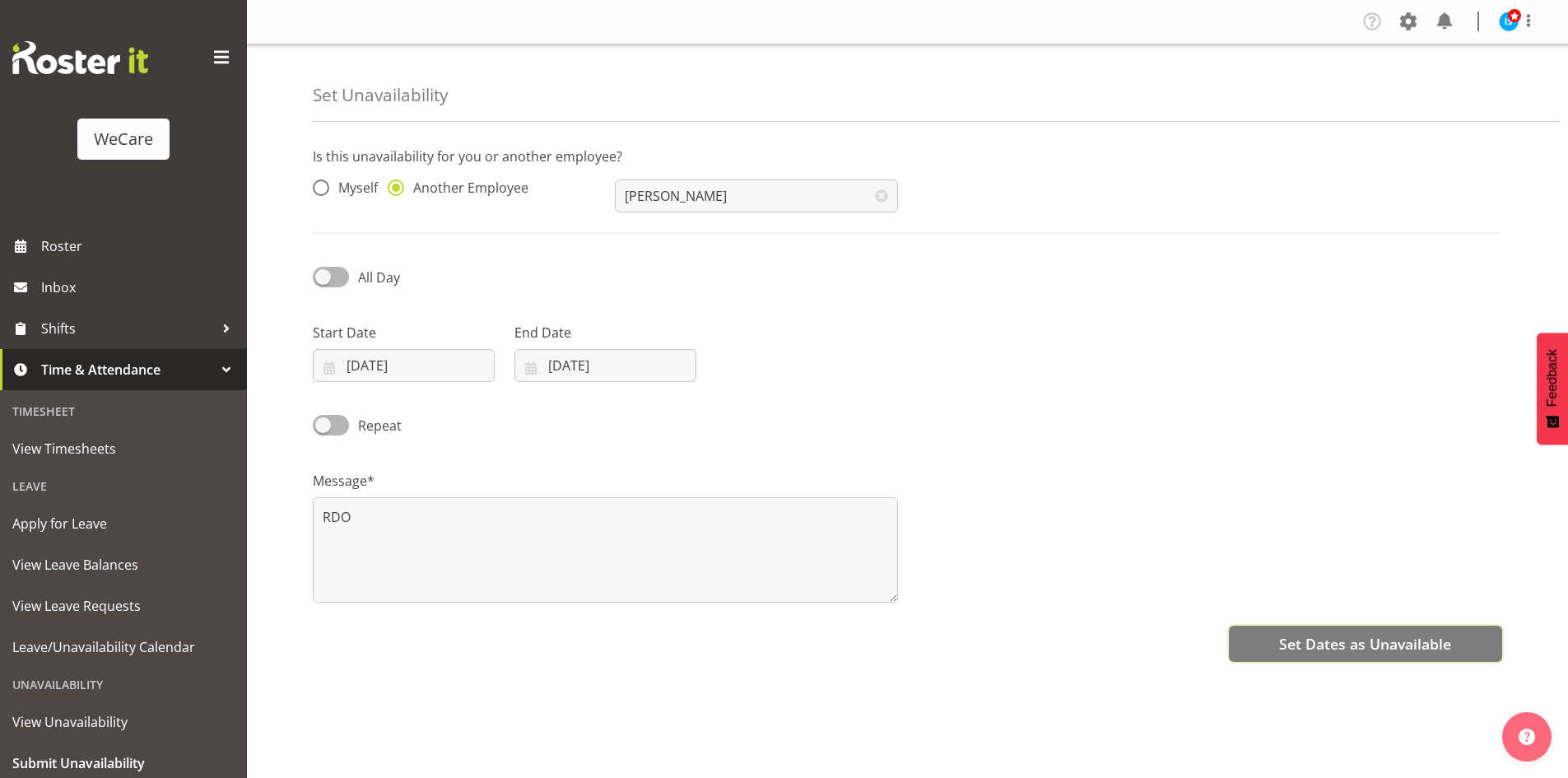
click at [1419, 656] on button "Set Dates as Unavailable" at bounding box center [1365, 644] width 274 height 36
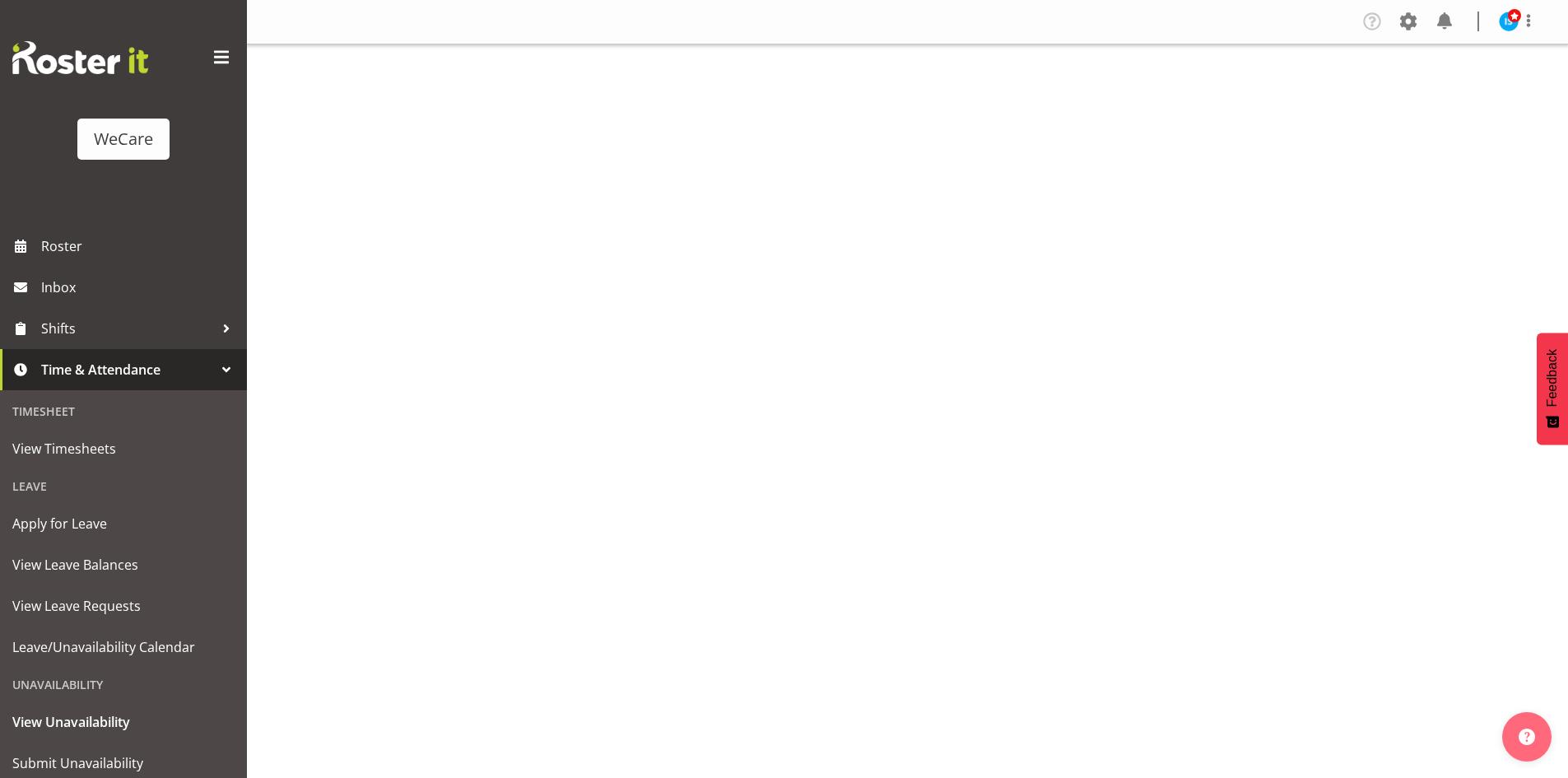
scroll to position [51, 0]
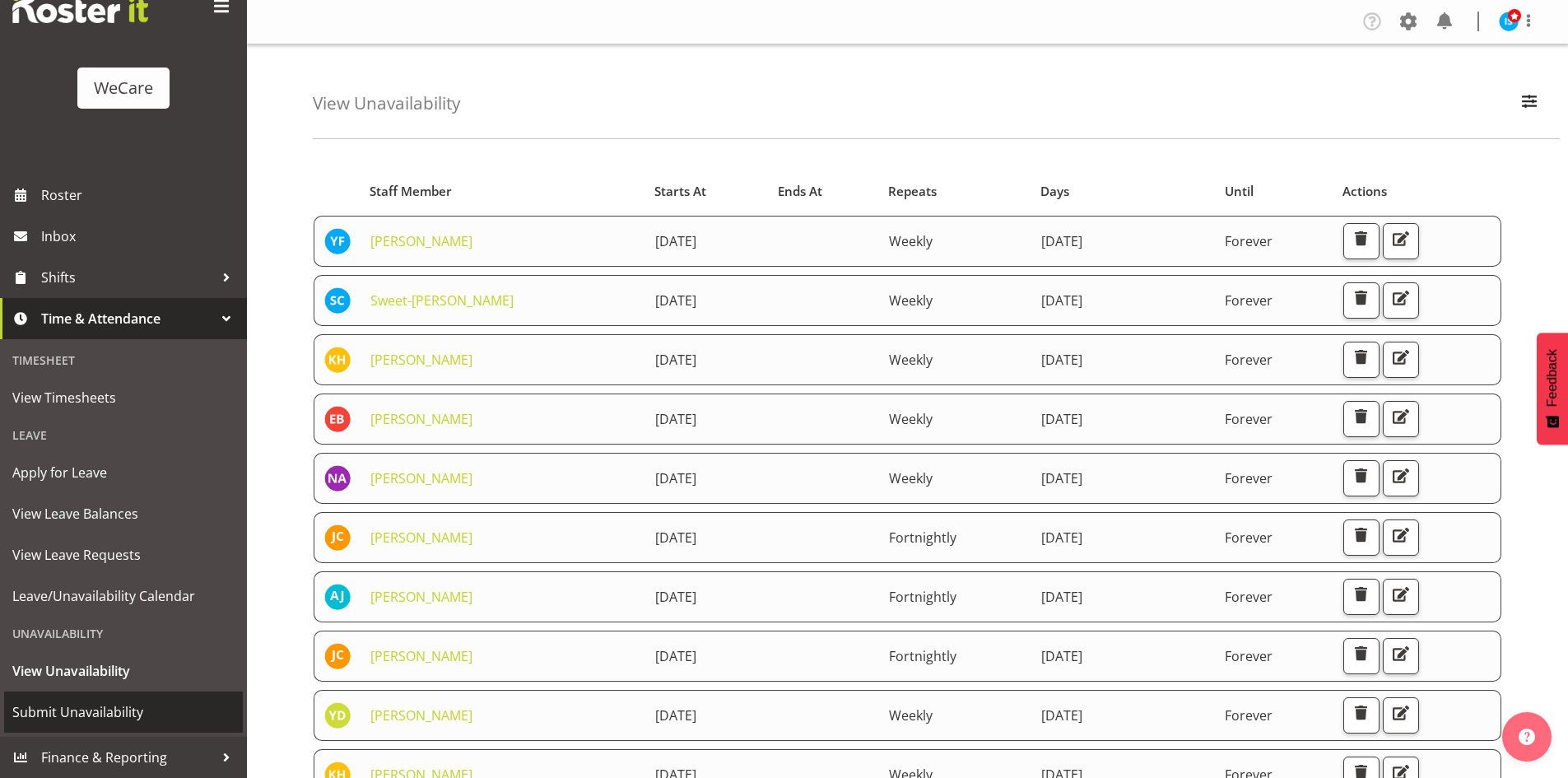
drag, startPoint x: 99, startPoint y: 722, endPoint x: 94, endPoint y: 714, distance: 9.4
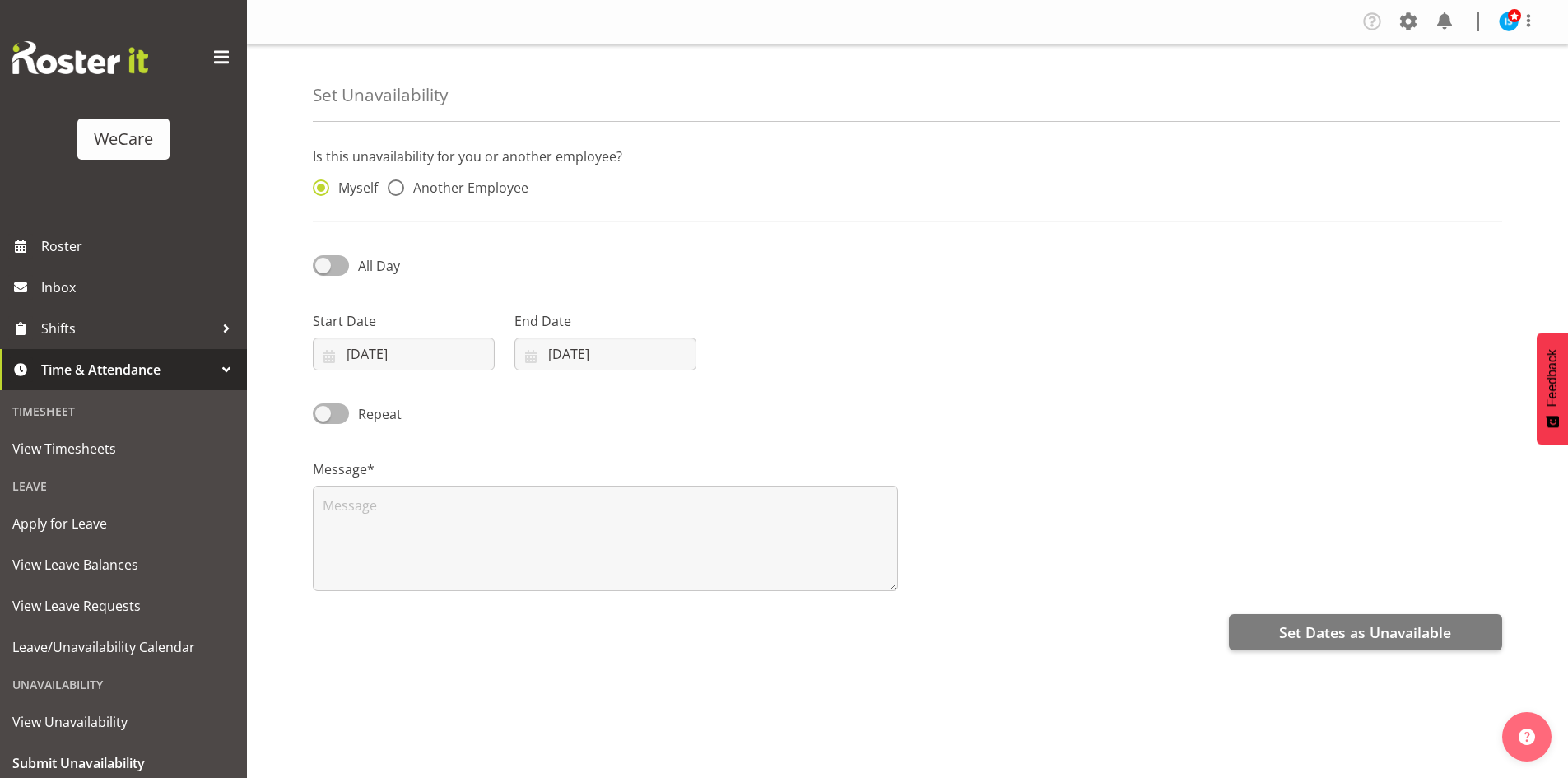
drag, startPoint x: 441, startPoint y: 189, endPoint x: 595, endPoint y: 191, distance: 154.0
click at [441, 188] on span "Another Employee" at bounding box center [467, 187] width 124 height 17
click at [399, 188] on input "Another Employee" at bounding box center [393, 188] width 11 height 11
radio input "true"
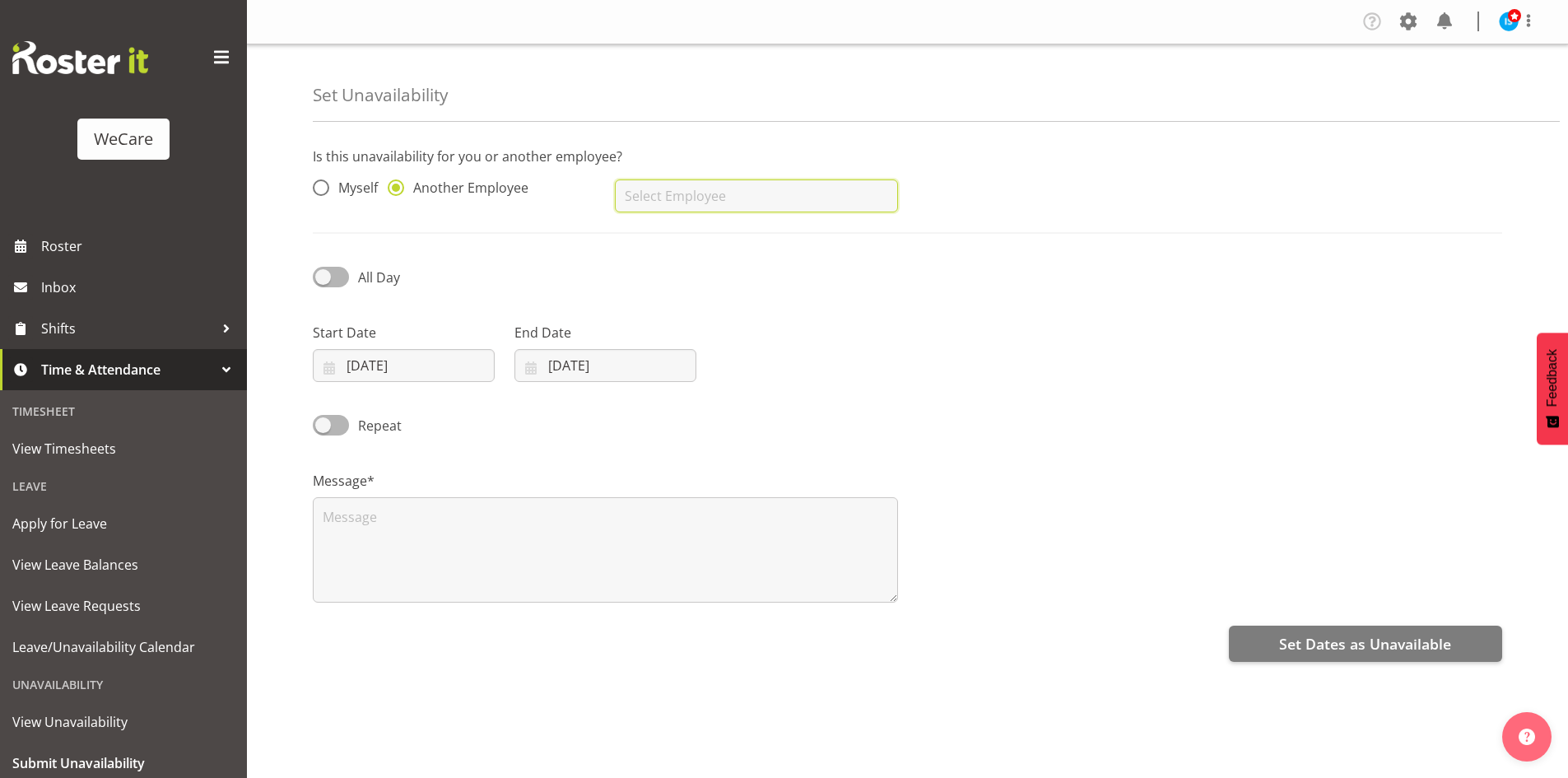
click at [644, 194] on input "text" at bounding box center [756, 195] width 282 height 32
click at [696, 243] on span "Ruby Beaumont" at bounding box center [679, 237] width 102 height 18
type input "Ruby Beaumont"
click at [383, 357] on input "03/10/2025" at bounding box center [404, 365] width 182 height 32
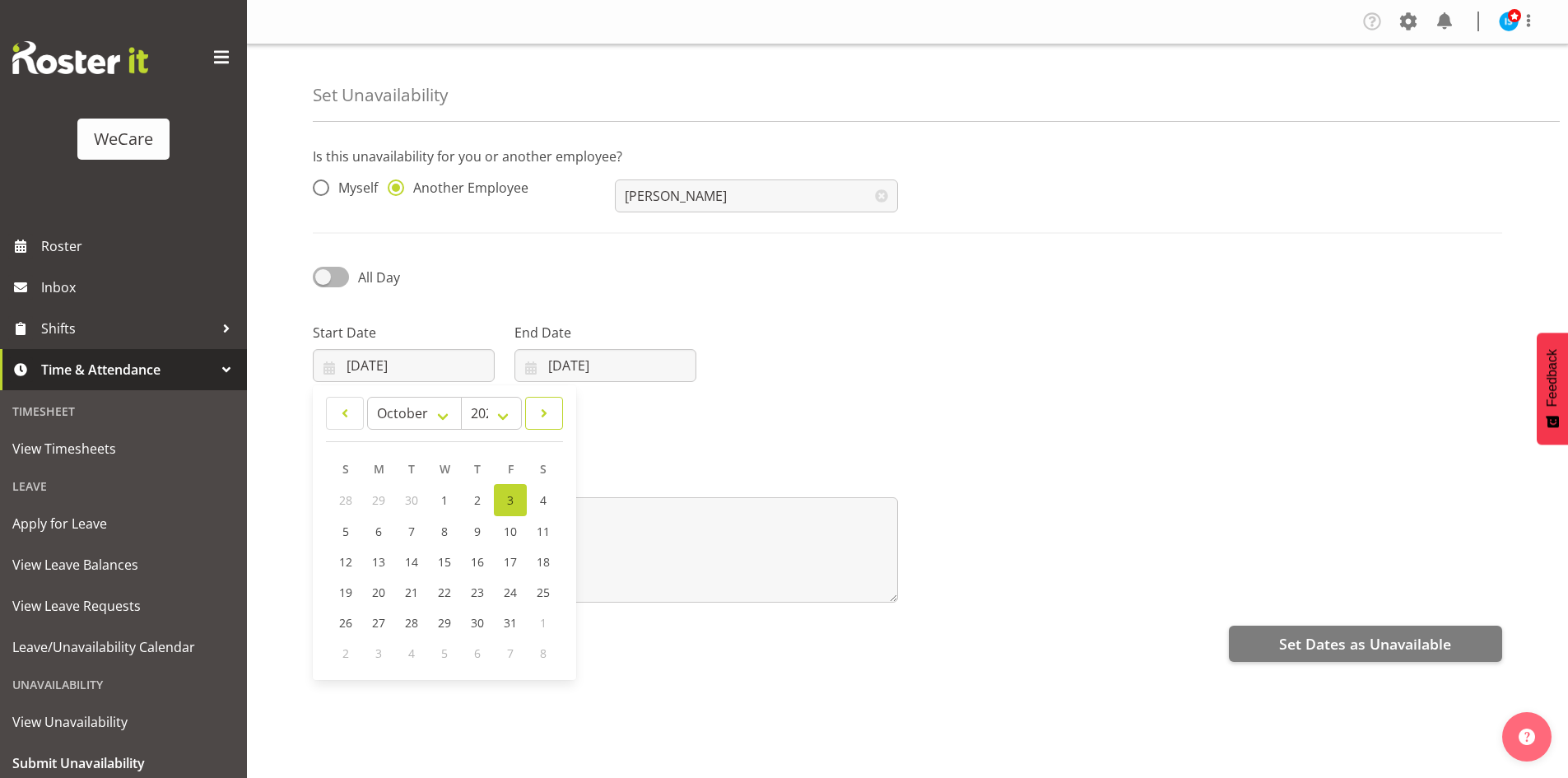
click at [552, 410] on link at bounding box center [543, 413] width 37 height 32
select select "10"
click at [413, 526] on span "4" at bounding box center [411, 530] width 7 height 16
type input "04/11/2025"
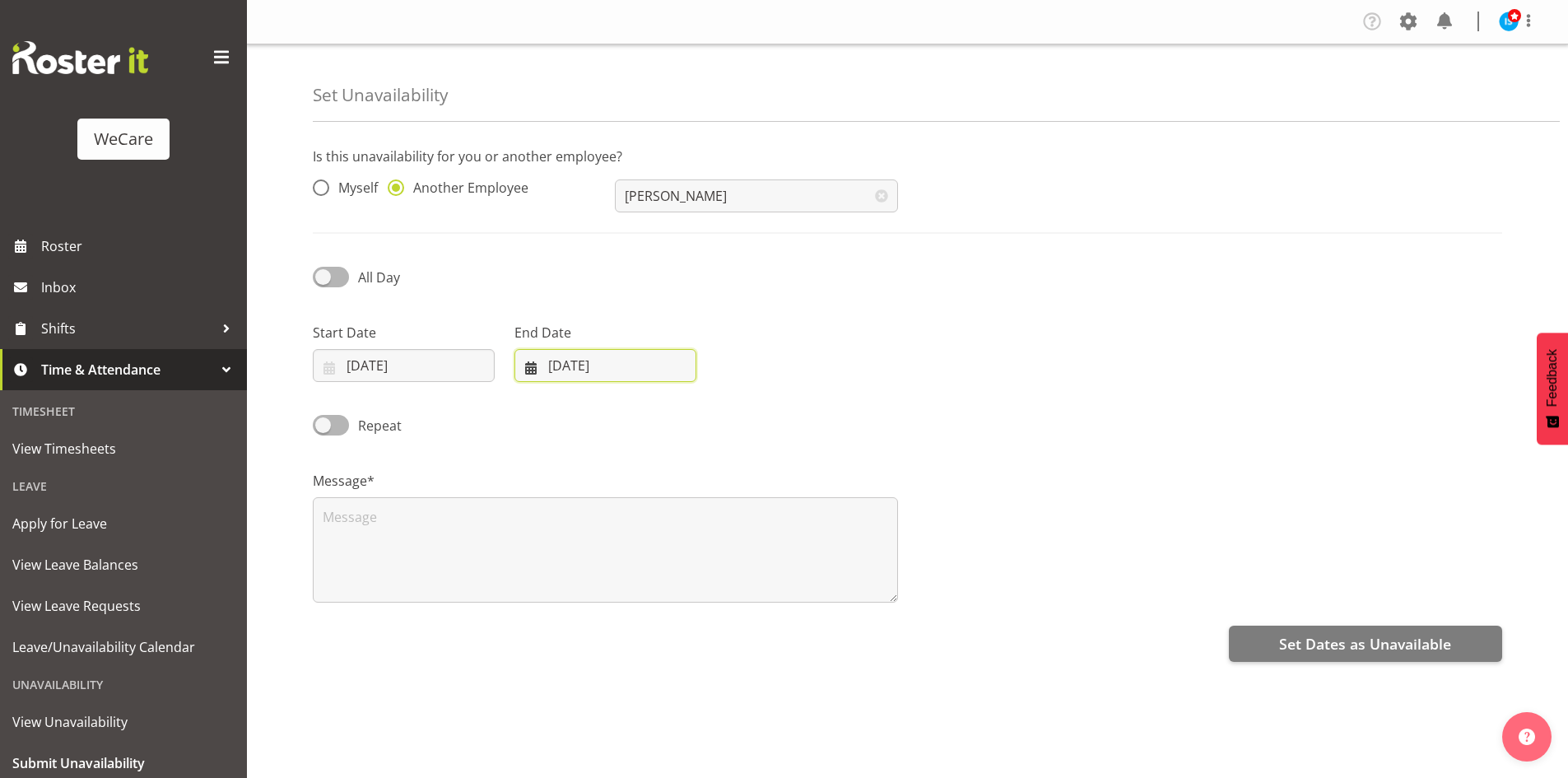
click at [584, 366] on input "03/10/2025" at bounding box center [605, 365] width 182 height 32
click at [742, 400] on link at bounding box center [744, 413] width 41 height 32
select select "10"
click at [615, 523] on span "4" at bounding box center [613, 530] width 7 height 16
type input "04/11/2025"
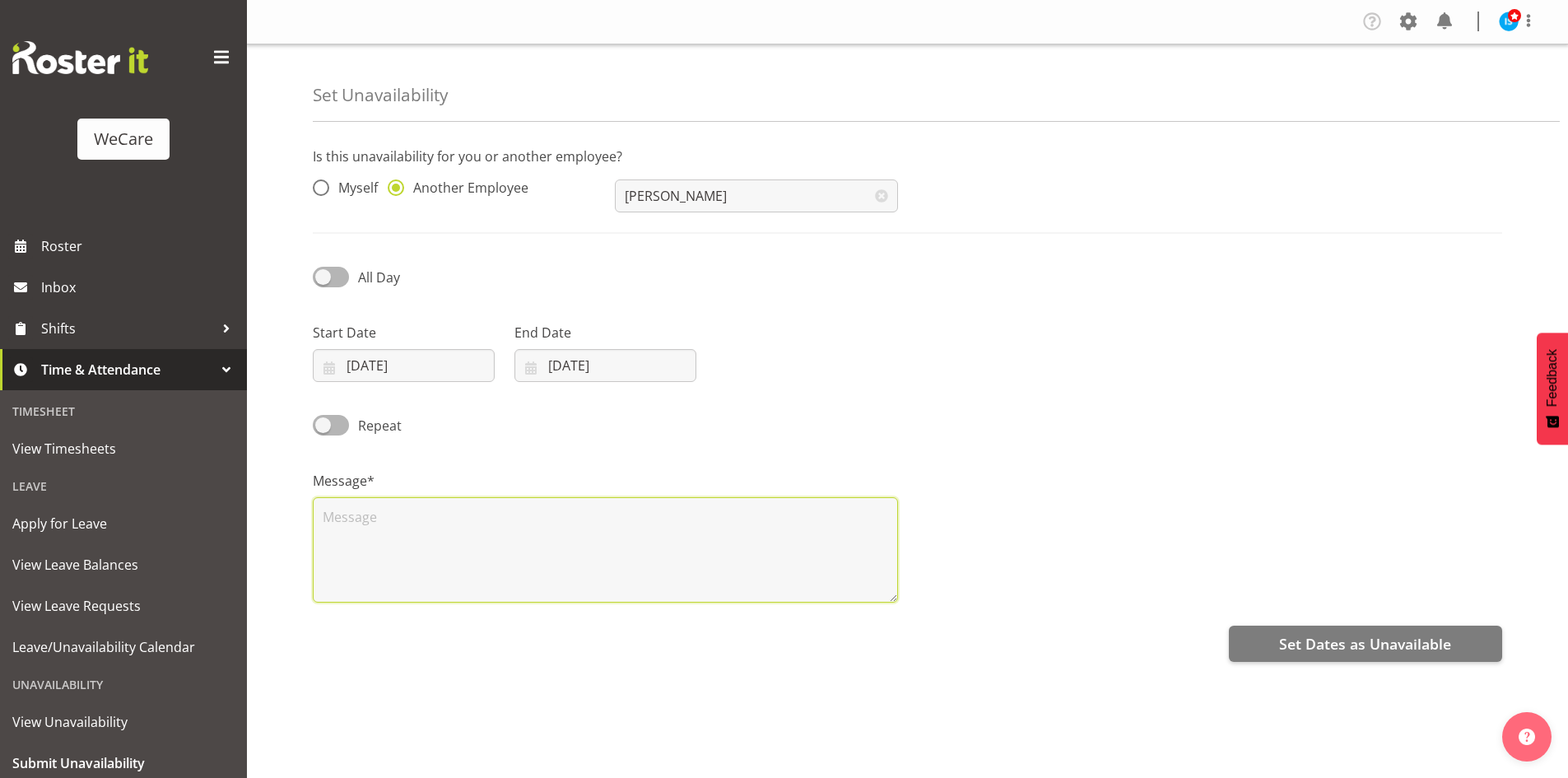
click at [404, 536] on textarea at bounding box center [605, 550] width 586 height 105
click at [400, 536] on textarea at bounding box center [605, 550] width 586 height 105
type textarea "RDO"
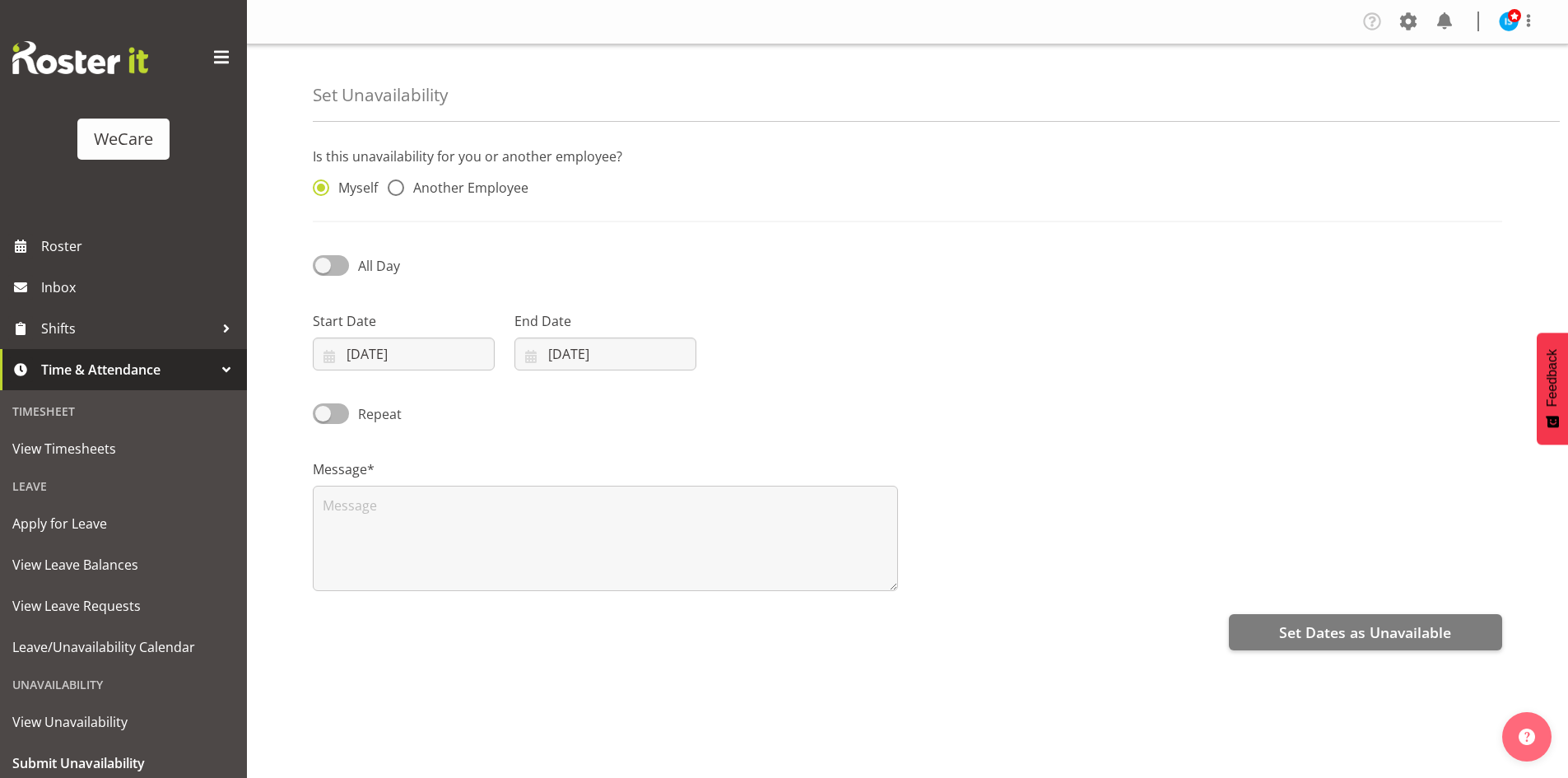
click at [509, 177] on div "Myself Another Employee" at bounding box center [454, 183] width 302 height 54
click at [438, 194] on span "Another Employee" at bounding box center [467, 187] width 124 height 17
click at [399, 194] on input "Another Employee" at bounding box center [393, 188] width 11 height 11
radio input "true"
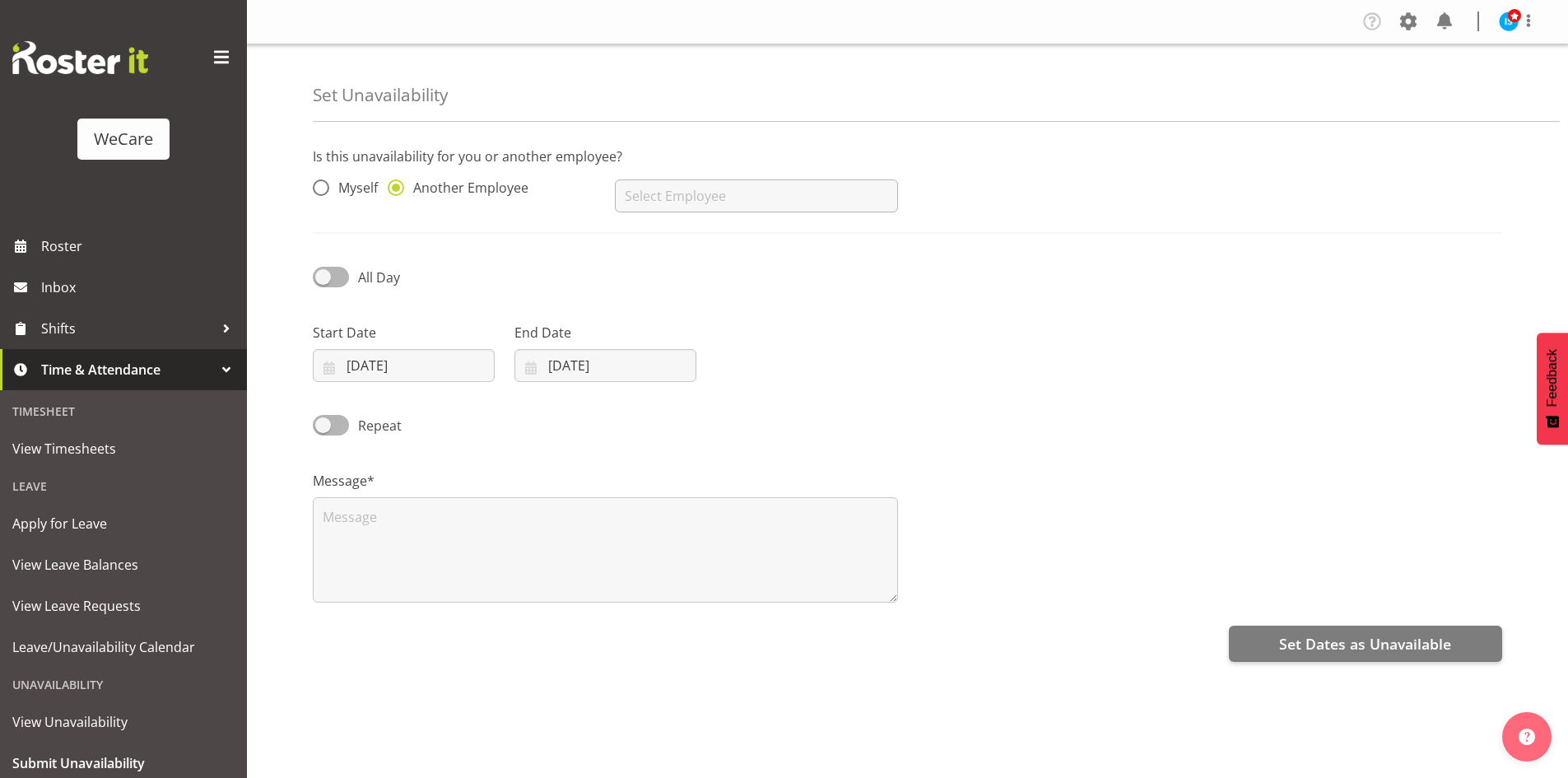
click at [727, 216] on div "AJ Jones Aleea Devenport Alex Ferguson Amy Johannsen Andrea Ramirez Andrew Casb…" at bounding box center [756, 189] width 302 height 66
click at [711, 201] on input "text" at bounding box center [756, 195] width 282 height 32
click at [707, 244] on span "[PERSON_NAME]" at bounding box center [679, 237] width 102 height 18
type input "[PERSON_NAME]"
click at [424, 363] on input "[DATE]" at bounding box center [404, 365] width 182 height 32
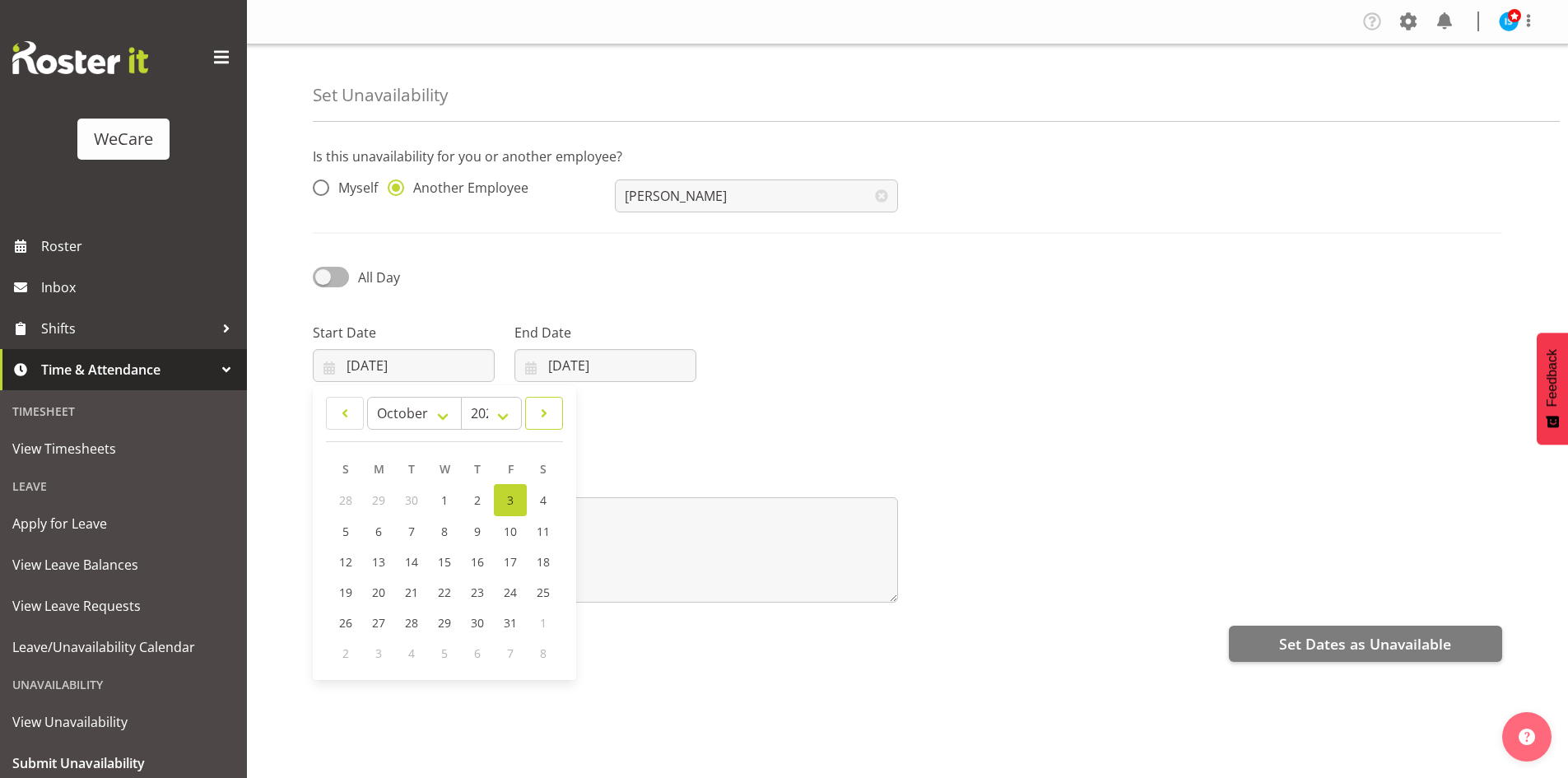
drag, startPoint x: 548, startPoint y: 425, endPoint x: 505, endPoint y: 460, distance: 55.4
click at [548, 425] on link at bounding box center [543, 413] width 37 height 32
select select "10"
click at [417, 541] on link "4" at bounding box center [410, 530] width 32 height 31
type input "[DATE]"
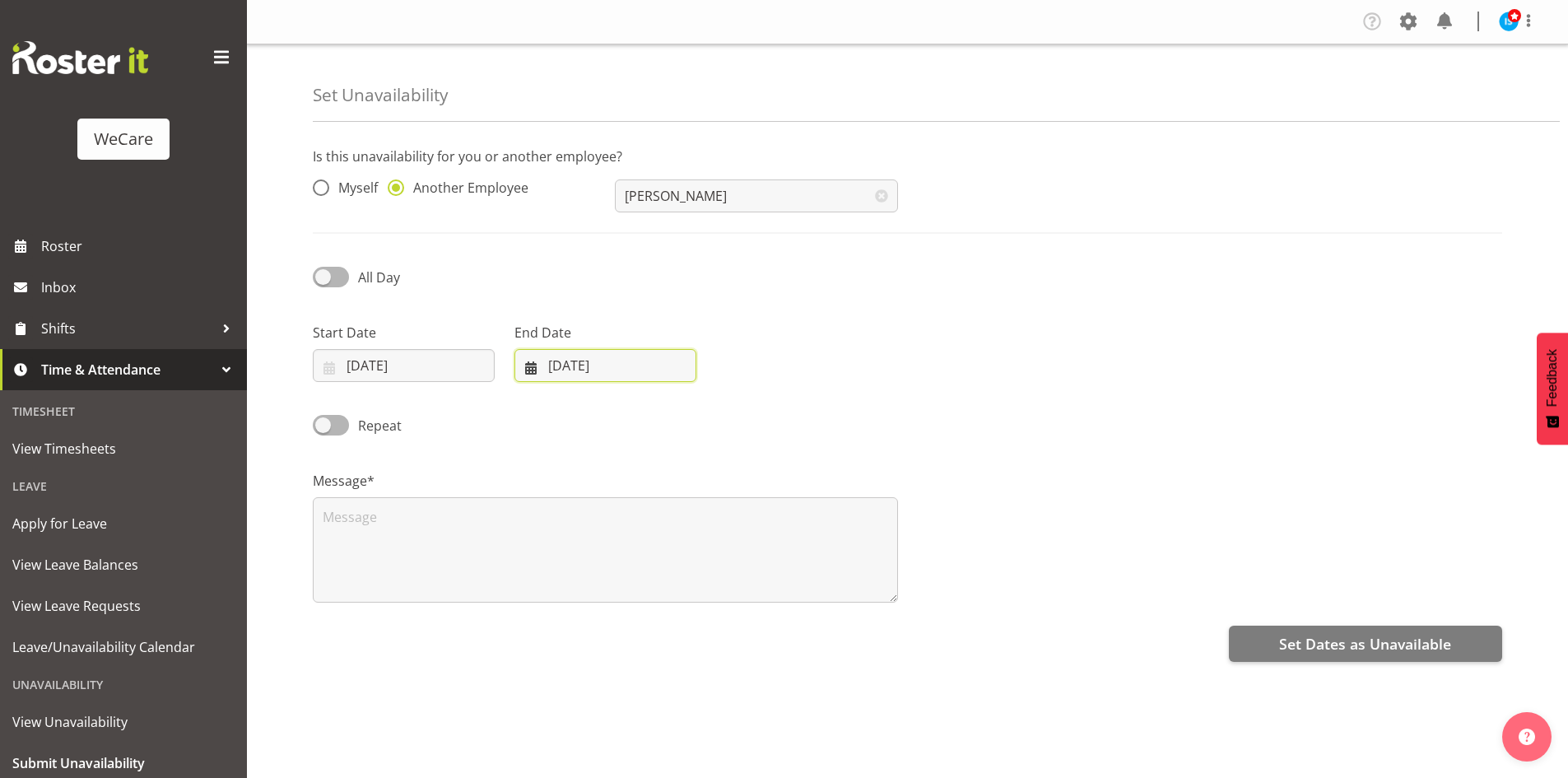
click at [619, 357] on input "[DATE]" at bounding box center [605, 365] width 182 height 32
click at [761, 415] on link at bounding box center [744, 413] width 41 height 32
select select "10"
click at [622, 527] on link "4" at bounding box center [612, 530] width 32 height 31
type input "[DATE]"
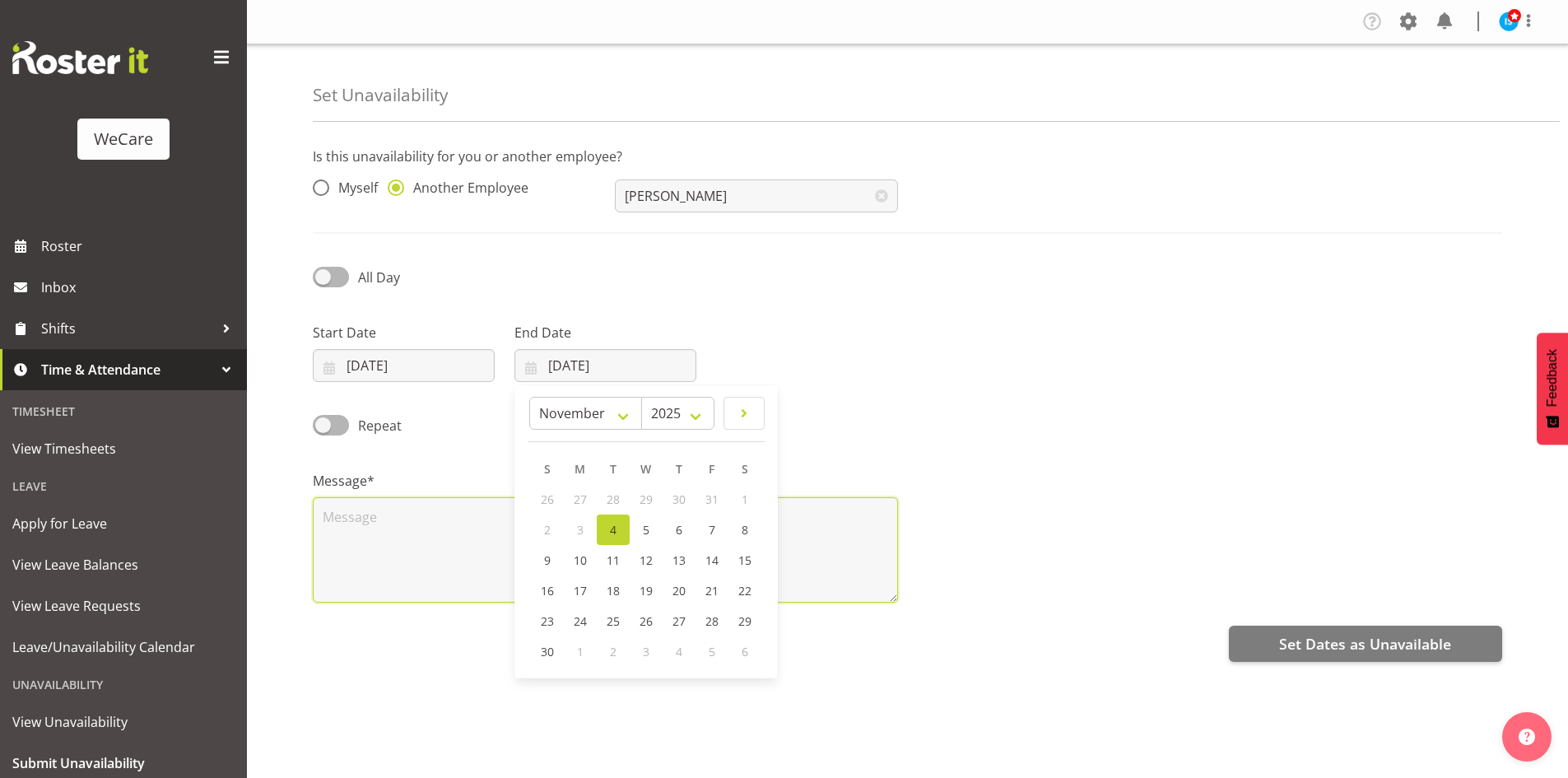
click at [363, 520] on textarea at bounding box center [605, 550] width 586 height 105
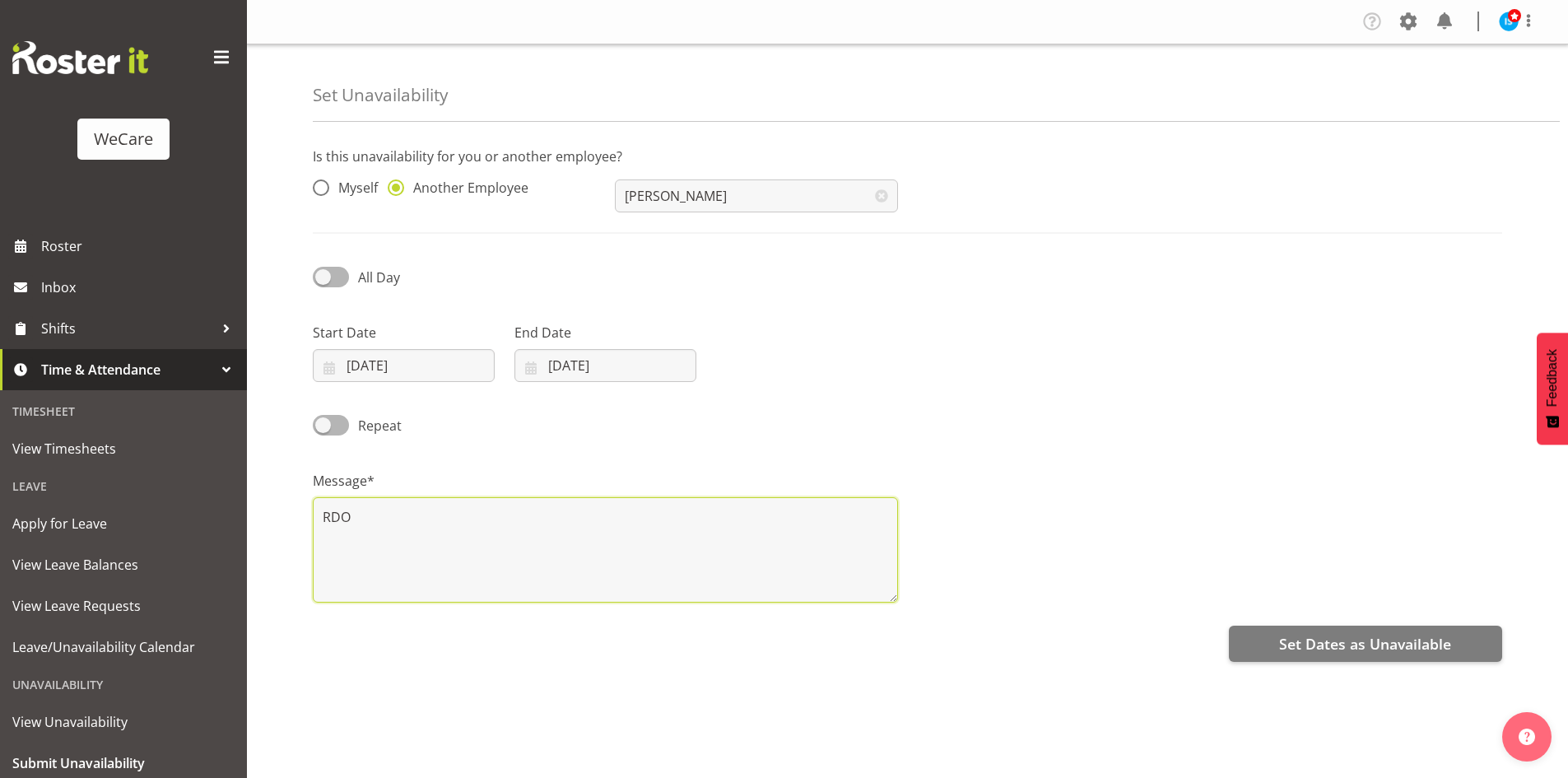
type textarea "RDO"
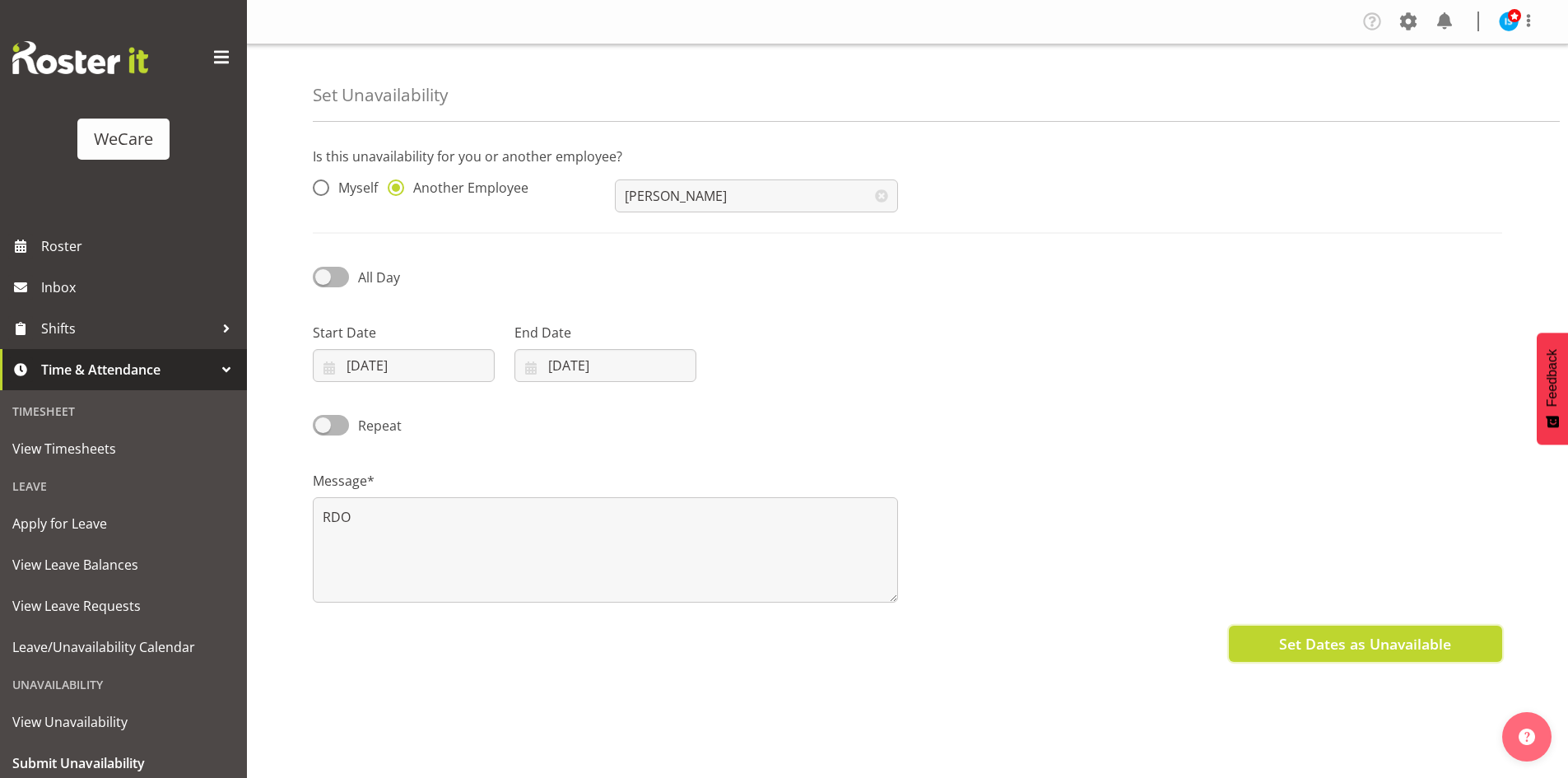
click at [1362, 644] on span "Set Dates as Unavailable" at bounding box center [1364, 644] width 172 height 22
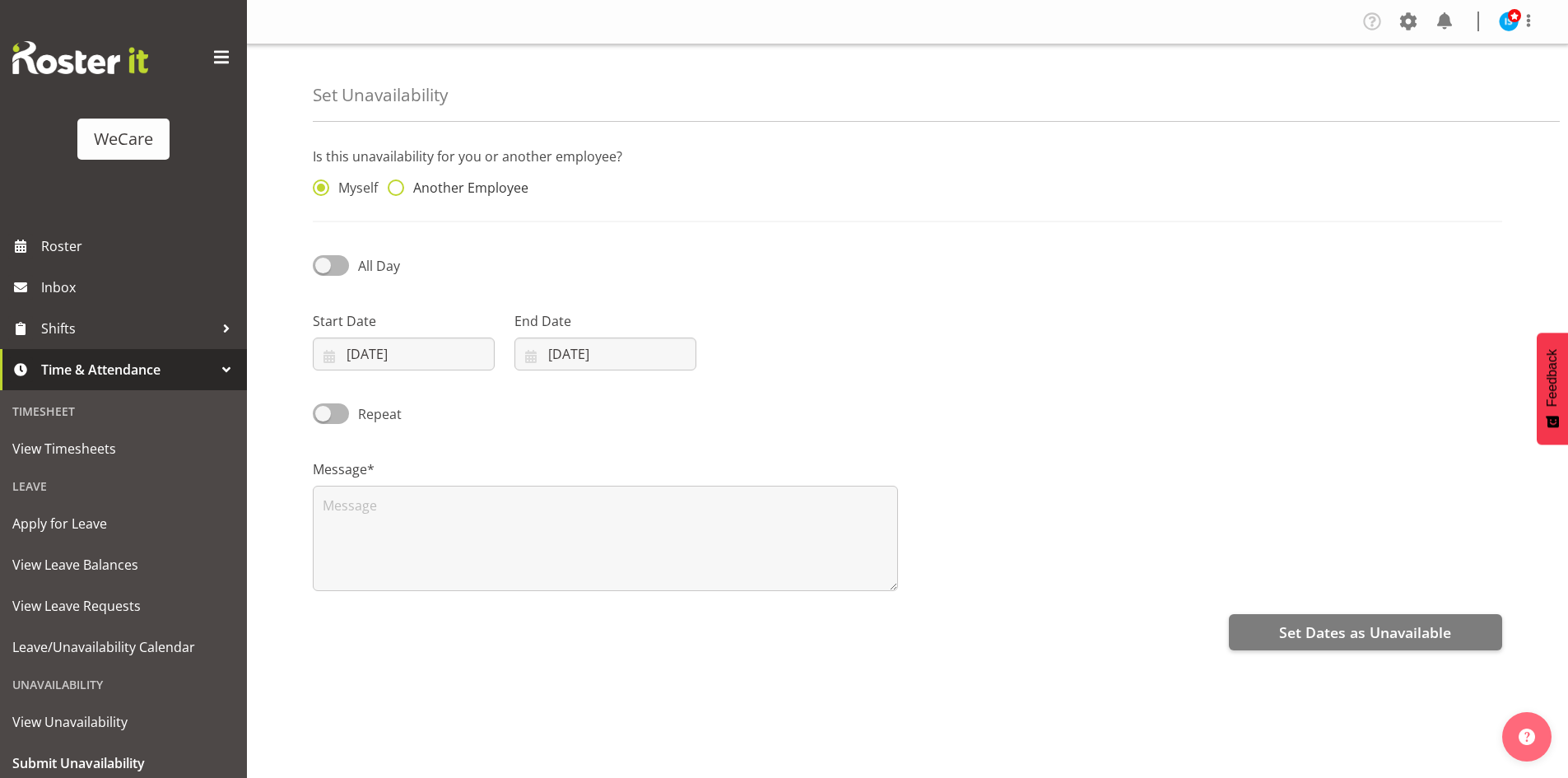
click at [508, 193] on span "Another Employee" at bounding box center [467, 187] width 124 height 17
click at [399, 193] on input "Another Employee" at bounding box center [393, 188] width 11 height 11
radio input "true"
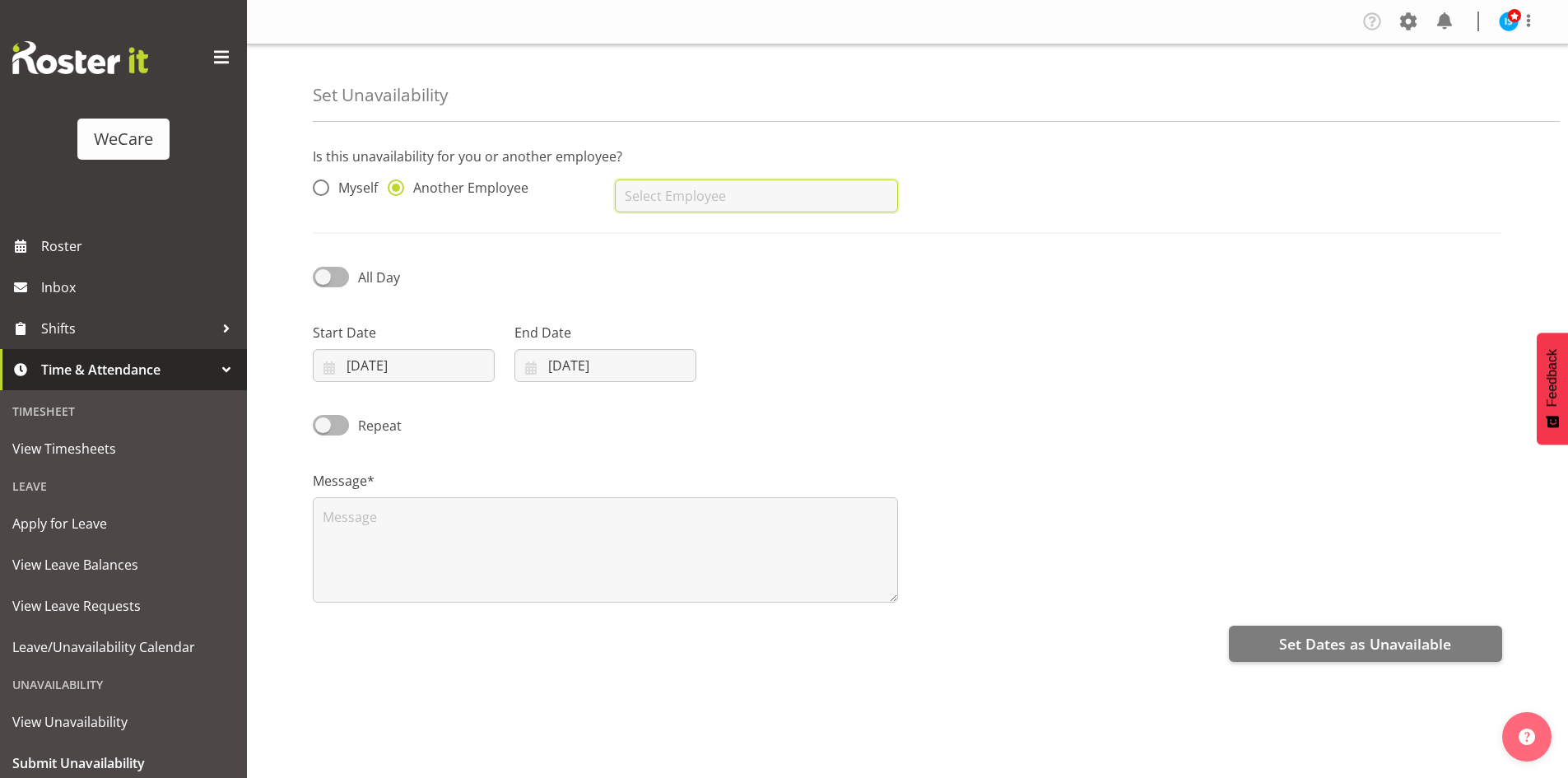
click at [698, 203] on input "text" at bounding box center [756, 195] width 282 height 32
click at [701, 239] on span "[PERSON_NAME]" at bounding box center [679, 237] width 102 height 18
type input "[PERSON_NAME]"
click at [369, 361] on input "[DATE]" at bounding box center [404, 365] width 182 height 32
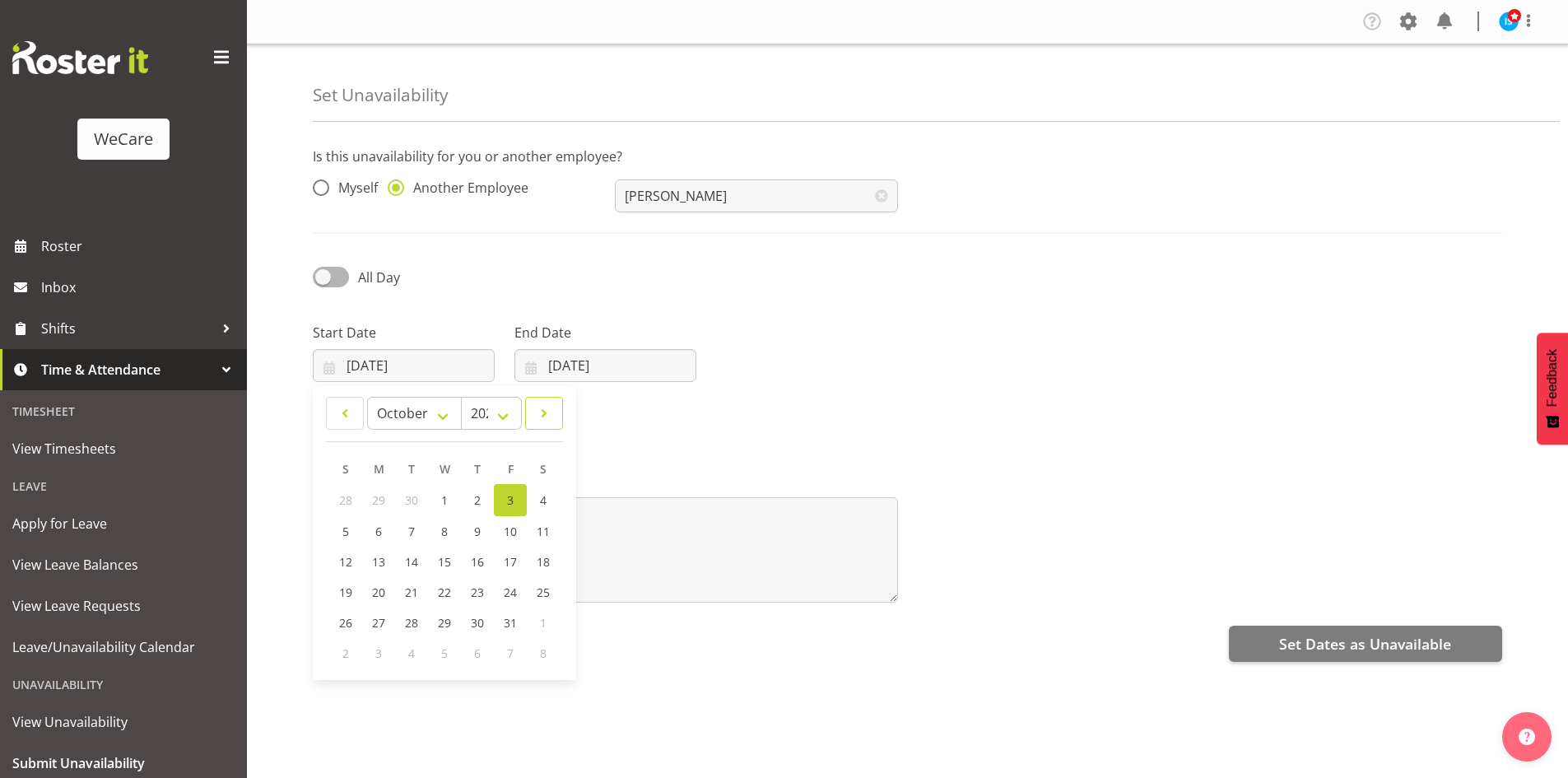
click at [551, 412] on span at bounding box center [543, 414] width 17 height 20
select select "10"
click at [405, 561] on span "11" at bounding box center [410, 560] width 13 height 16
type input "[DATE]"
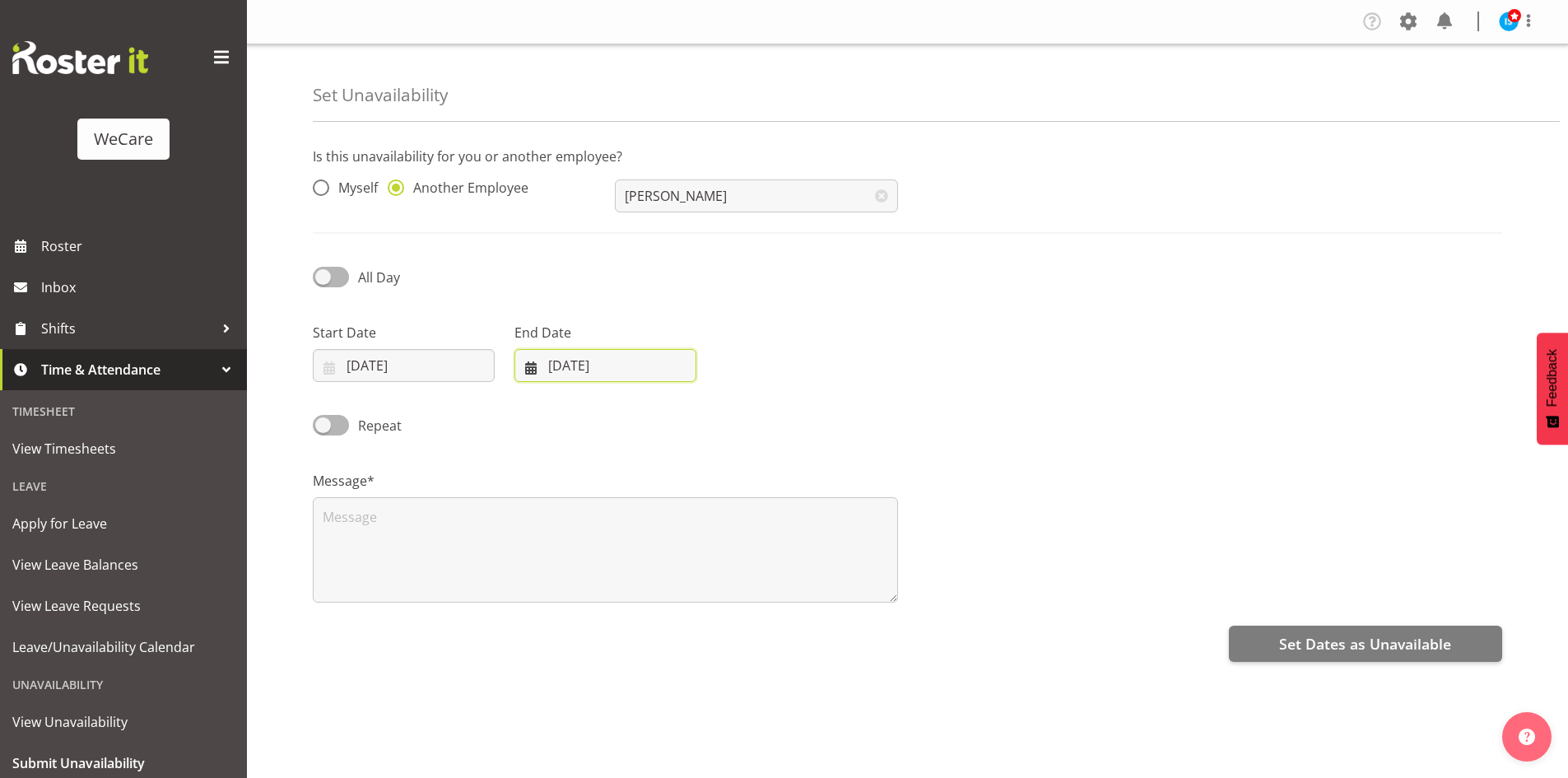
click at [578, 358] on input "[DATE]" at bounding box center [605, 365] width 182 height 32
drag, startPoint x: 736, startPoint y: 410, endPoint x: 691, endPoint y: 498, distance: 98.8
click at [737, 410] on span at bounding box center [744, 414] width 20 height 20
select select "10"
click at [601, 565] on link "11" at bounding box center [612, 560] width 32 height 31
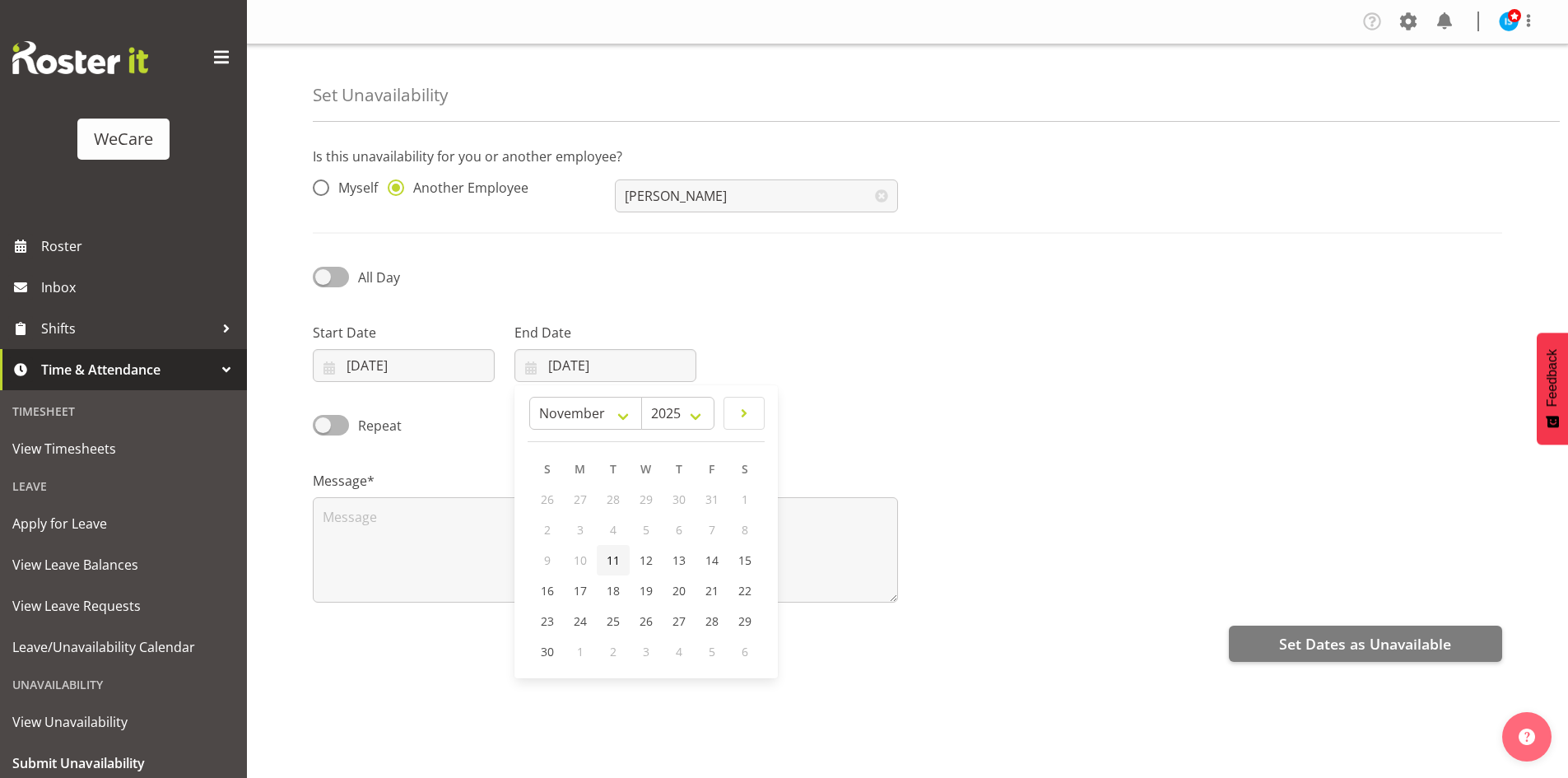
type input "[DATE]"
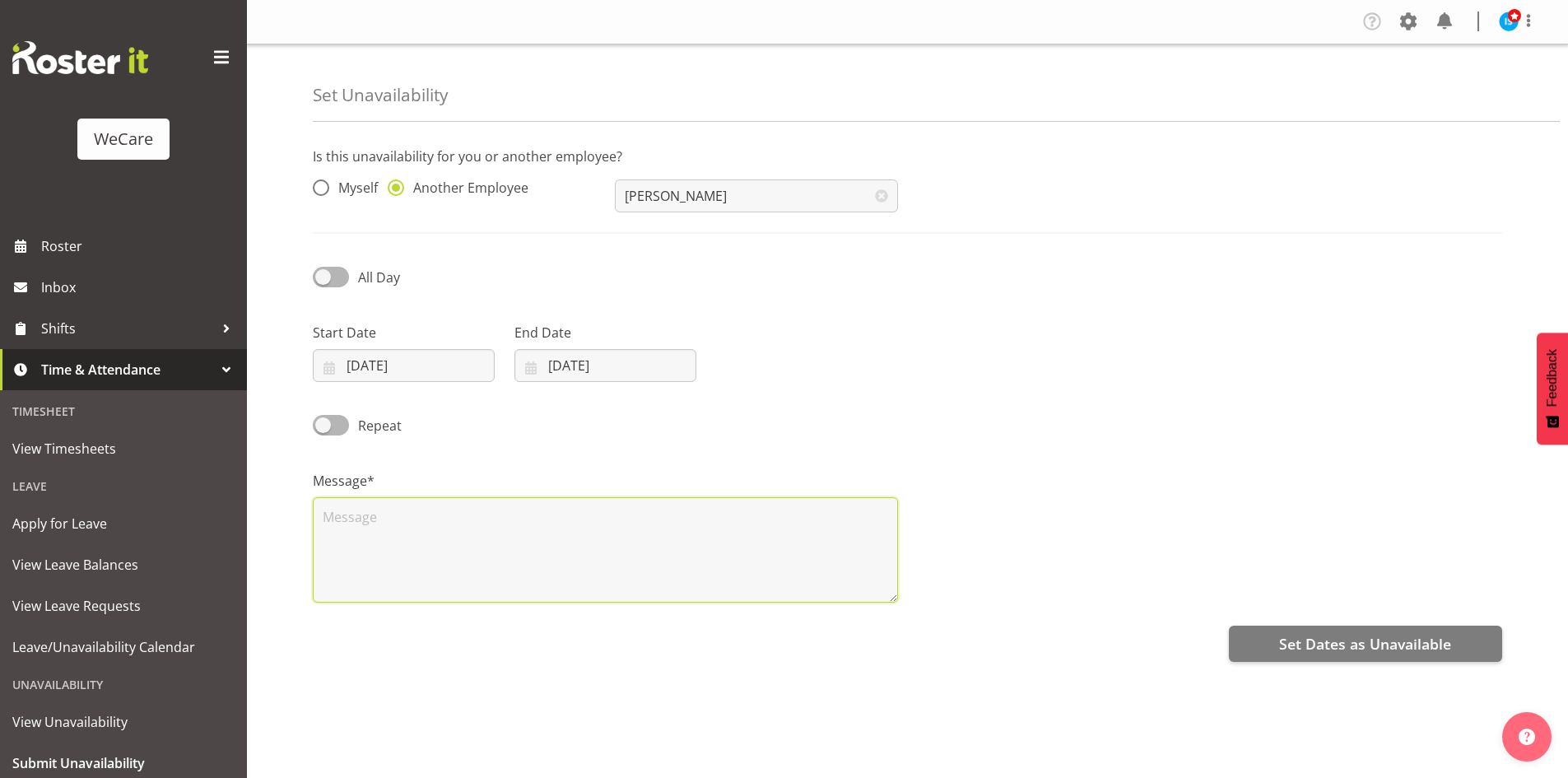
click at [535, 562] on textarea at bounding box center [605, 550] width 586 height 105
paste textarea "RDO"
type textarea "RDO"
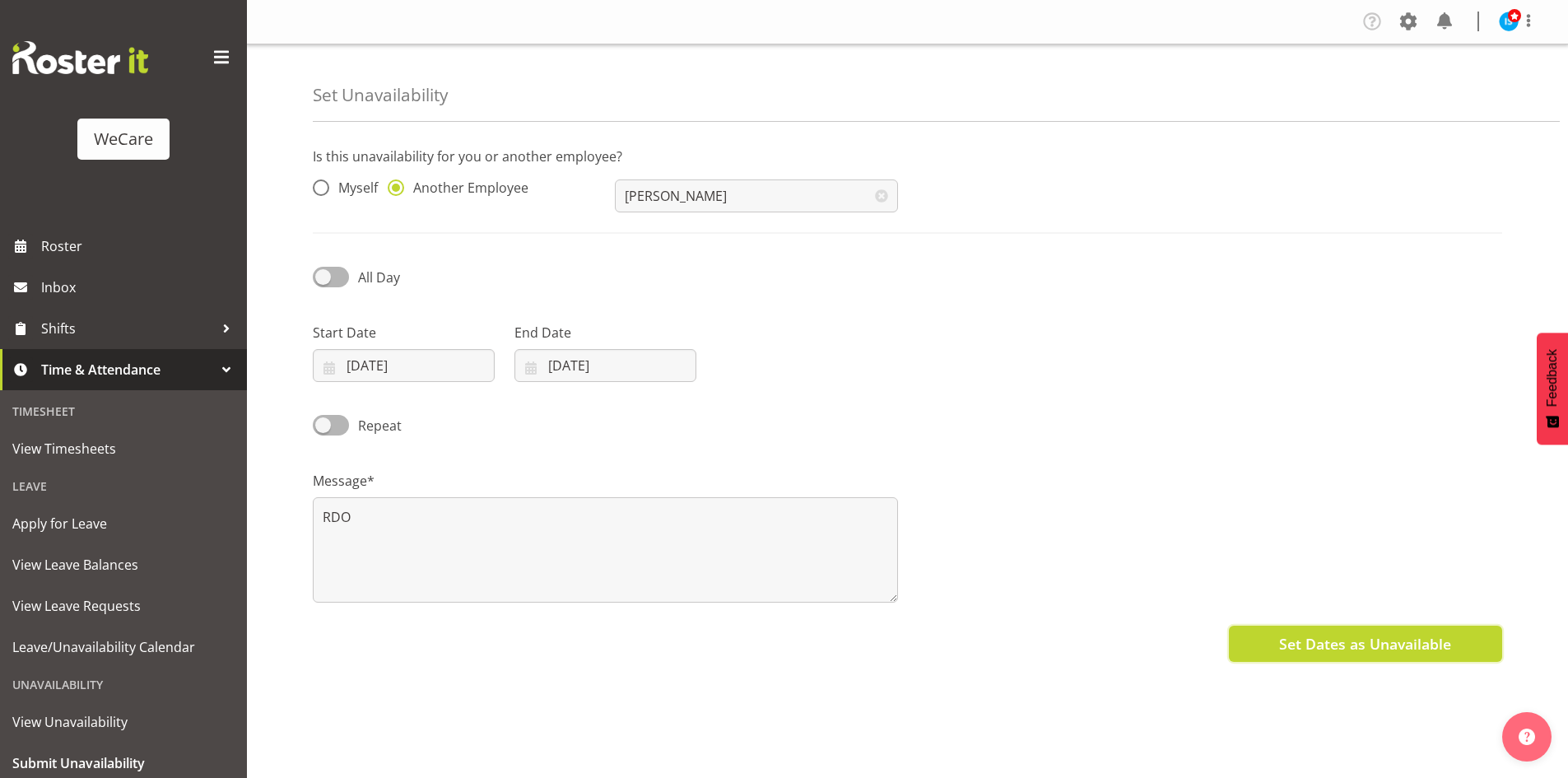
click at [1334, 637] on span "Set Dates as Unavailable" at bounding box center [1364, 644] width 172 height 22
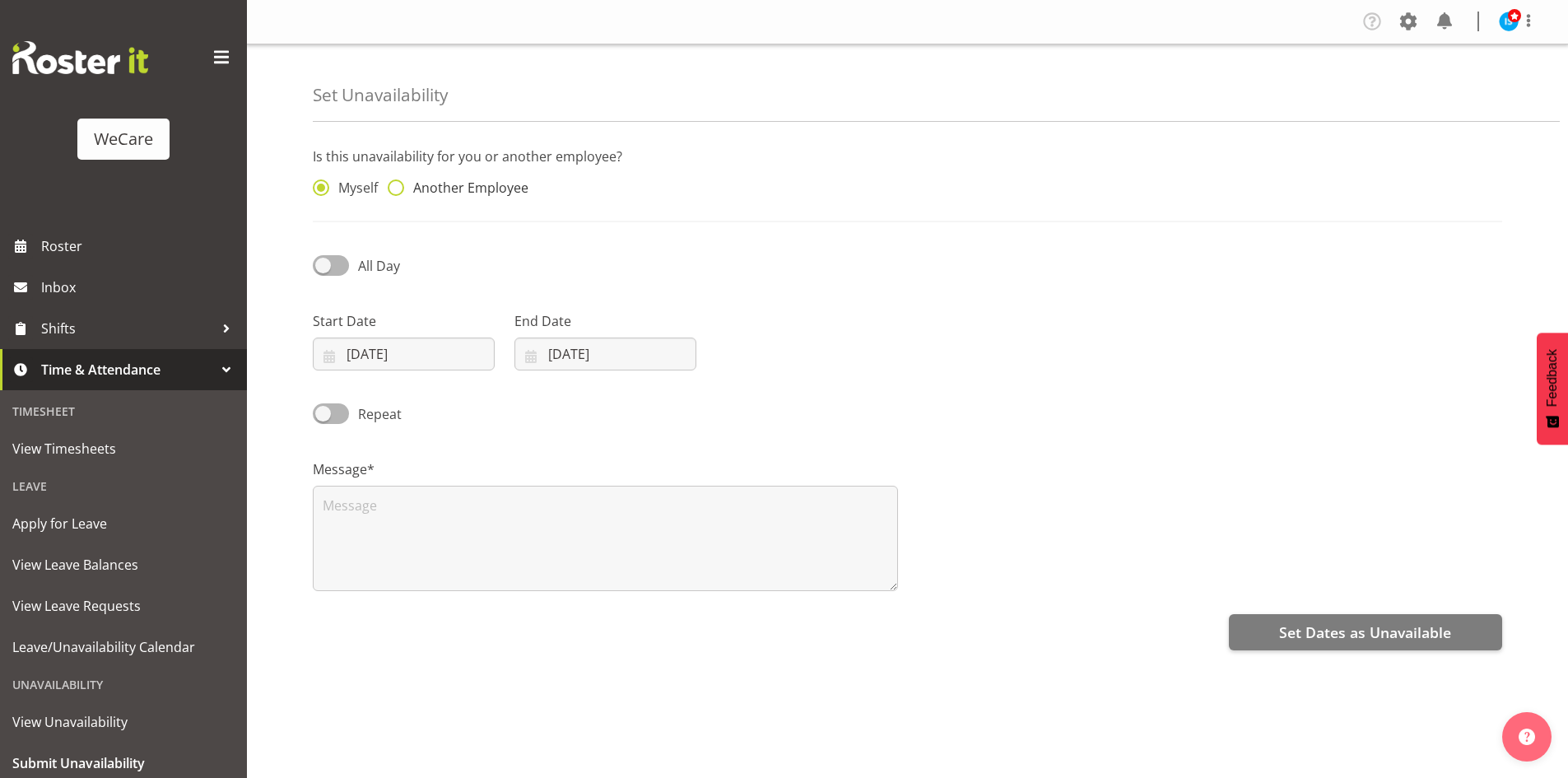
click at [435, 188] on span "Another Employee" at bounding box center [467, 187] width 124 height 17
click at [399, 188] on input "Another Employee" at bounding box center [393, 188] width 11 height 11
radio input "true"
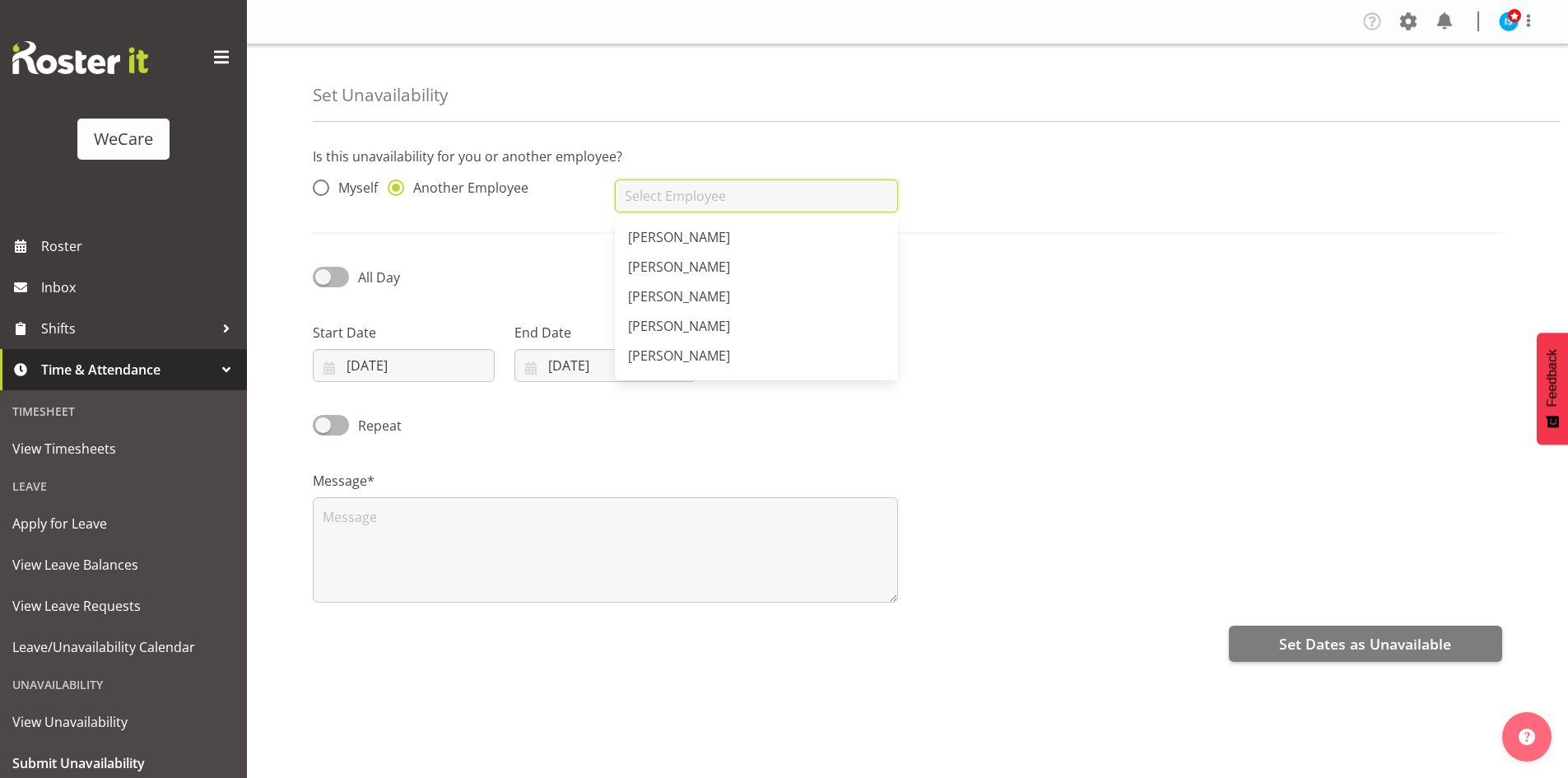
click at [782, 190] on input "text" at bounding box center [756, 195] width 282 height 32
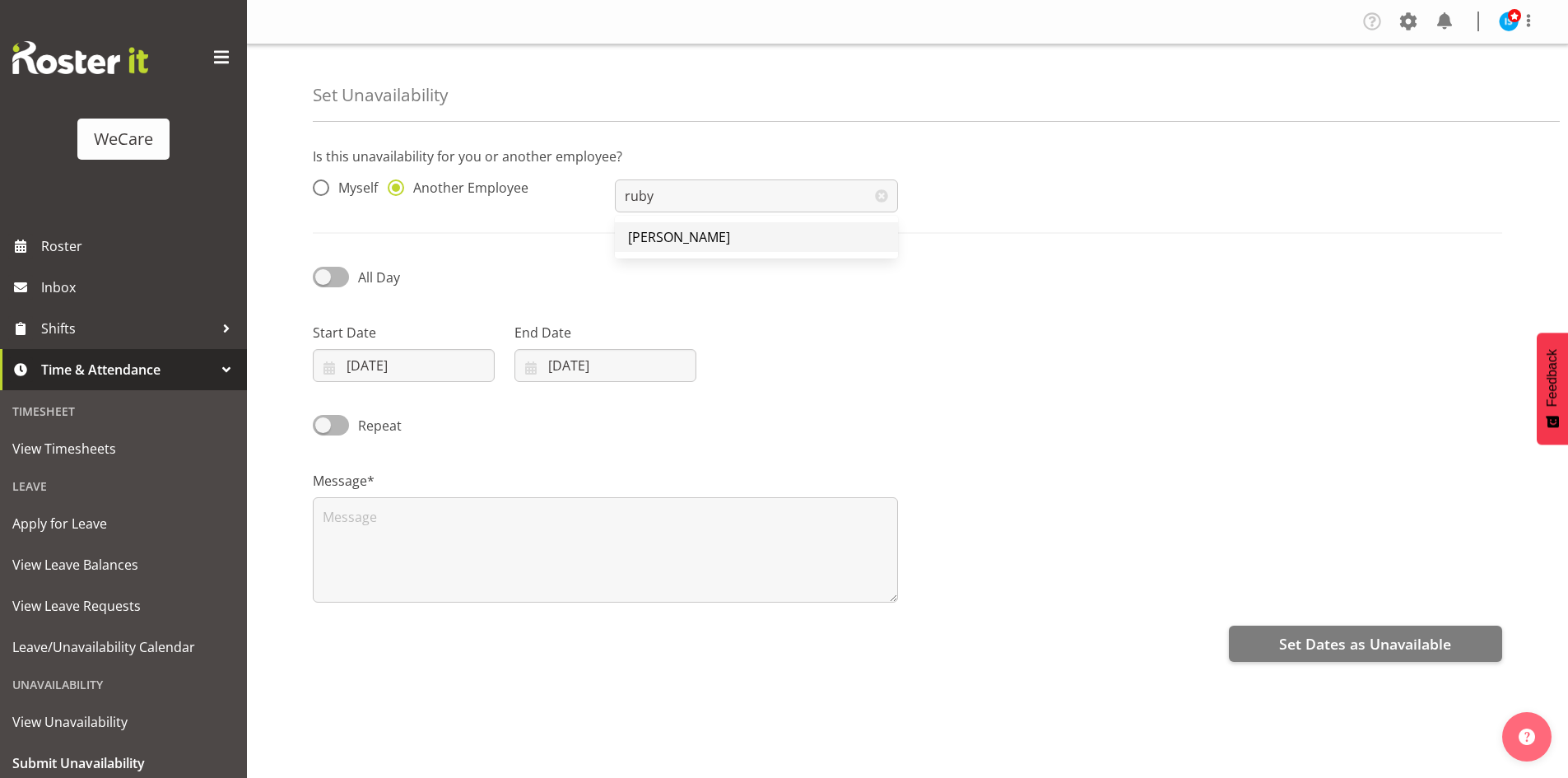
click at [768, 246] on link "[PERSON_NAME]" at bounding box center [756, 237] width 282 height 30
type input "[PERSON_NAME]"
click at [349, 357] on input "[DATE]" at bounding box center [404, 365] width 182 height 32
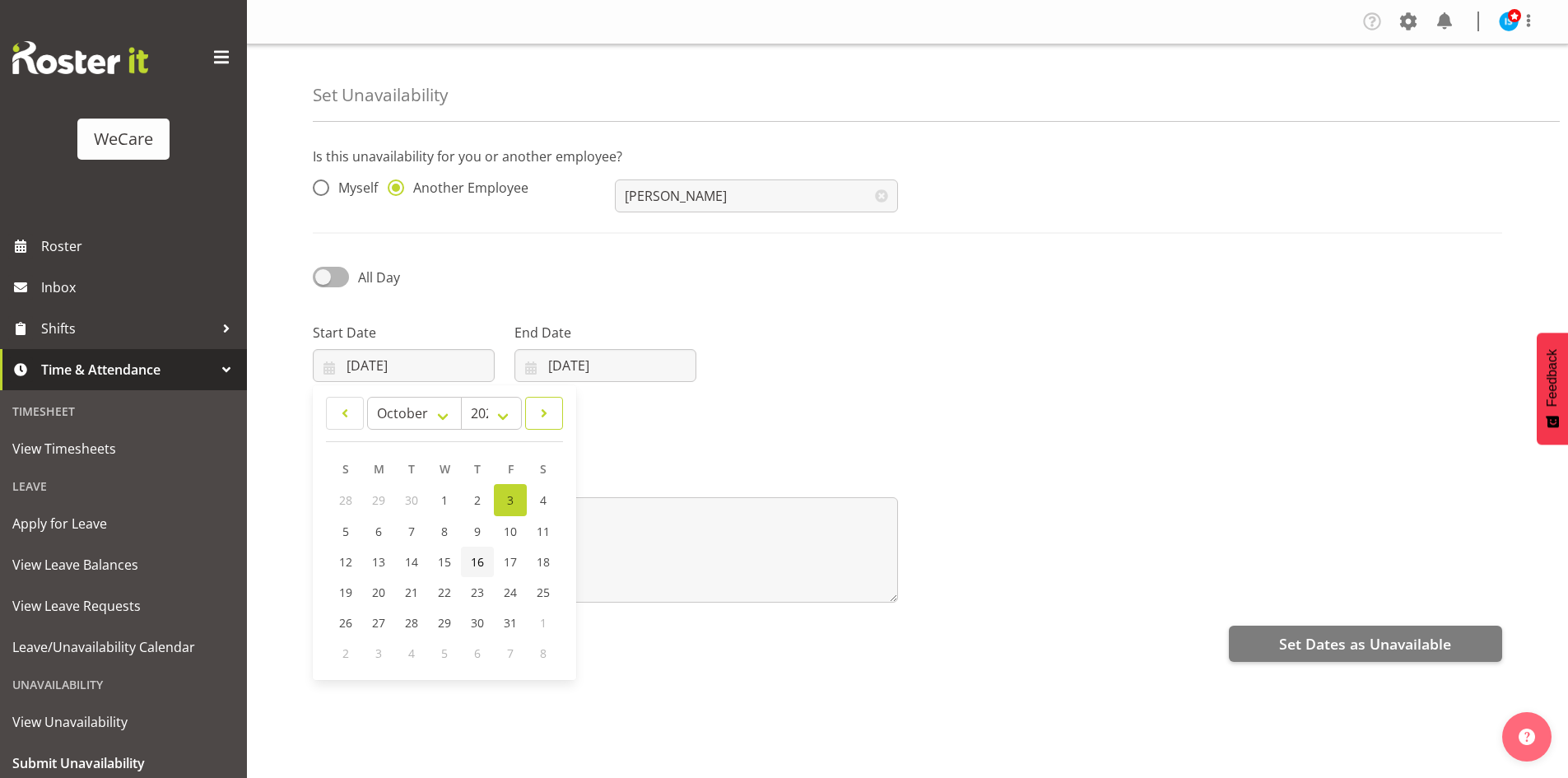
click at [545, 418] on span at bounding box center [543, 414] width 17 height 20
select select "10"
drag, startPoint x: 424, startPoint y: 601, endPoint x: 511, endPoint y: 542, distance: 105.1
click at [424, 600] on link "18" at bounding box center [410, 590] width 32 height 31
type input "[DATE]"
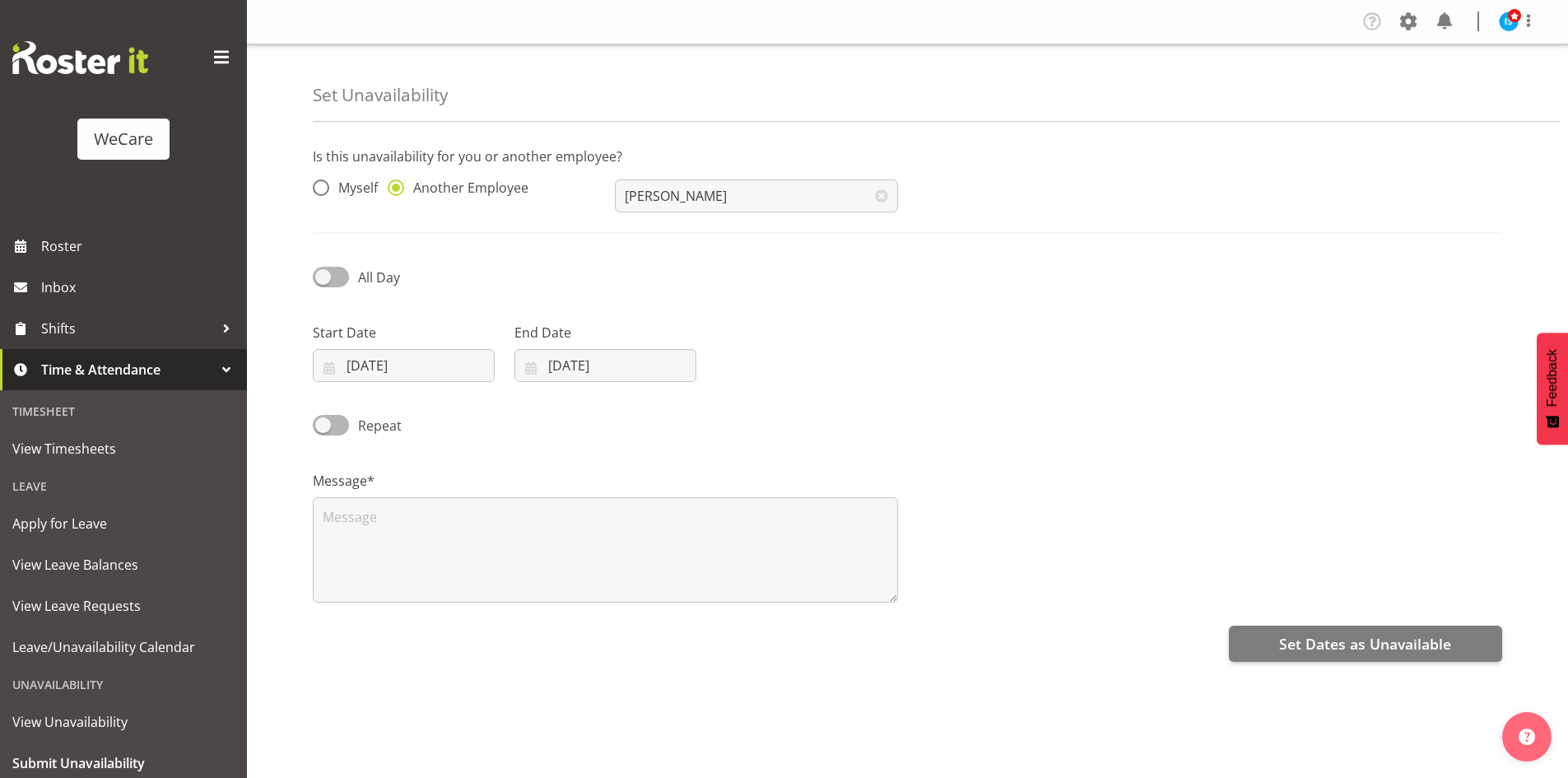
click at [618, 384] on div "End Date [DATE] January February March April May June July August September Oct…" at bounding box center [605, 346] width 202 height 93
click at [677, 384] on div "End Date 03/10/2025 January February March April May June July August September…" at bounding box center [605, 346] width 202 height 93
click at [681, 378] on input "[DATE]" at bounding box center [605, 365] width 182 height 32
click at [743, 415] on span at bounding box center [744, 414] width 20 height 20
select select "10"
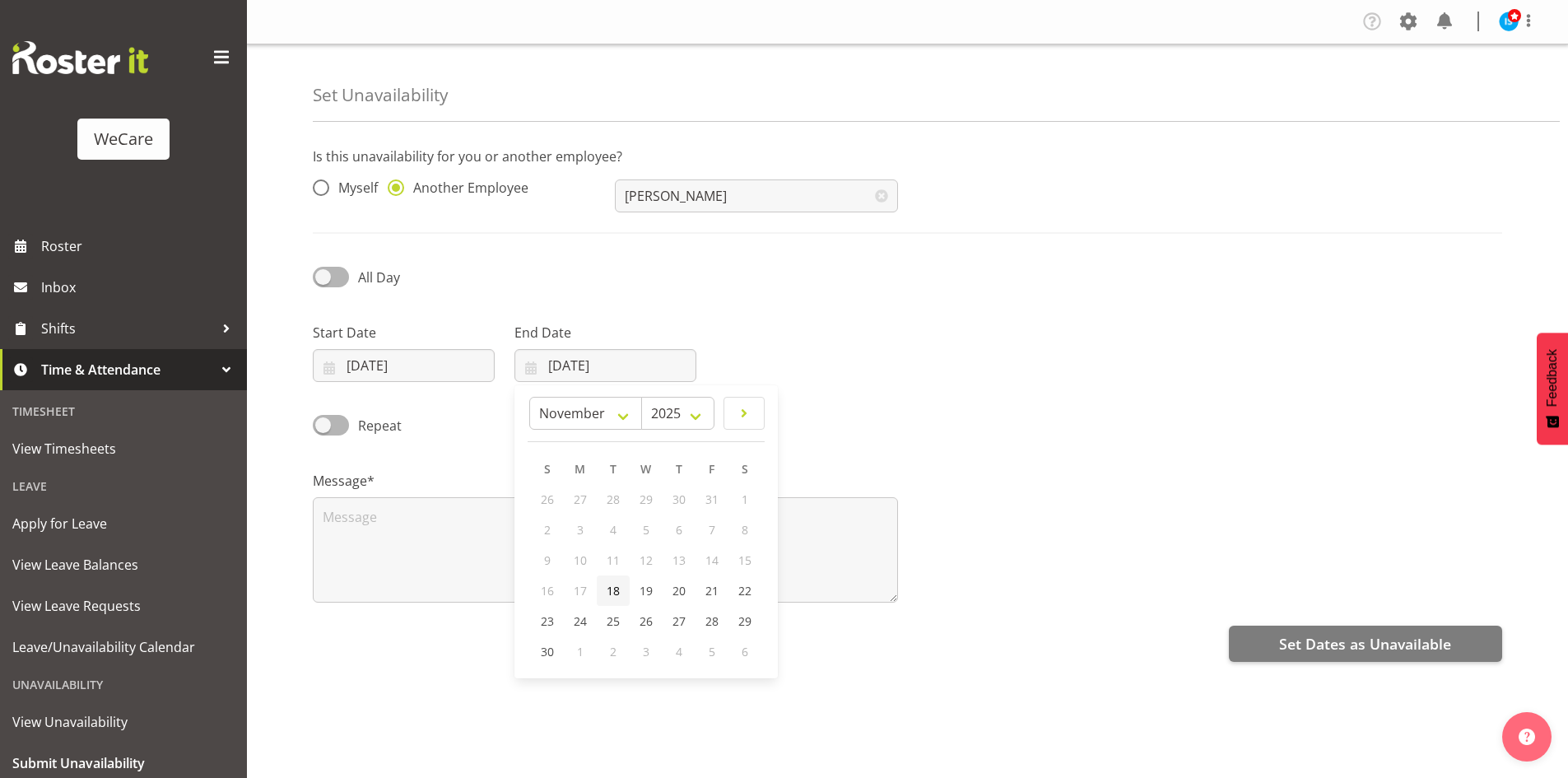
click at [604, 590] on link "18" at bounding box center [612, 590] width 32 height 31
type input "18/11/2025"
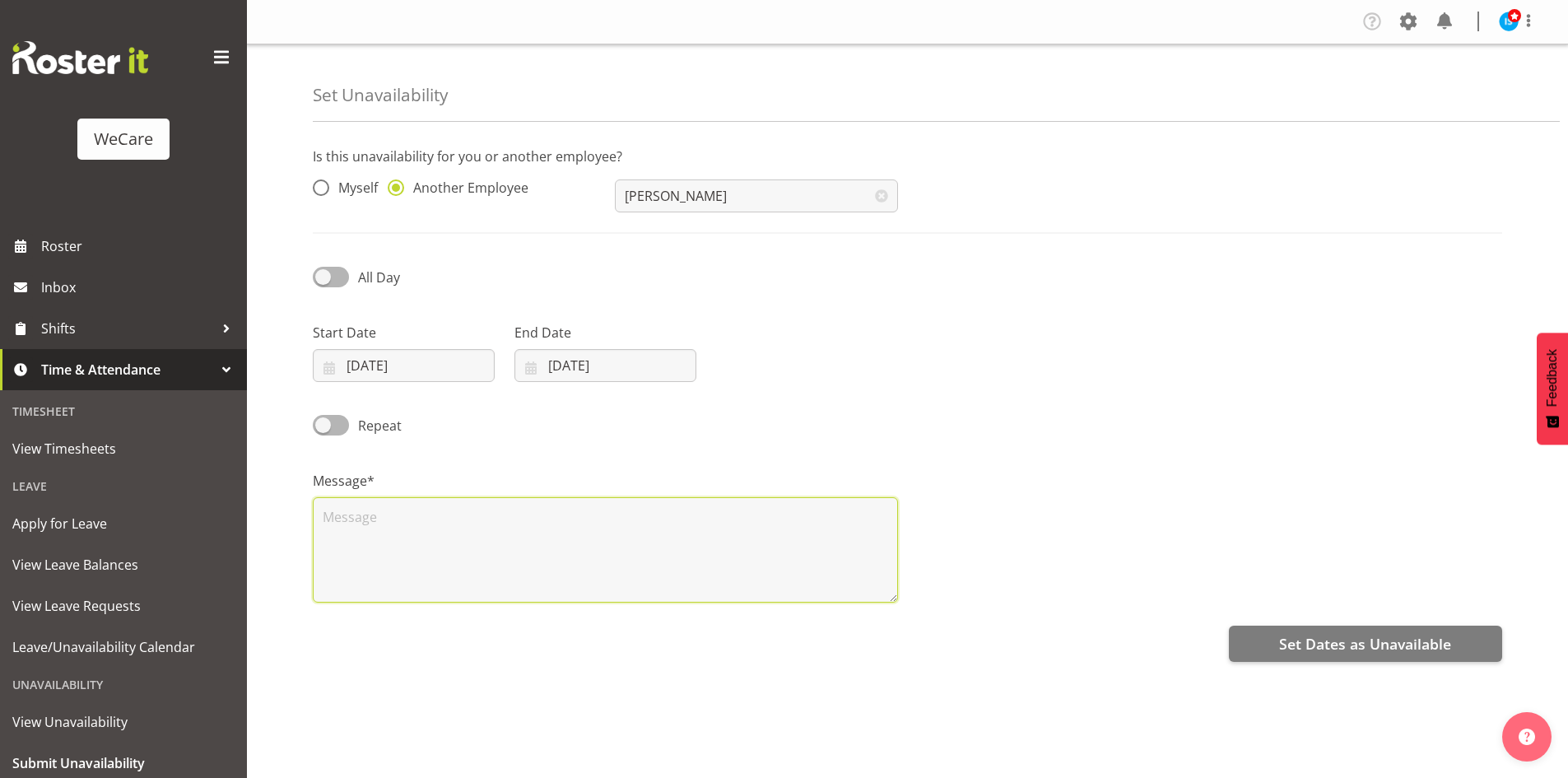
click at [513, 565] on textarea at bounding box center [605, 550] width 586 height 105
paste textarea "RDO"
type textarea "RDO"
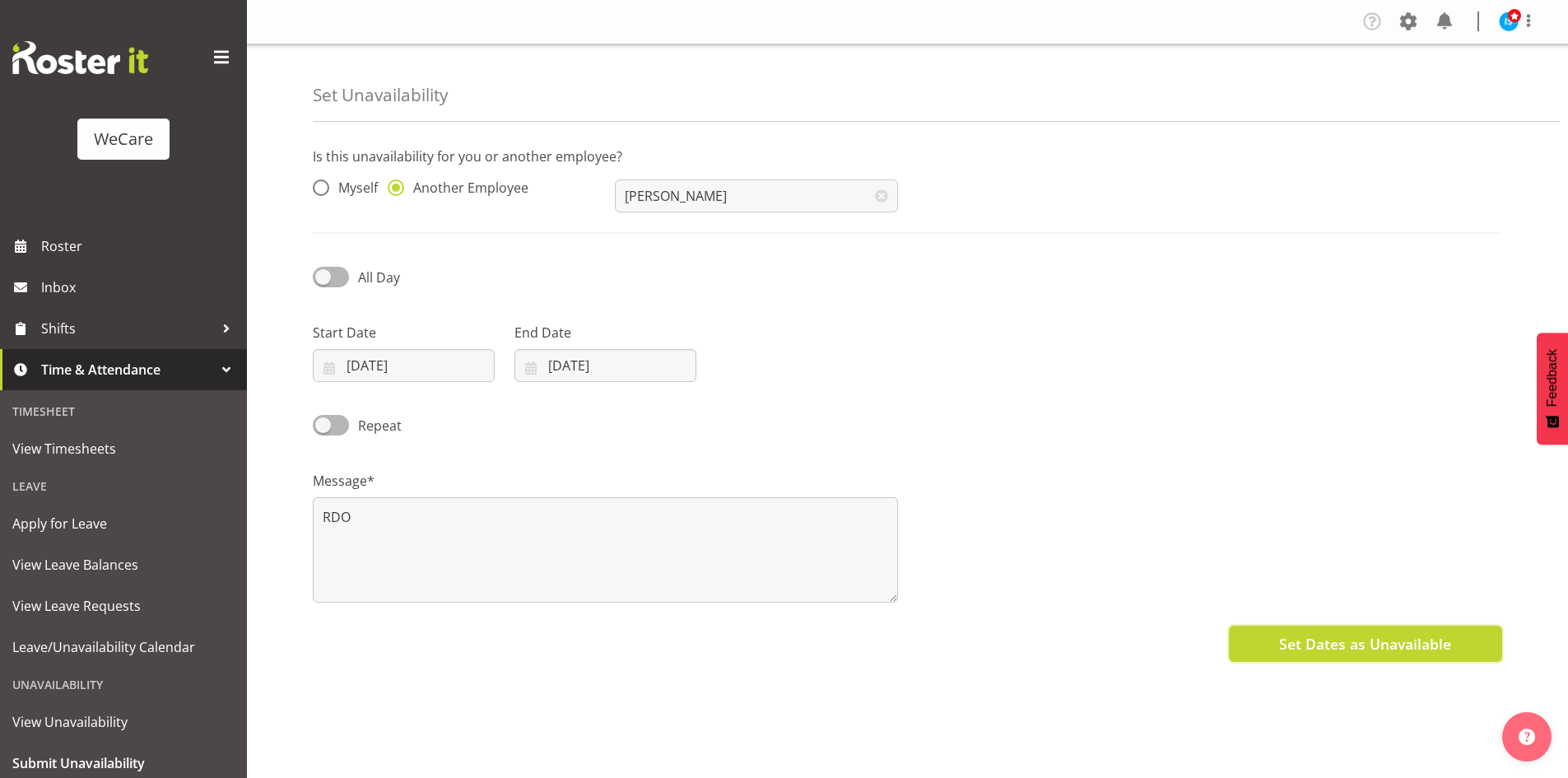
click at [1334, 638] on span "Set Dates as Unavailable" at bounding box center [1364, 644] width 172 height 22
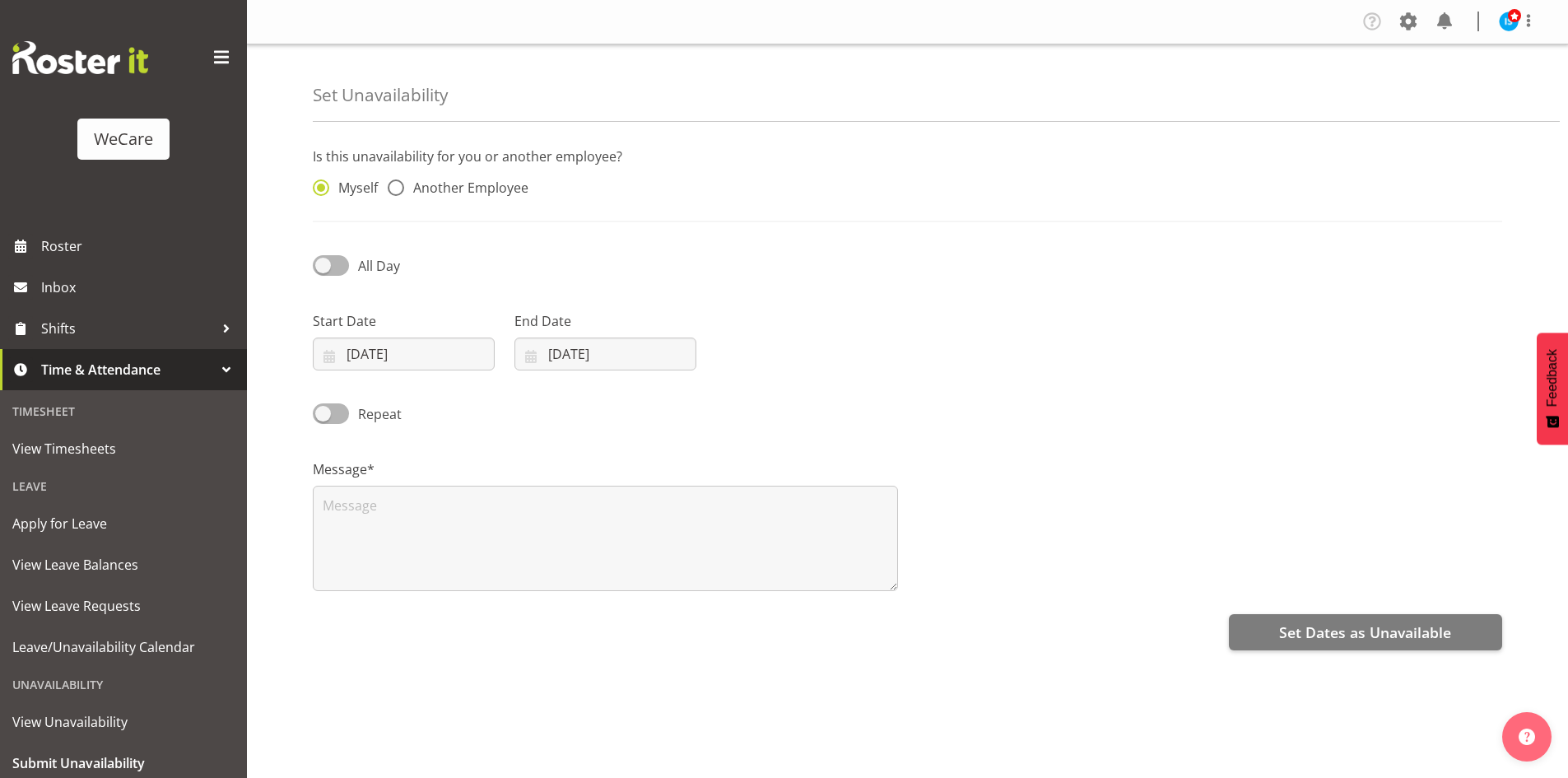
click at [481, 196] on span "Another Employee" at bounding box center [467, 187] width 124 height 17
click at [399, 194] on input "Another Employee" at bounding box center [393, 188] width 11 height 11
radio input "true"
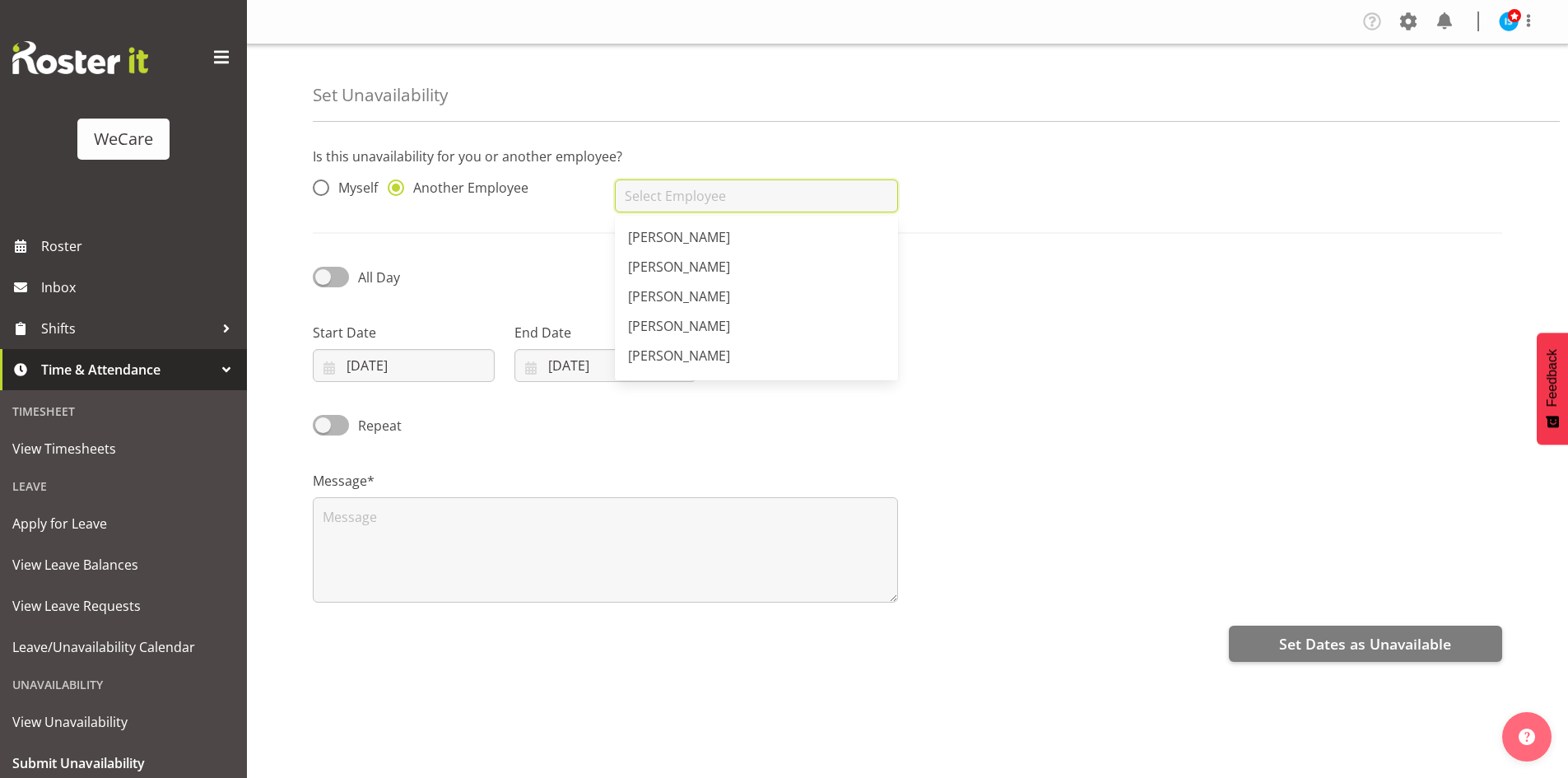
click at [712, 209] on input "text" at bounding box center [756, 195] width 282 height 32
click at [708, 269] on span "[PERSON_NAME]" at bounding box center [679, 267] width 102 height 18
type input "[PERSON_NAME]"
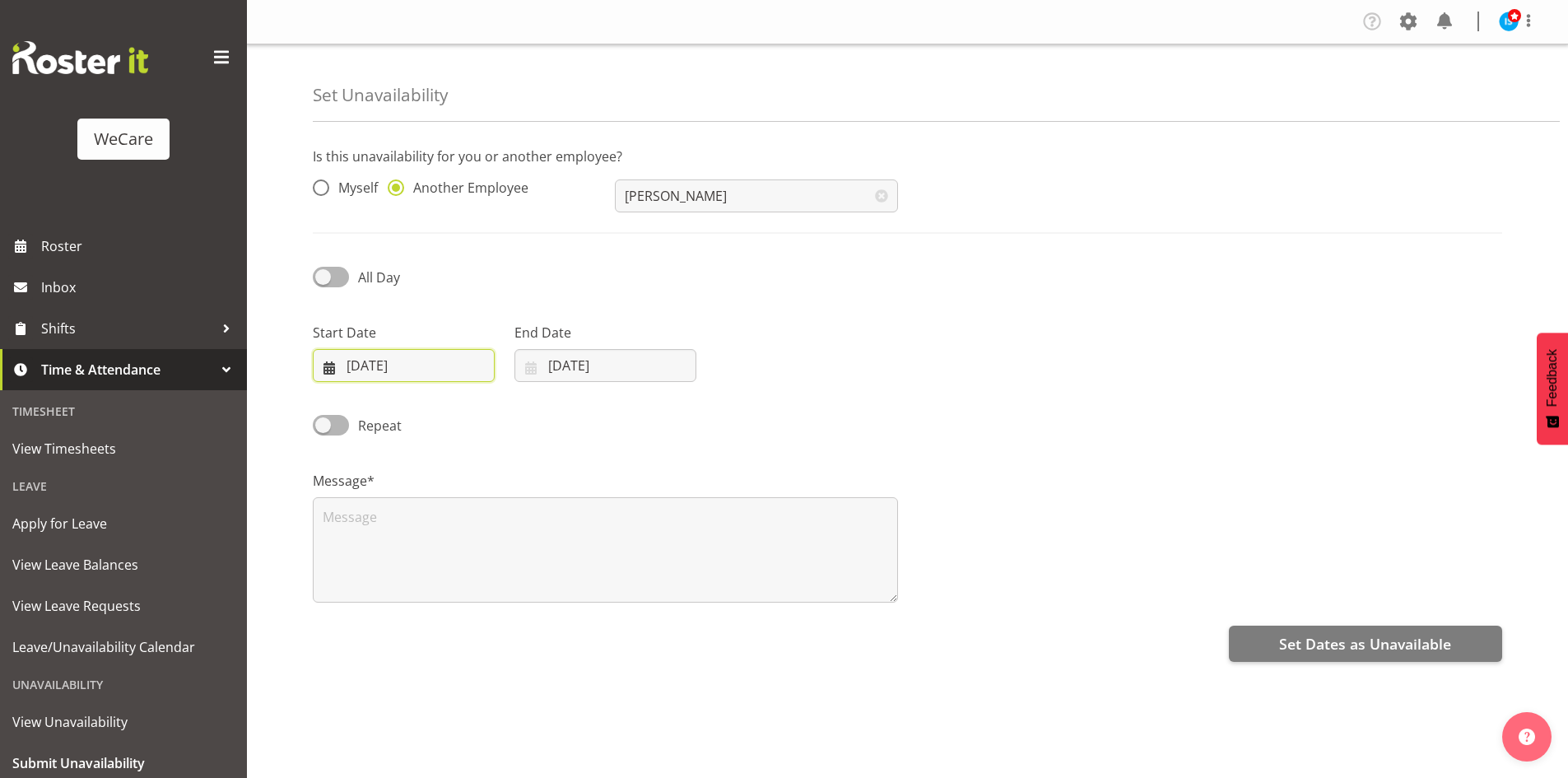
click at [383, 367] on input "[DATE]" at bounding box center [404, 365] width 182 height 32
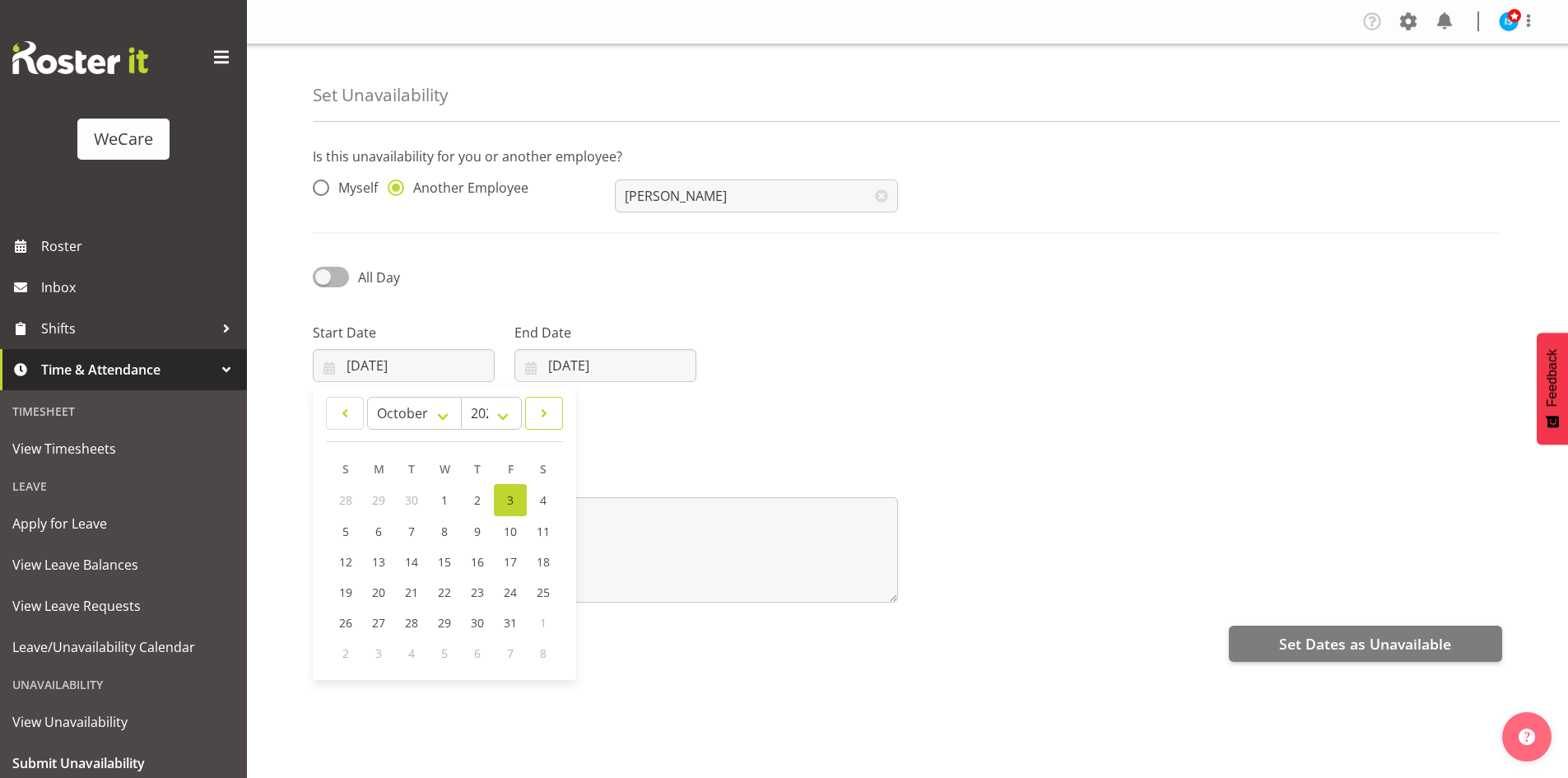
drag, startPoint x: 545, startPoint y: 414, endPoint x: 506, endPoint y: 472, distance: 69.9
click at [545, 414] on span at bounding box center [543, 414] width 17 height 20
select select "10"
click at [414, 626] on span "25" at bounding box center [410, 621] width 13 height 16
type input "25/11/2025"
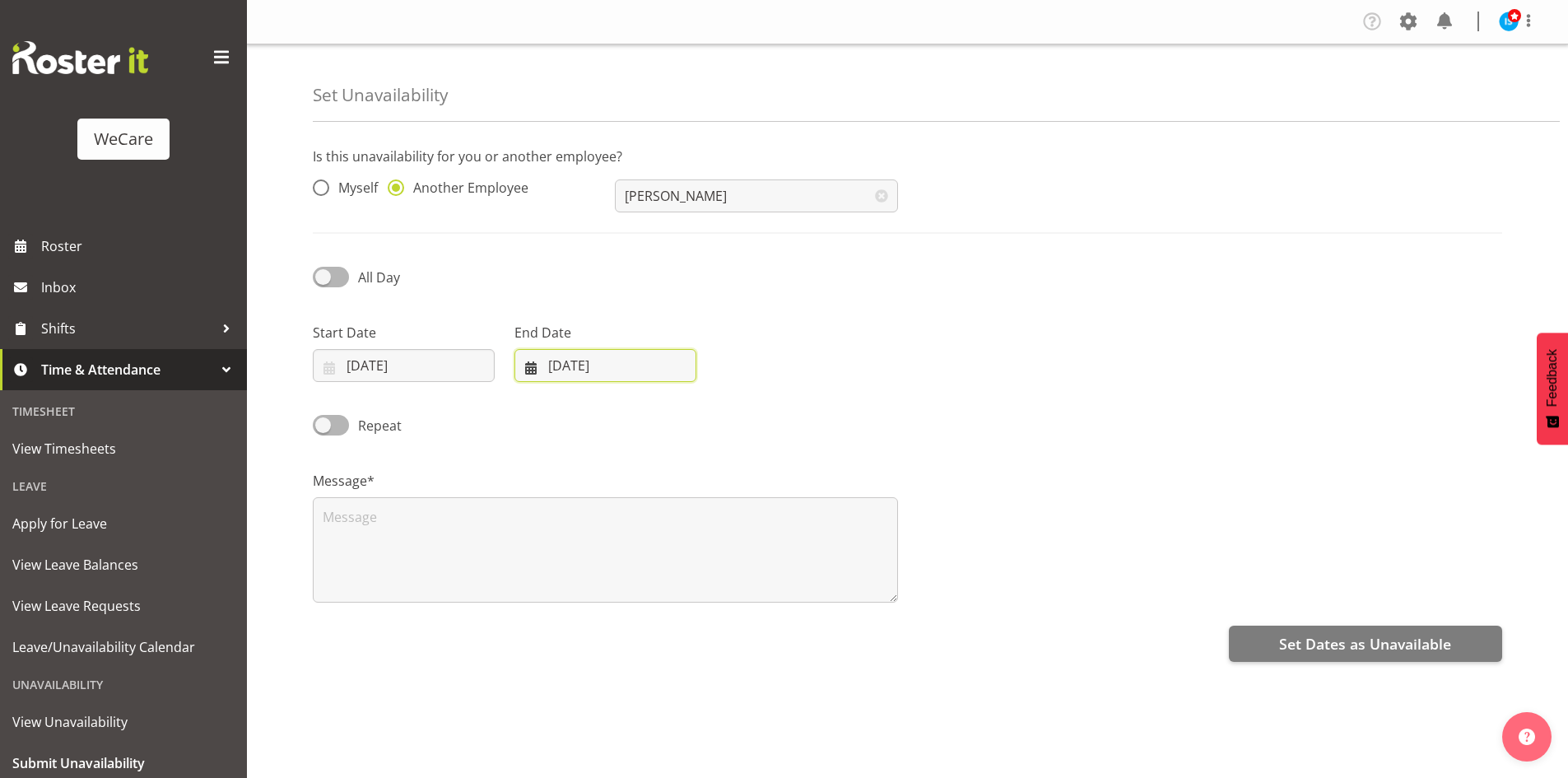
click at [559, 358] on input "03/10/2025" at bounding box center [605, 365] width 182 height 32
click at [746, 419] on span at bounding box center [744, 414] width 20 height 20
select select "10"
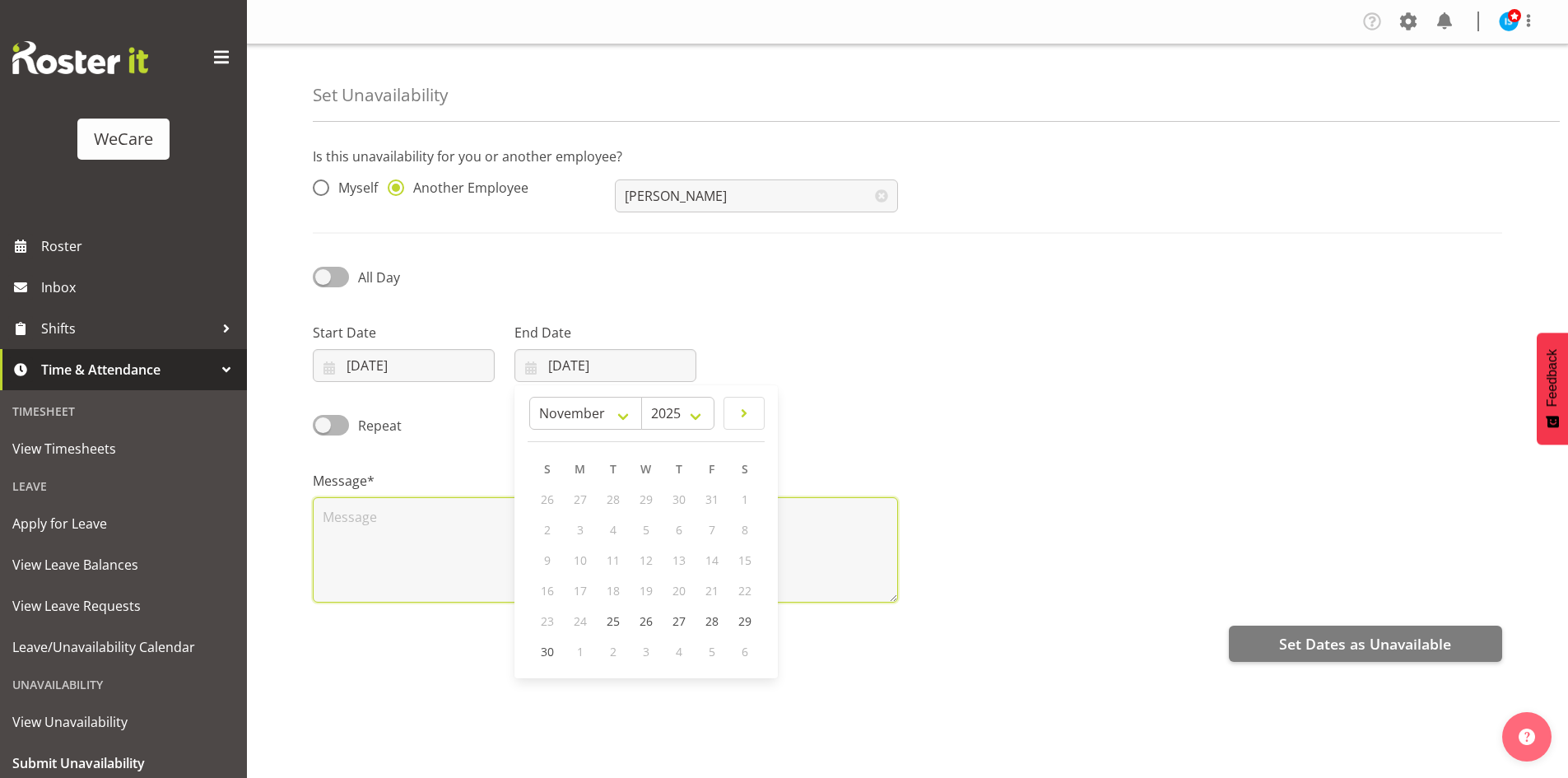
click at [472, 550] on textarea at bounding box center [605, 550] width 586 height 105
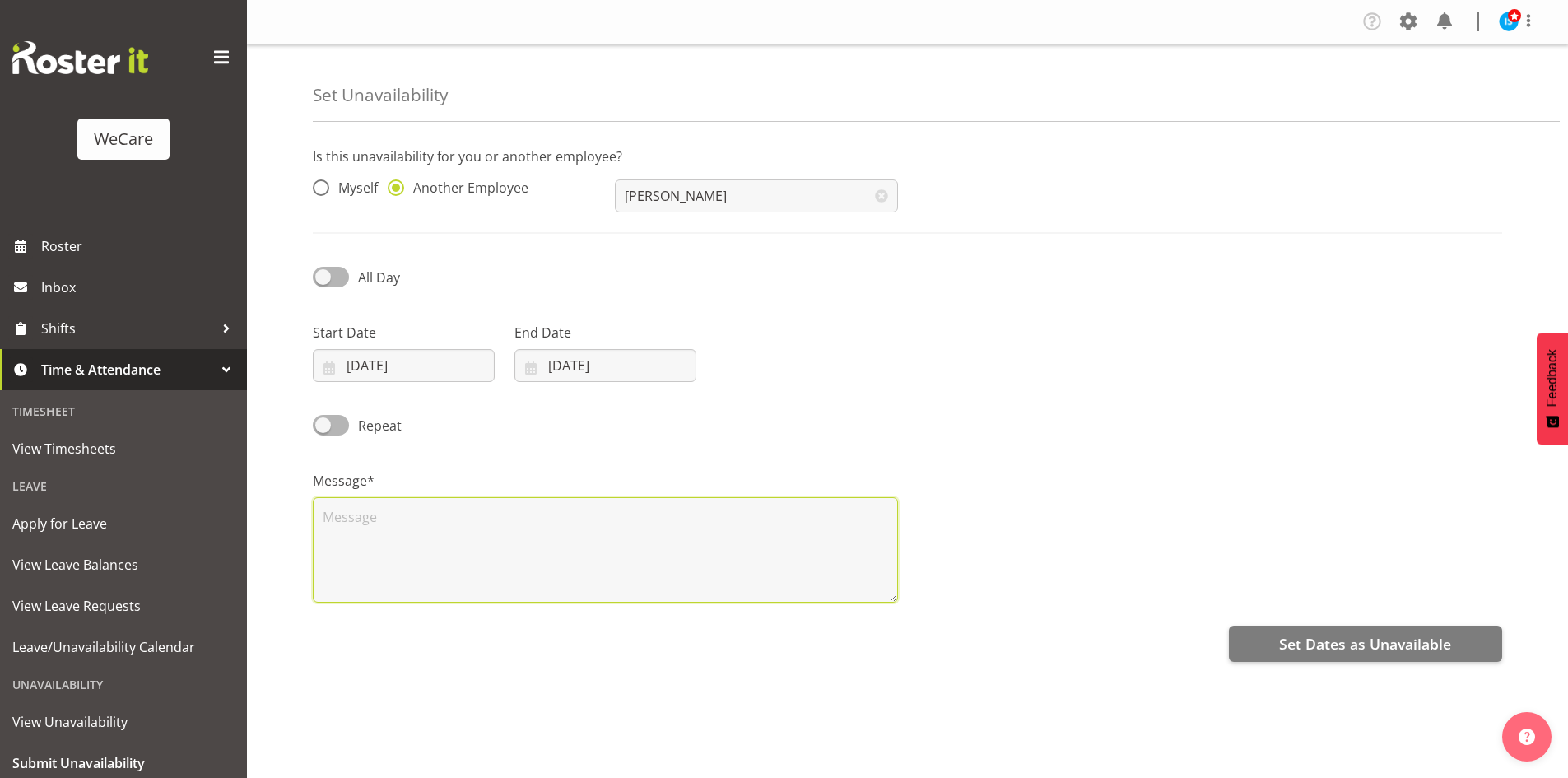
paste textarea "RDO"
type textarea "RDO"
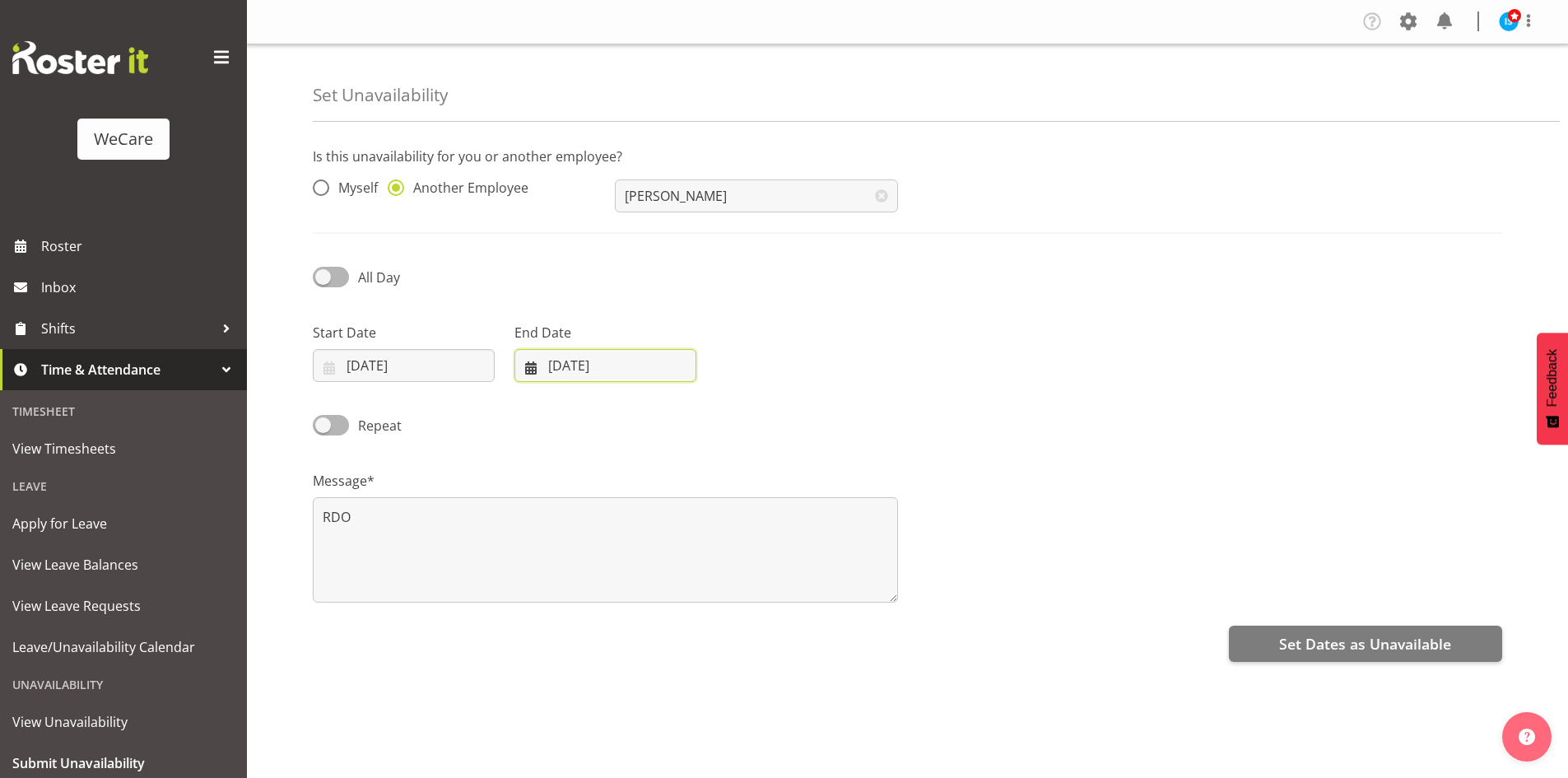
click at [591, 355] on input "03/10/2025" at bounding box center [605, 365] width 182 height 32
click at [745, 417] on span at bounding box center [744, 414] width 20 height 20
click at [535, 410] on link at bounding box center [546, 413] width 37 height 32
select select "10"
drag, startPoint x: 600, startPoint y: 622, endPoint x: 595, endPoint y: 616, distance: 7.8
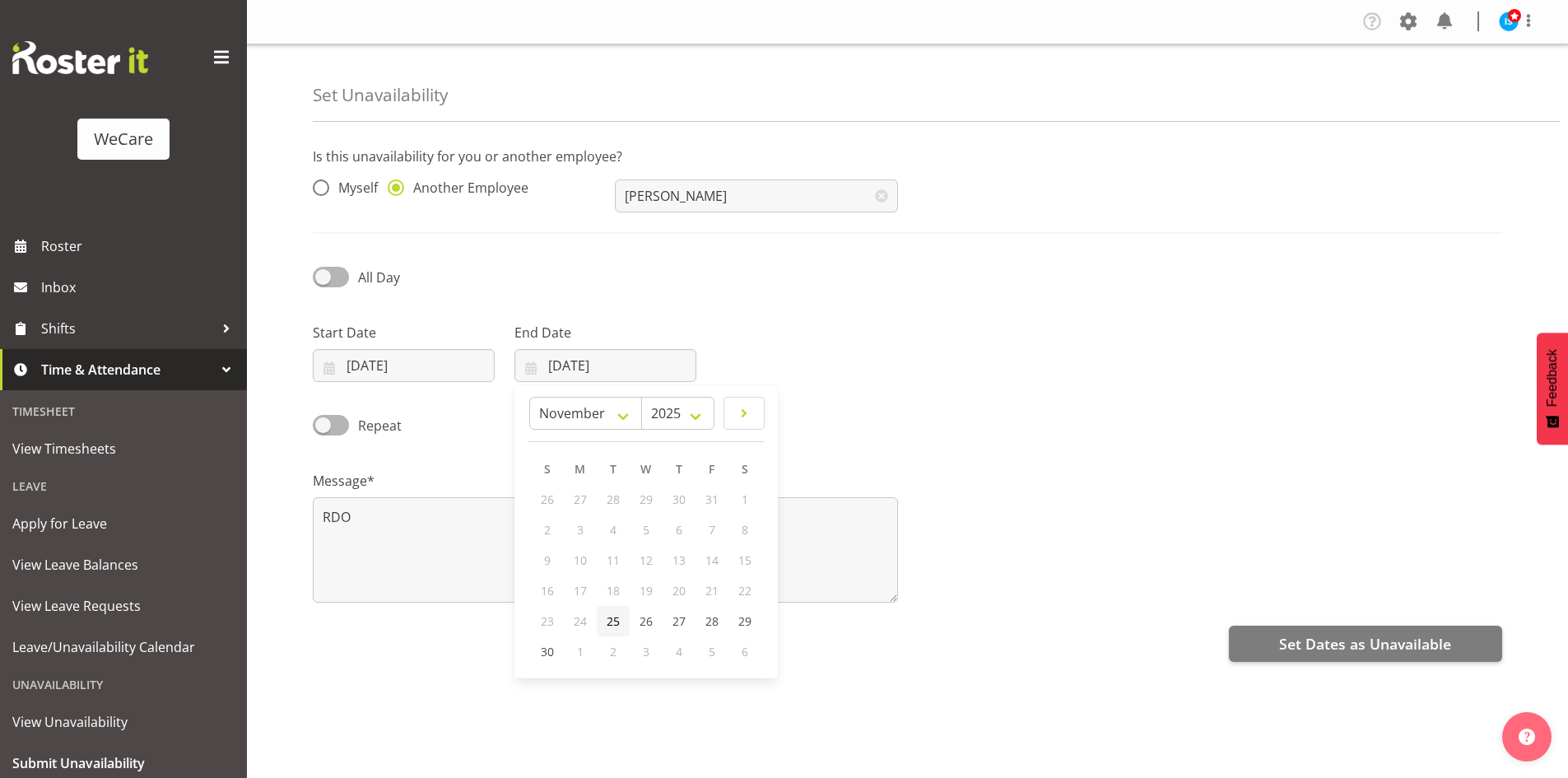
click at [600, 621] on link "25" at bounding box center [612, 620] width 32 height 31
type input "25/11/2025"
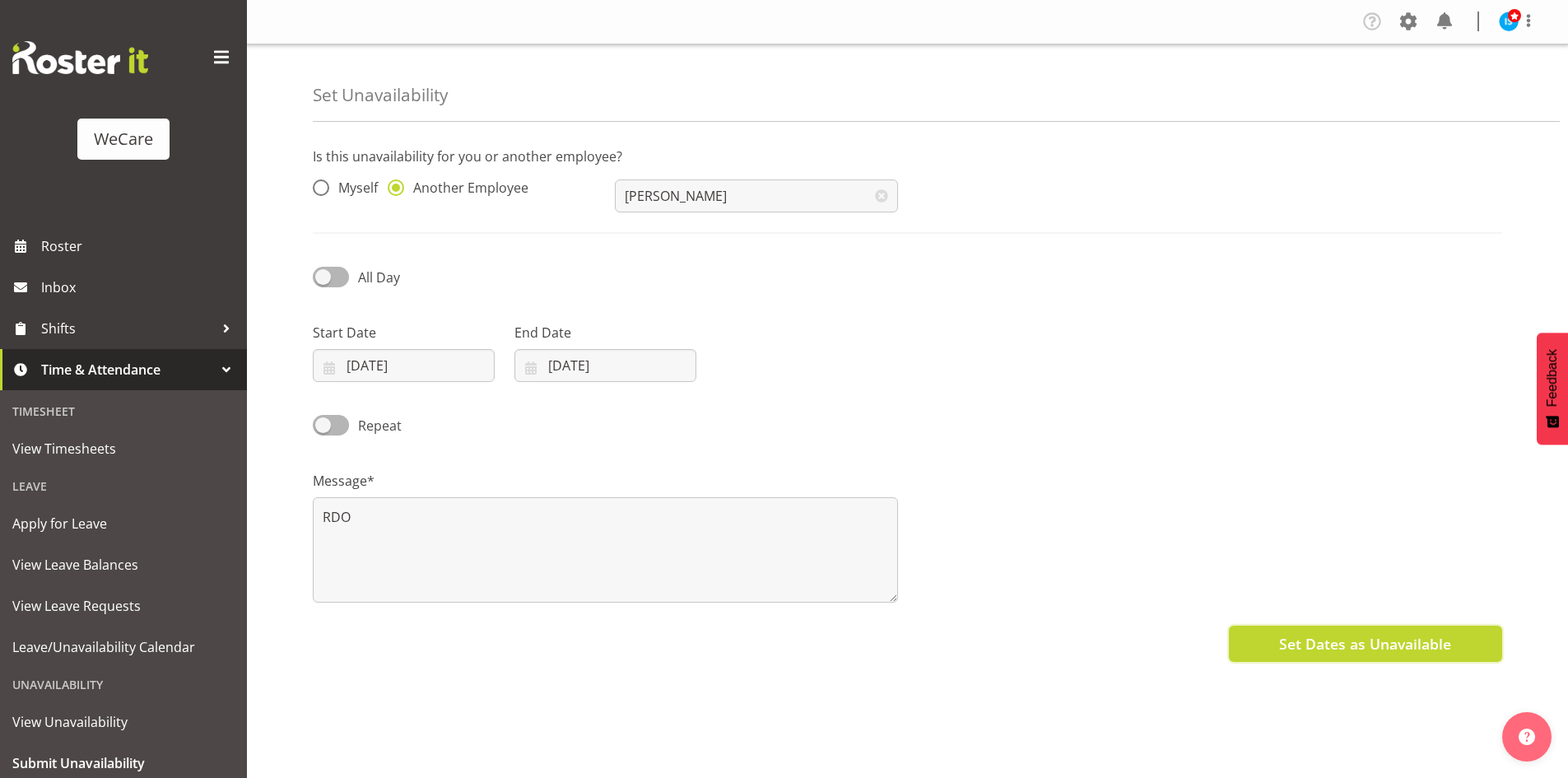
click at [1331, 643] on span "Set Dates as Unavailable" at bounding box center [1364, 644] width 172 height 22
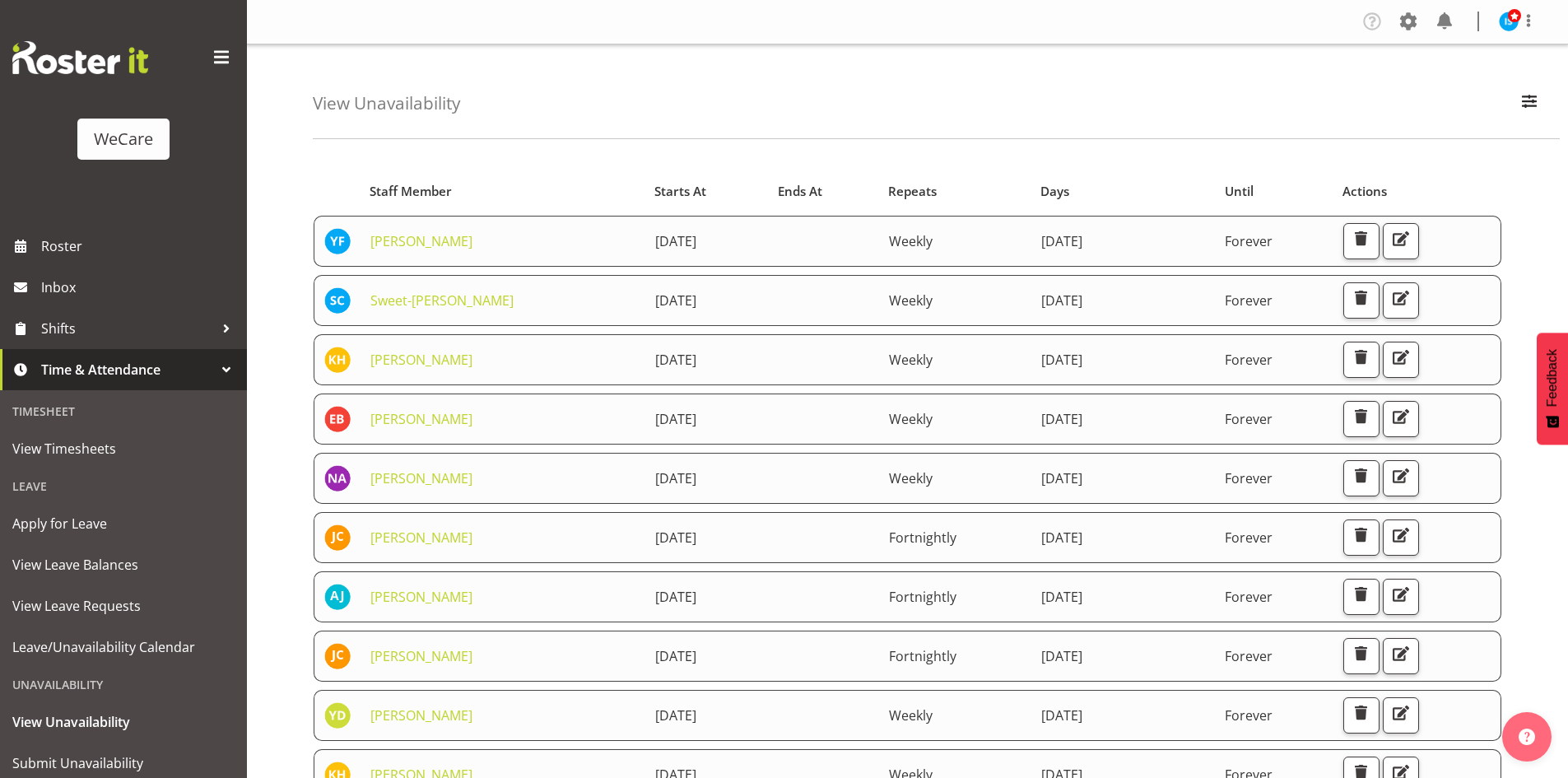
scroll to position [701, 0]
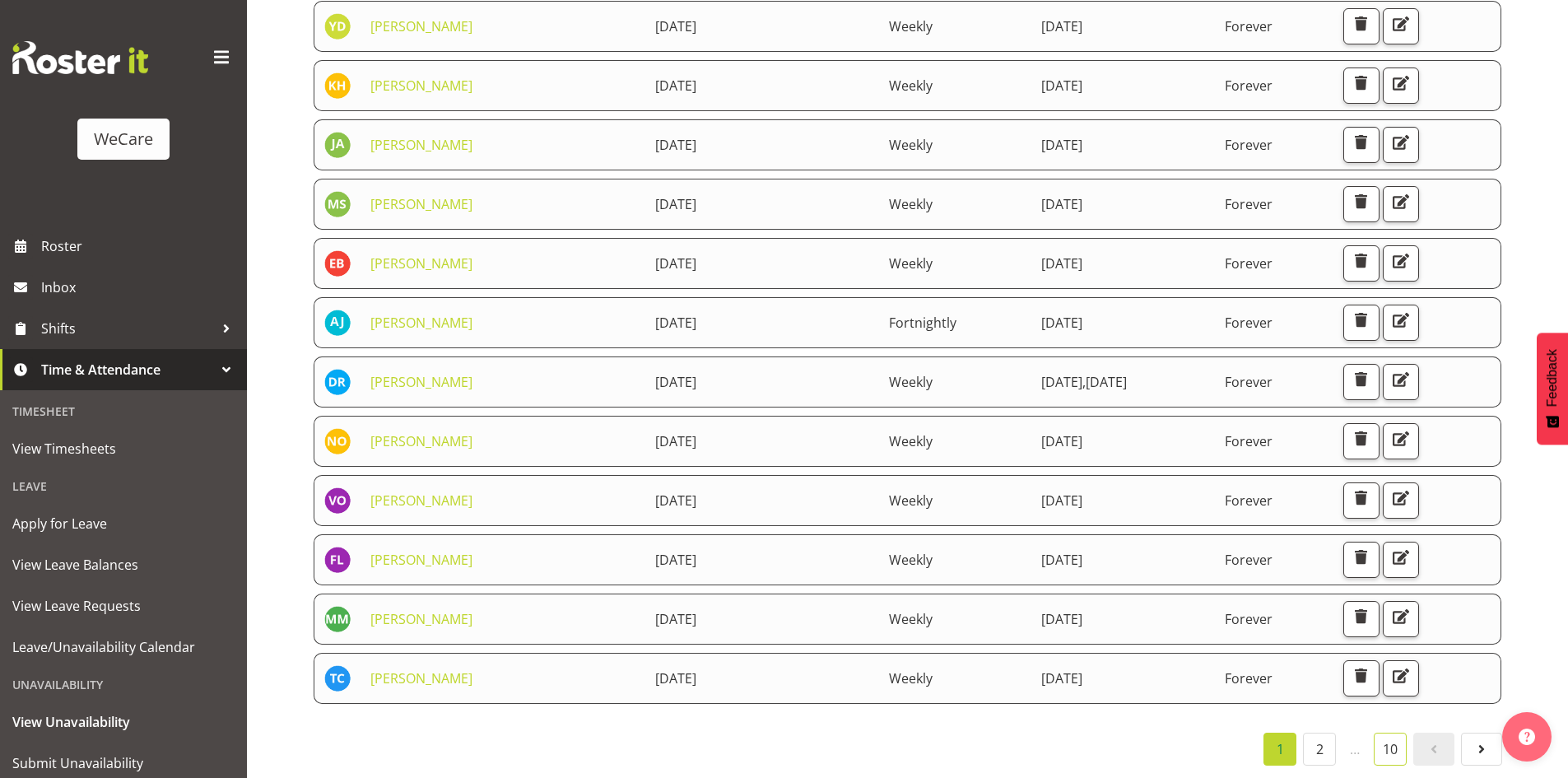
click at [1377, 750] on link "10" at bounding box center [1390, 748] width 32 height 32
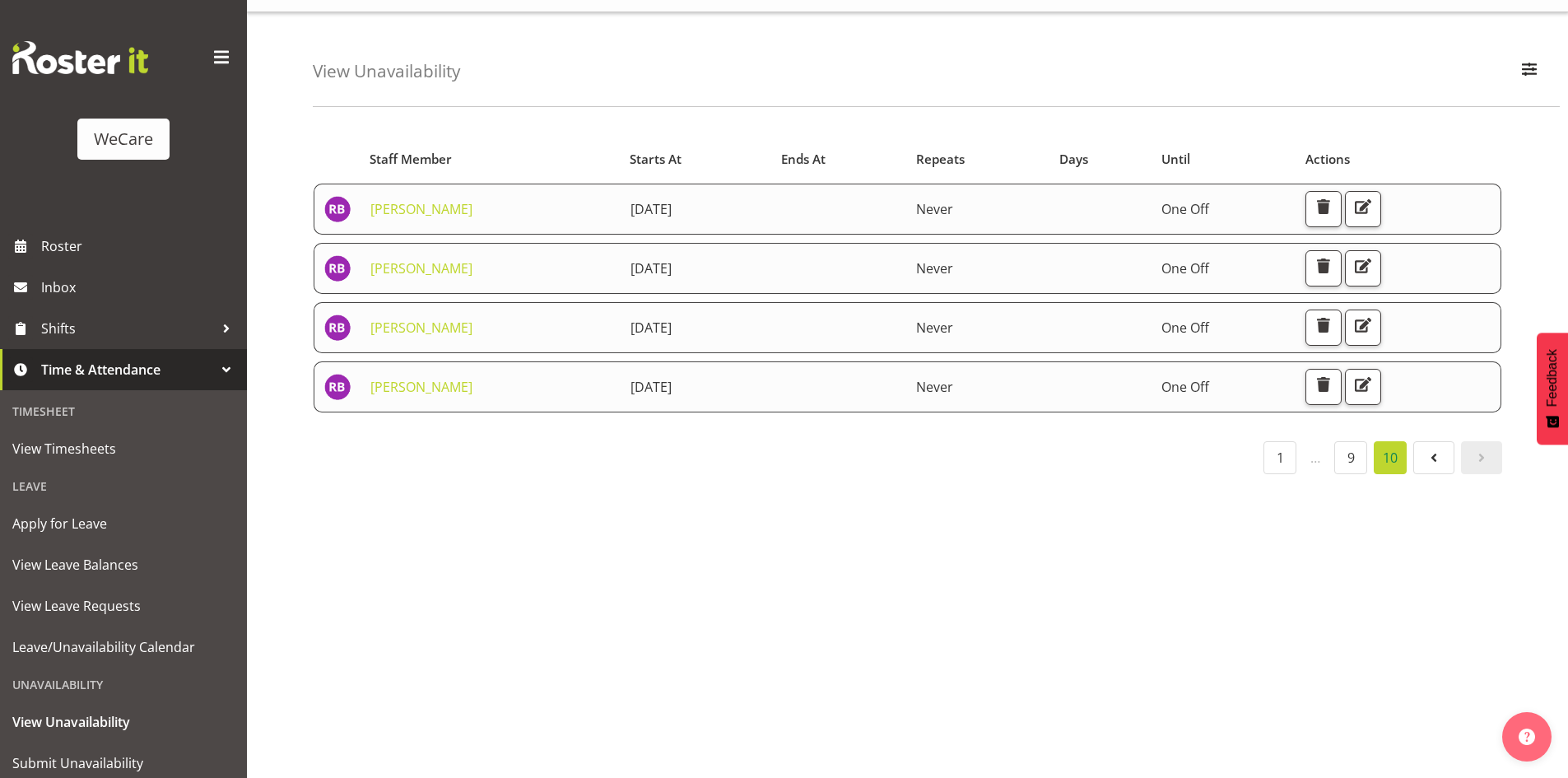
scroll to position [44, 0]
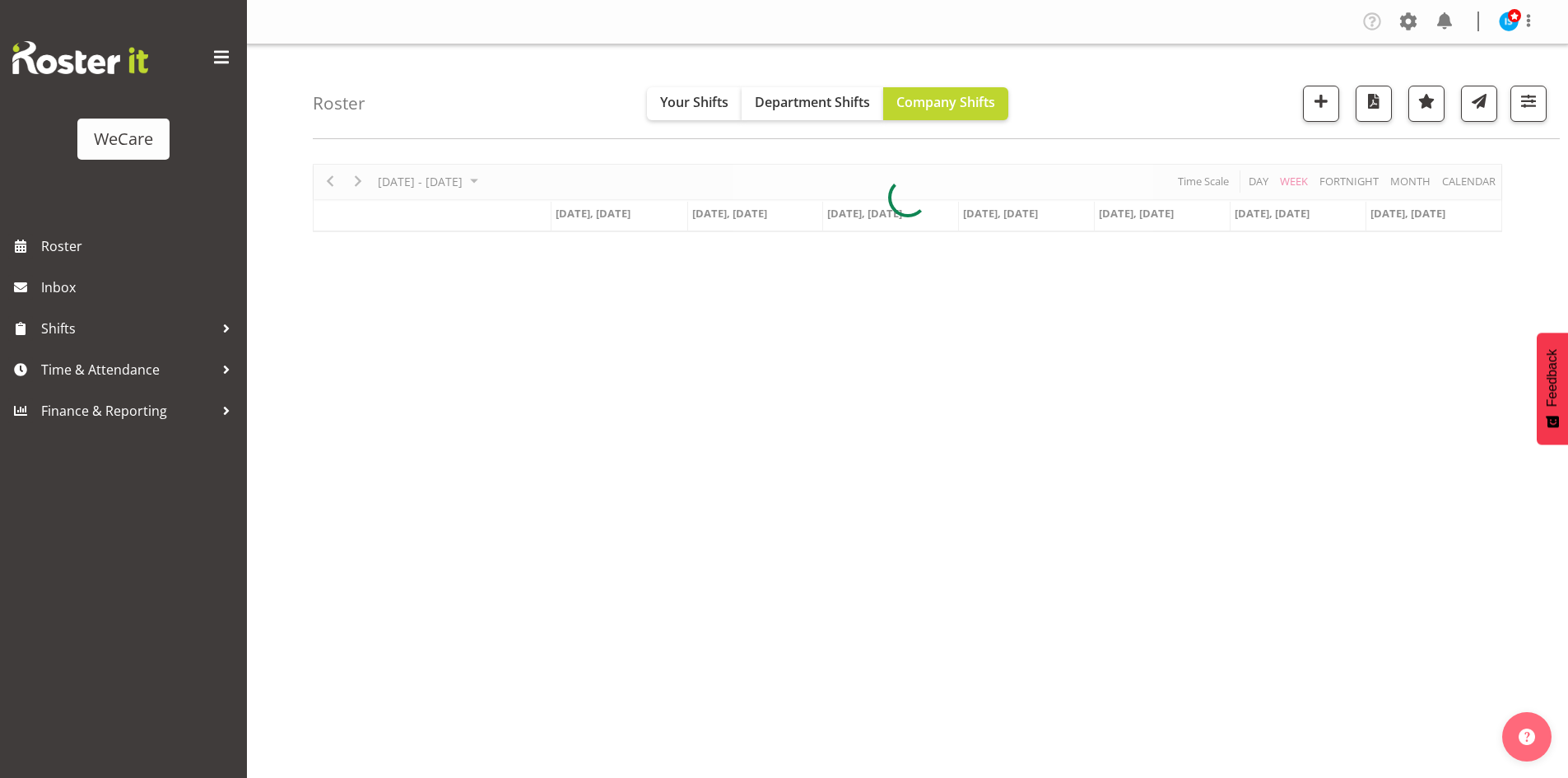
scroll to position [32, 0]
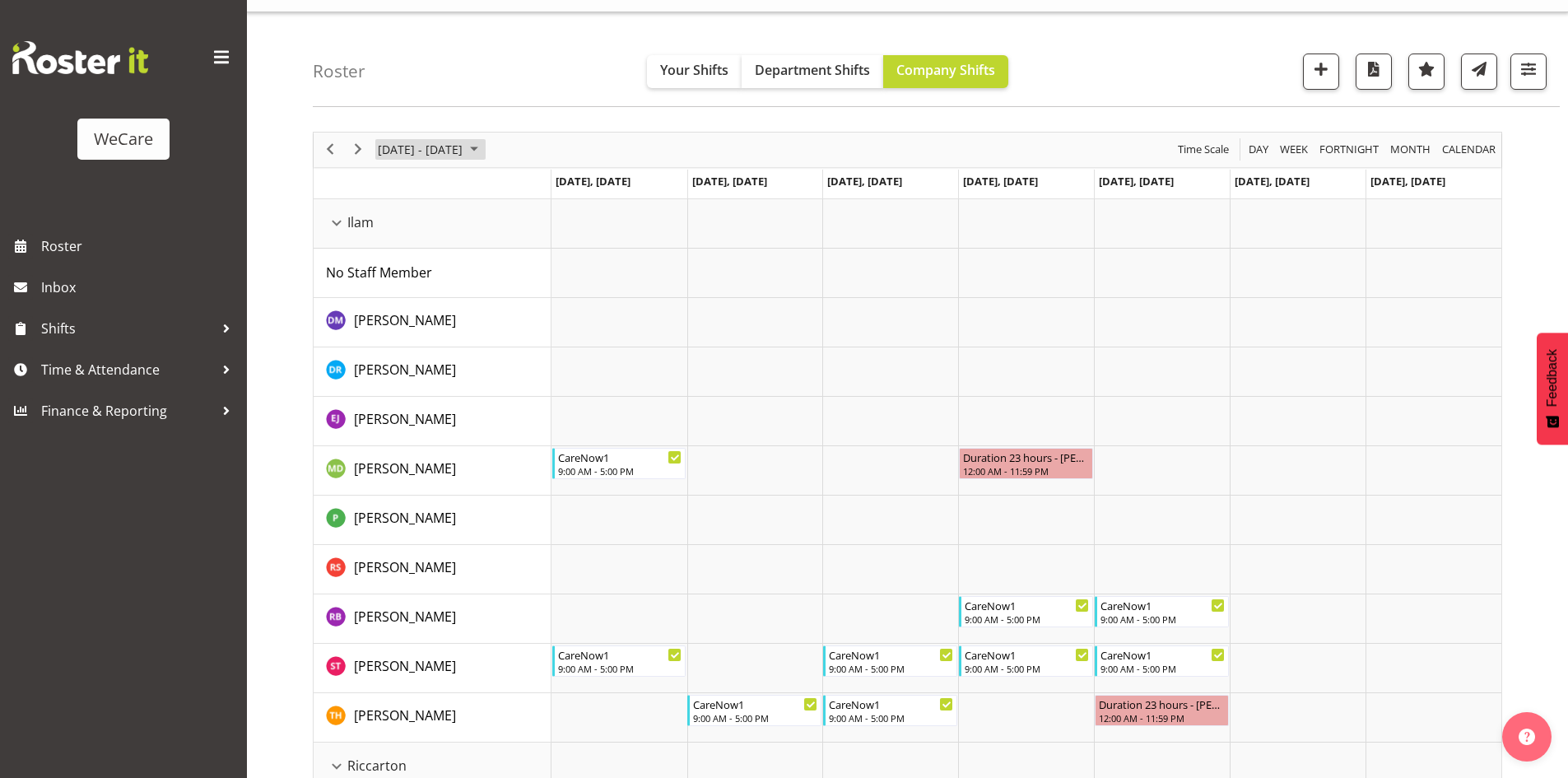
click at [434, 145] on span "[DATE] - [DATE]" at bounding box center [419, 149] width 88 height 21
click at [553, 250] on span "2" at bounding box center [552, 247] width 25 height 25
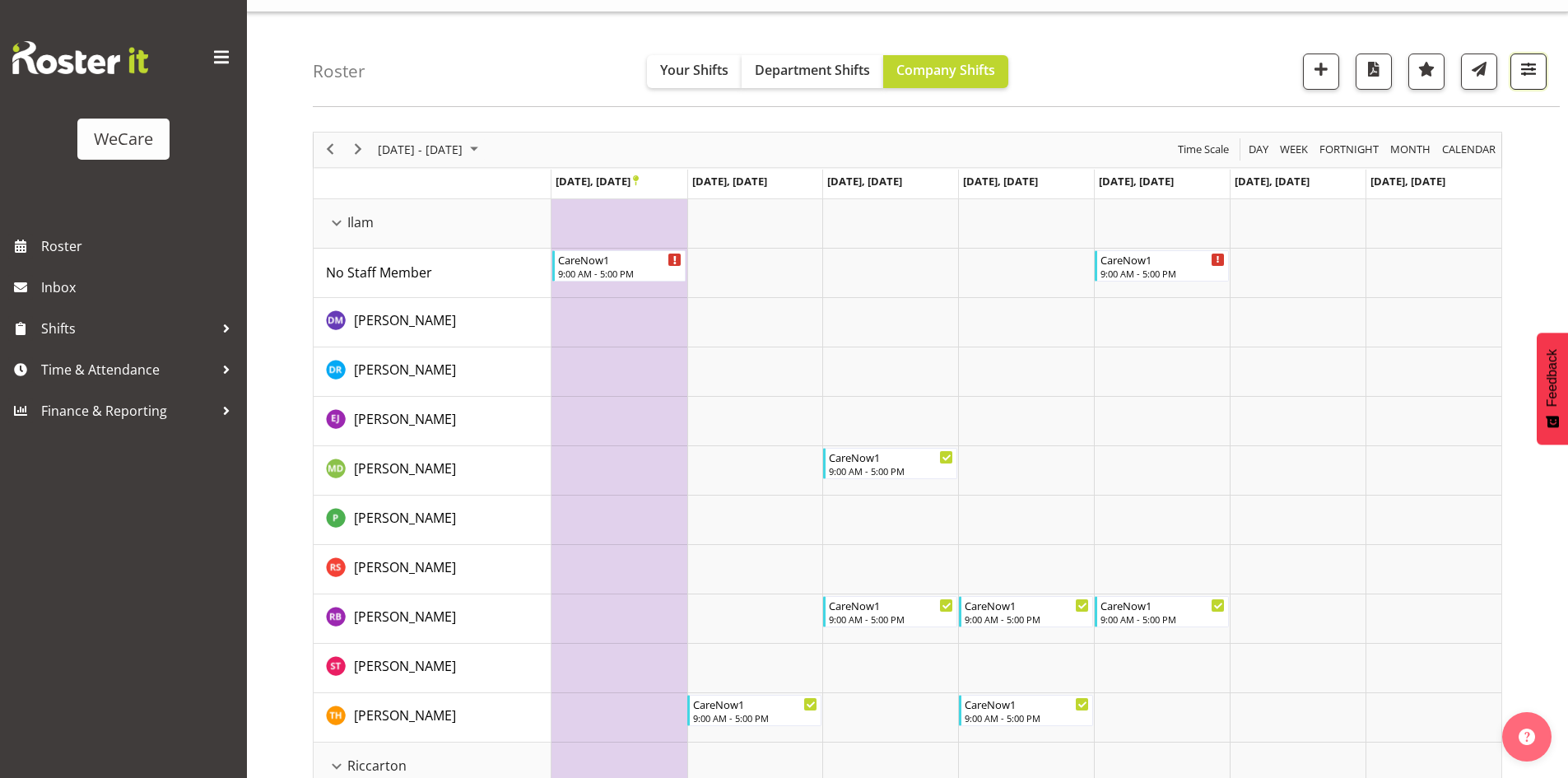
click at [1530, 62] on span "button" at bounding box center [1529, 69] width 22 height 22
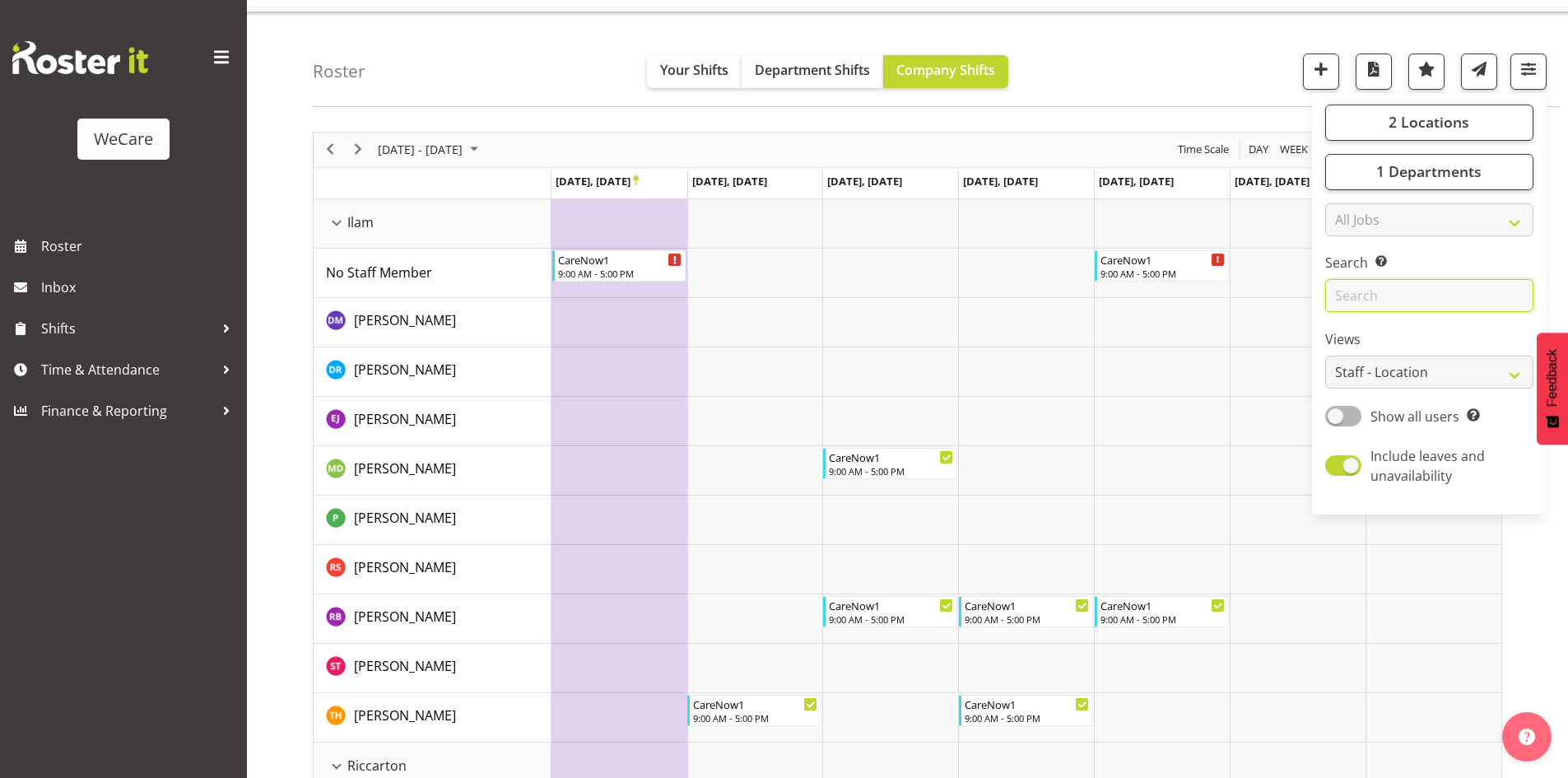
click at [1470, 285] on input "text" at bounding box center [1429, 294] width 209 height 32
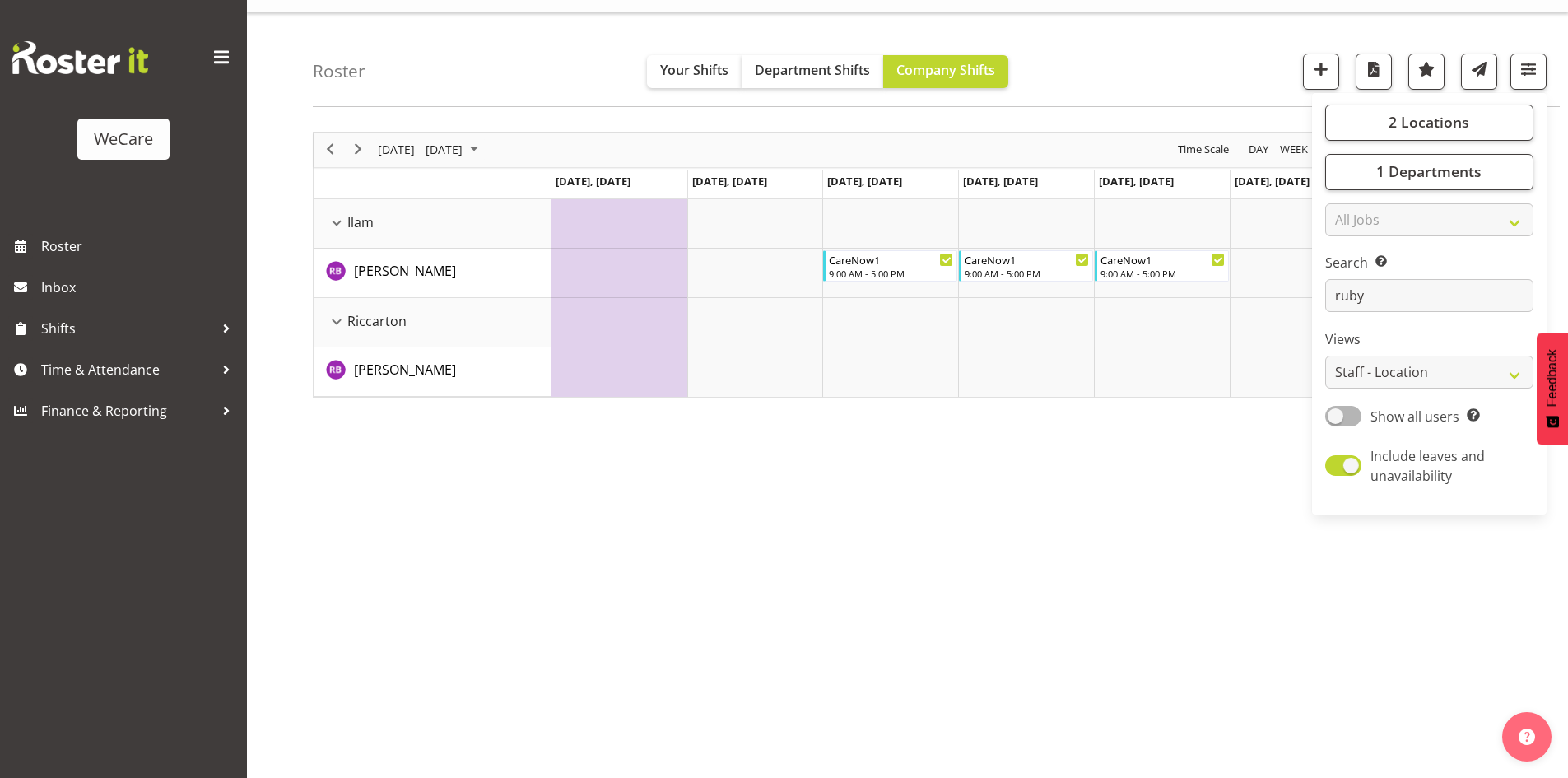
click at [917, 591] on div "[DATE] - [DATE] [DATE] Day Week Fortnight Month calendar Month Agenda Time Scal…" at bounding box center [940, 448] width 1255 height 659
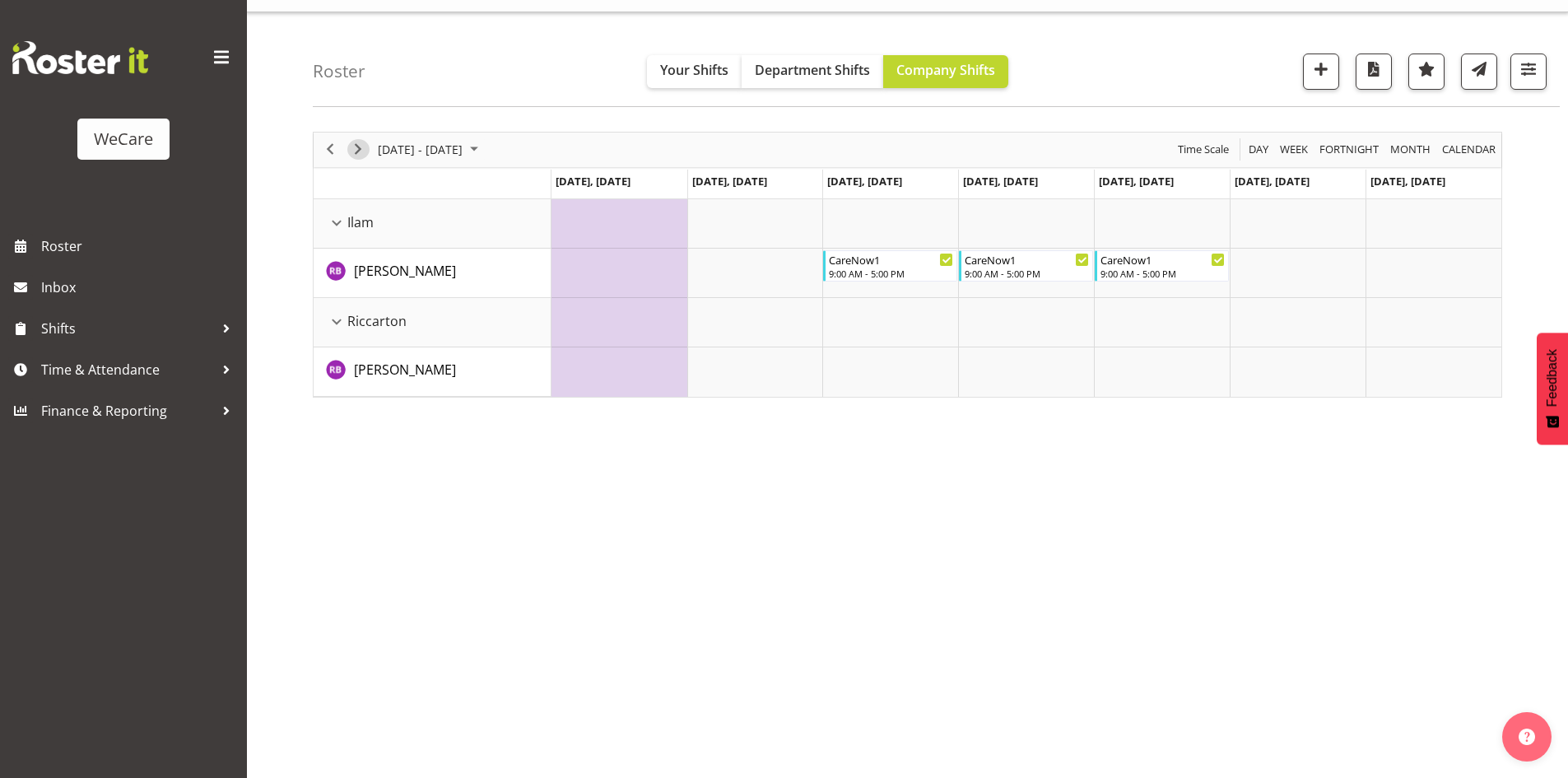
click at [362, 149] on span "Next" at bounding box center [358, 149] width 20 height 21
click at [1537, 64] on span "button" at bounding box center [1529, 69] width 22 height 22
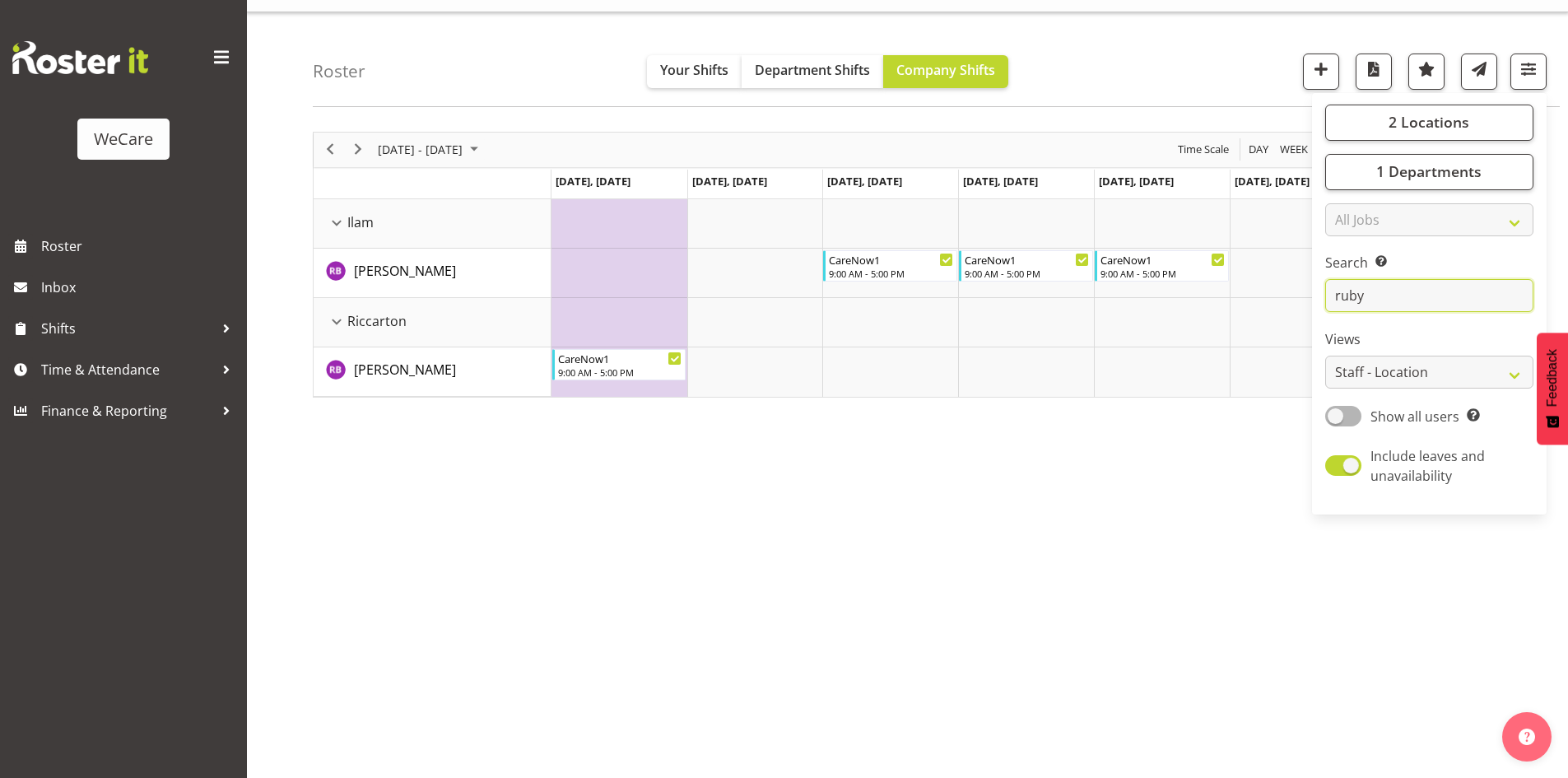
click at [1384, 309] on input "ruby" at bounding box center [1429, 294] width 209 height 32
type input "r"
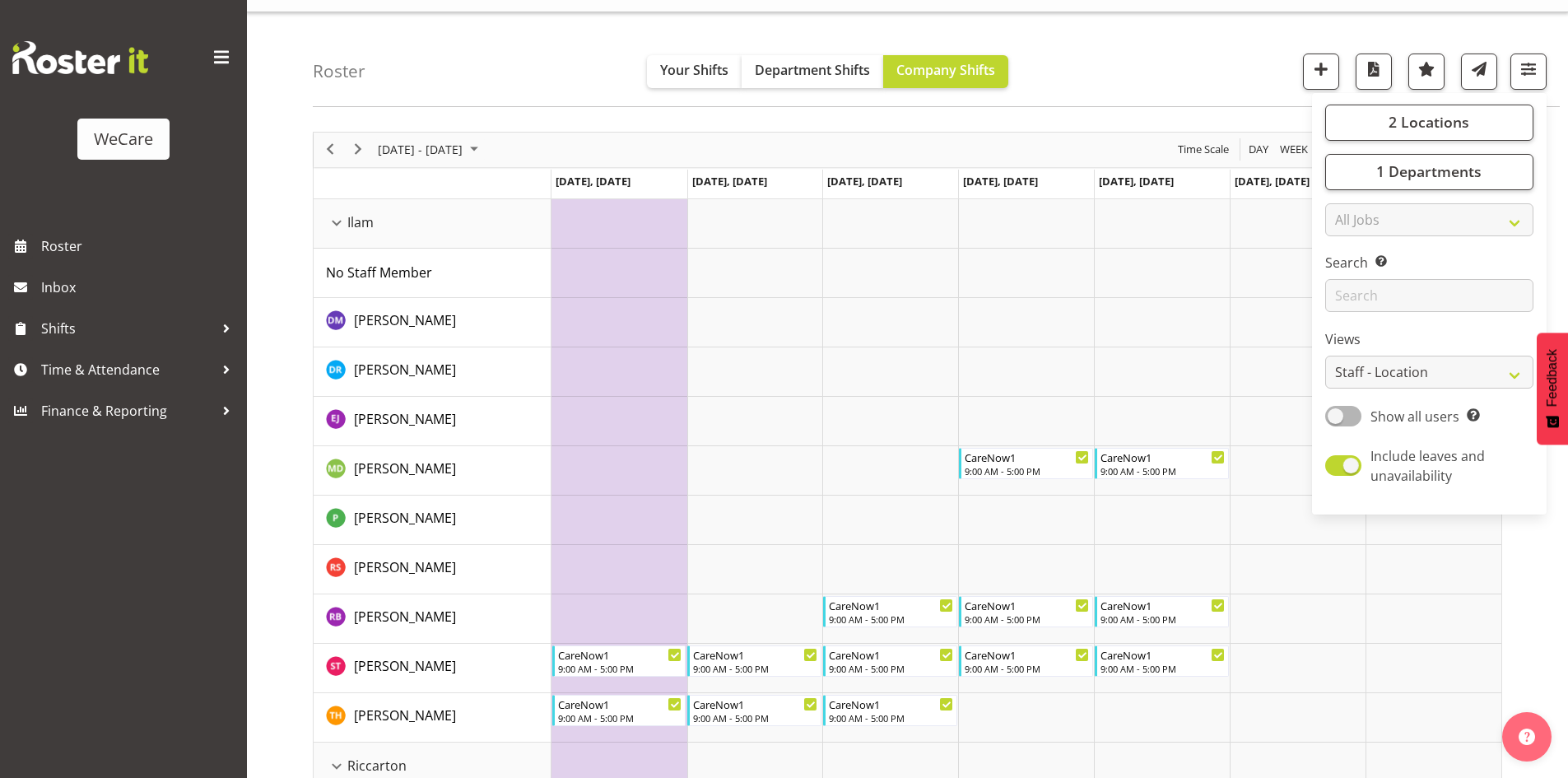
click at [1197, 96] on div "Roster Your Shifts Department Shifts Company Shifts 2 Locations Clear Business …" at bounding box center [936, 60] width 1247 height 95
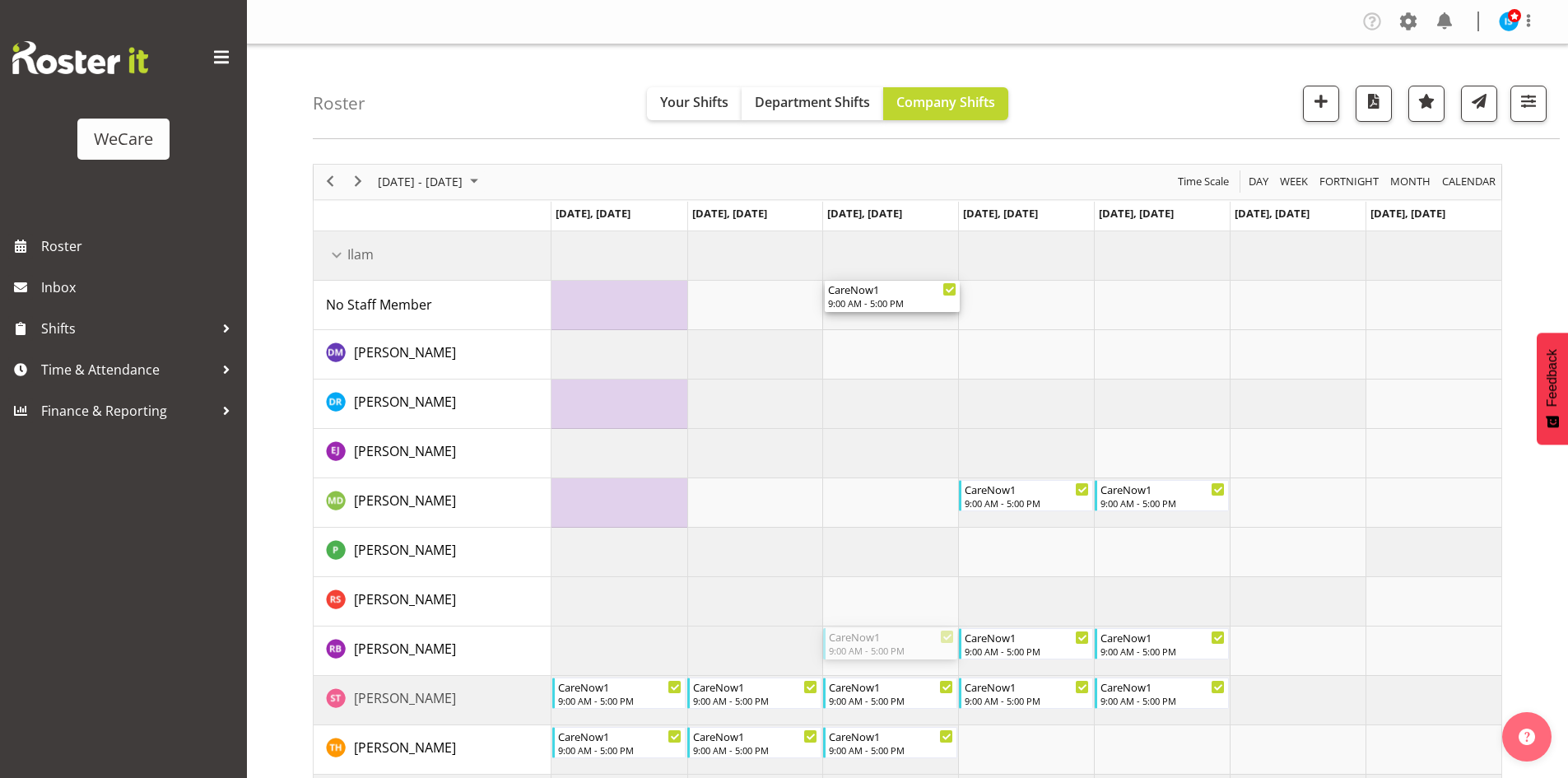
drag, startPoint x: 869, startPoint y: 641, endPoint x: 893, endPoint y: 320, distance: 321.9
click at [893, 320] on div "CareNow1 9:00 AM - 5:00 PM CareNow1 9:00 AM - 5:00 PM CareNow1 9:00 AM - 5:00 P…" at bounding box center [1026, 791] width 950 height 1119
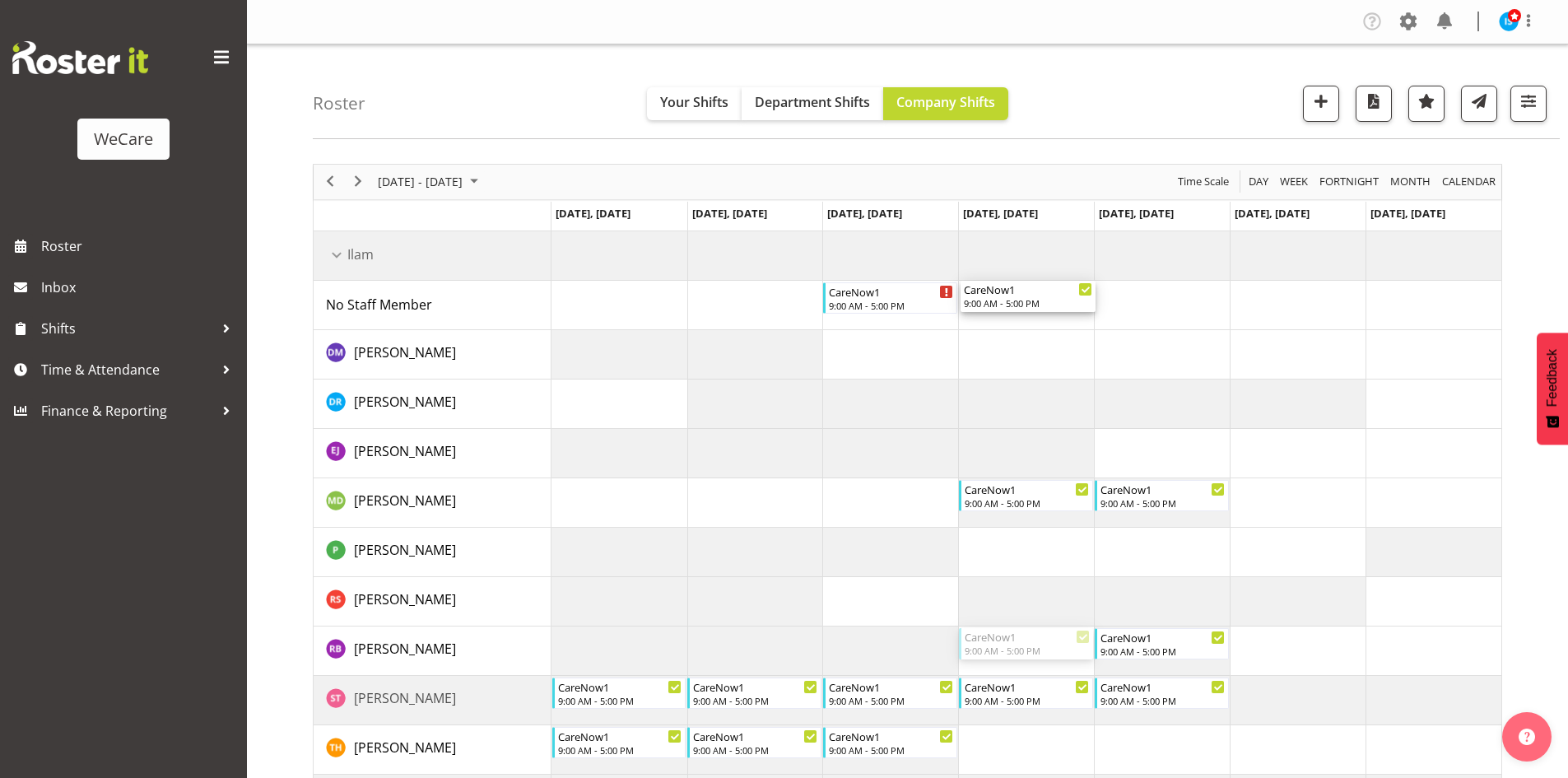
drag, startPoint x: 1014, startPoint y: 640, endPoint x: 1011, endPoint y: 299, distance: 341.0
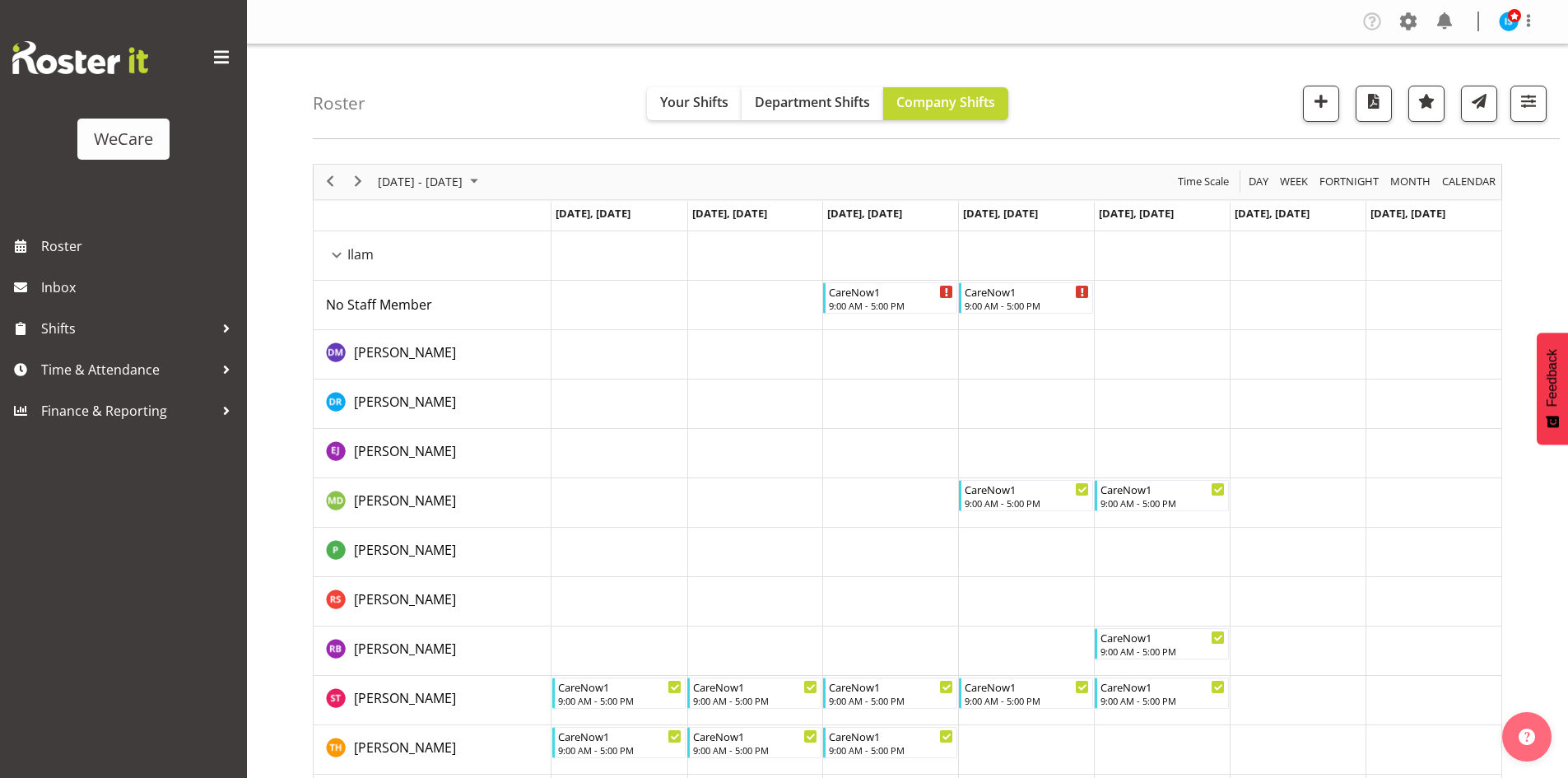
drag, startPoint x: 1153, startPoint y: 661, endPoint x: 1142, endPoint y: 341, distance: 320.2
click at [1143, 339] on tbody "Timeline Week of November 9, 2025" at bounding box center [1026, 791] width 950 height 1119
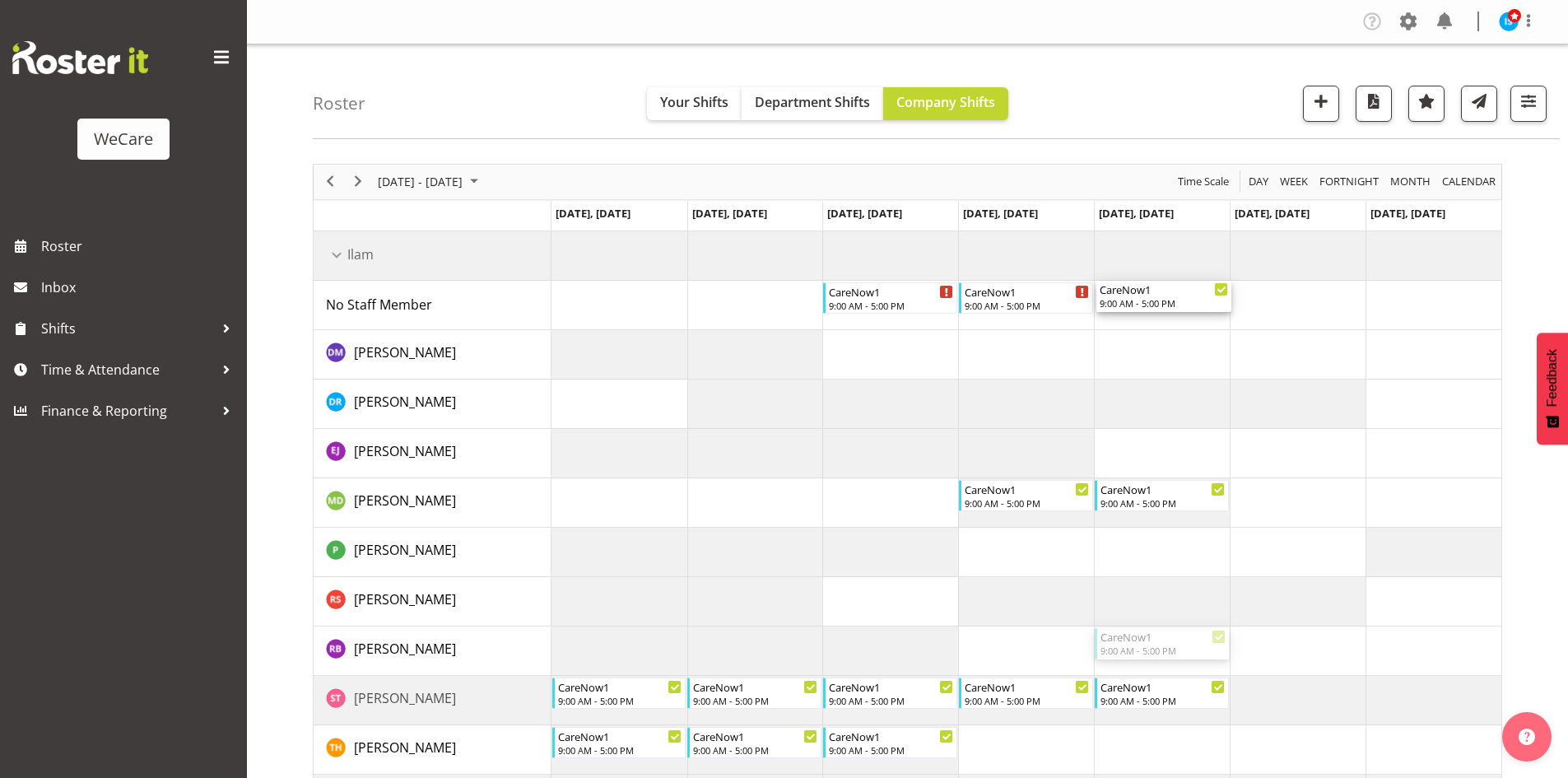
drag, startPoint x: 1135, startPoint y: 340, endPoint x: 1160, endPoint y: 292, distance: 54.1
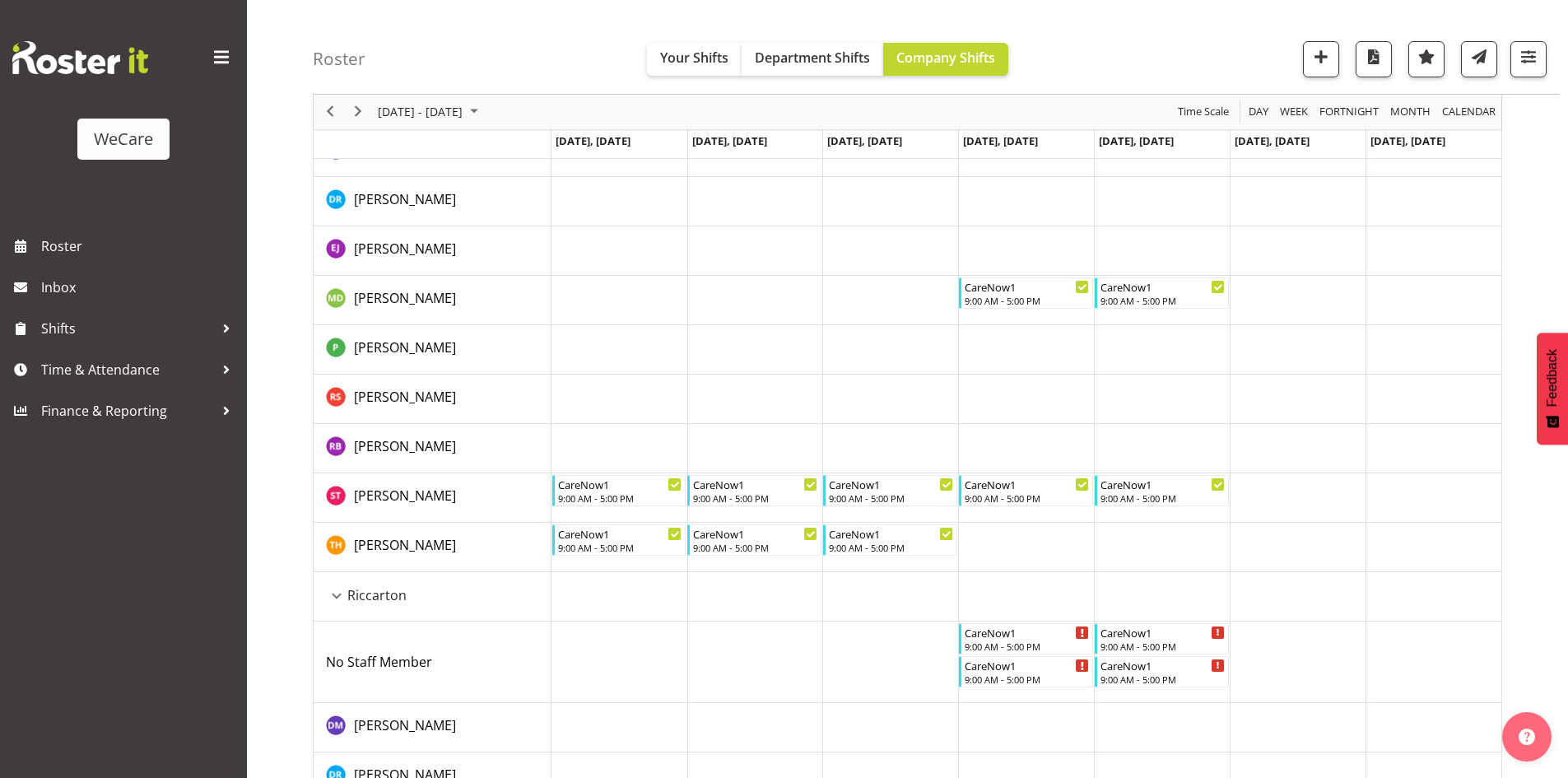
scroll to position [586, 0]
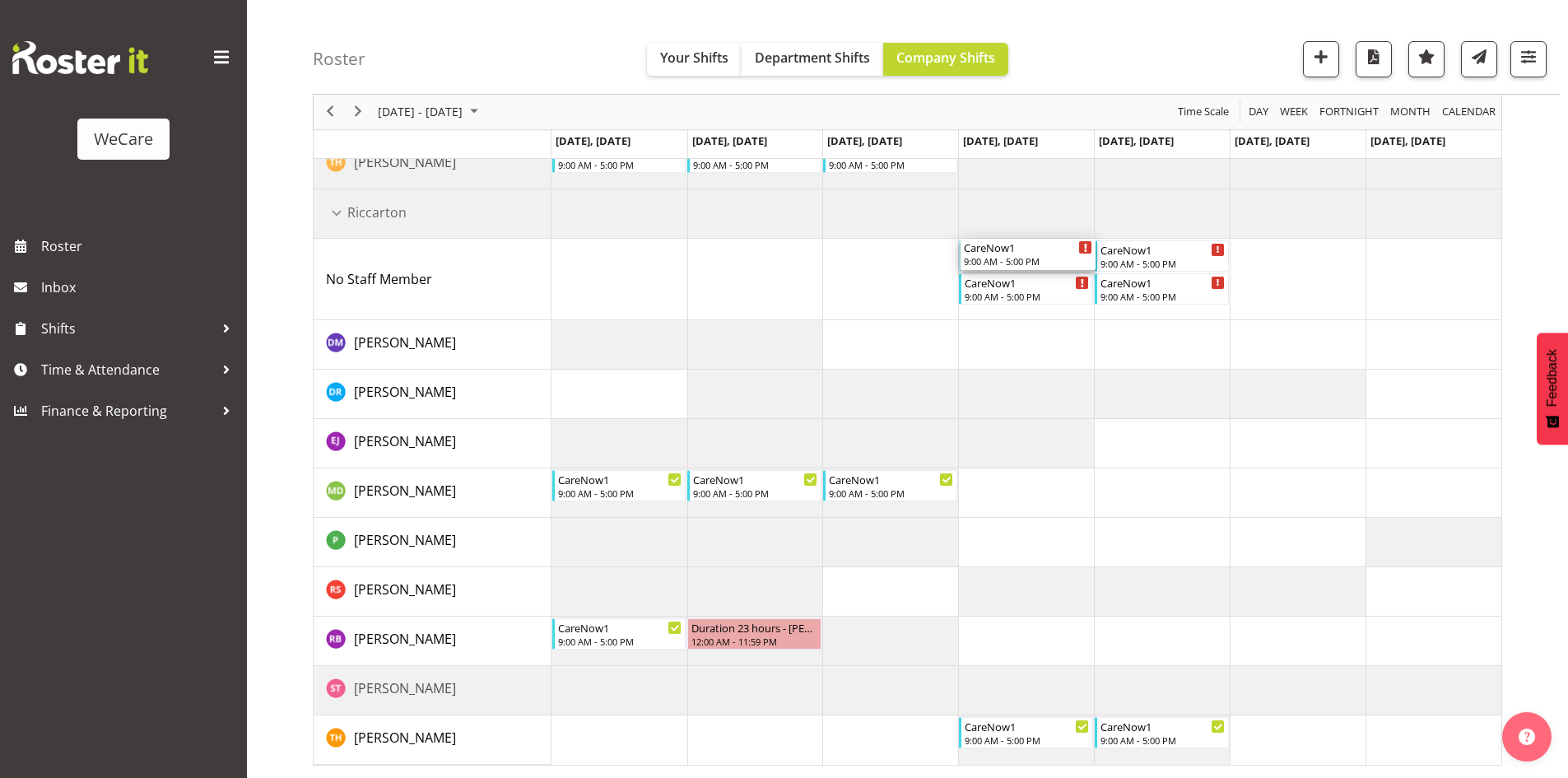
drag, startPoint x: 1012, startPoint y: 255, endPoint x: 1023, endPoint y: 259, distance: 11.7
drag, startPoint x: 1115, startPoint y: 250, endPoint x: 1005, endPoint y: 644, distance: 409.1
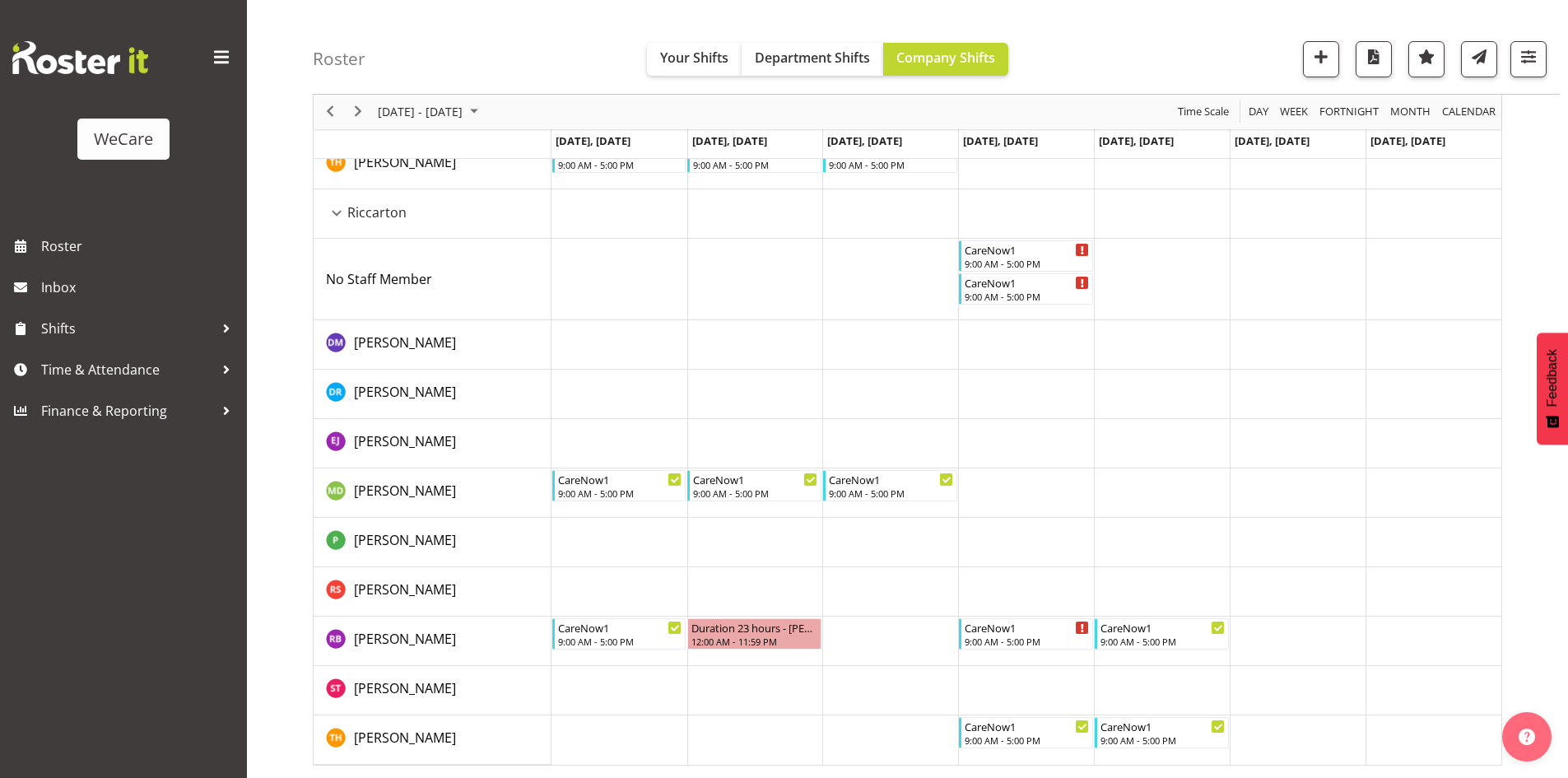
drag, startPoint x: 1013, startPoint y: 238, endPoint x: 900, endPoint y: 238, distance: 113.0
click at [900, 237] on tbody "Timeline Week of November 9, 2025" at bounding box center [1026, 205] width 950 height 1119
drag, startPoint x: 996, startPoint y: 235, endPoint x: 939, endPoint y: 254, distance: 60.1
click at [907, 254] on tbody "Timeline Week of November 9, 2025" at bounding box center [1026, 205] width 950 height 1119
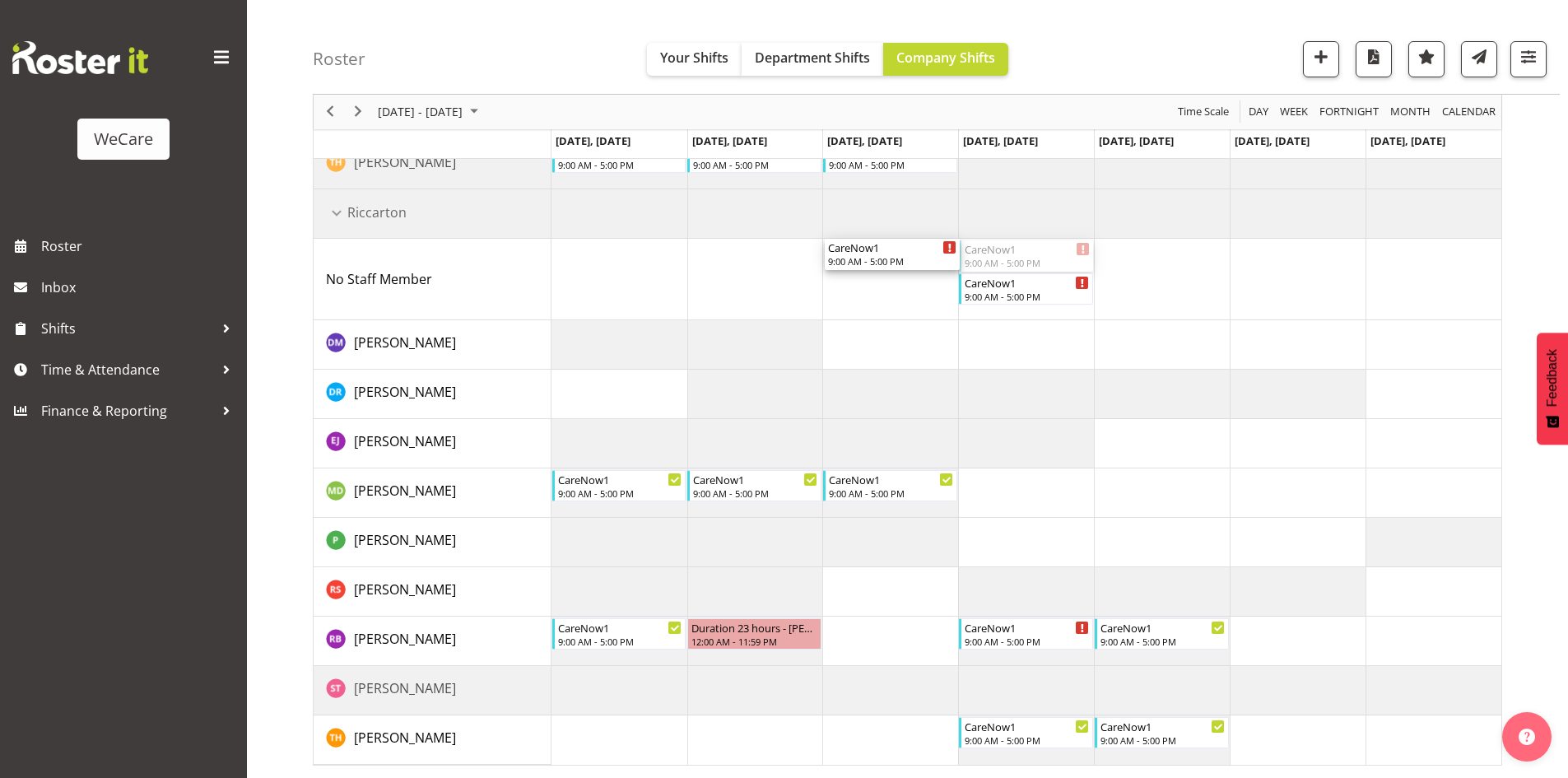
drag, startPoint x: 1000, startPoint y: 246, endPoint x: 911, endPoint y: 256, distance: 89.6
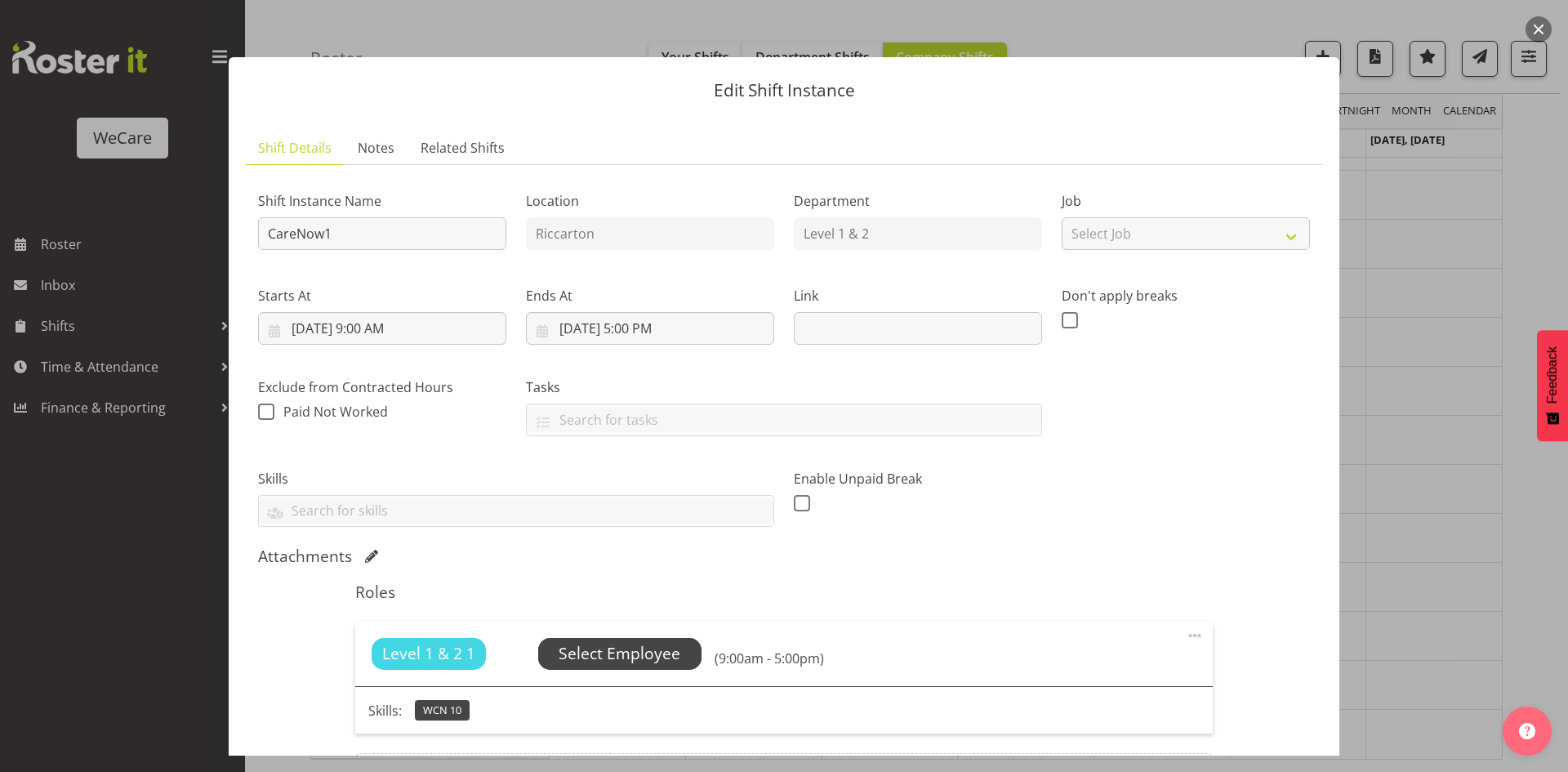
click at [634, 663] on span "Select Employee" at bounding box center [619, 654] width 122 height 23
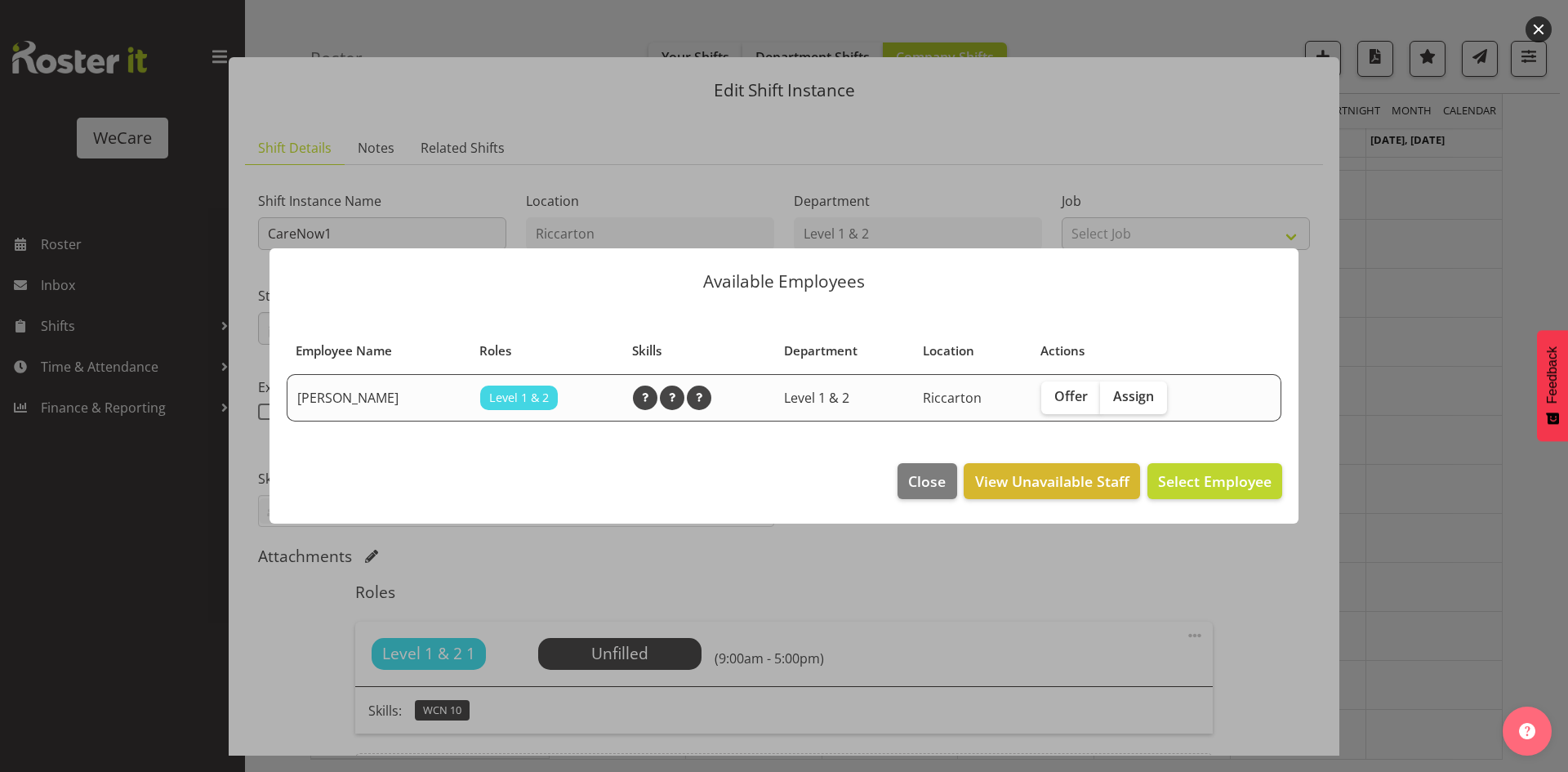
drag, startPoint x: 1135, startPoint y: 403, endPoint x: 1165, endPoint y: 504, distance: 105.4
click at [1134, 403] on span "Assign" at bounding box center [1134, 396] width 41 height 17
click at [1111, 402] on input "Assign" at bounding box center [1105, 397] width 11 height 11
checkbox input "true"
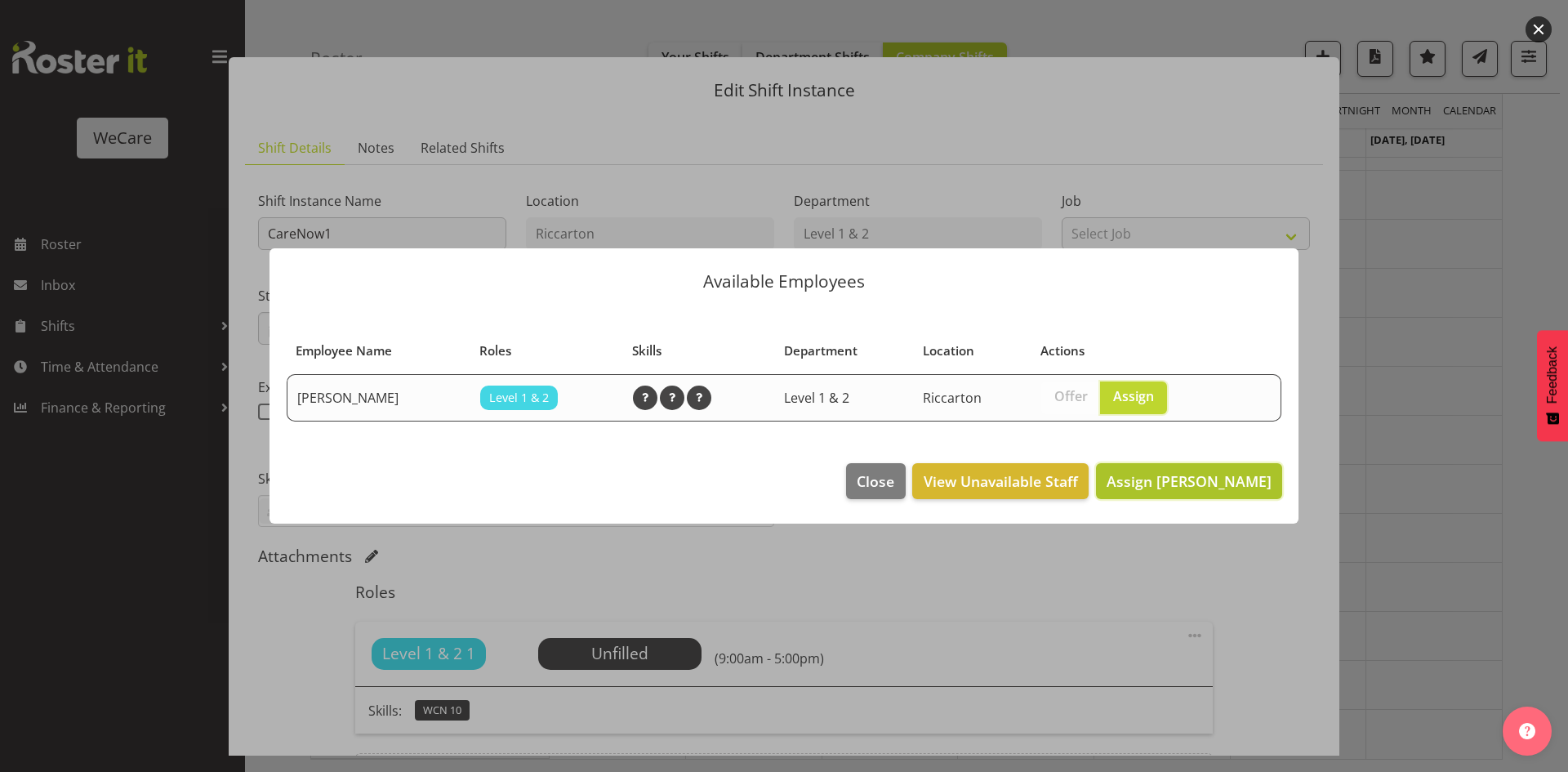
click at [1179, 493] on button "Assign [PERSON_NAME]" at bounding box center [1189, 481] width 187 height 36
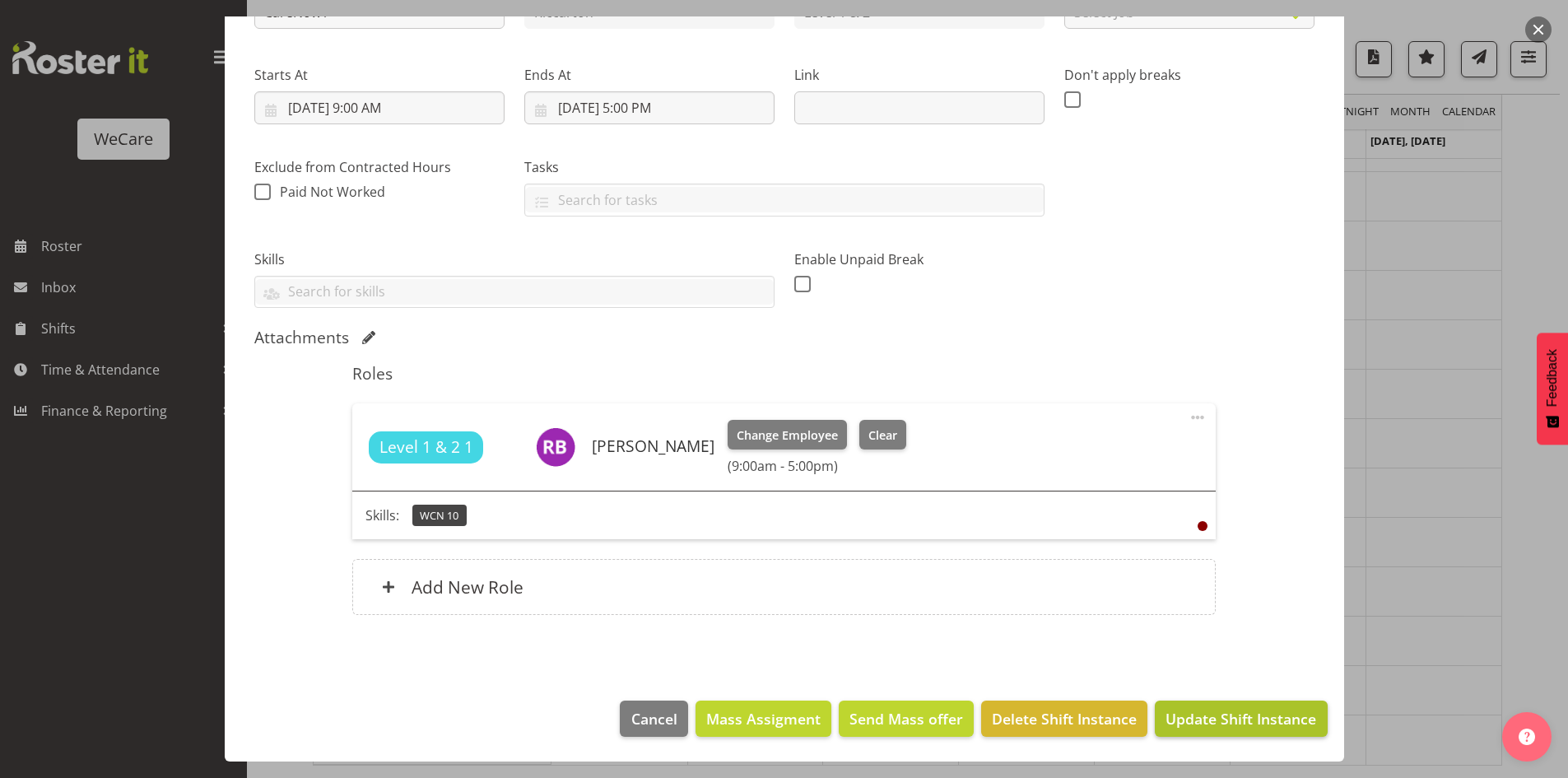
drag, startPoint x: 1247, startPoint y: 740, endPoint x: 1238, endPoint y: 728, distance: 15.0
click at [1246, 740] on footer "Cancel Mass Assigment Send Mass offer Delete Shift Instance Update Shift Instan…" at bounding box center [784, 723] width 1119 height 78
click at [1192, 715] on span "Update Shift Instance" at bounding box center [1240, 719] width 151 height 22
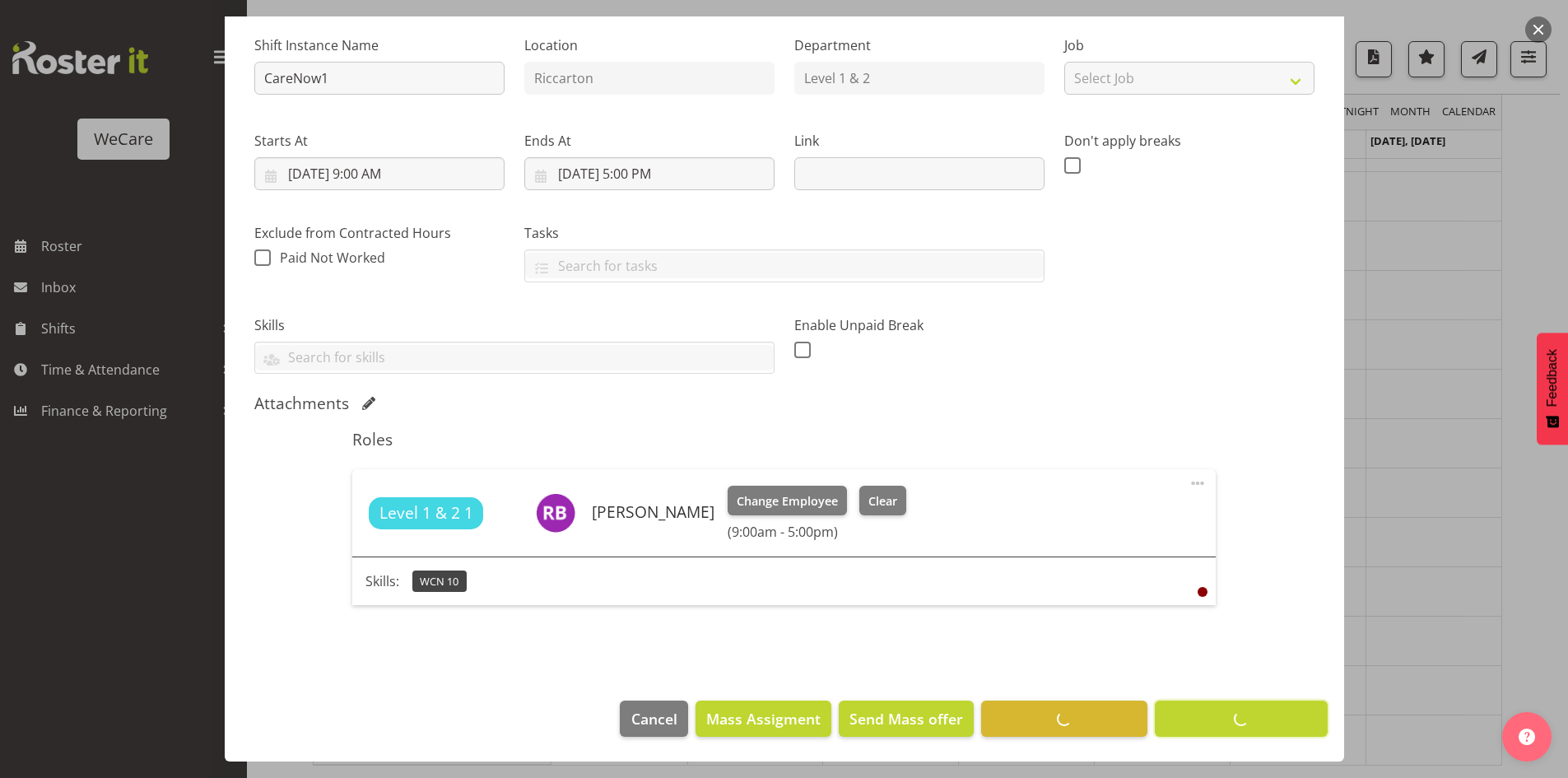
scroll to position [158, 0]
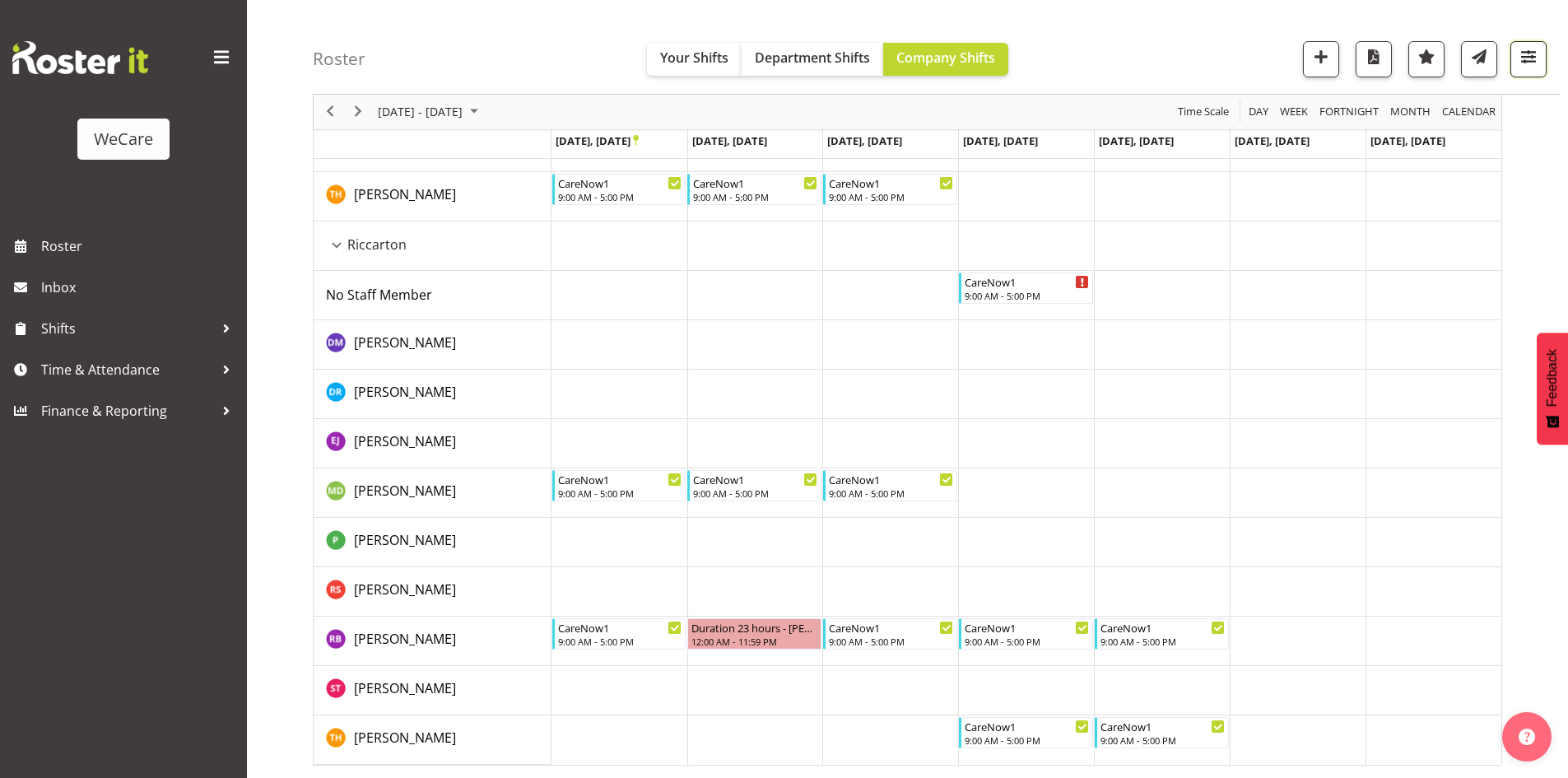
click at [1537, 55] on span "button" at bounding box center [1529, 57] width 22 height 22
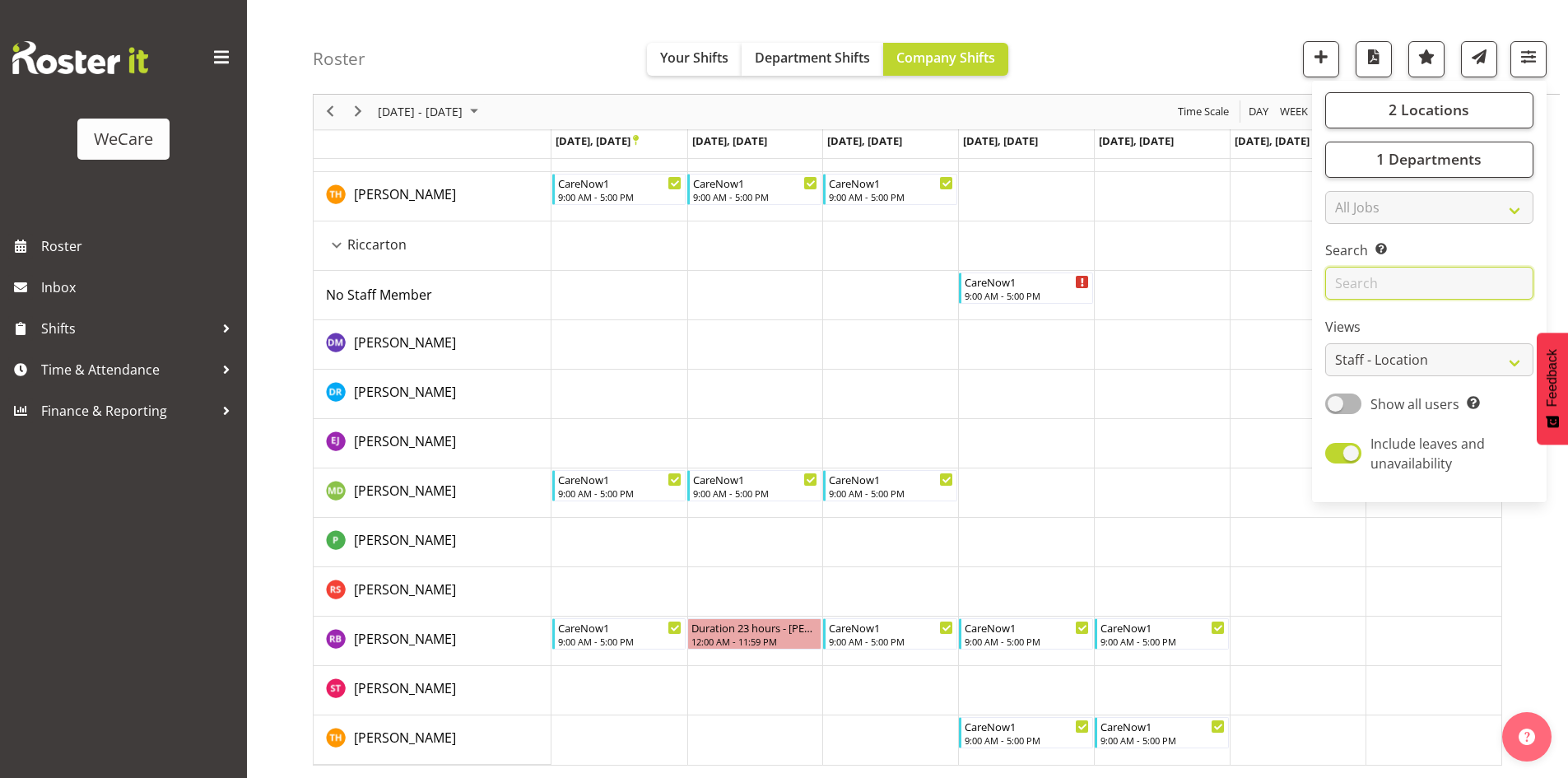
click at [1395, 290] on input "text" at bounding box center [1429, 284] width 209 height 32
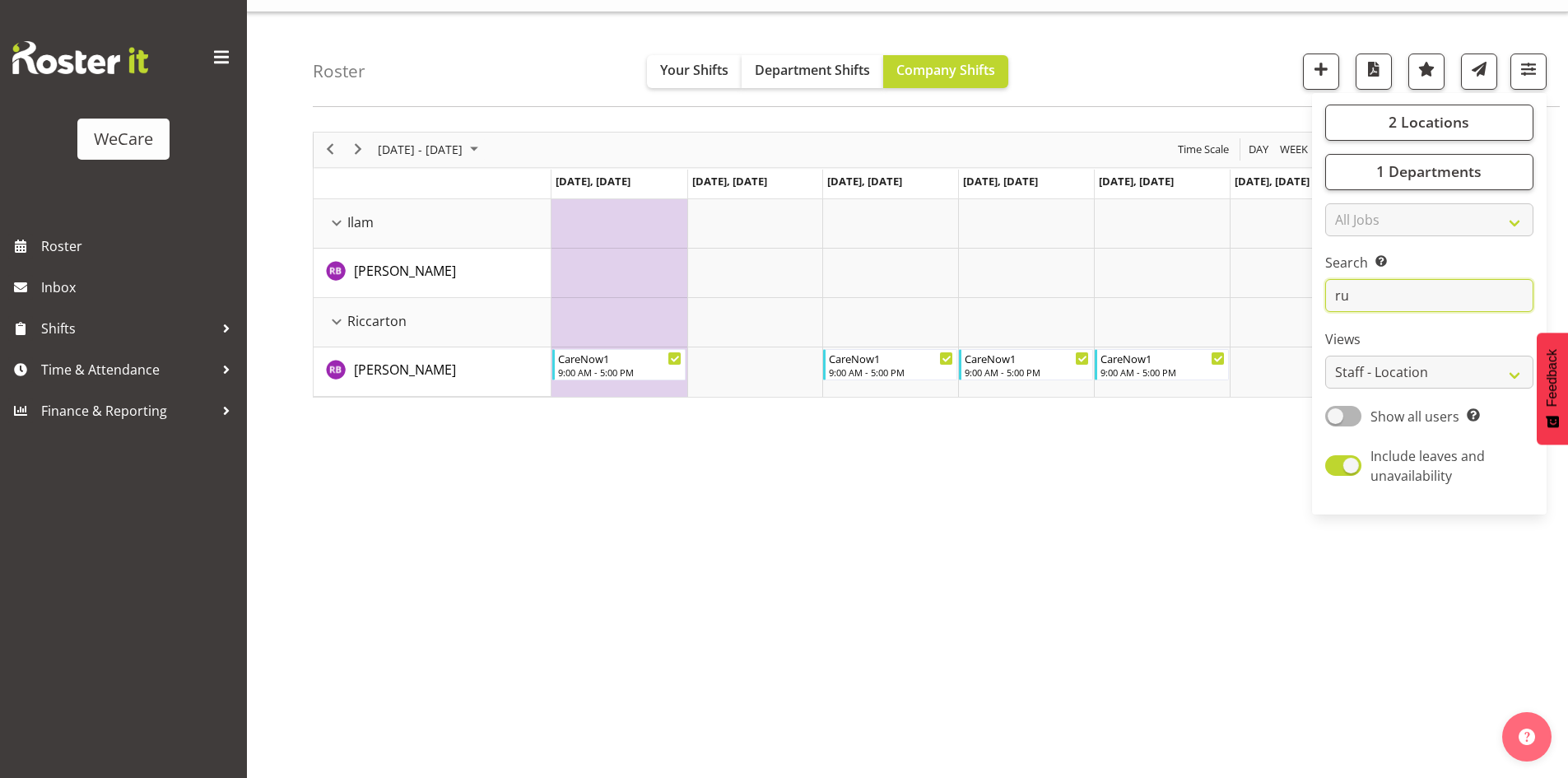
scroll to position [32, 0]
drag, startPoint x: 932, startPoint y: 583, endPoint x: 922, endPoint y: 579, distance: 10.8
click at [932, 583] on div "[DATE] - [DATE] [DATE] Day Week Fortnight Month calendar Month Agenda Time Scal…" at bounding box center [940, 448] width 1255 height 659
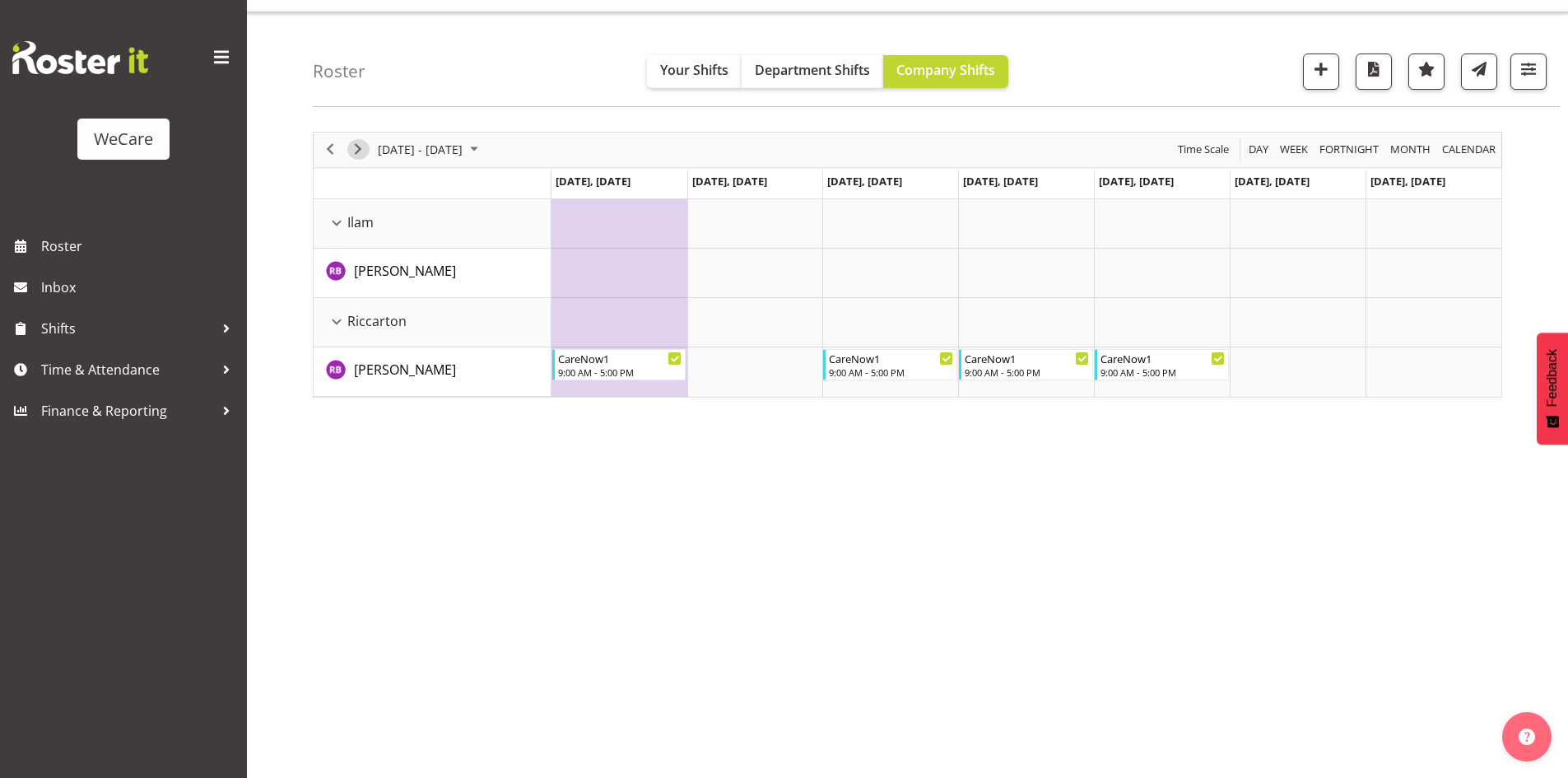
click at [350, 154] on span "Next" at bounding box center [358, 149] width 20 height 21
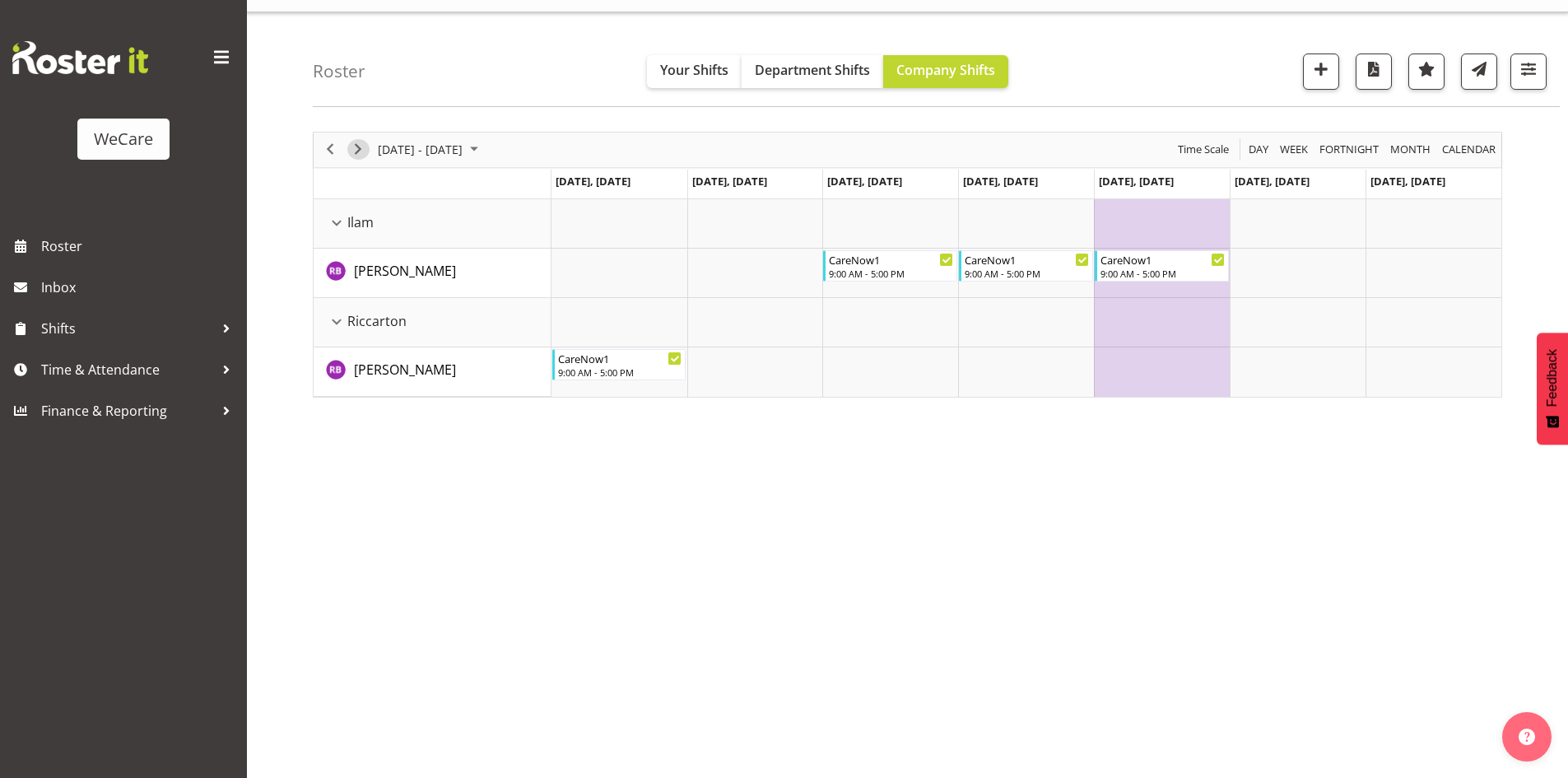
click at [357, 140] on span "Next" at bounding box center [358, 149] width 20 height 21
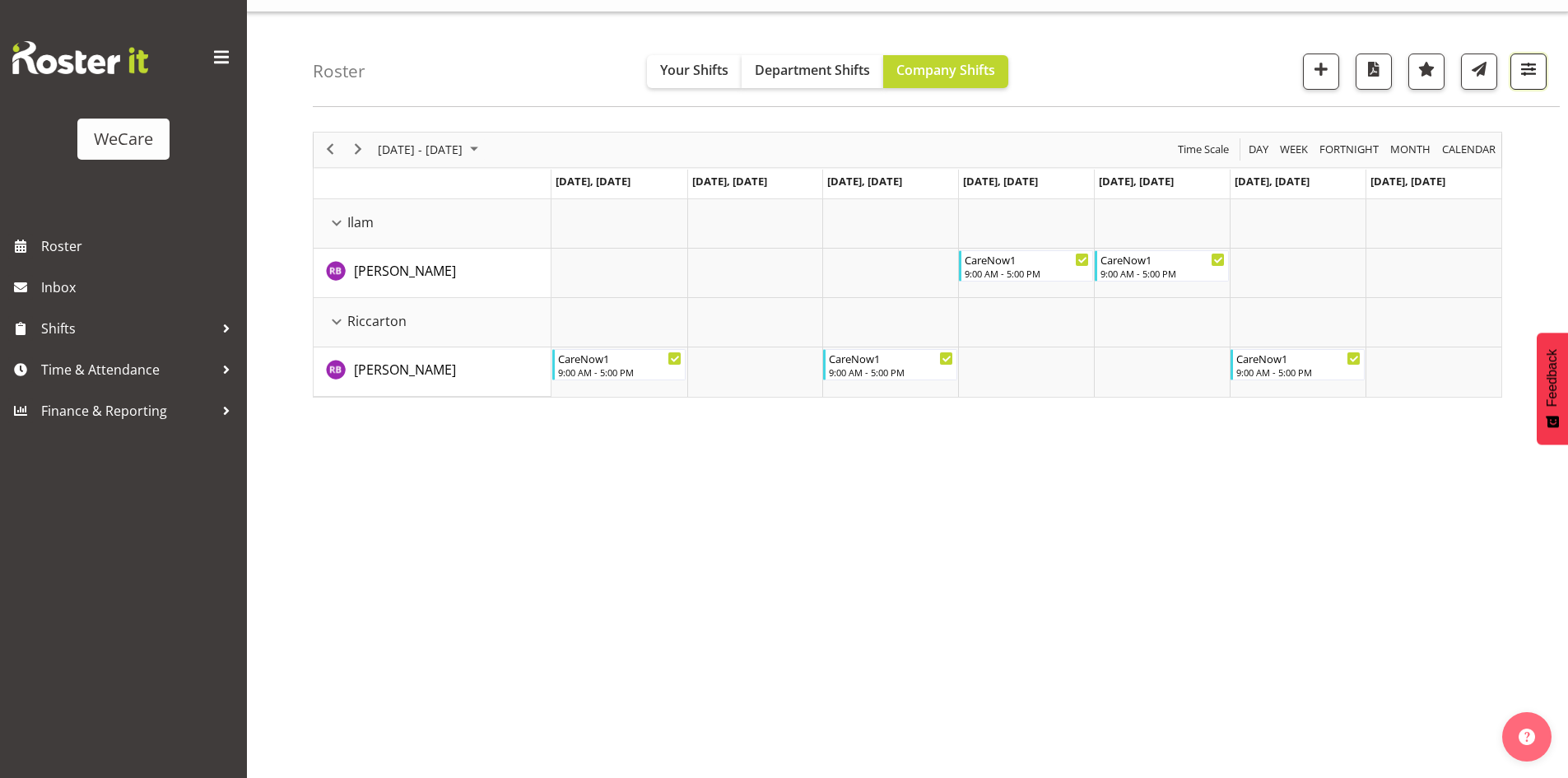
click at [1525, 79] on span "button" at bounding box center [1529, 69] width 22 height 22
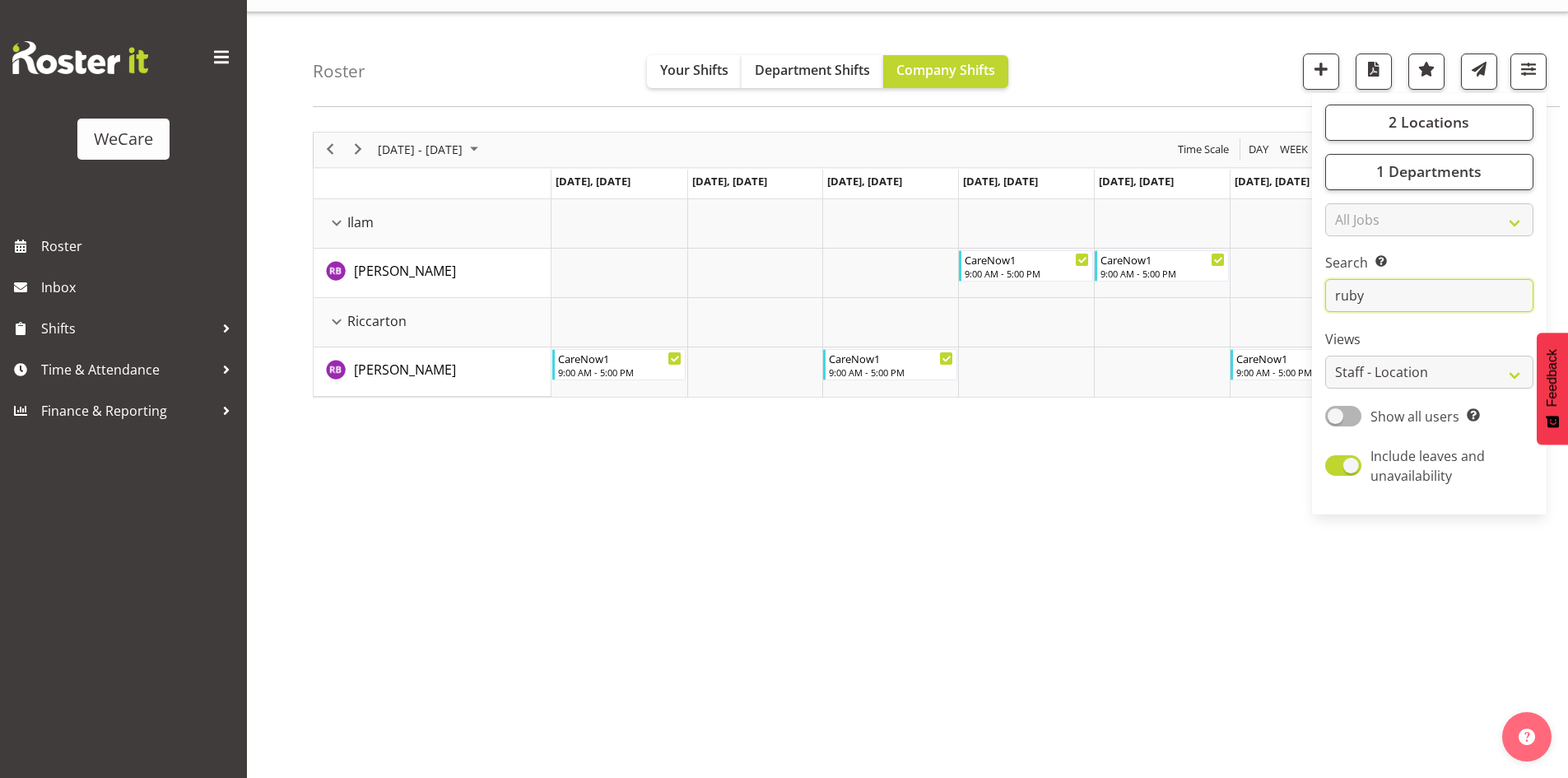
click at [1401, 297] on input "ruby" at bounding box center [1429, 294] width 209 height 32
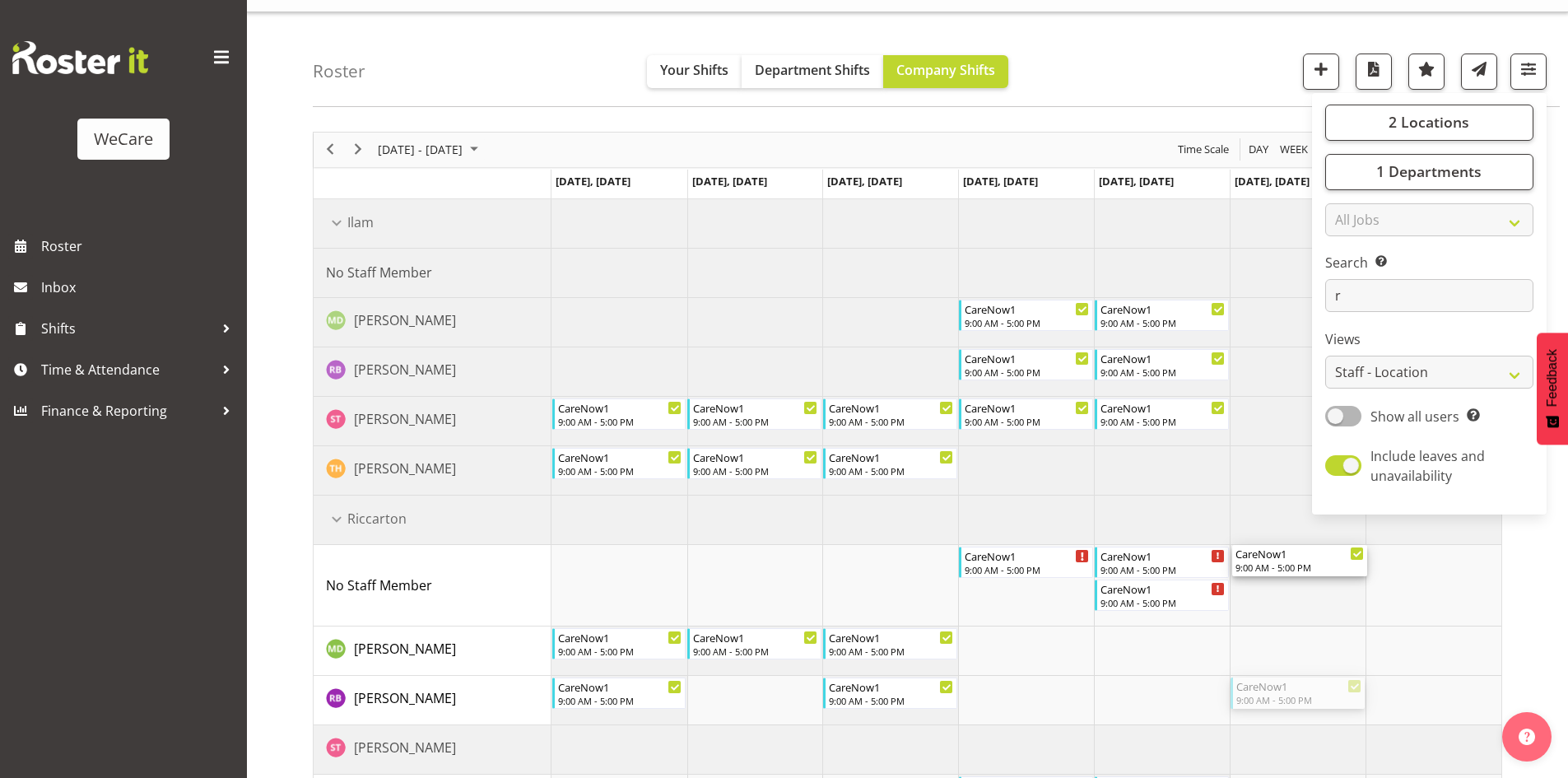
drag, startPoint x: 1311, startPoint y: 698, endPoint x: 1304, endPoint y: 597, distance: 101.2
click at [1304, 597] on div "CareNow1 9:00 AM - 5:00 PM CareNow1 9:00 AM - 5:00 PM CareNow1 9:00 AM - 5:00 P…" at bounding box center [1026, 511] width 950 height 625
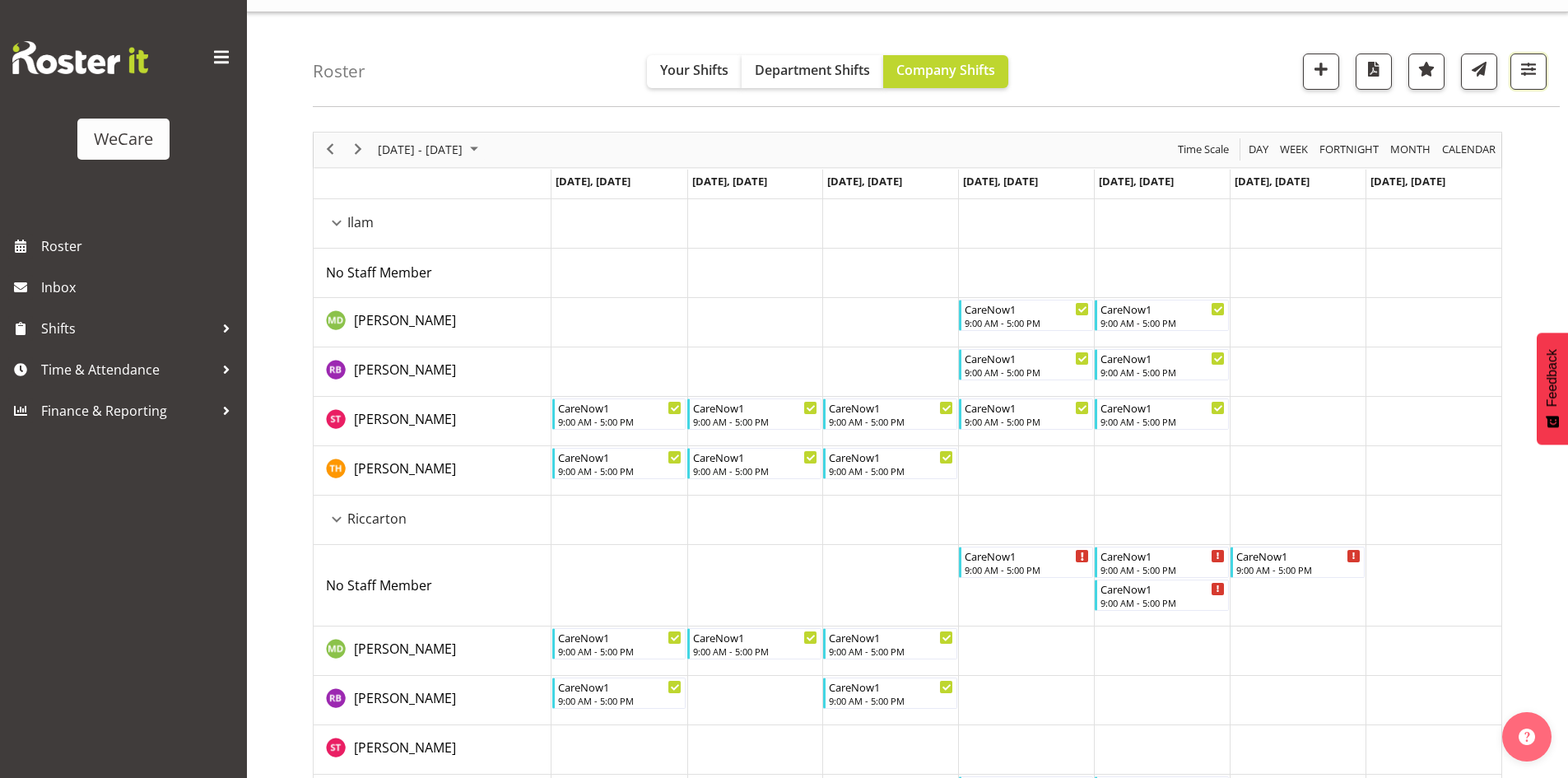
drag, startPoint x: 1537, startPoint y: 56, endPoint x: 1452, endPoint y: 175, distance: 146.2
click at [1536, 56] on button "button" at bounding box center [1528, 71] width 36 height 36
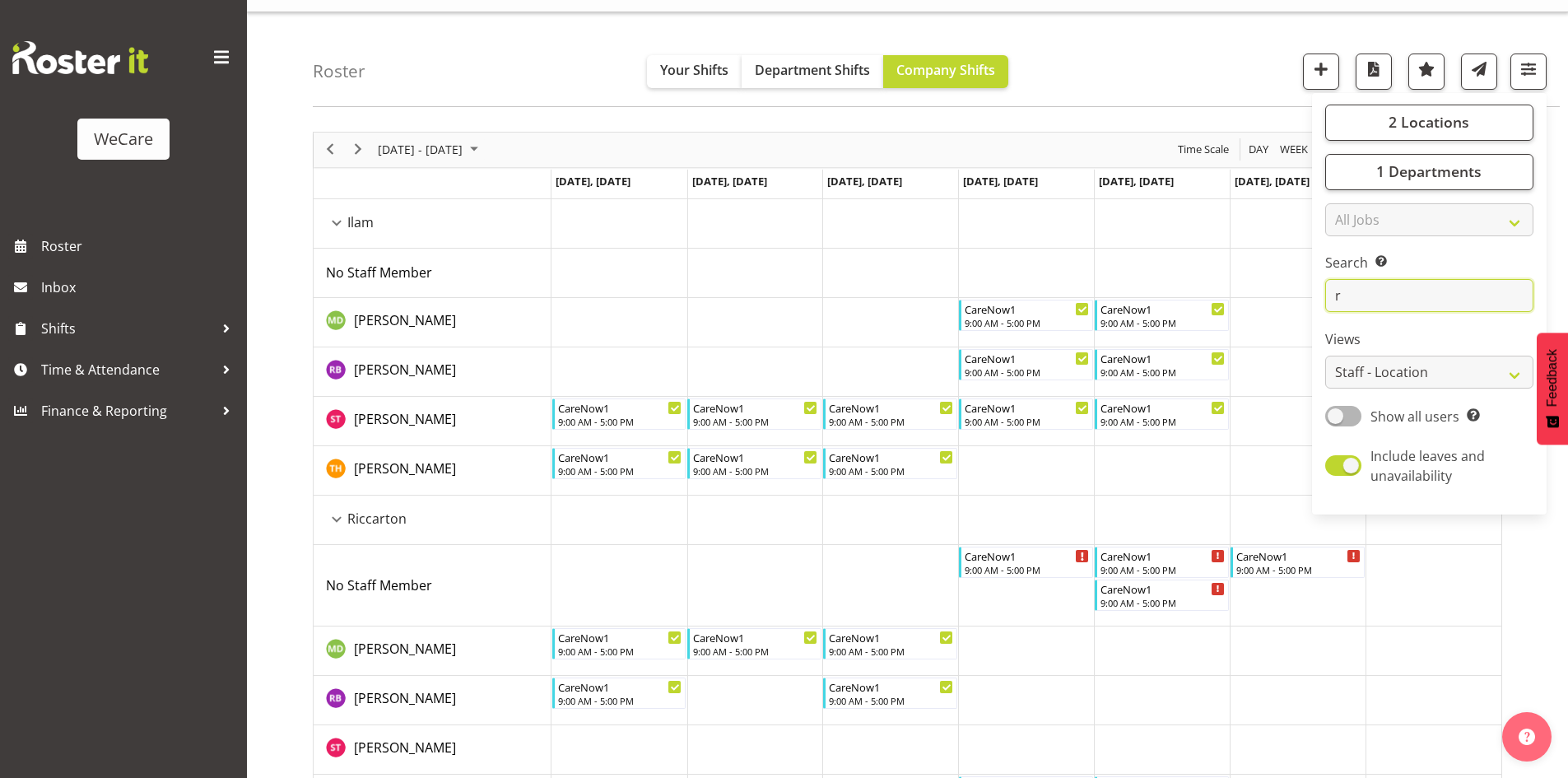
click at [1395, 296] on input "r" at bounding box center [1429, 294] width 209 height 32
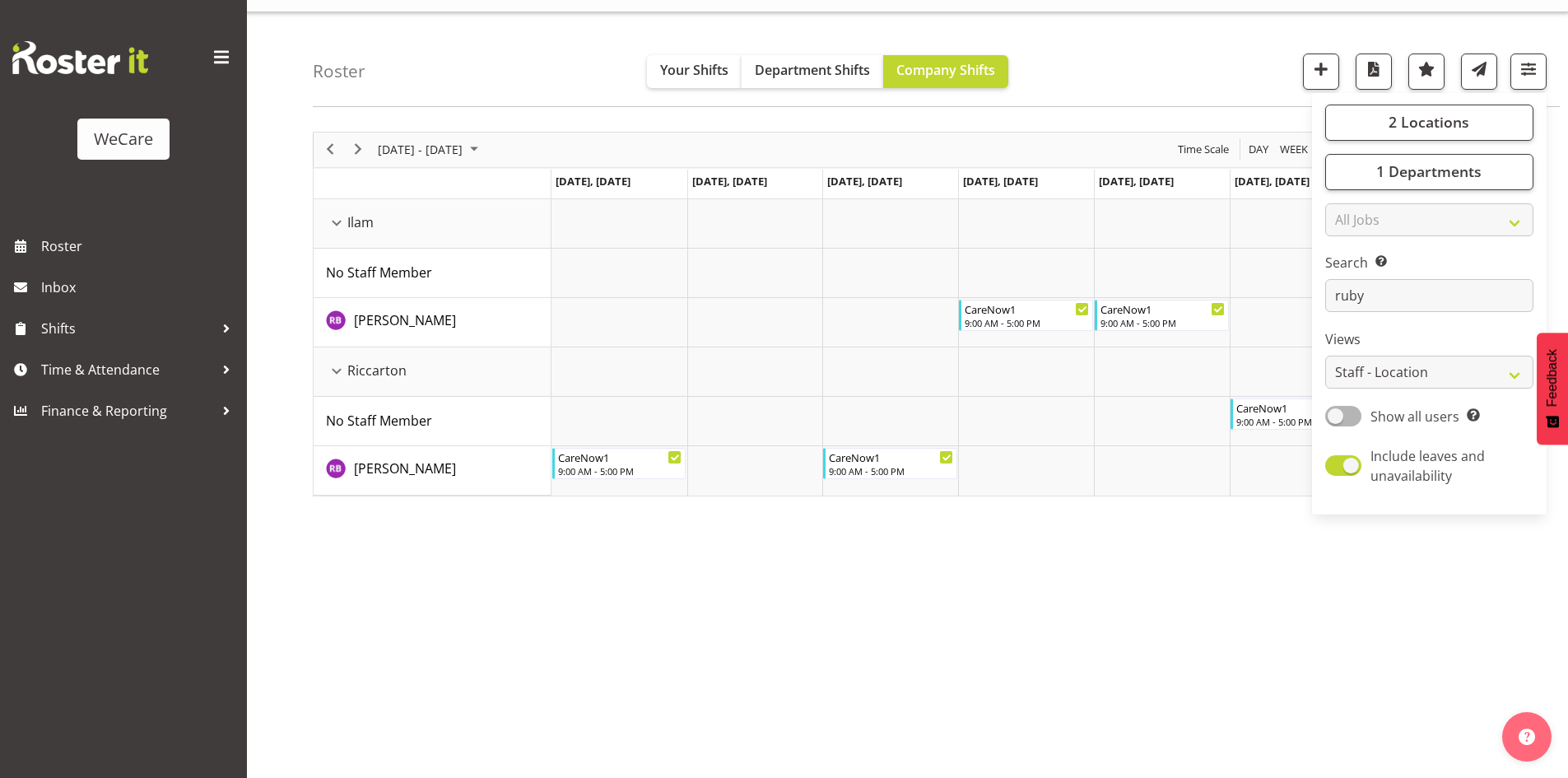
click at [1176, 111] on div "Roster Your Shifts Department Shifts Company Shifts 2 Locations Clear Business …" at bounding box center [908, 396] width 1321 height 766
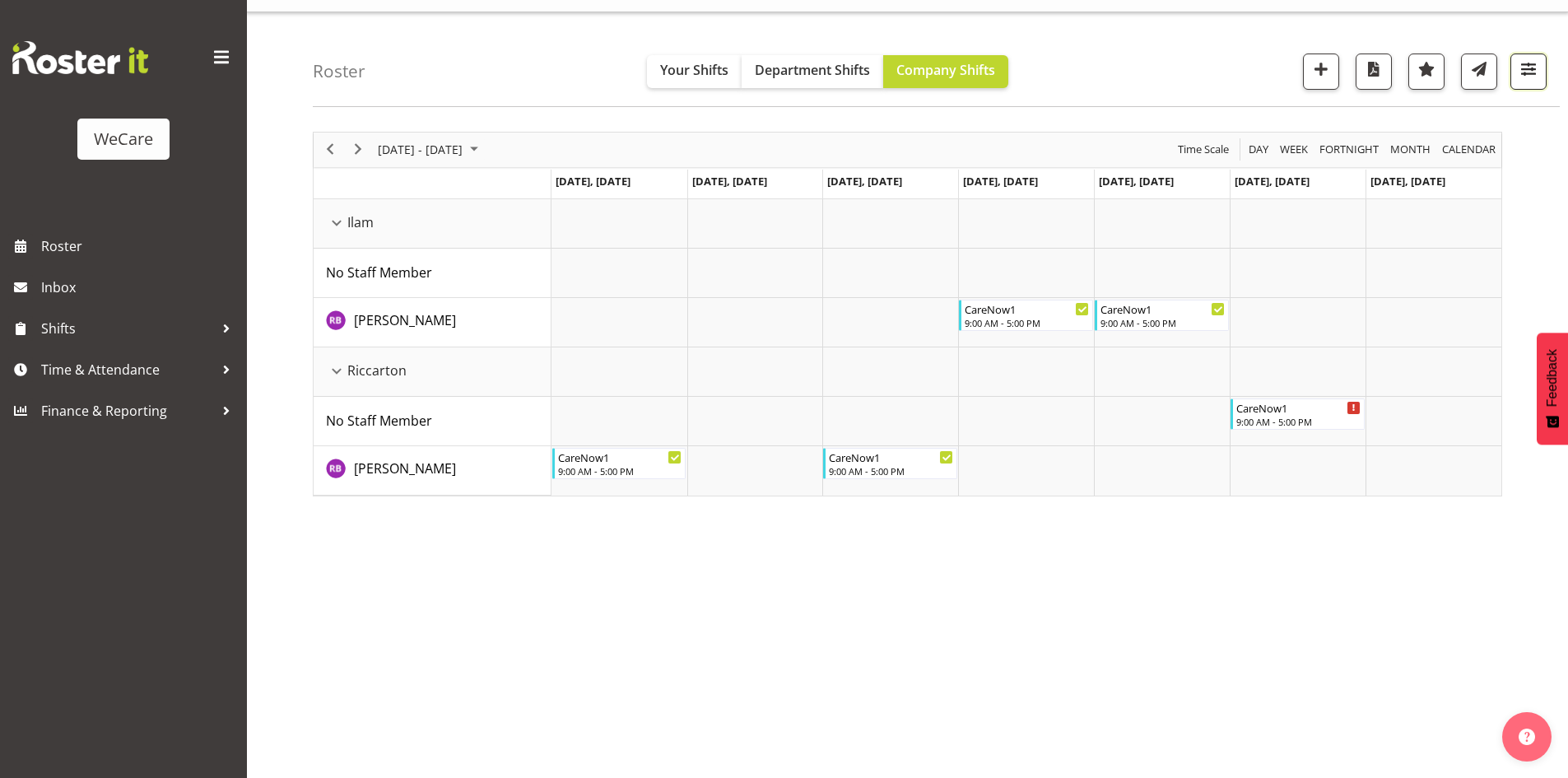
click at [1520, 60] on span "button" at bounding box center [1529, 69] width 22 height 22
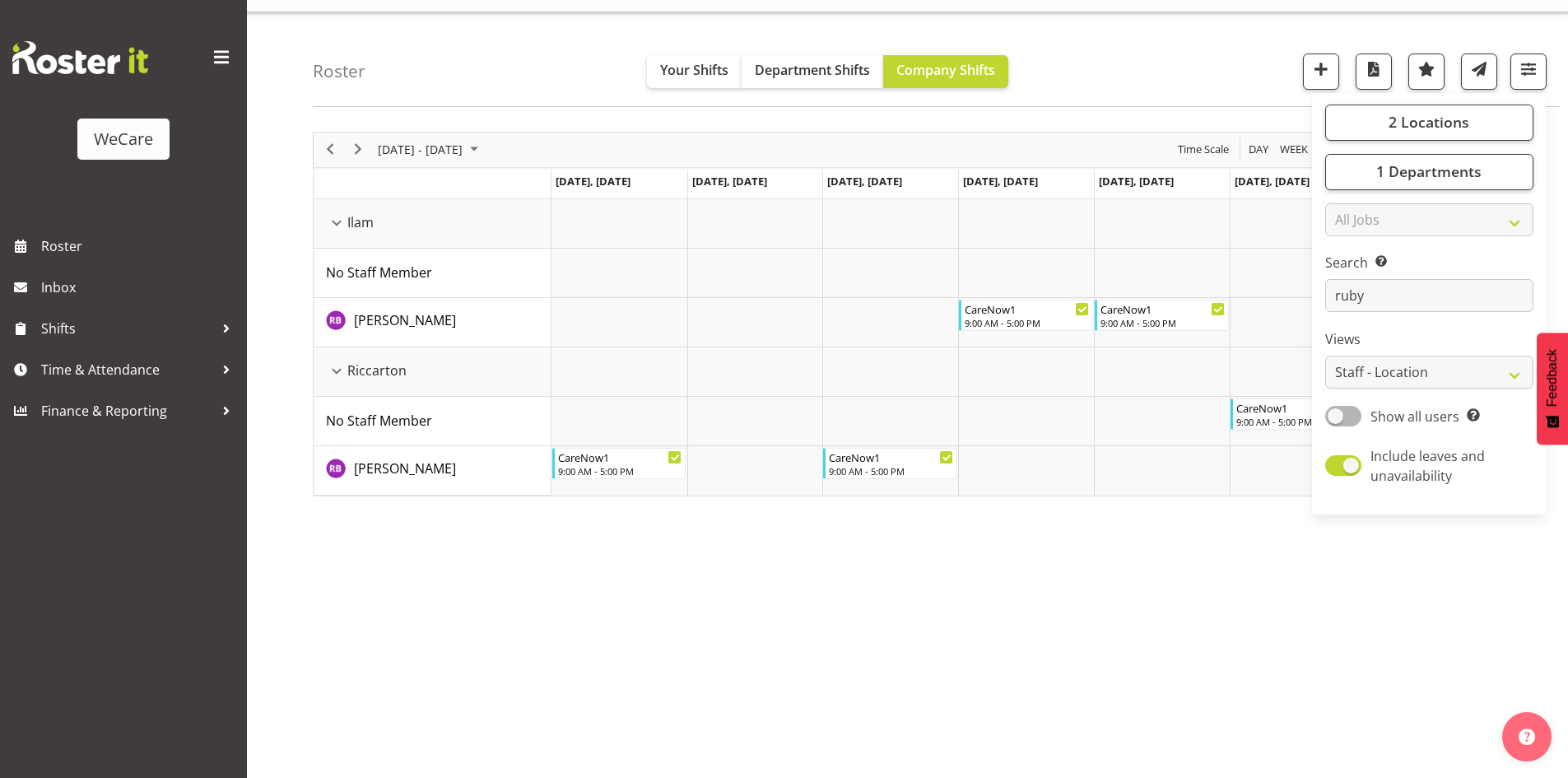
click at [1410, 278] on div "Search Search for a particular employee [PERSON_NAME]" at bounding box center [1429, 283] width 209 height 59
click at [1409, 290] on input "ruby" at bounding box center [1429, 294] width 209 height 32
type input "r"
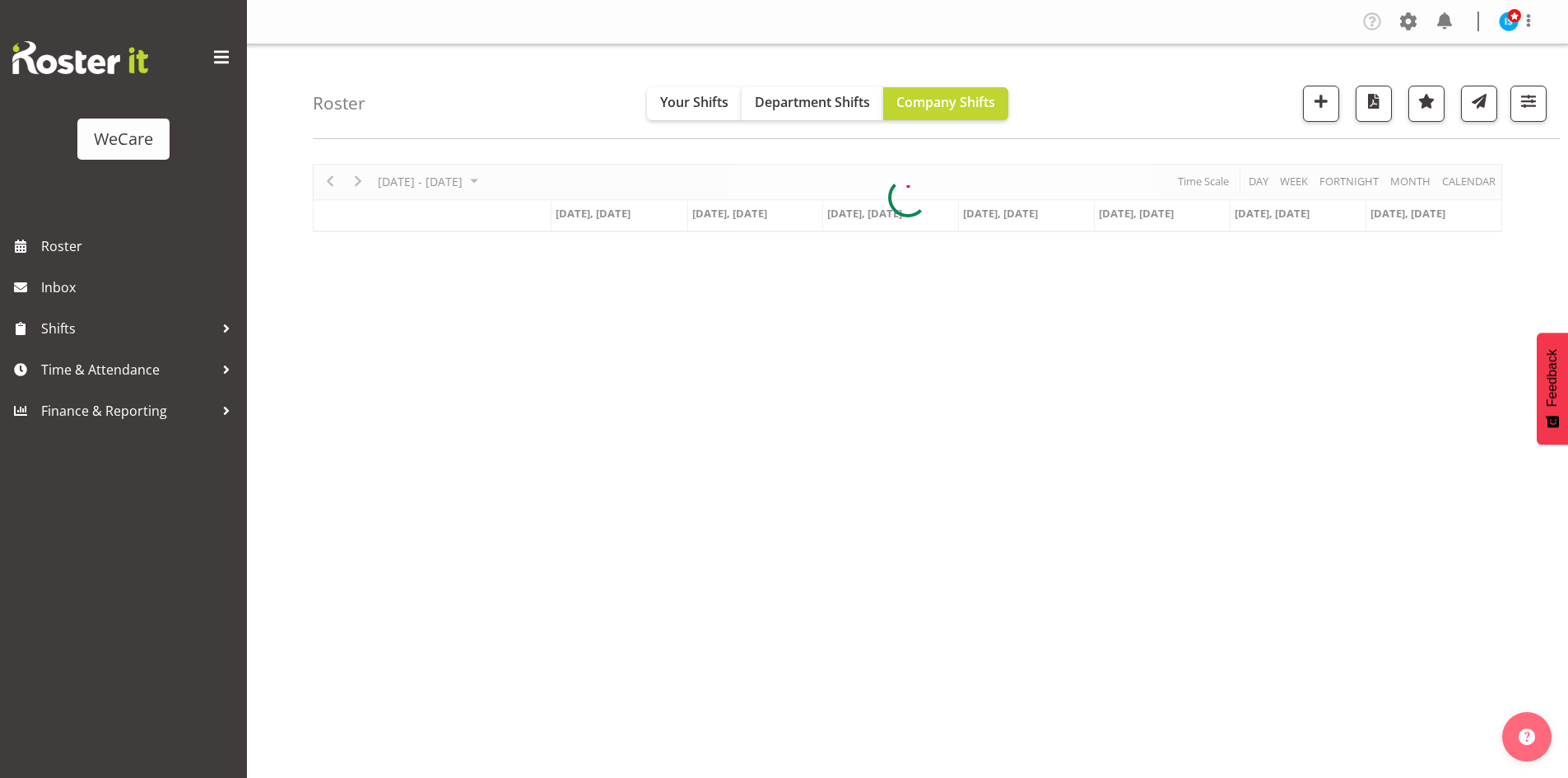
scroll to position [32, 0]
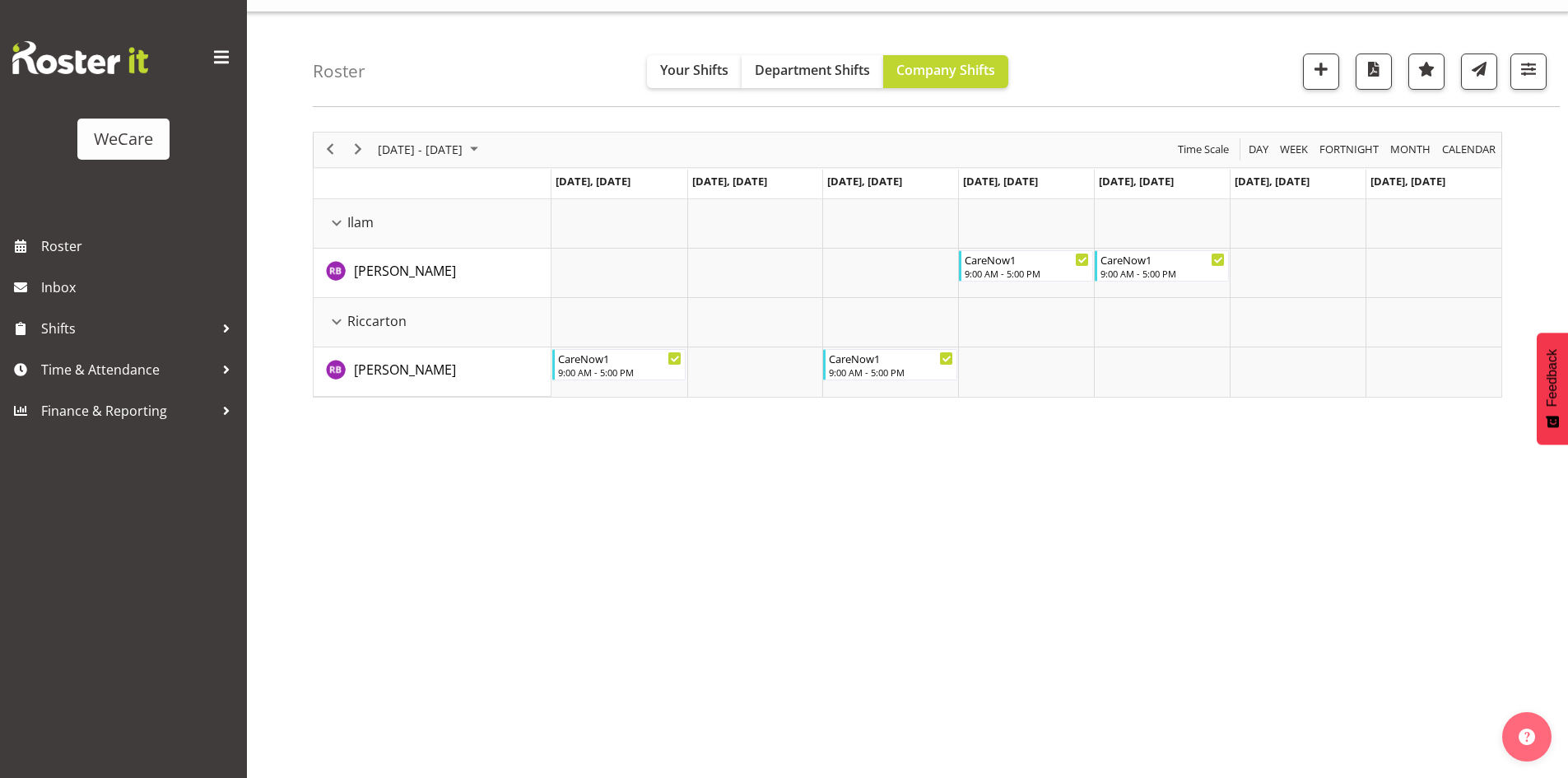
click at [1093, 603] on div "[DATE] - [DATE] [DATE] Day Week Fortnight Month calendar Month Agenda Time Scal…" at bounding box center [940, 448] width 1255 height 659
click at [361, 149] on span "Next" at bounding box center [358, 149] width 20 height 21
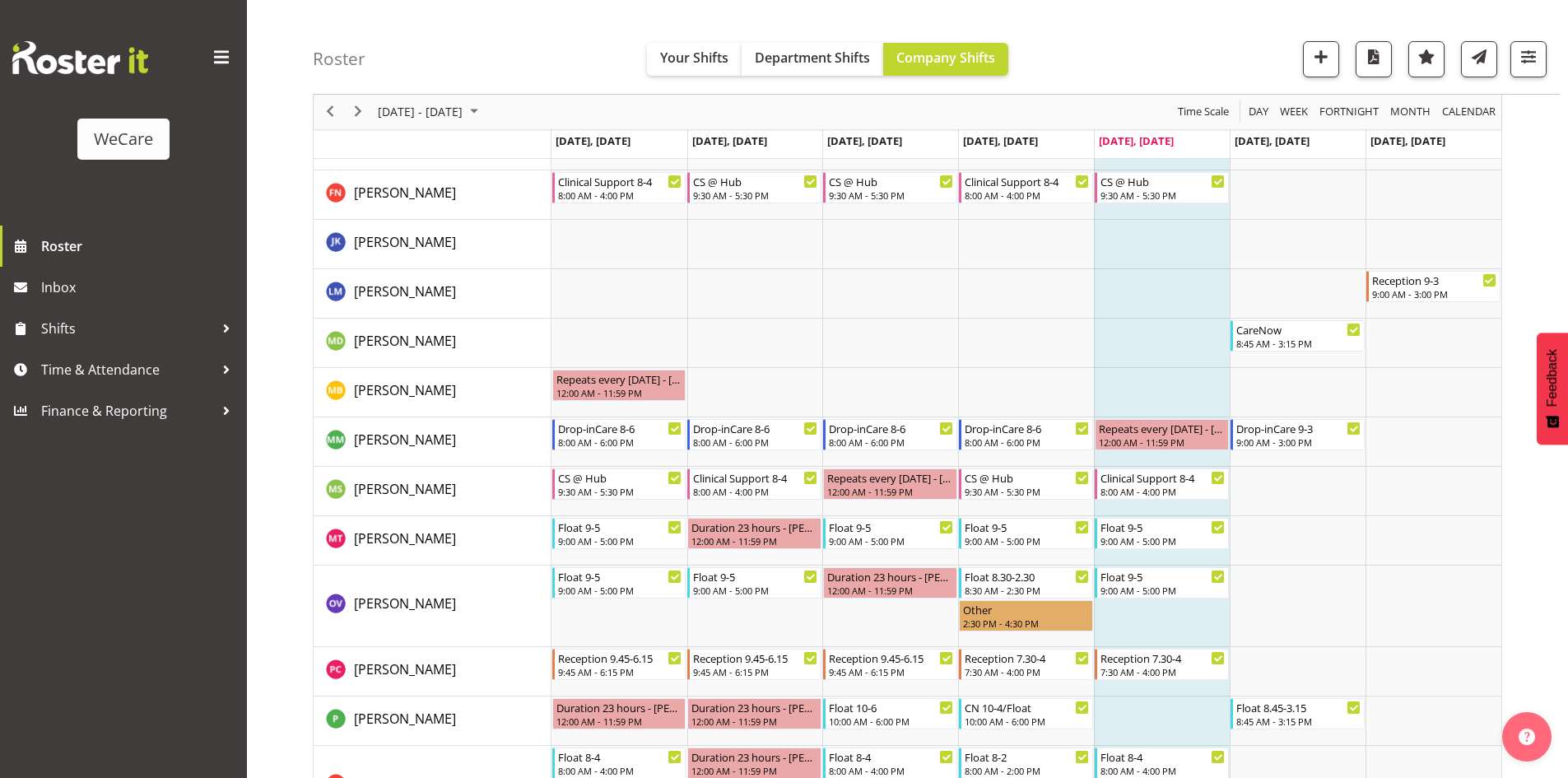
scroll to position [5682, 0]
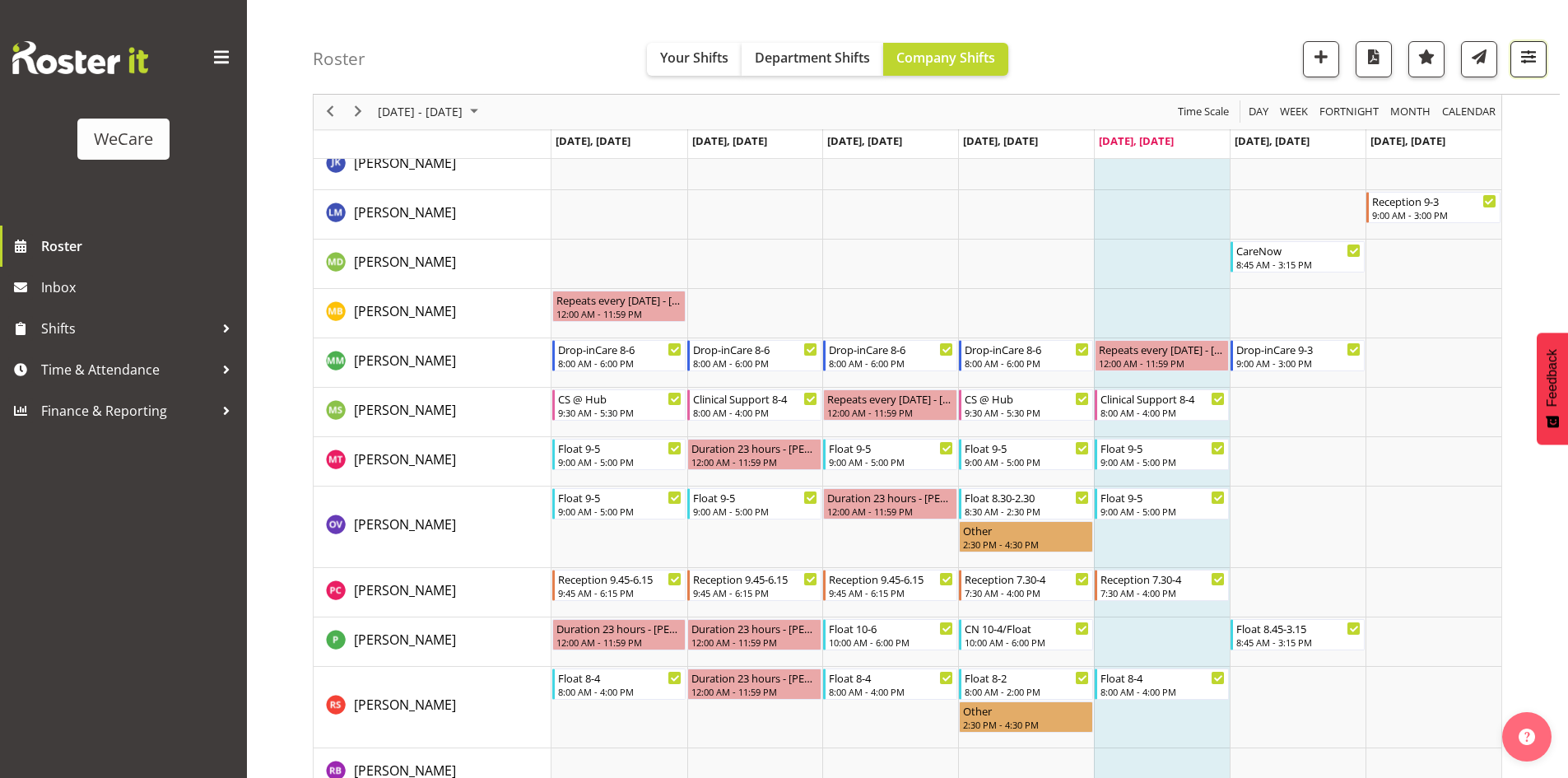
click at [1540, 68] on button "button" at bounding box center [1528, 59] width 36 height 36
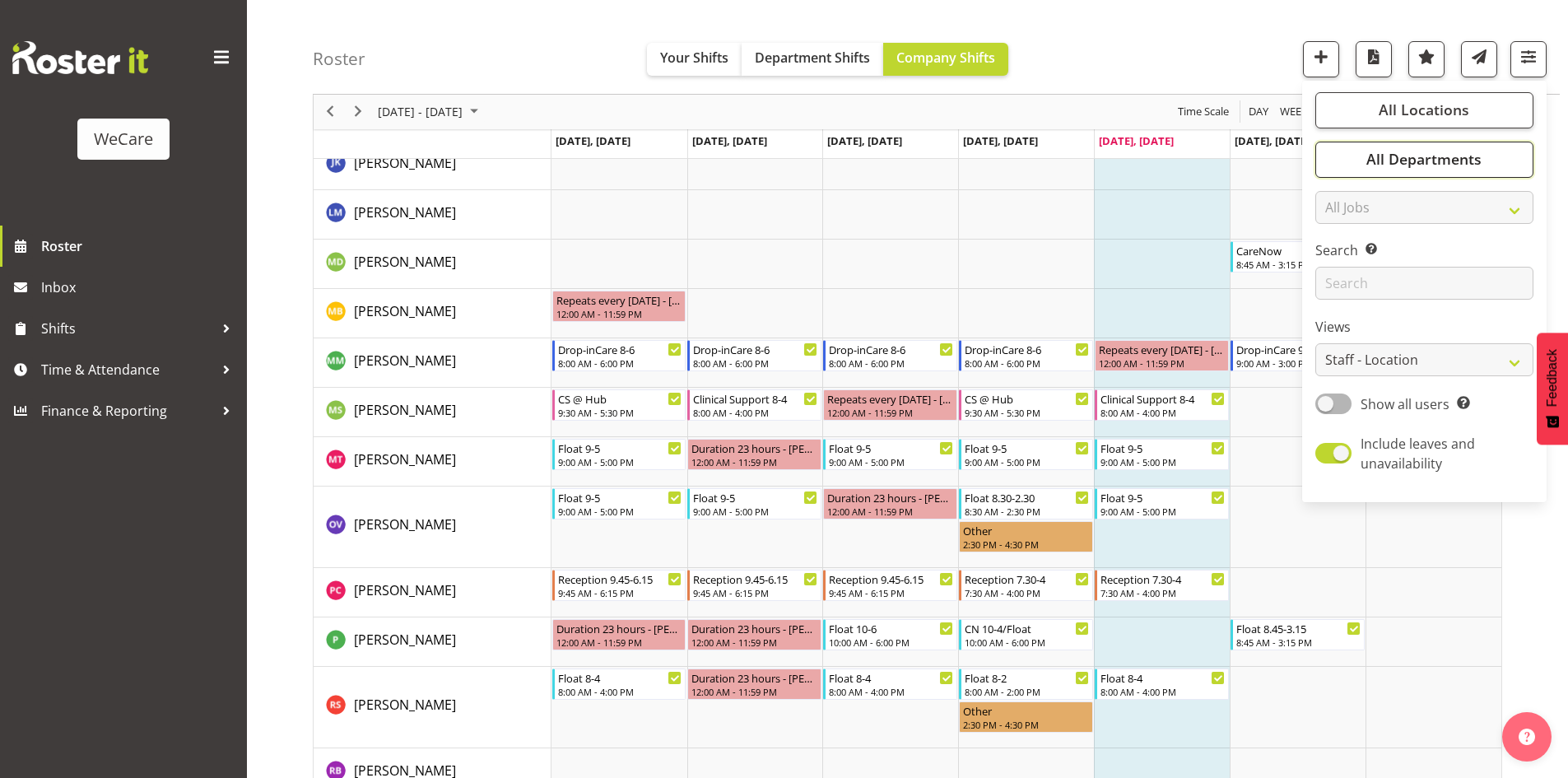
click at [1451, 163] on span "All Departments" at bounding box center [1423, 160] width 115 height 20
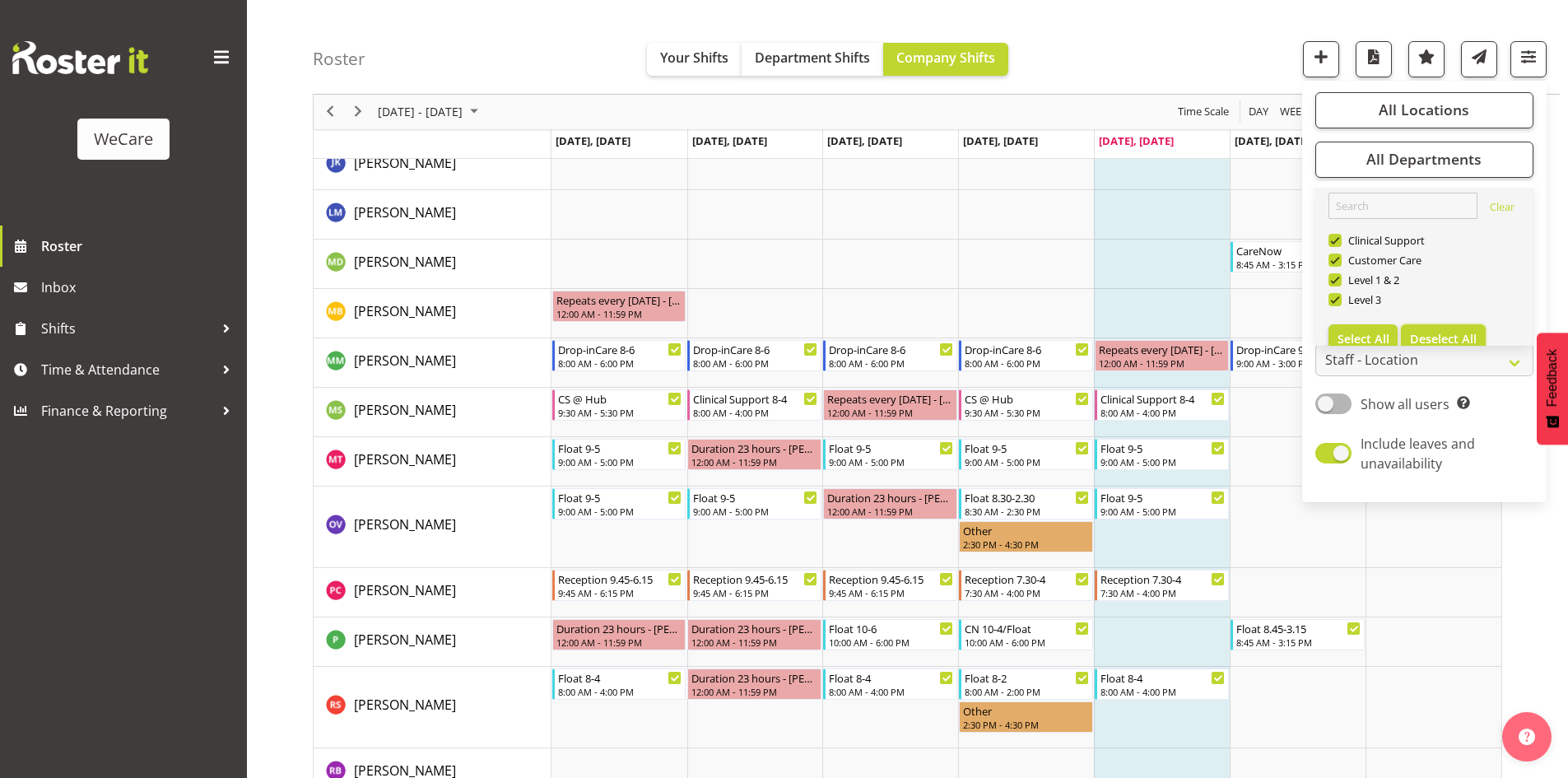
click at [1474, 329] on button "Deselect All" at bounding box center [1443, 339] width 85 height 30
checkbox input "false"
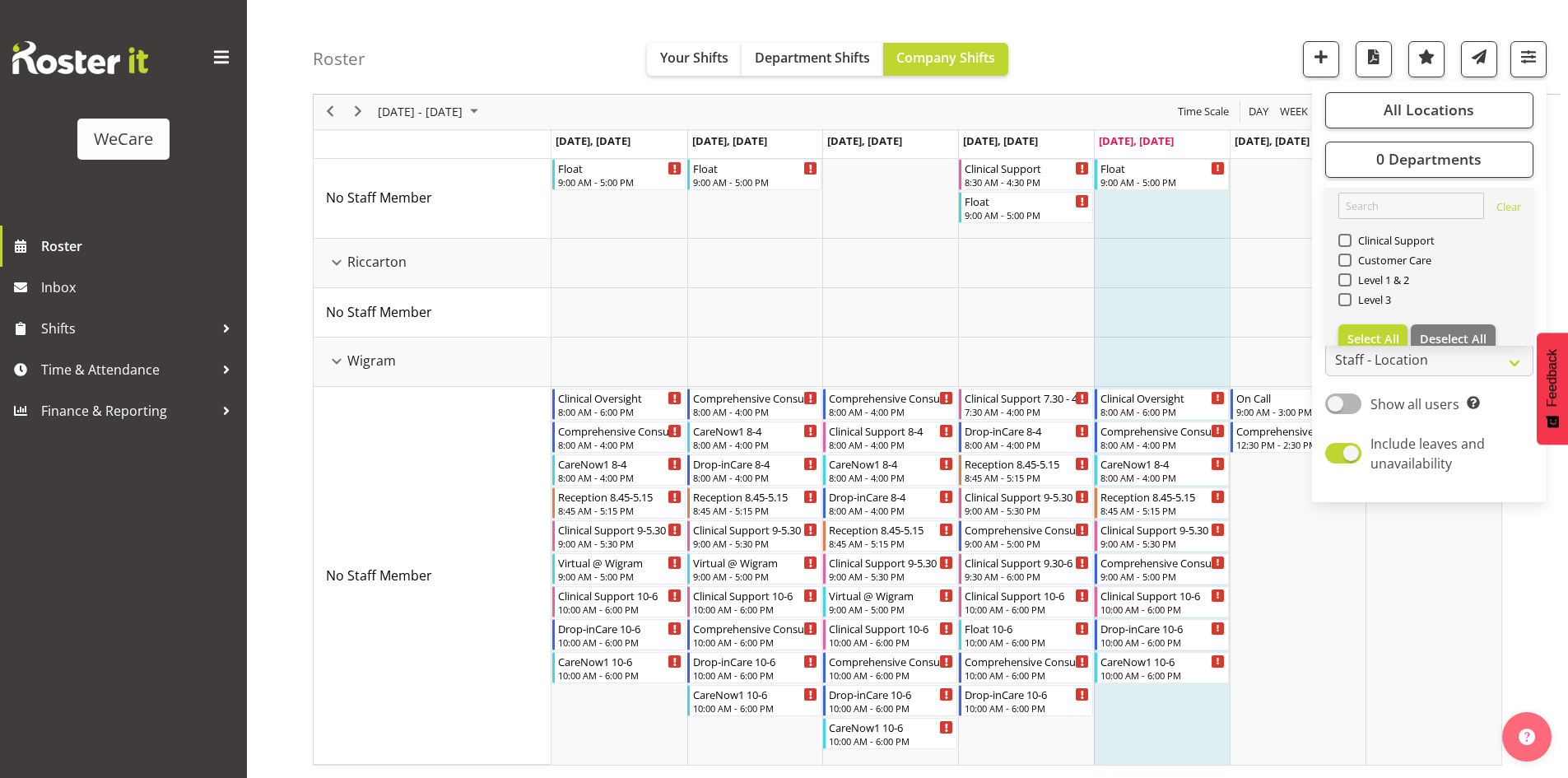
drag, startPoint x: 1377, startPoint y: 316, endPoint x: 1375, endPoint y: 308, distance: 8.2
click at [1375, 310] on link "Clear Clinical Support Customer Care Level 1 & 2 Level 3 Select All Deselect All" at bounding box center [1429, 274] width 209 height 171
click at [1375, 308] on div "Level 3" at bounding box center [1430, 301] width 183 height 20
click at [1364, 298] on span "Level 3" at bounding box center [1371, 299] width 40 height 13
click at [1349, 298] on input "Level 3" at bounding box center [1344, 299] width 11 height 11
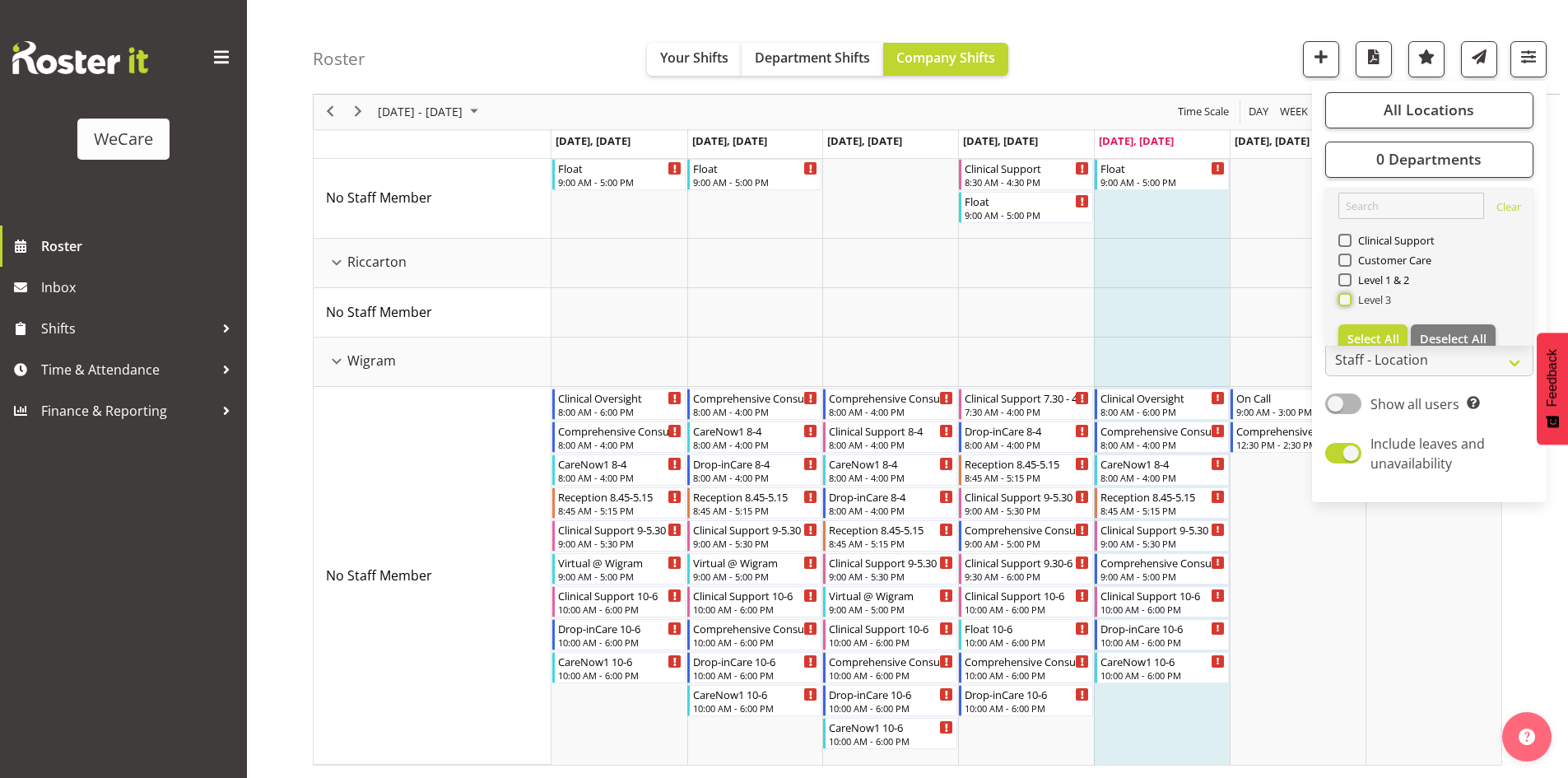
checkbox input "true"
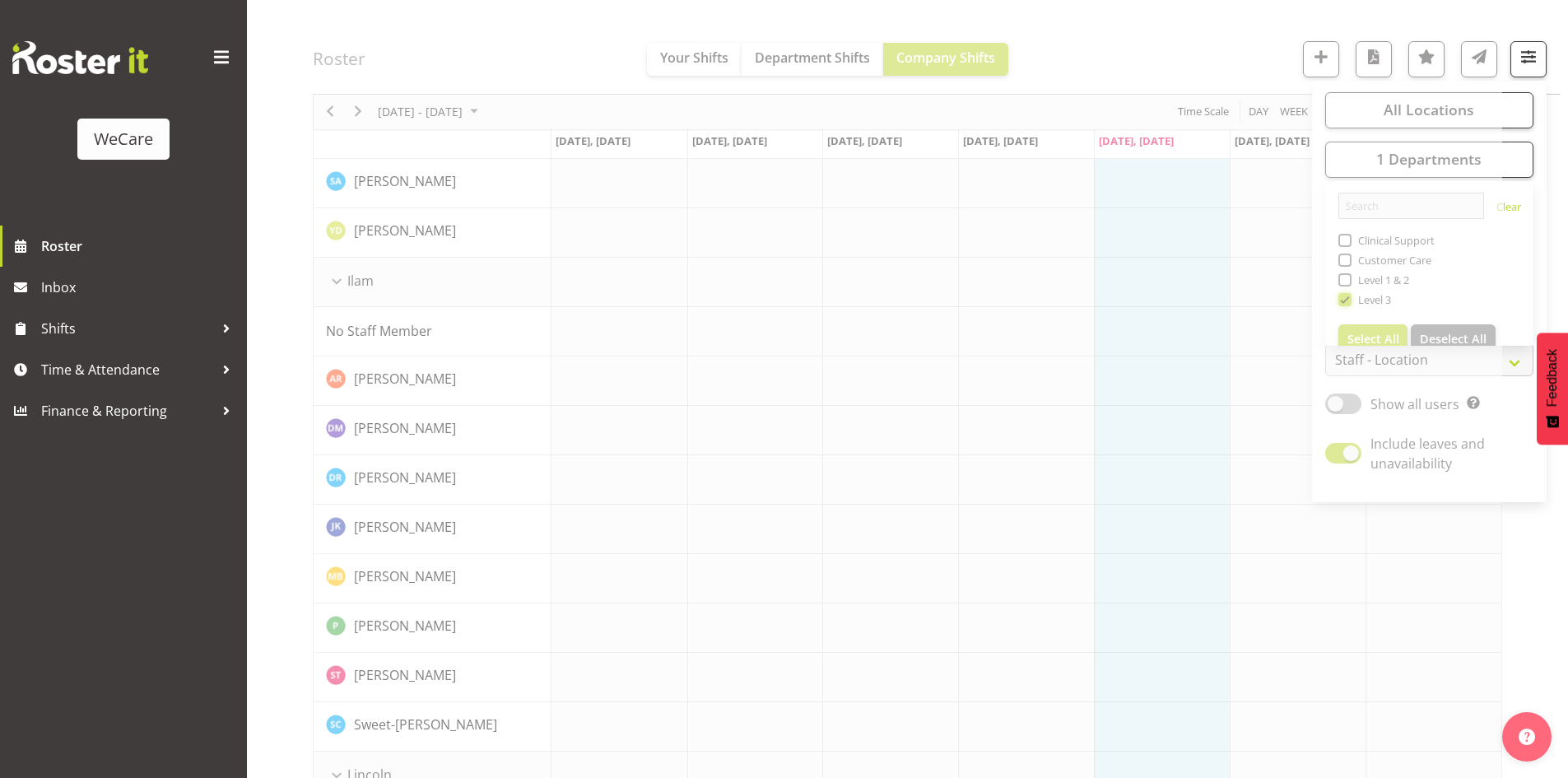
scroll to position [1450, 0]
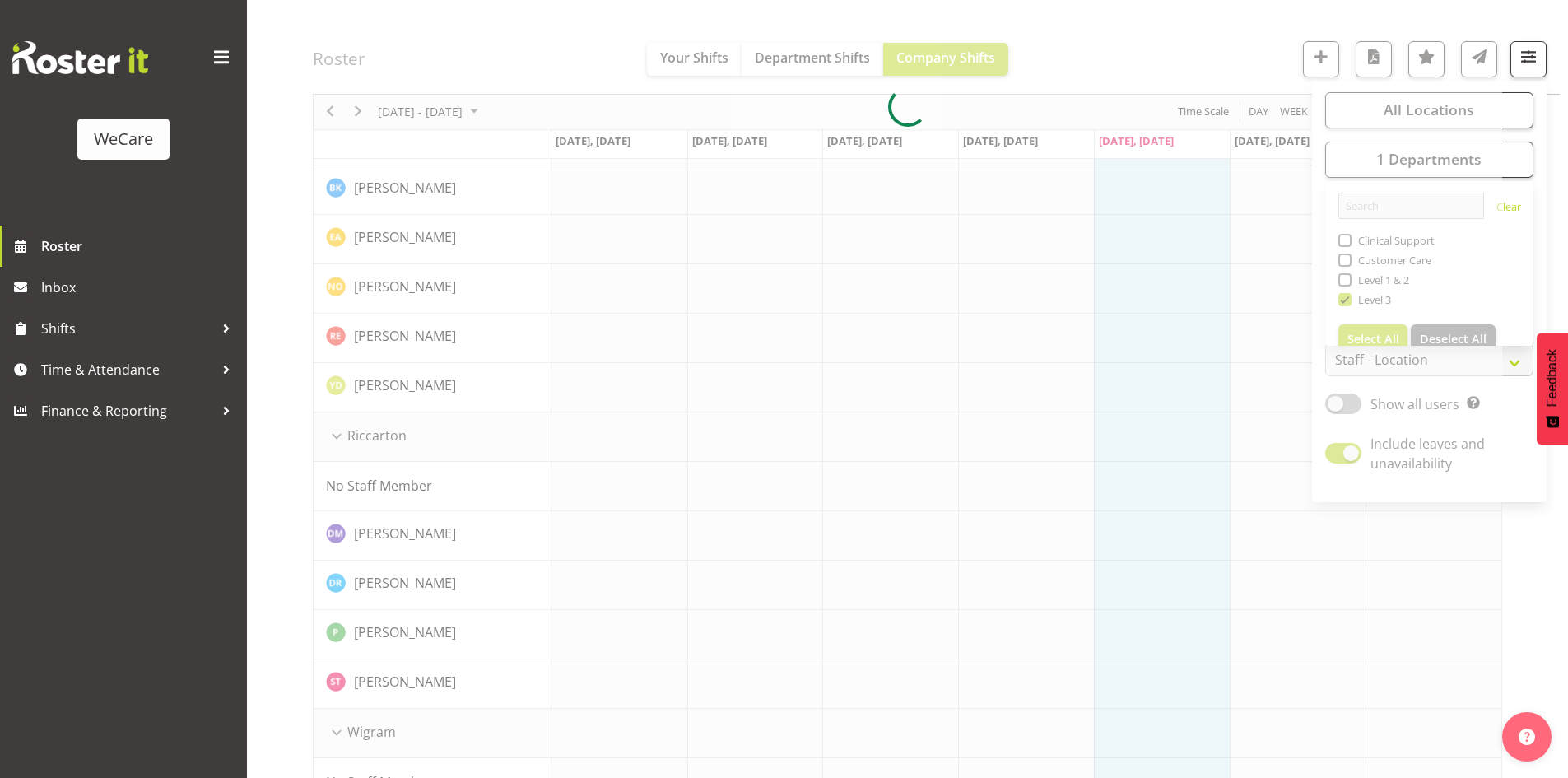
click at [1194, 45] on div at bounding box center [908, 107] width 1189 height 2786
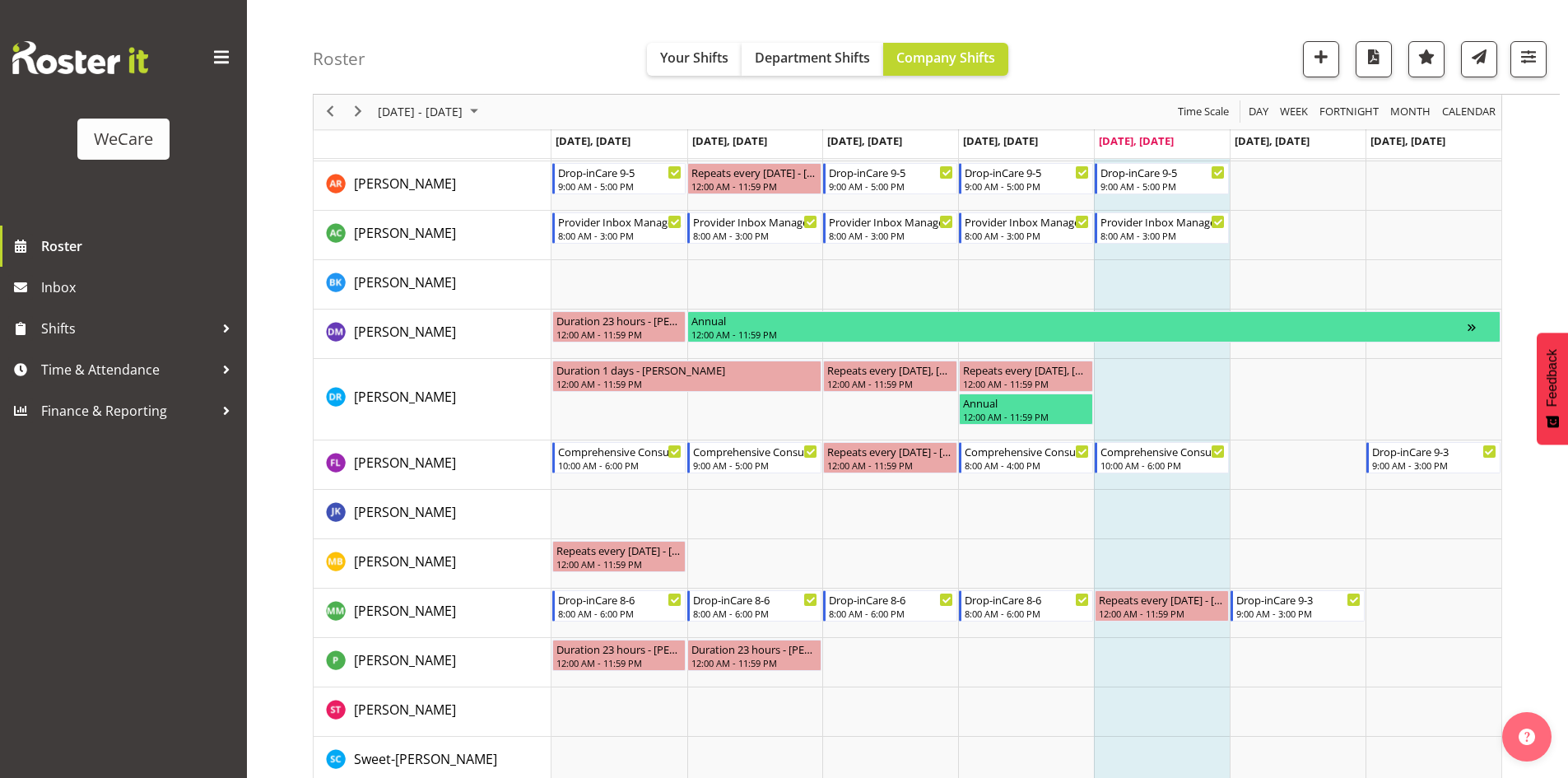
scroll to position [2442, 0]
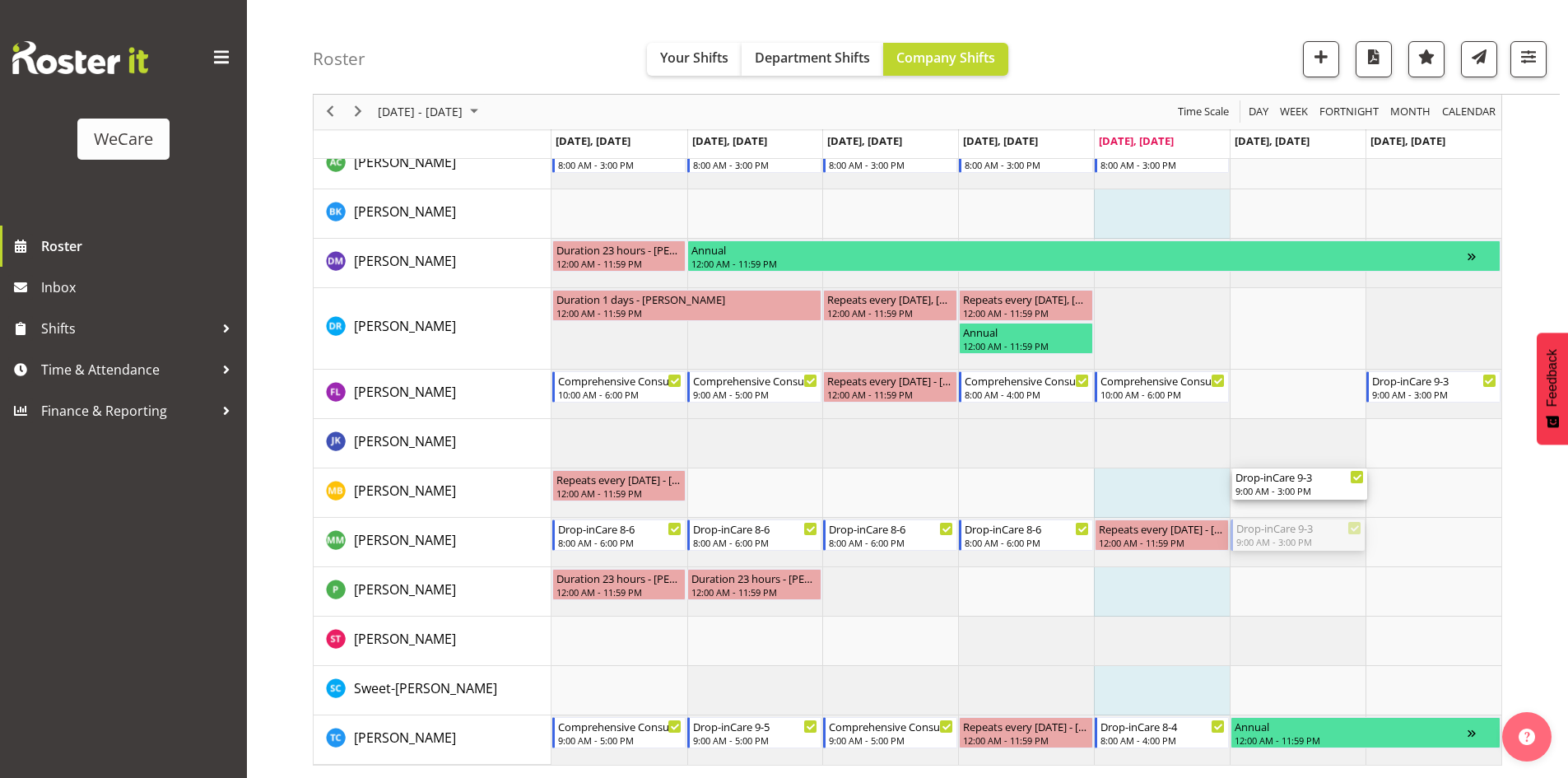
drag, startPoint x: 1335, startPoint y: 534, endPoint x: 1332, endPoint y: 475, distance: 59.1
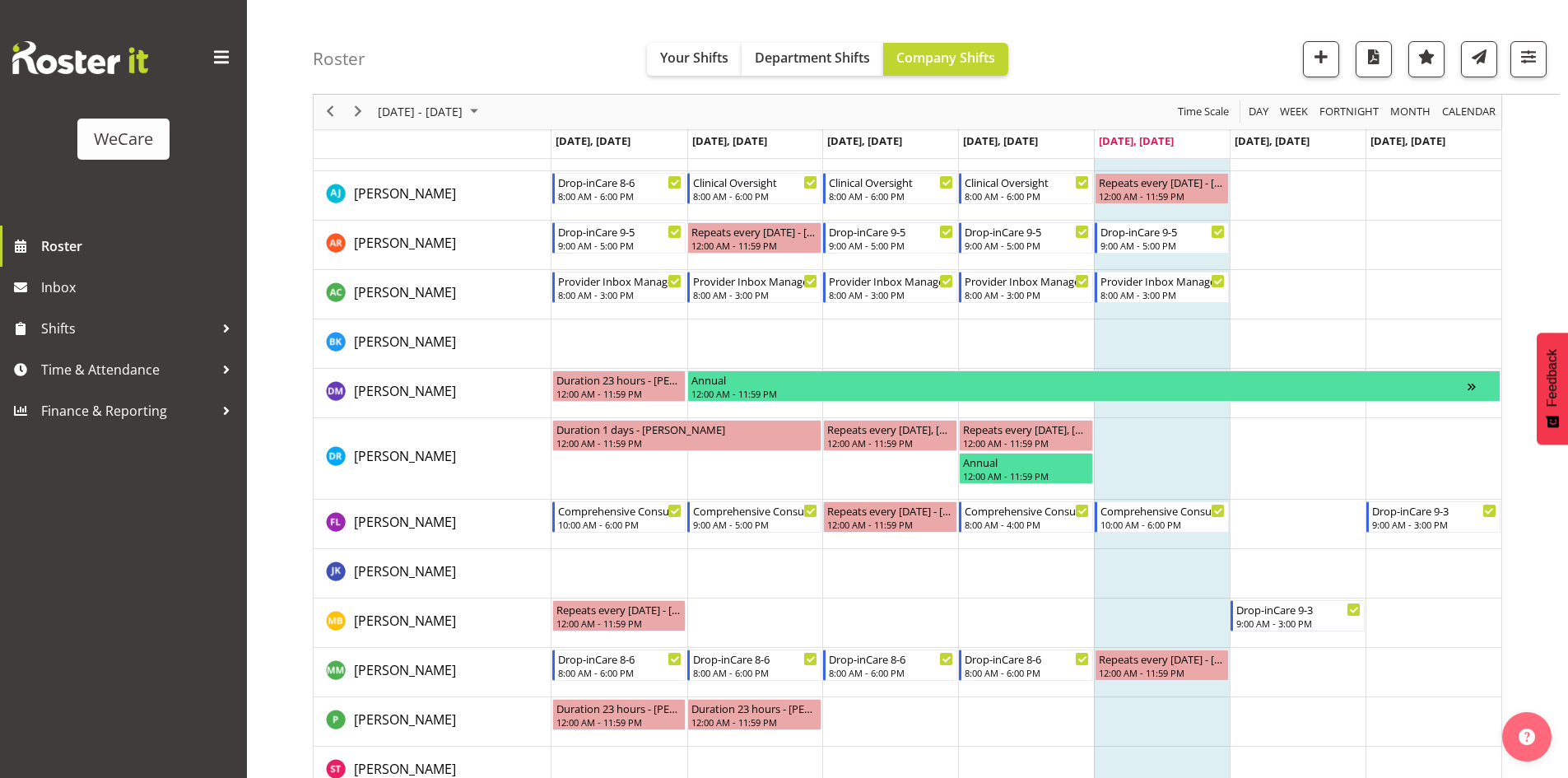
click at [474, 92] on div "Roster Your Shifts Department Shifts Company Shifts All Locations Clear Busines…" at bounding box center [936, 47] width 1247 height 95
click at [465, 113] on span "Sep 29 - Oct 05, 2025" at bounding box center [419, 112] width 88 height 21
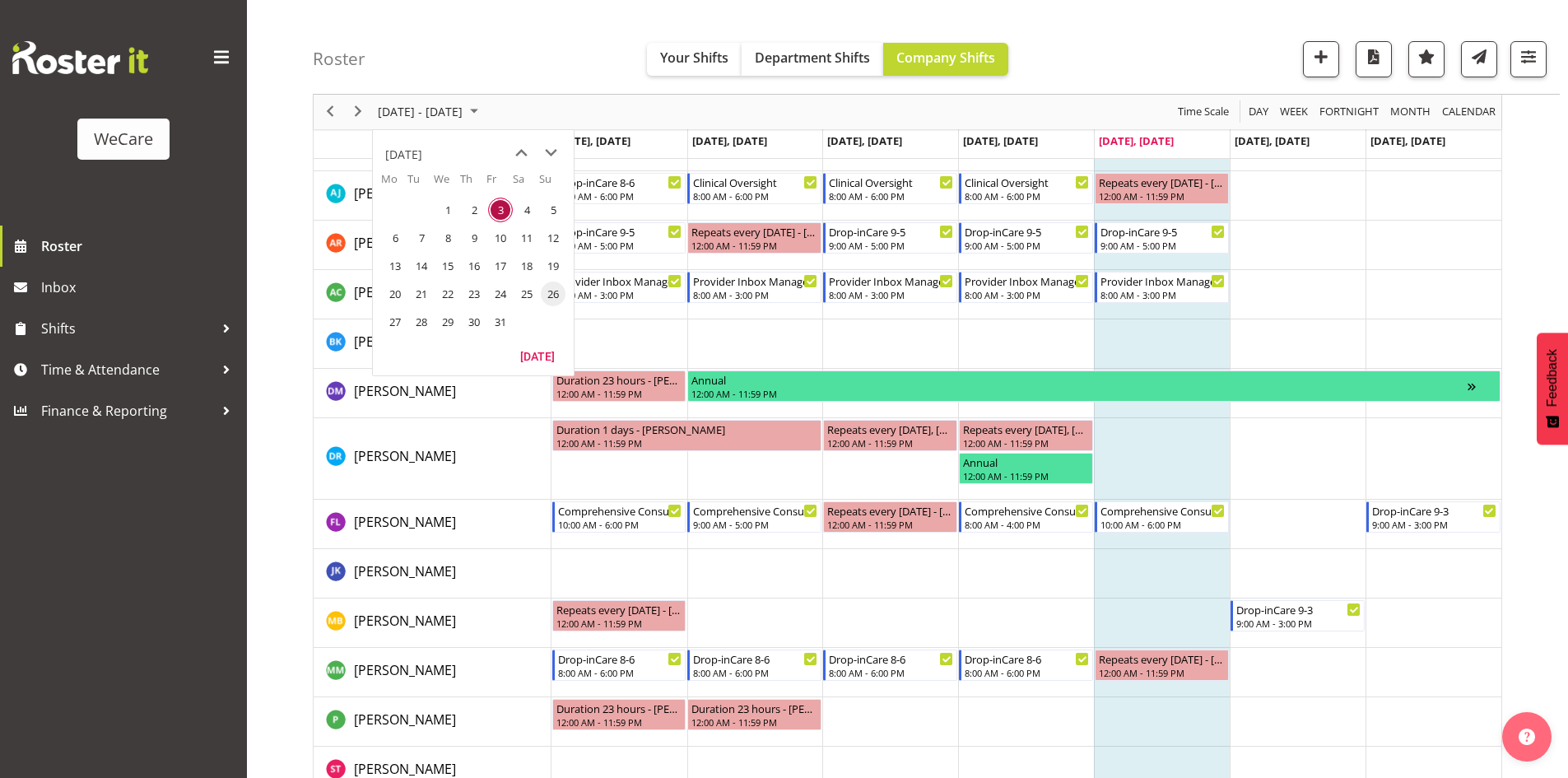
click at [539, 294] on td "26" at bounding box center [552, 293] width 27 height 28
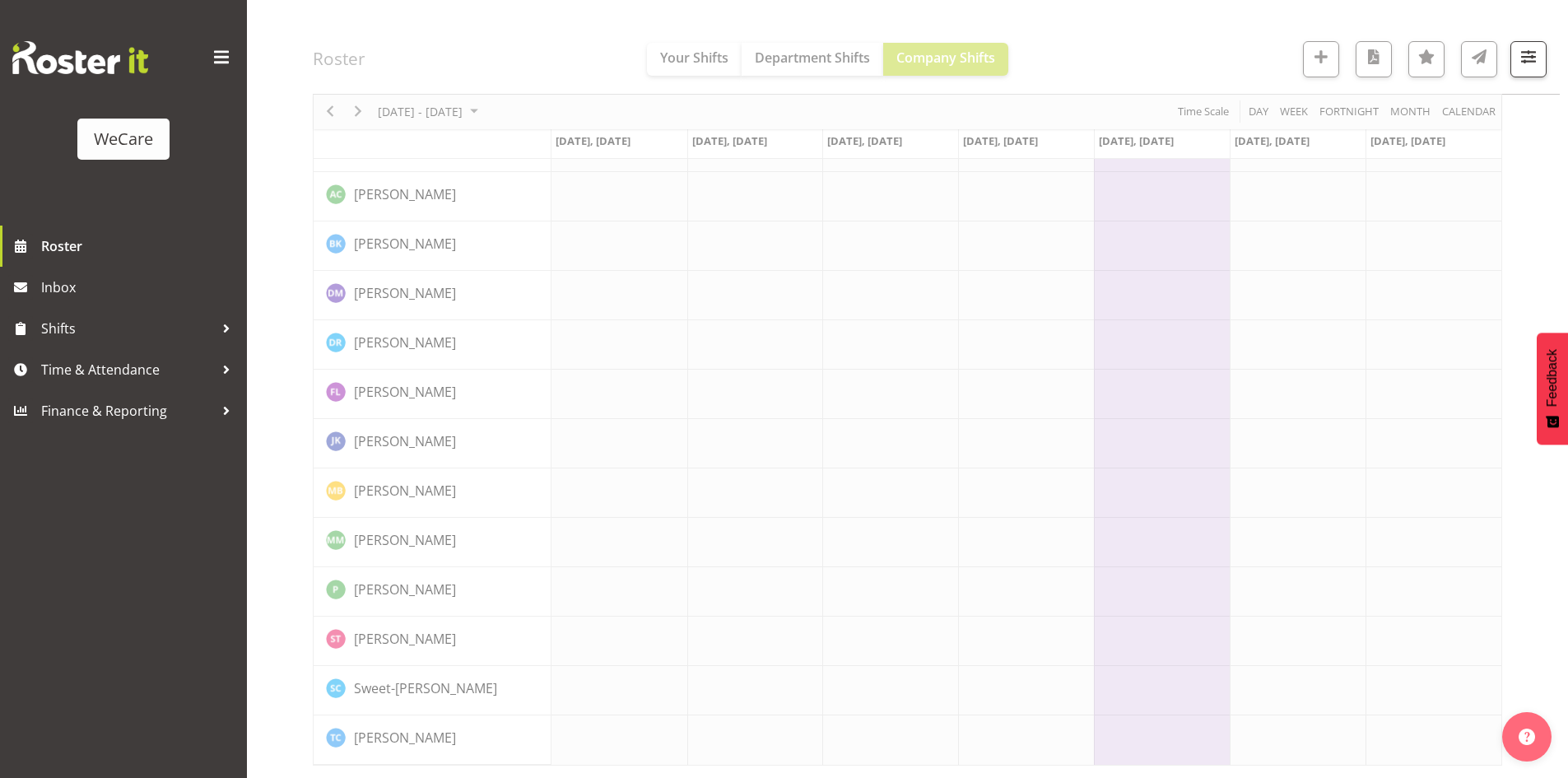
scroll to position [2184, 0]
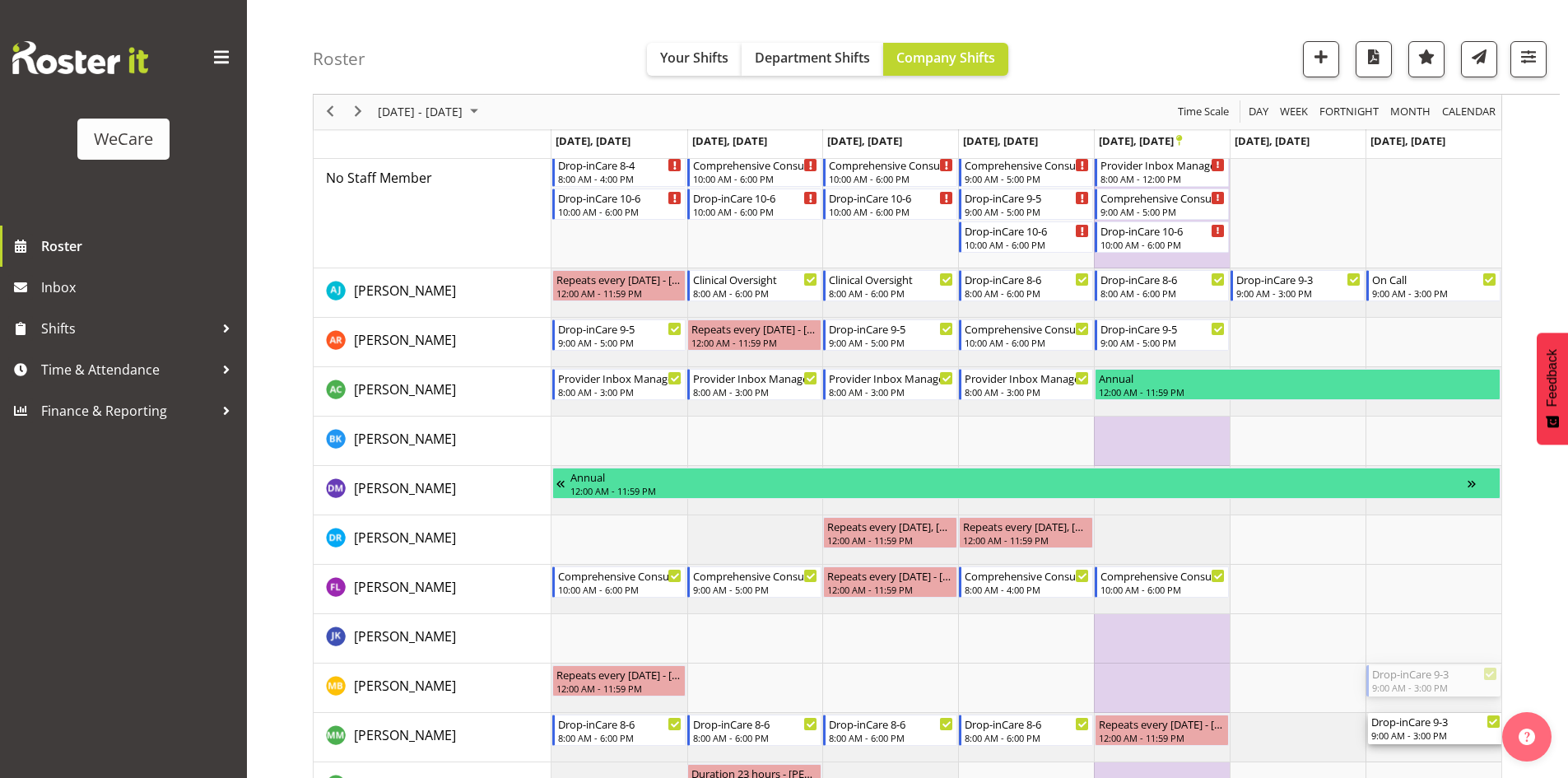
drag, startPoint x: 1410, startPoint y: 684, endPoint x: 1405, endPoint y: 736, distance: 52.2
